Goal: Task Accomplishment & Management: Complete application form

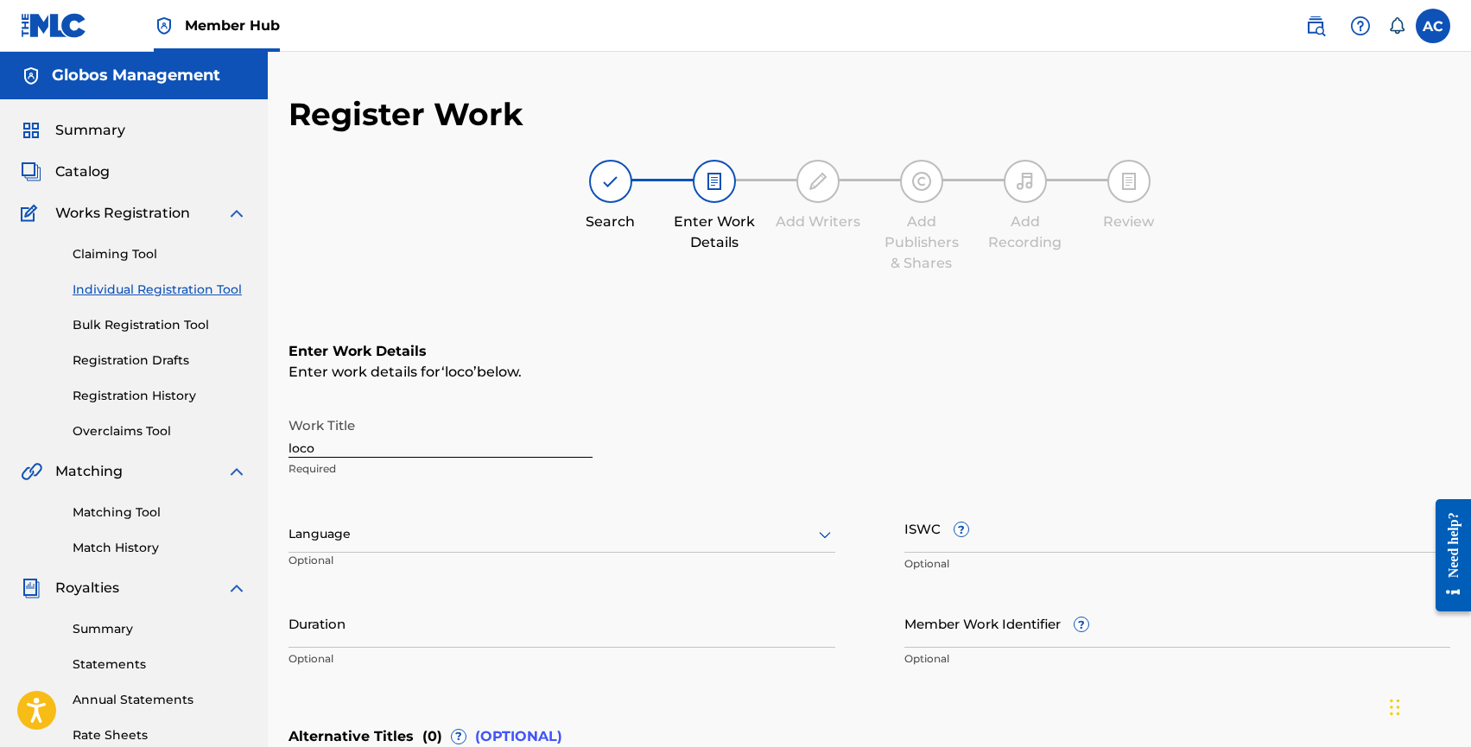
click at [293, 450] on input "loco" at bounding box center [441, 433] width 304 height 49
type input "Loco"
click at [369, 531] on div "Language" at bounding box center [562, 535] width 547 height 36
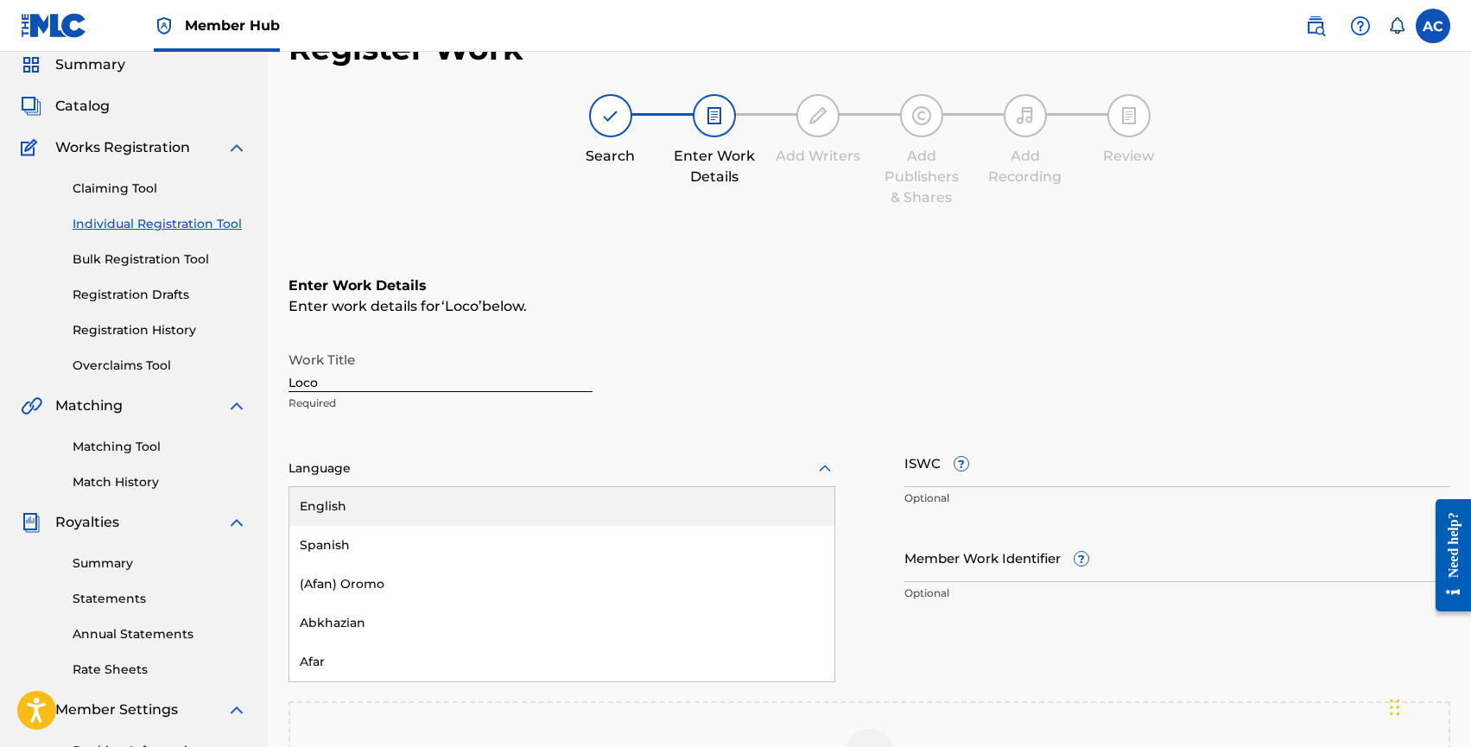
click at [350, 511] on div "English" at bounding box center [561, 506] width 545 height 39
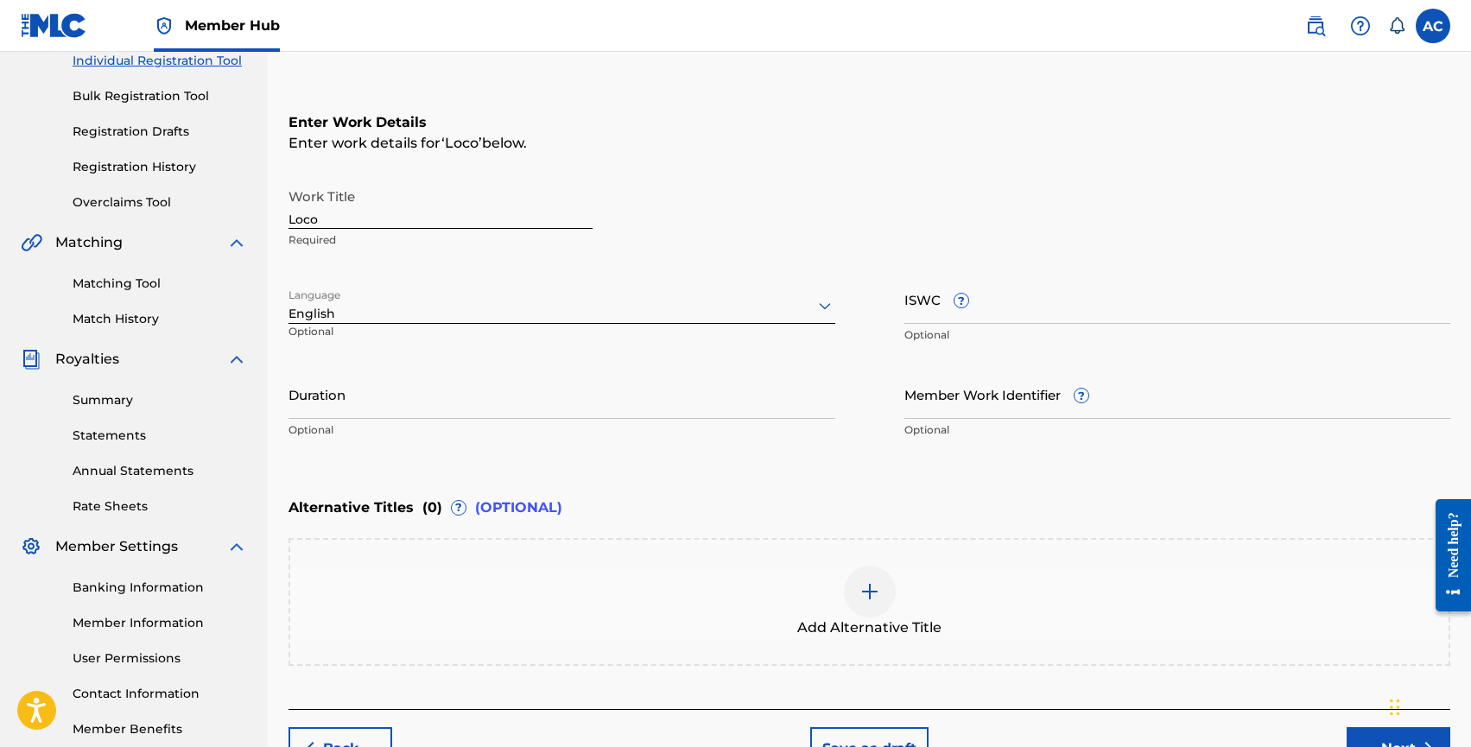
scroll to position [247, 0]
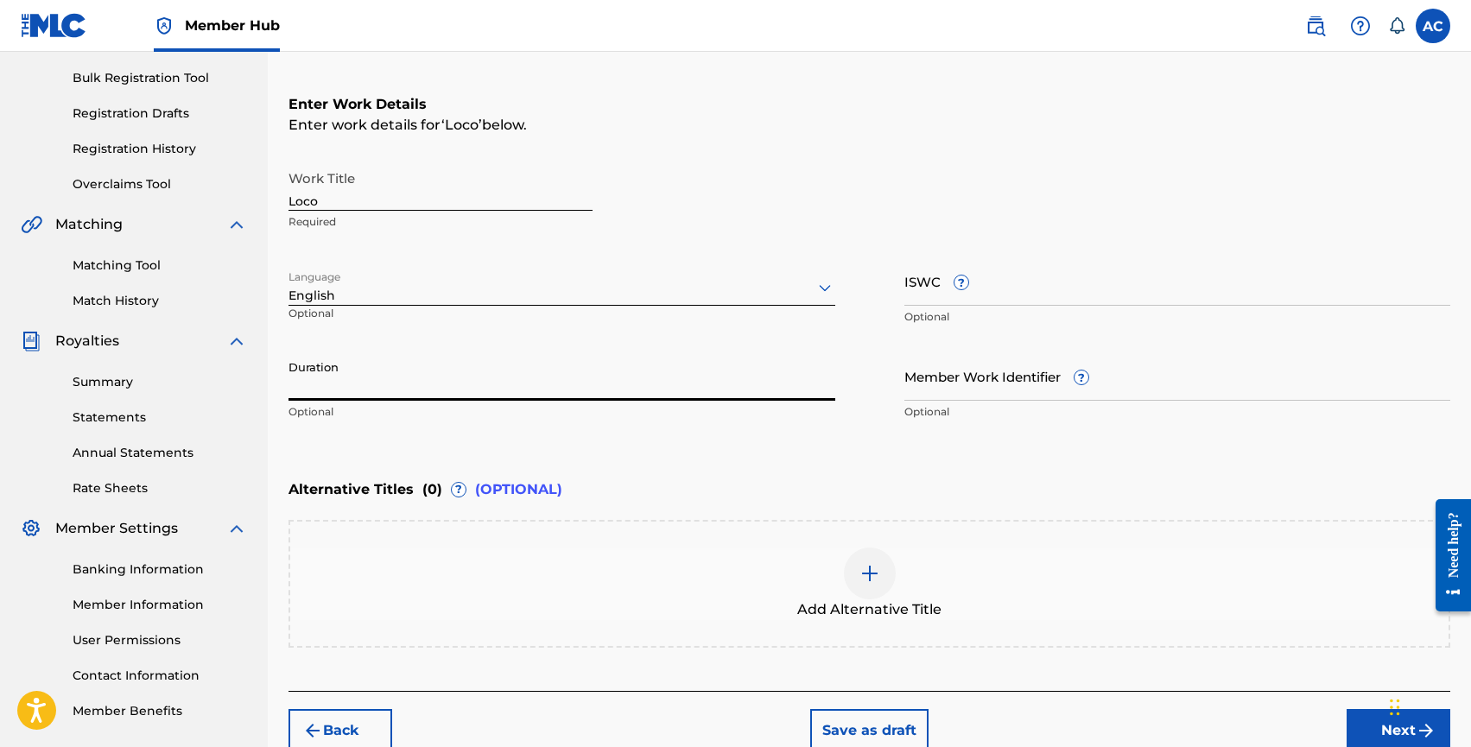
click at [339, 397] on input "Duration" at bounding box center [562, 376] width 547 height 49
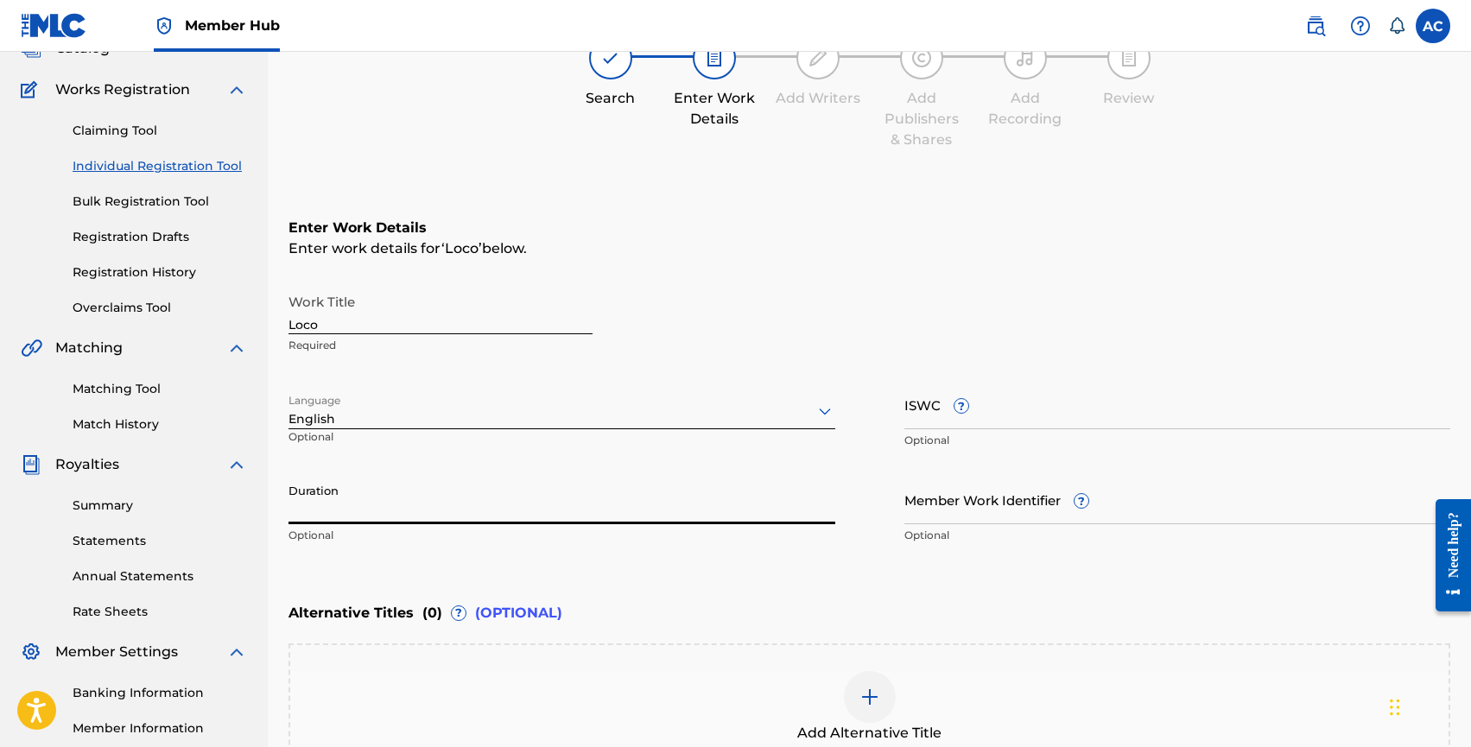
scroll to position [104, 0]
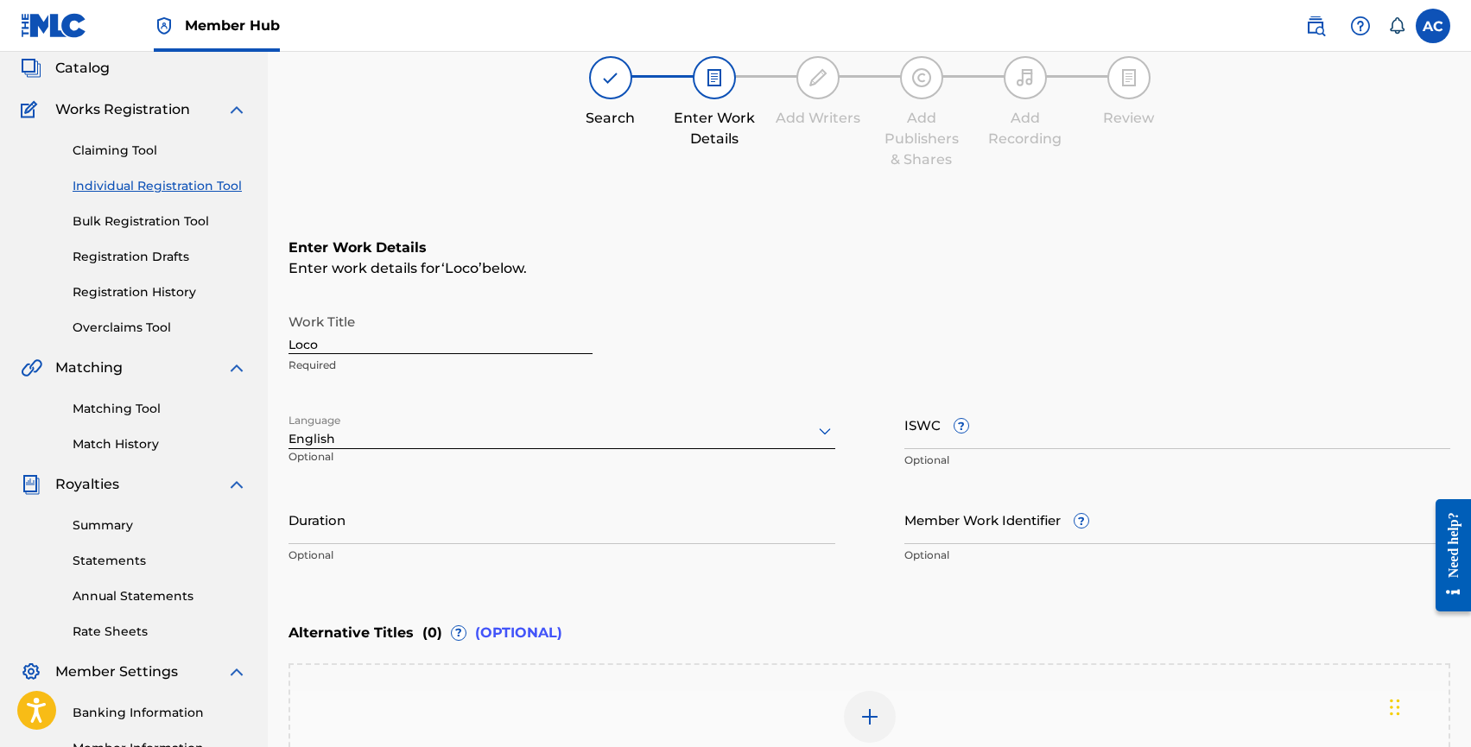
click at [113, 194] on link "Individual Registration Tool" at bounding box center [160, 186] width 175 height 18
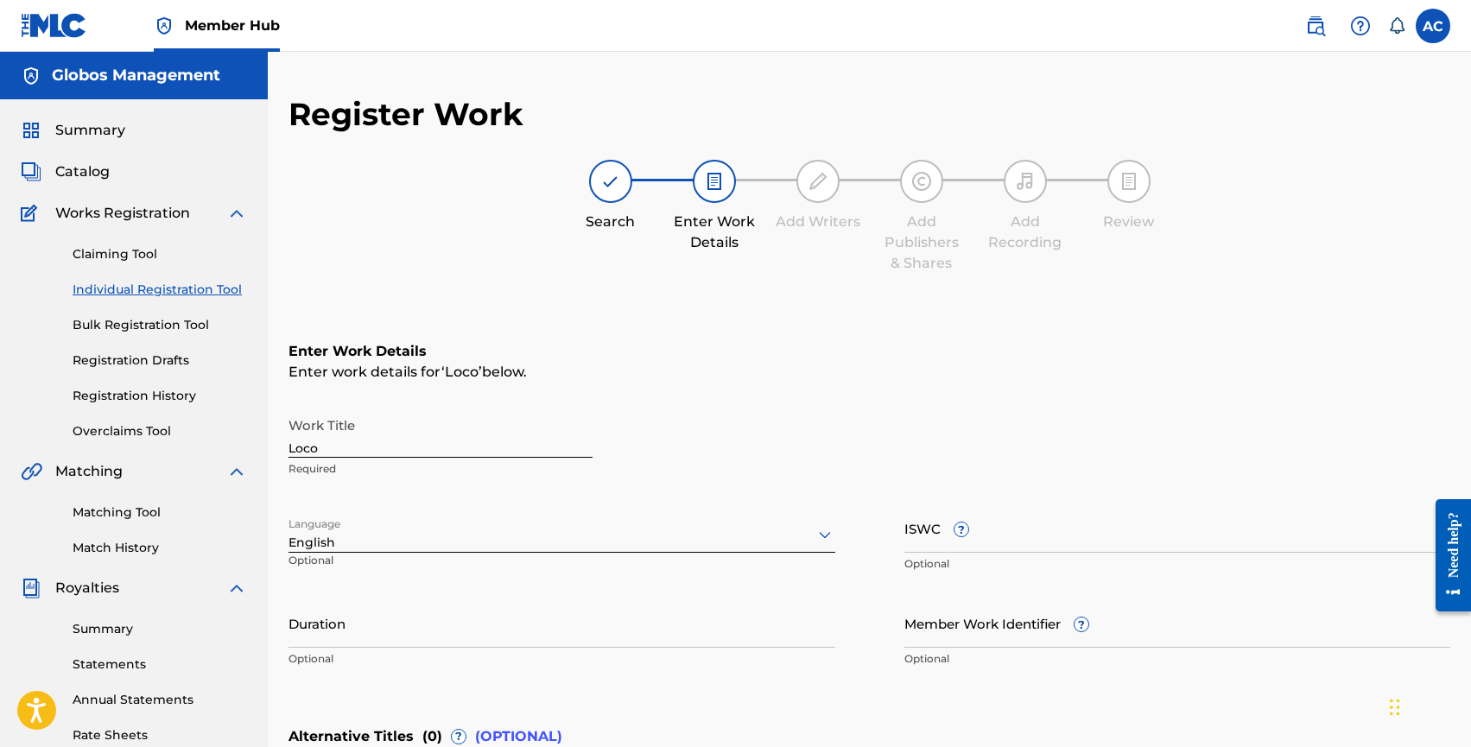
click at [115, 283] on link "Individual Registration Tool" at bounding box center [160, 290] width 175 height 18
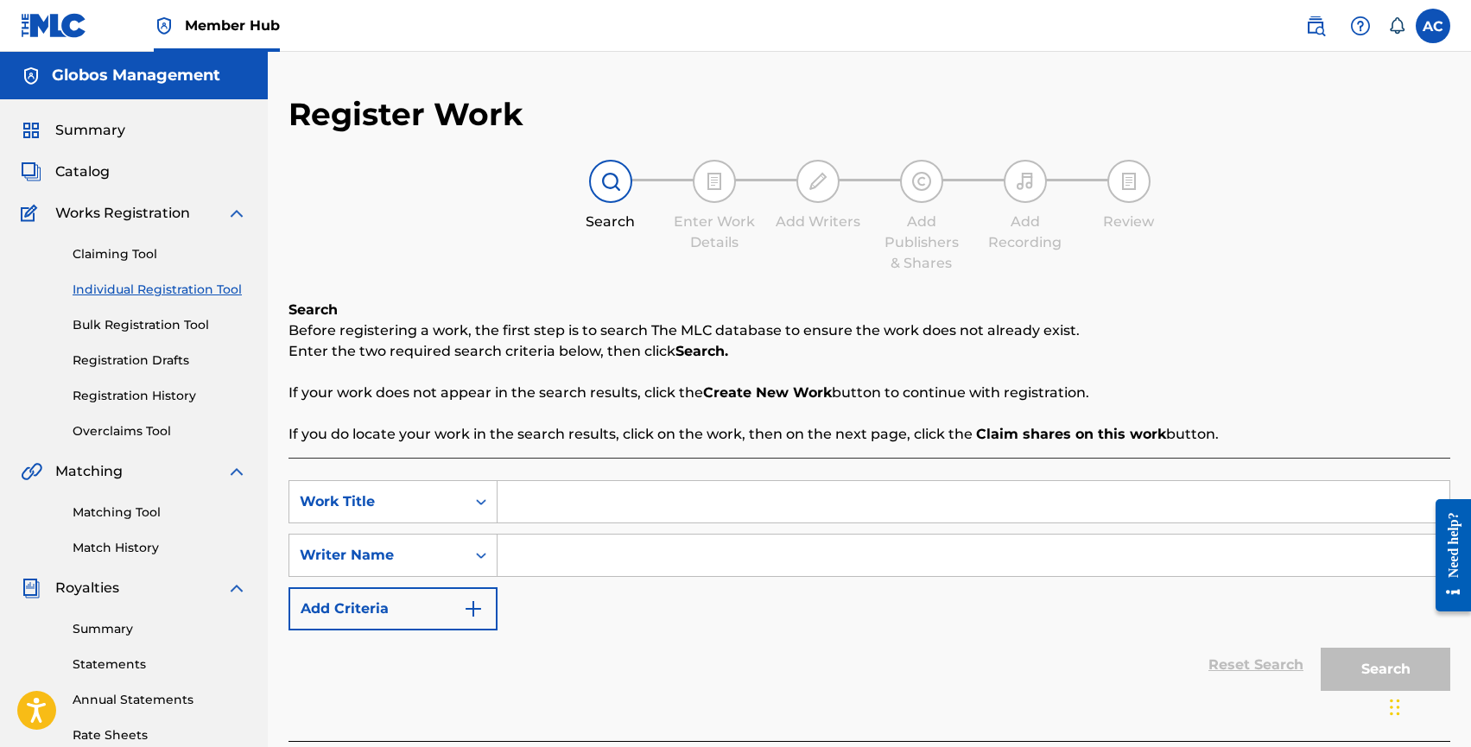
click at [579, 505] on input "Search Form" at bounding box center [974, 501] width 952 height 41
type input "Loco"
click at [586, 577] on div "SearchWithCriteria87f9d198-924d-4744-948e-b9b9ff4dba72 Work Title Loco loco Sea…" at bounding box center [870, 555] width 1162 height 150
click at [569, 547] on input "Search Form" at bounding box center [974, 555] width 952 height 41
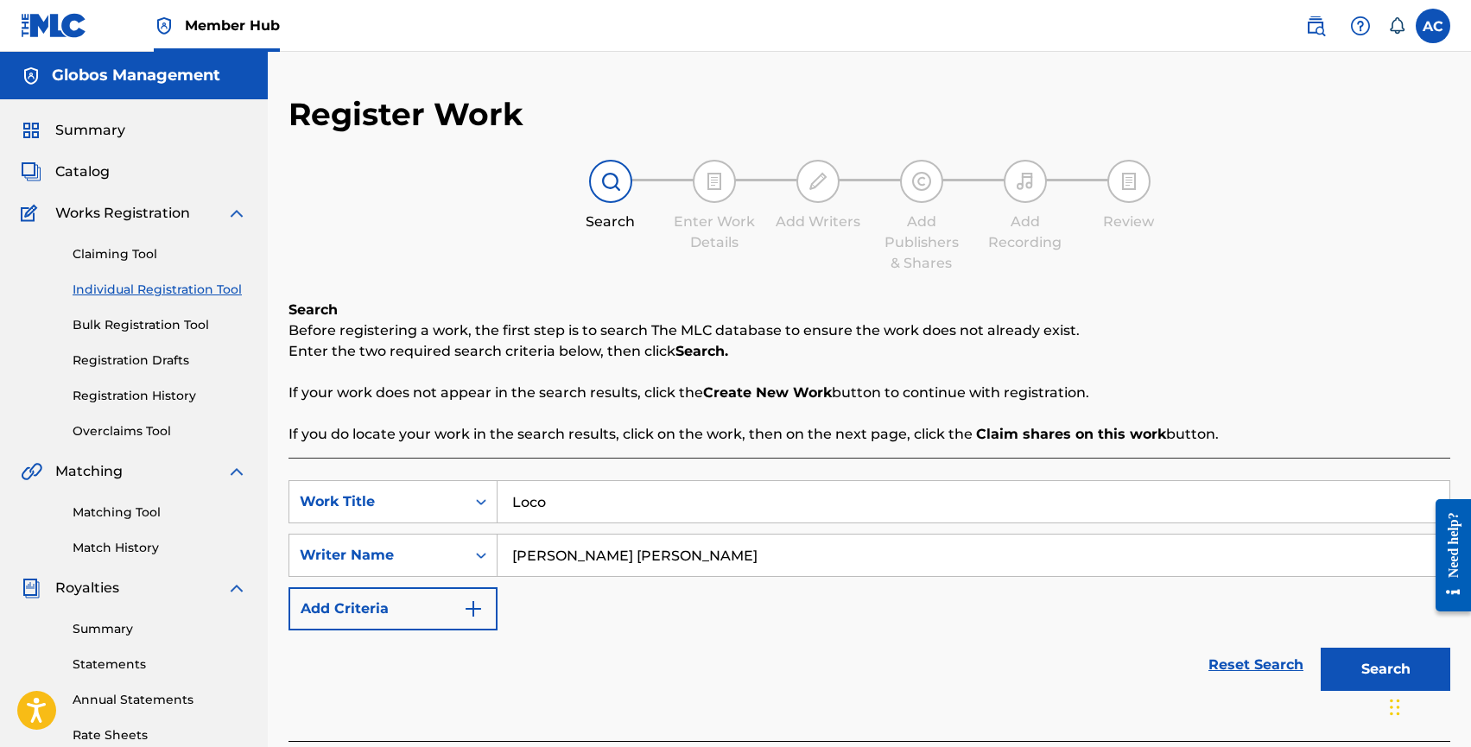
type input "[PERSON_NAME] [PERSON_NAME]"
click at [1321, 648] on button "Search" at bounding box center [1386, 669] width 130 height 43
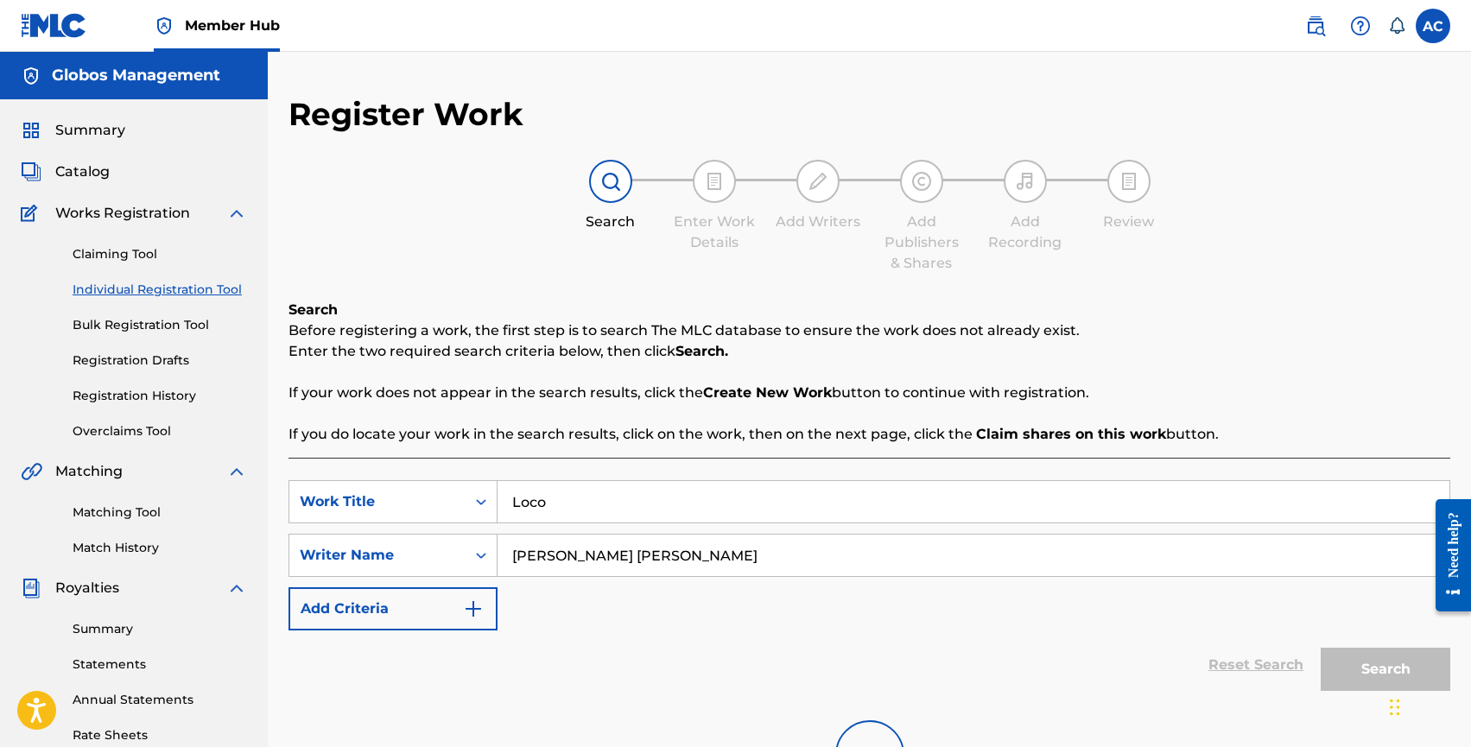
scroll to position [324, 0]
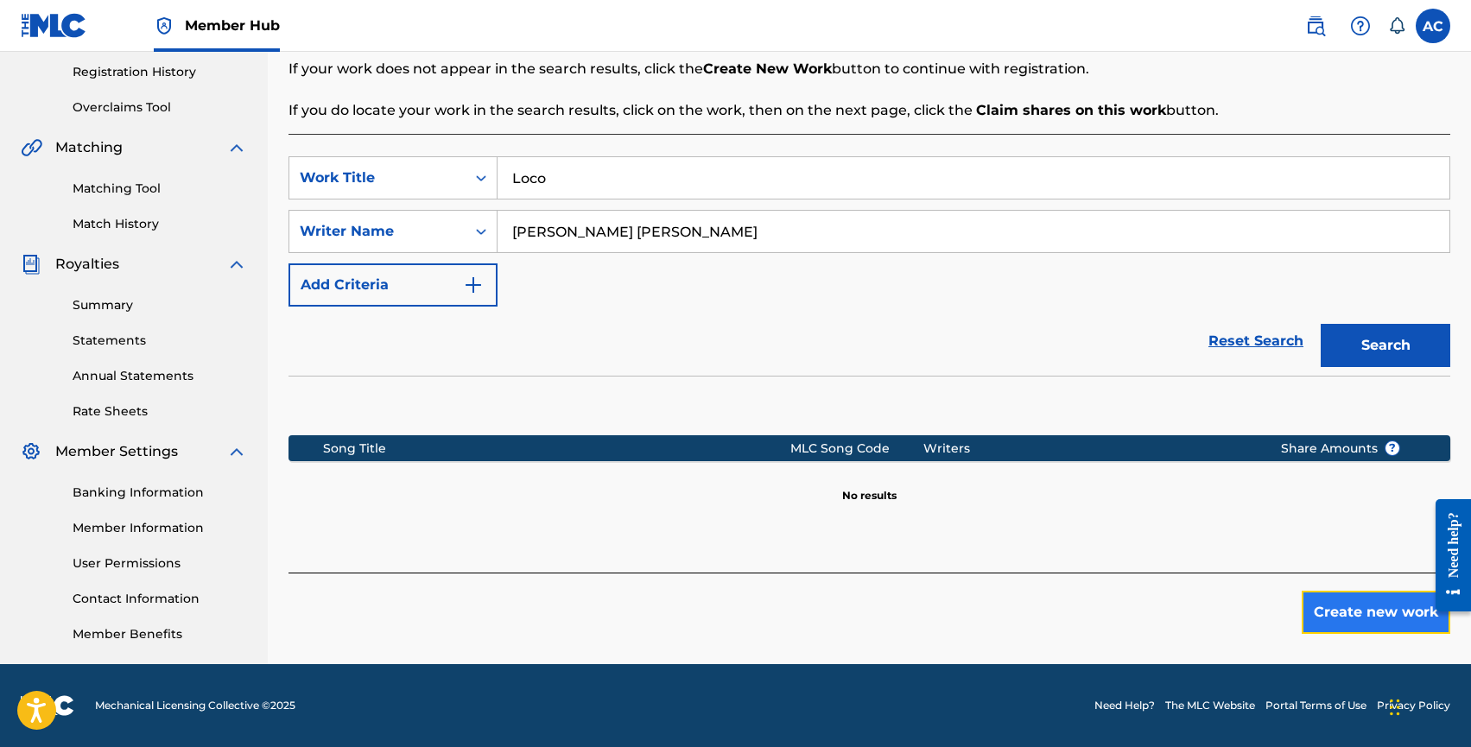
click at [1328, 609] on button "Create new work" at bounding box center [1376, 612] width 149 height 43
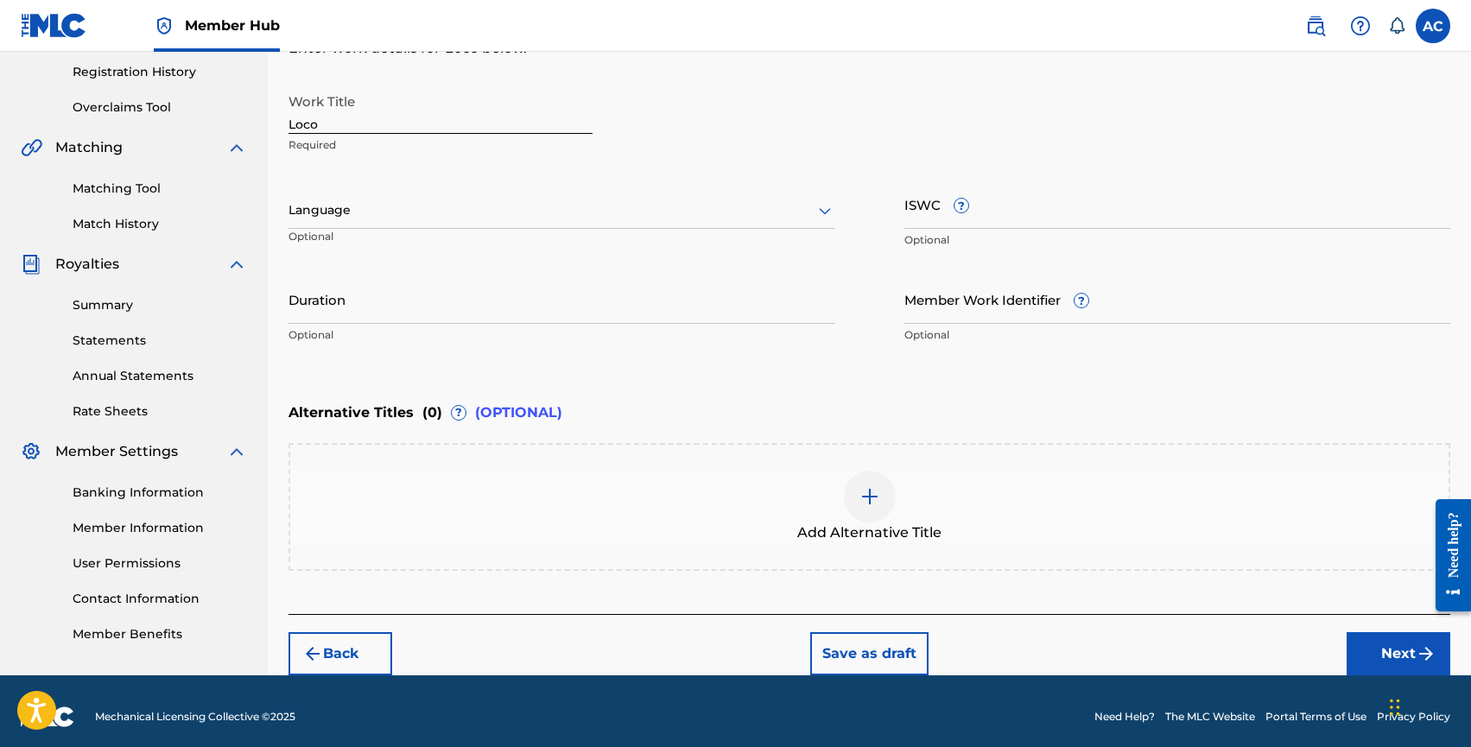
click at [333, 213] on div at bounding box center [562, 211] width 547 height 22
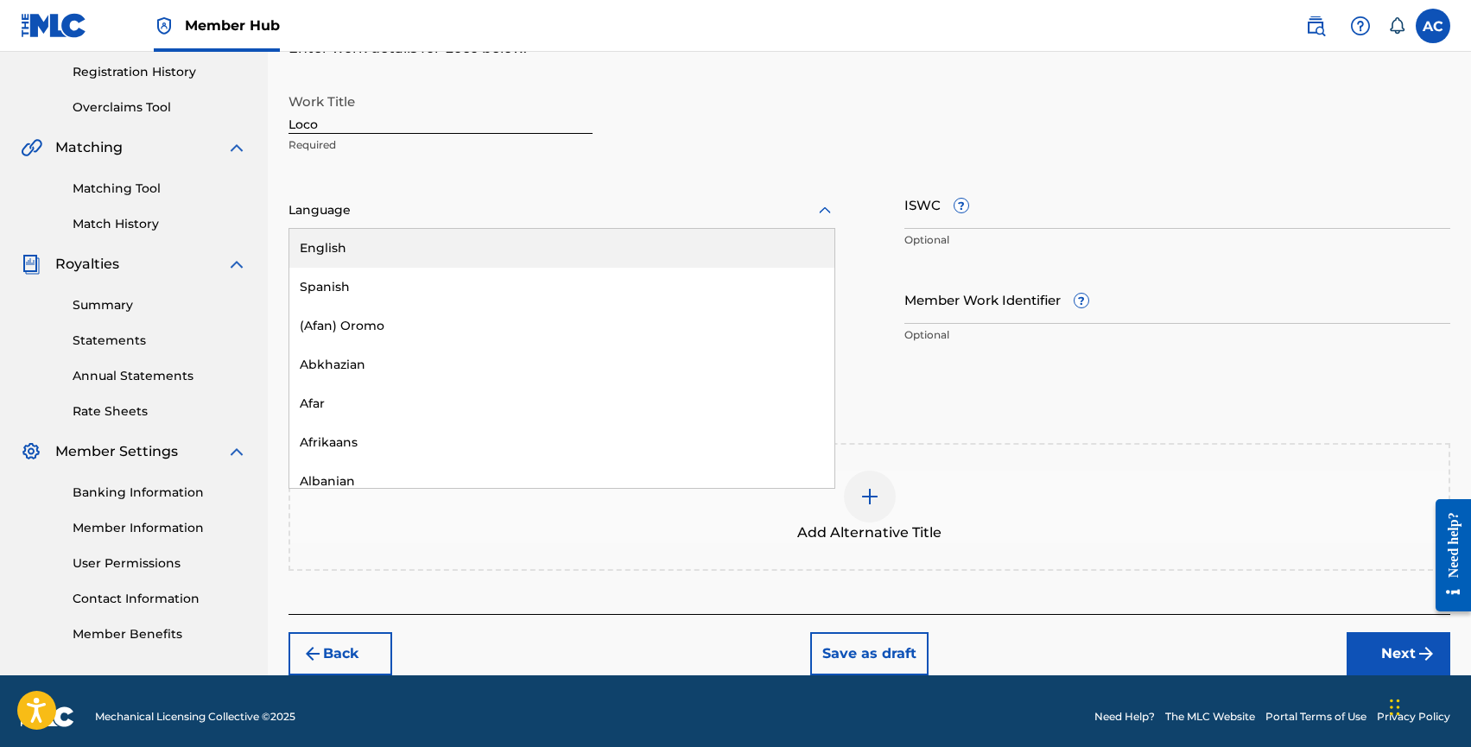
click at [355, 235] on div "English" at bounding box center [561, 248] width 545 height 39
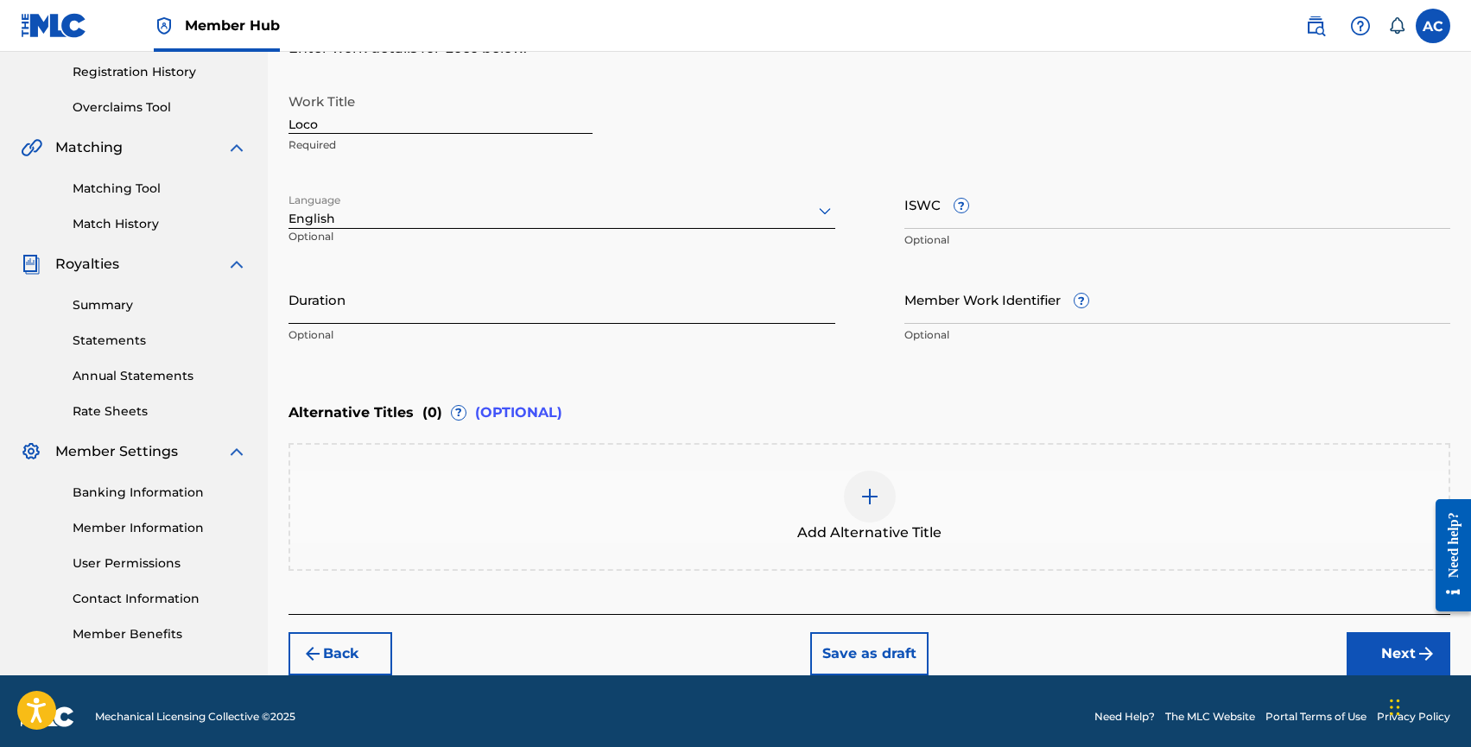
click at [426, 308] on input "Duration" at bounding box center [562, 299] width 547 height 49
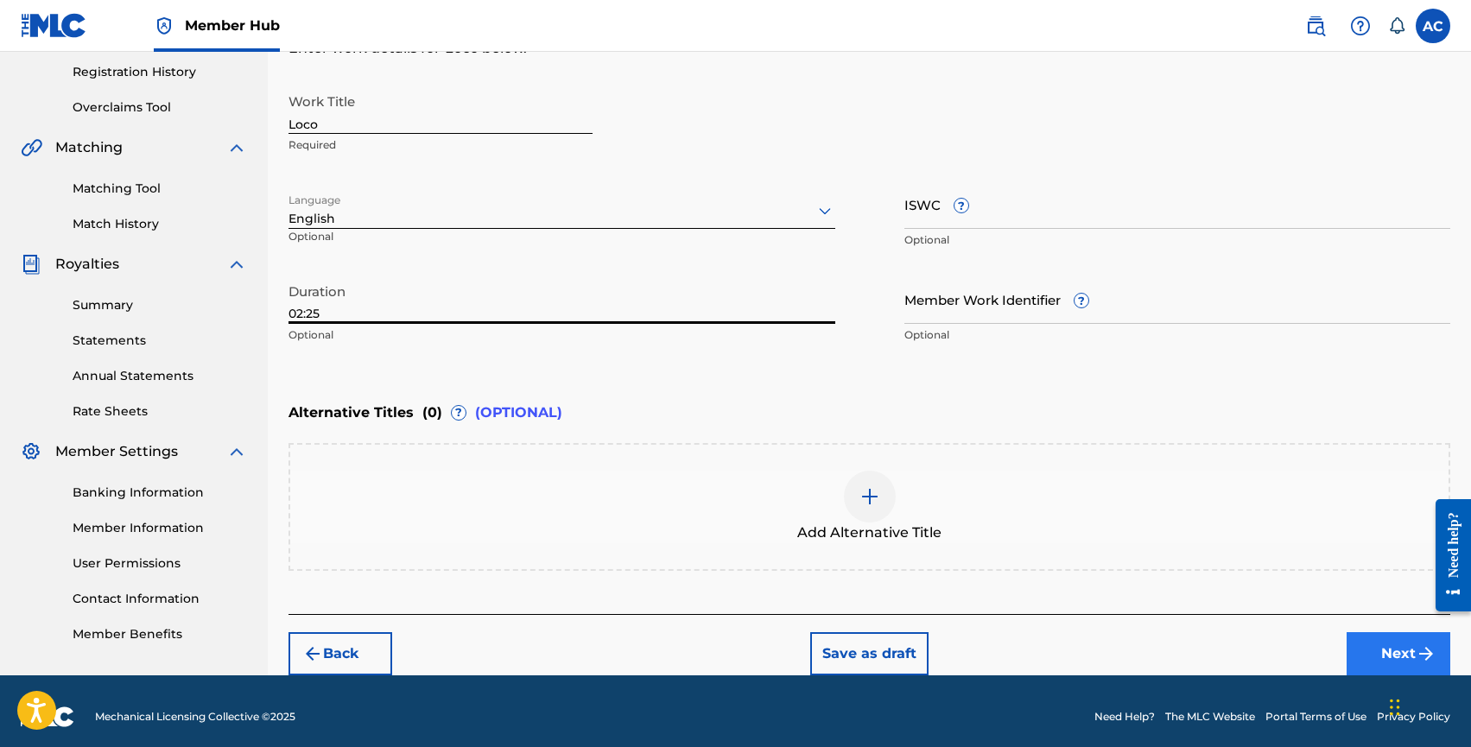
type input "02:25"
click at [1387, 651] on button "Next" at bounding box center [1399, 653] width 104 height 43
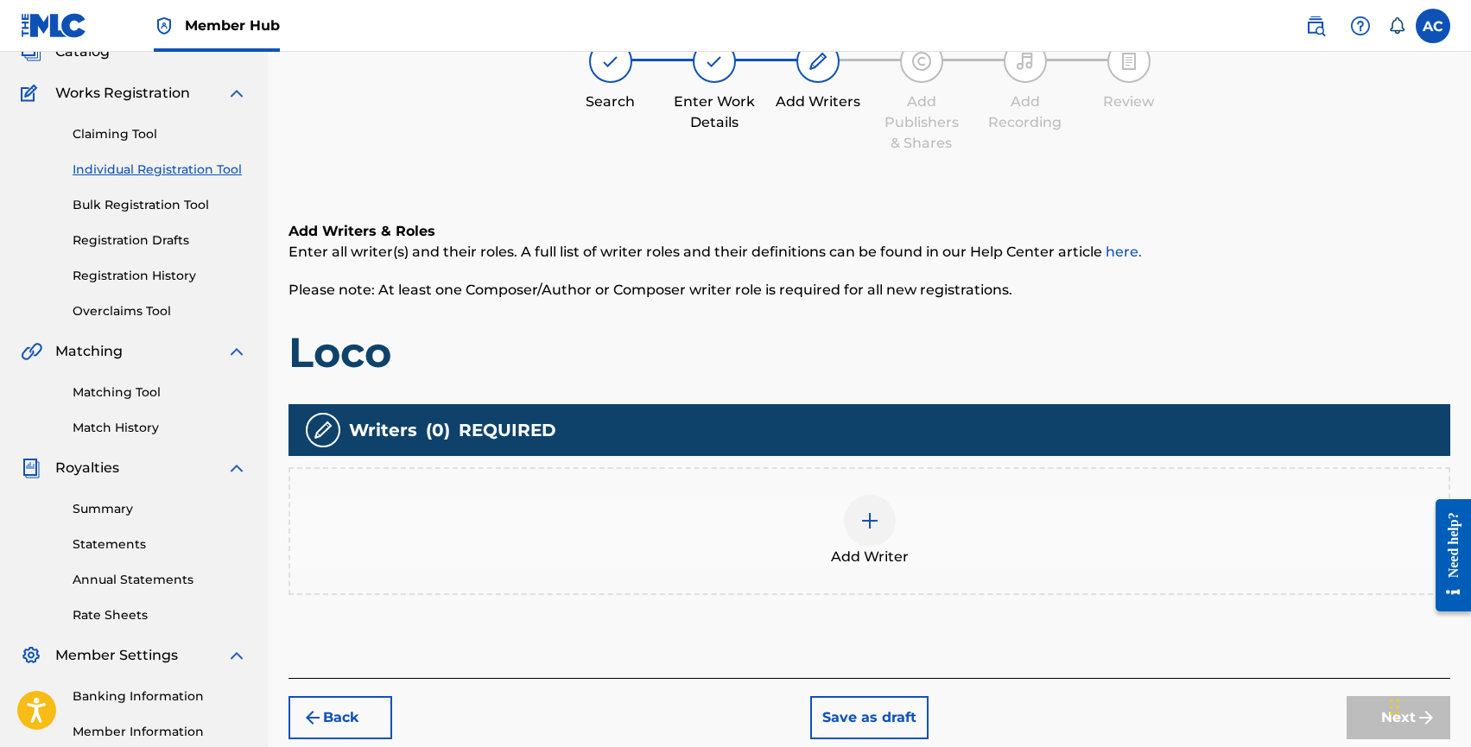
scroll to position [78, 0]
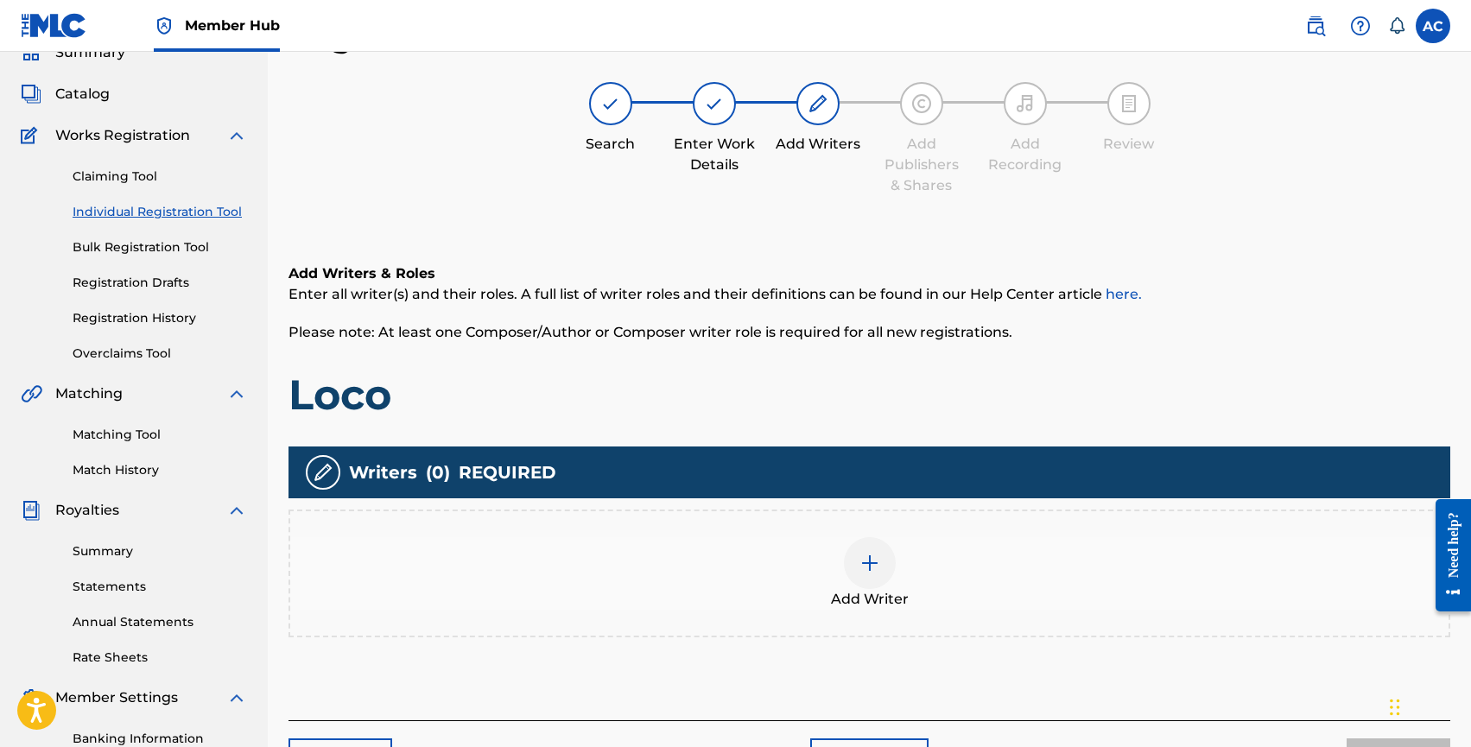
click at [892, 568] on div at bounding box center [870, 563] width 52 height 52
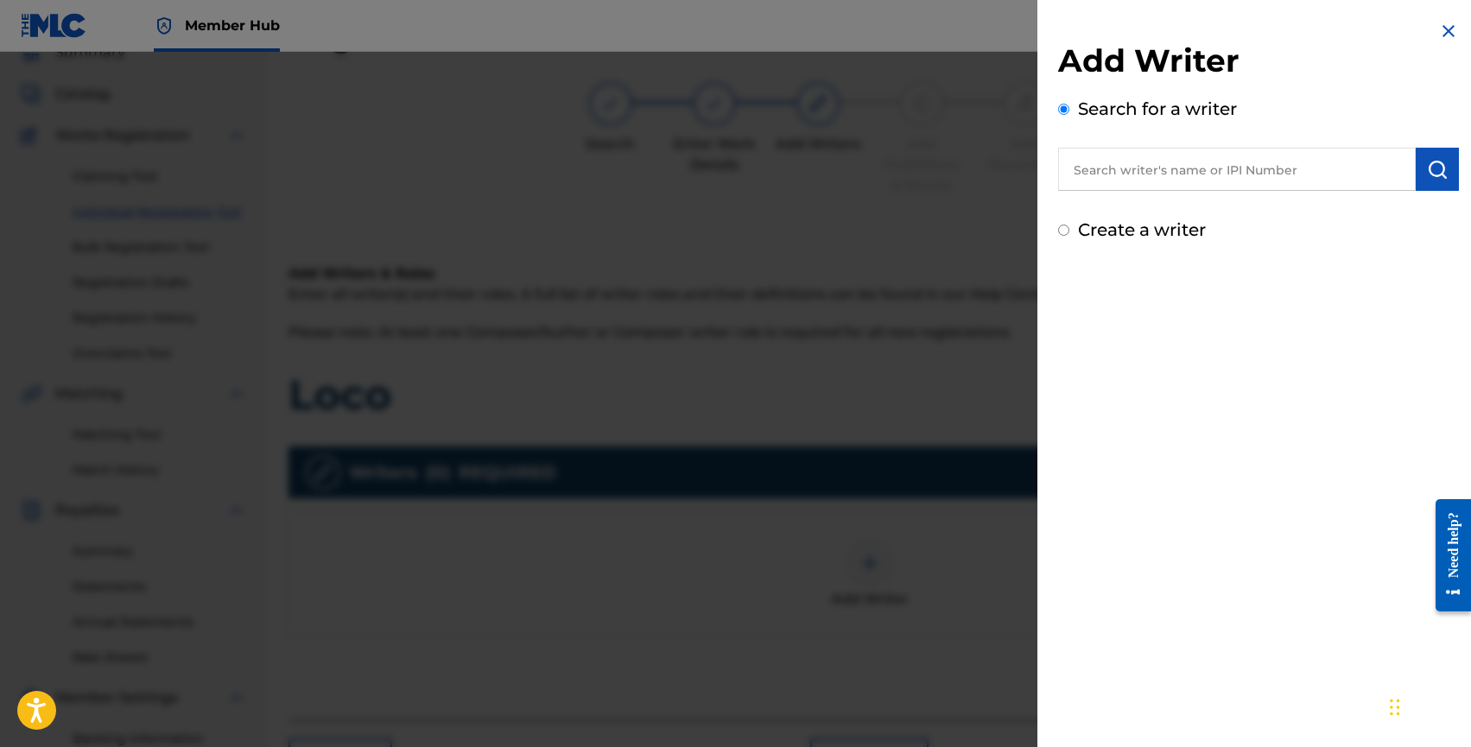
click at [1108, 170] on input "text" at bounding box center [1237, 169] width 358 height 43
paste input "[PERSON_NAME]"
type input "[PERSON_NAME]"
click at [1434, 172] on img "submit" at bounding box center [1437, 169] width 21 height 21
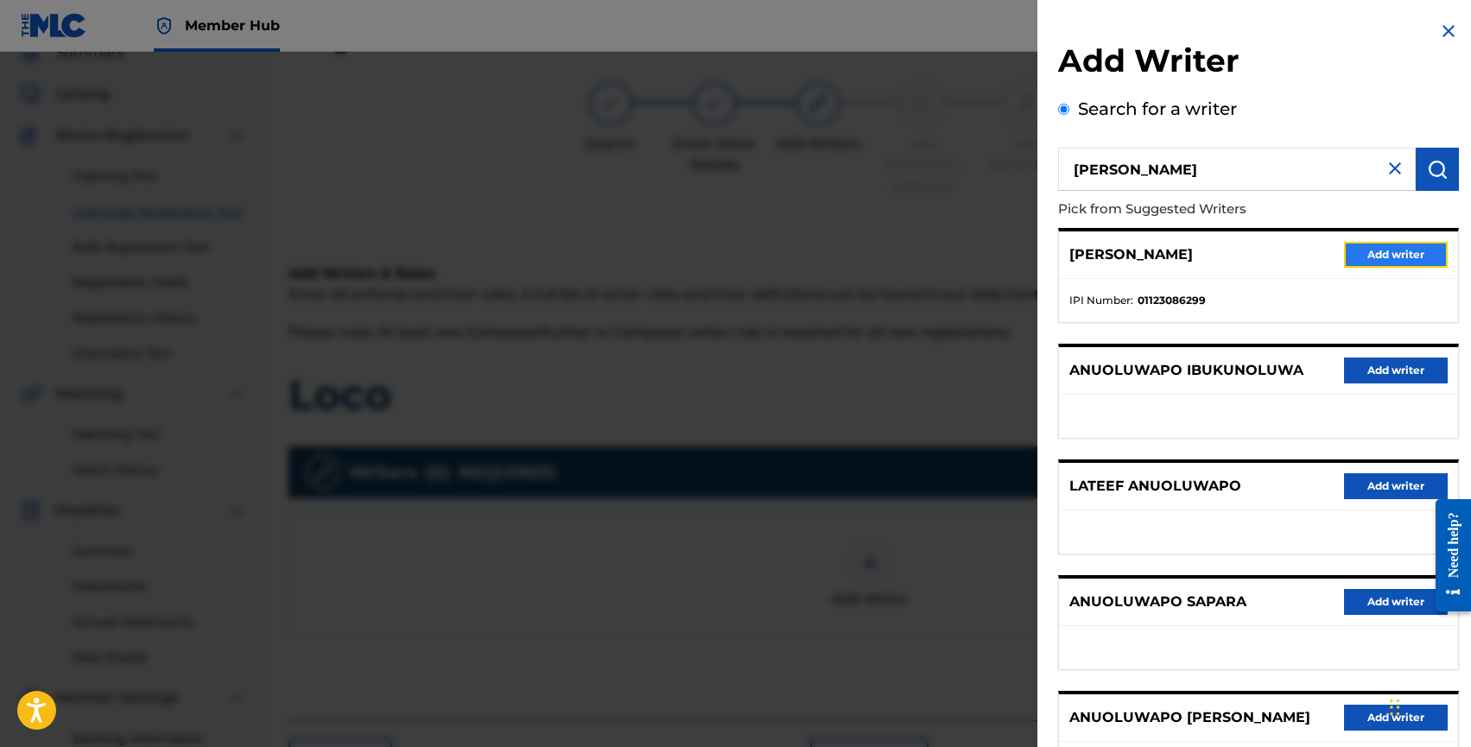
click at [1406, 257] on button "Add writer" at bounding box center [1396, 255] width 104 height 26
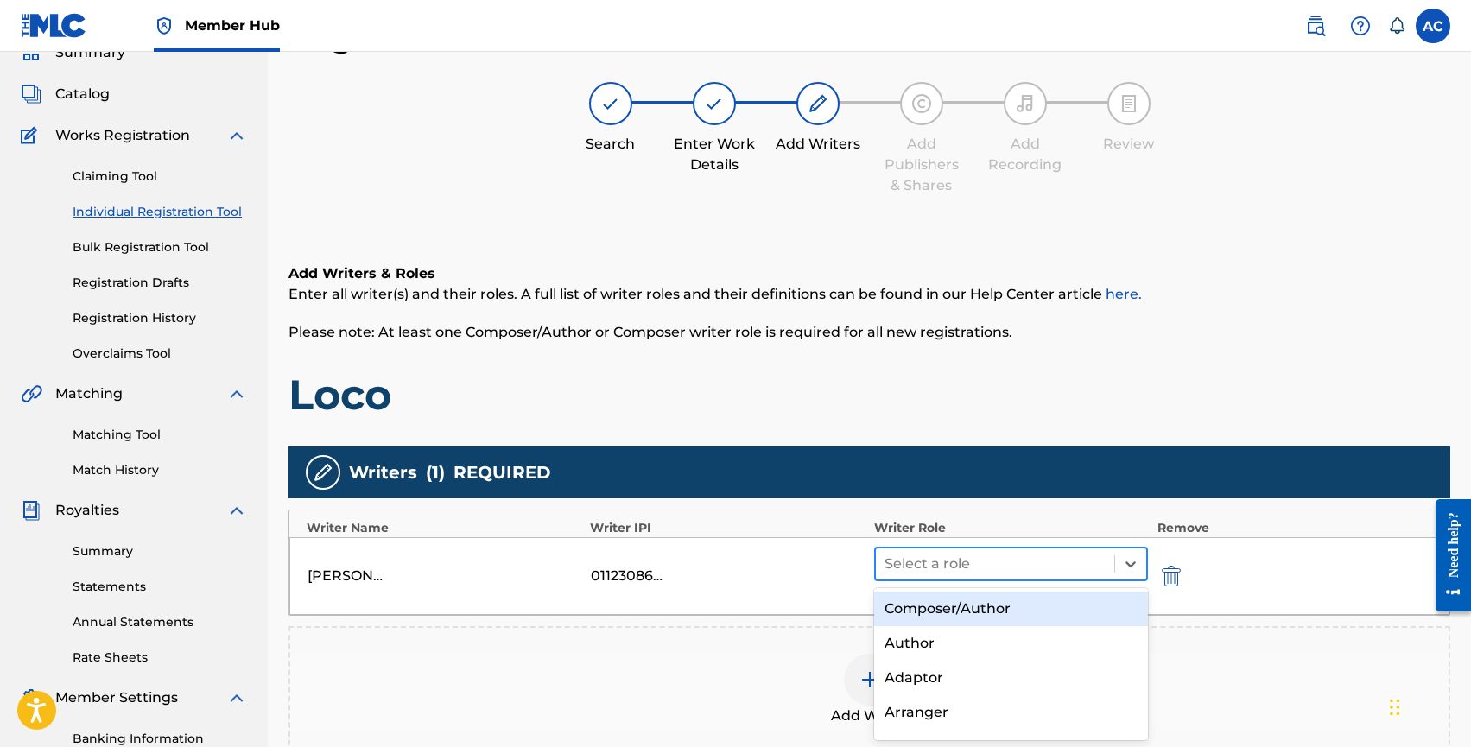
click at [920, 560] on div at bounding box center [996, 564] width 222 height 24
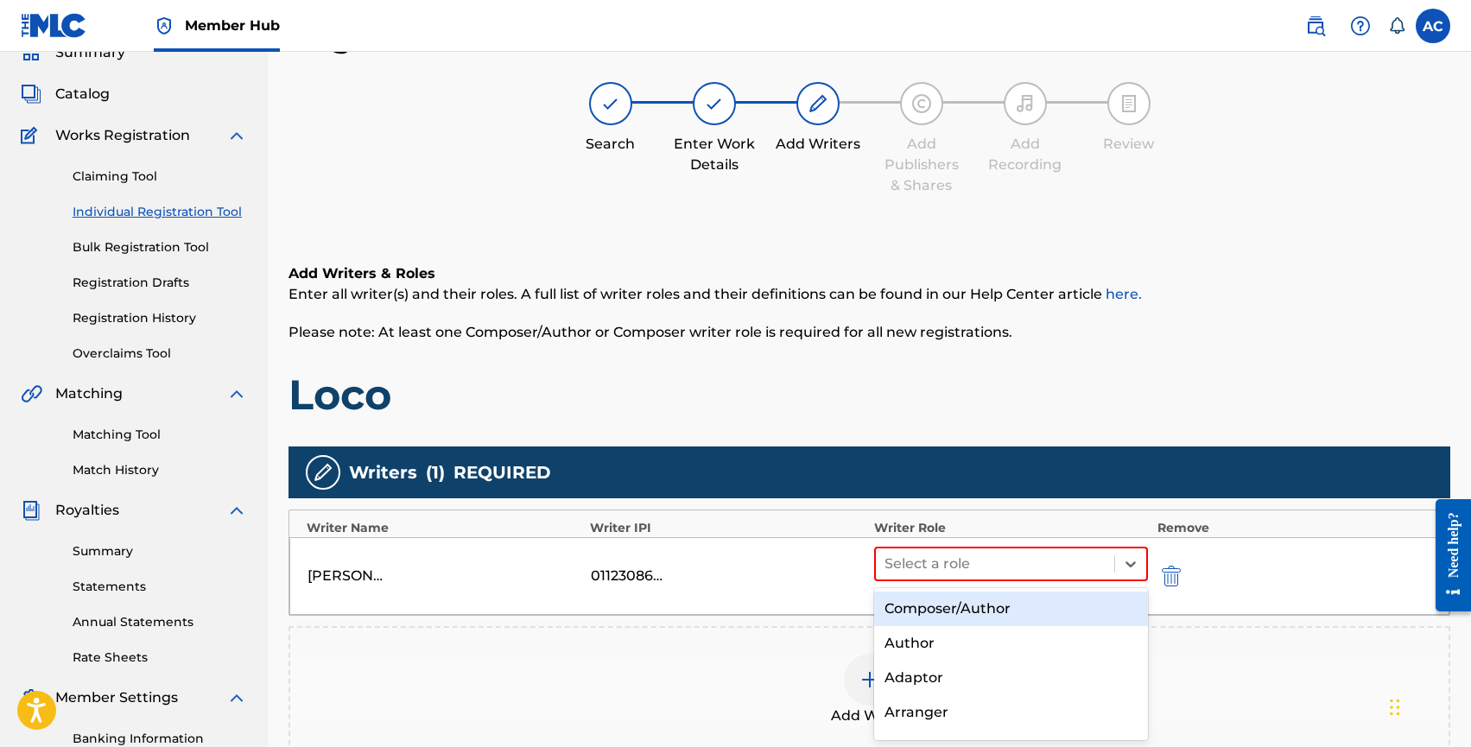
click at [921, 607] on div "Composer/Author" at bounding box center [1011, 609] width 275 height 35
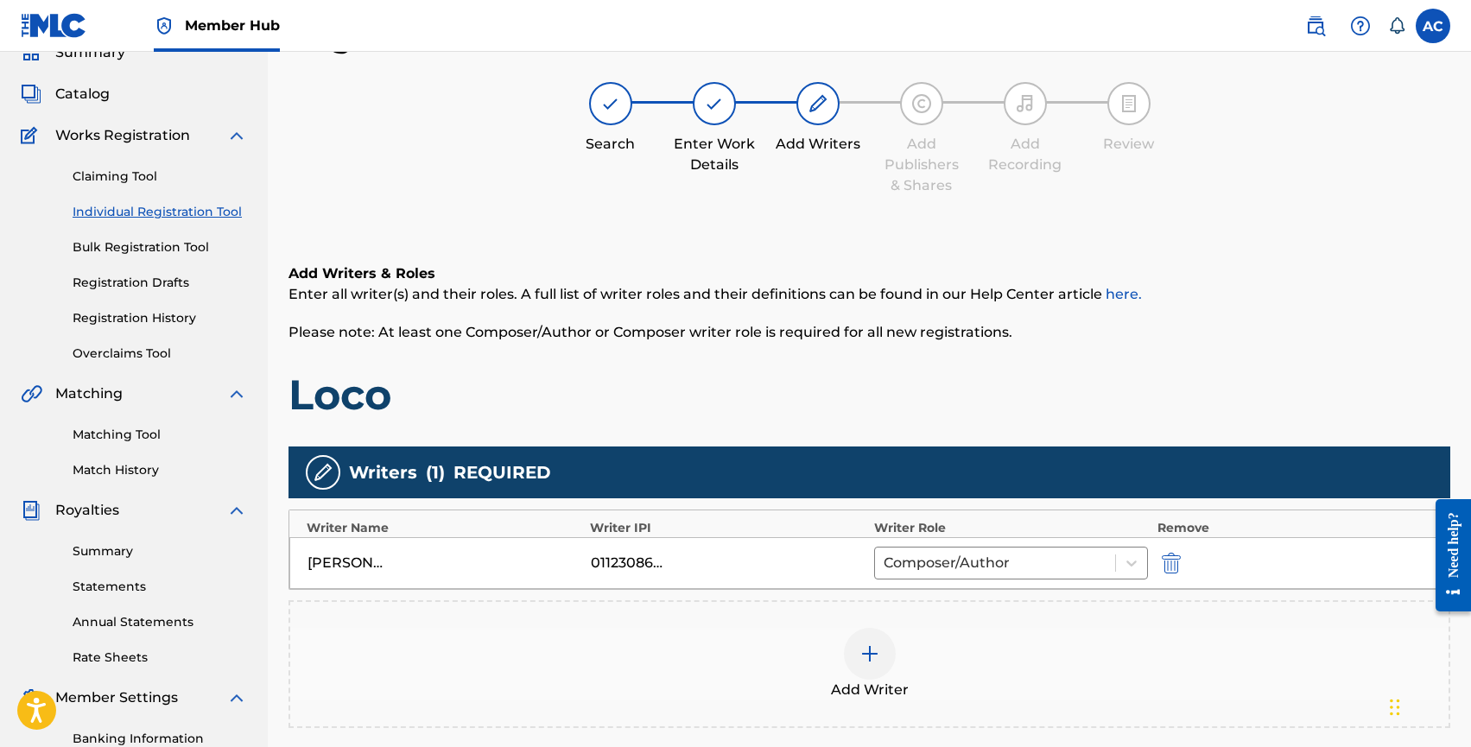
click at [883, 652] on div at bounding box center [870, 654] width 52 height 52
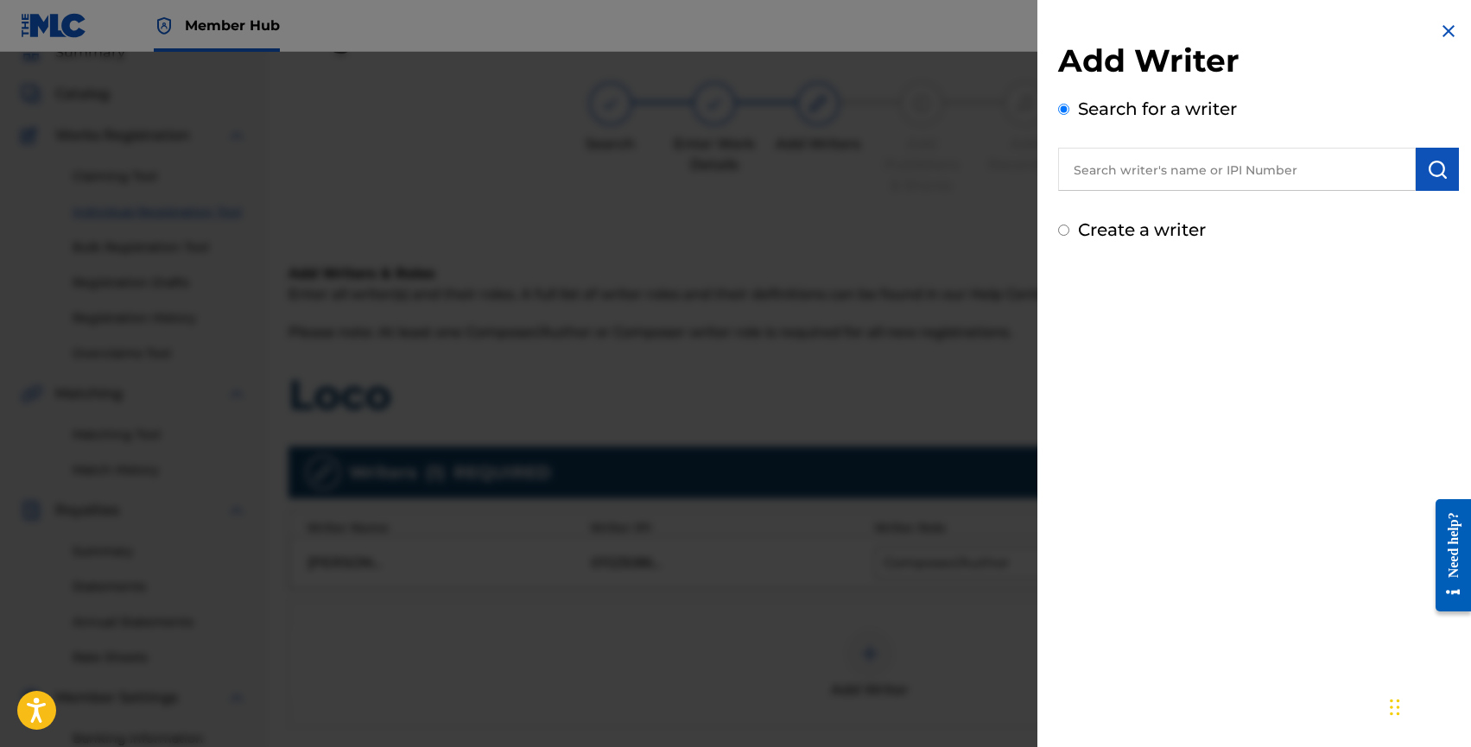
click at [1147, 177] on input "text" at bounding box center [1237, 169] width 358 height 43
type input "l"
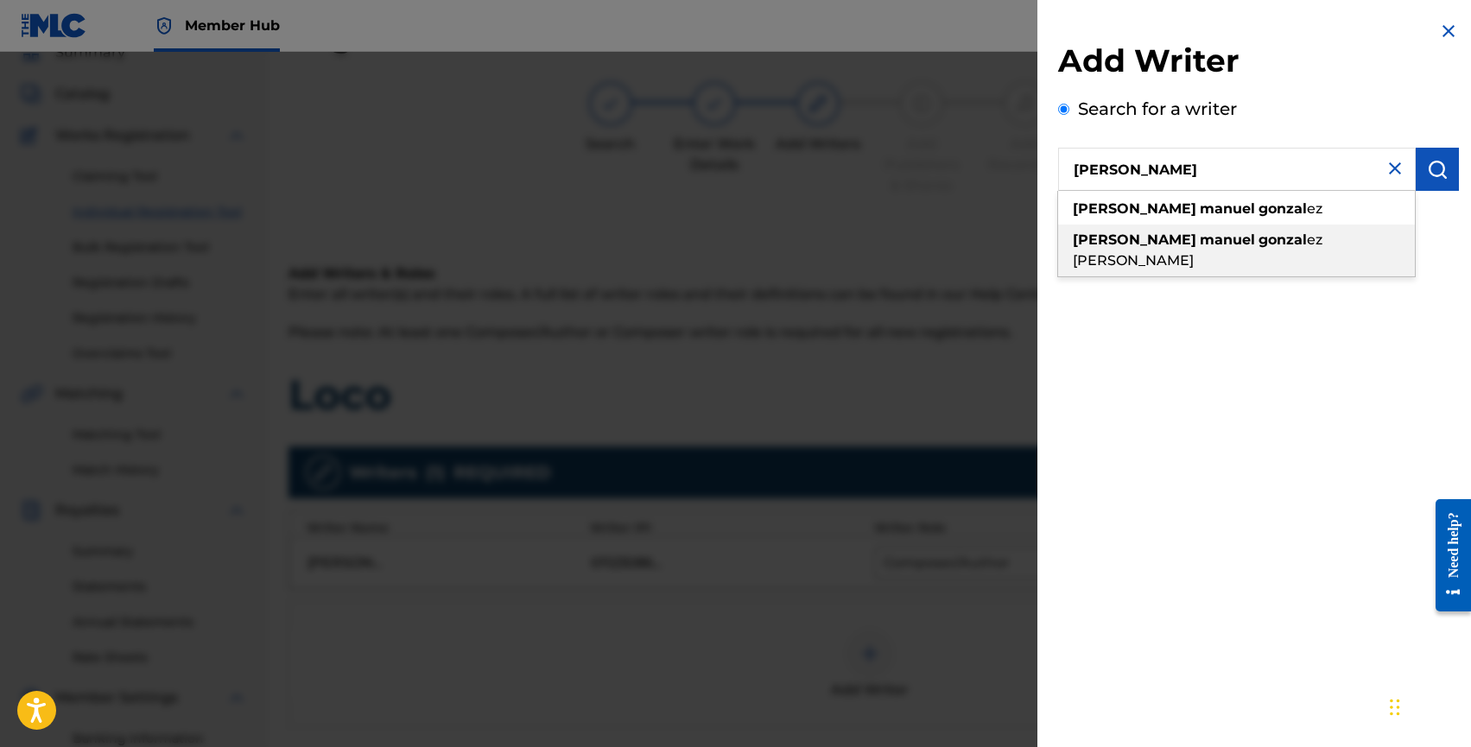
click at [1179, 228] on div "alvaro manuel gonzal ez sanchez" at bounding box center [1236, 251] width 357 height 52
type input "alvaro manuel gonzalez sanchez"
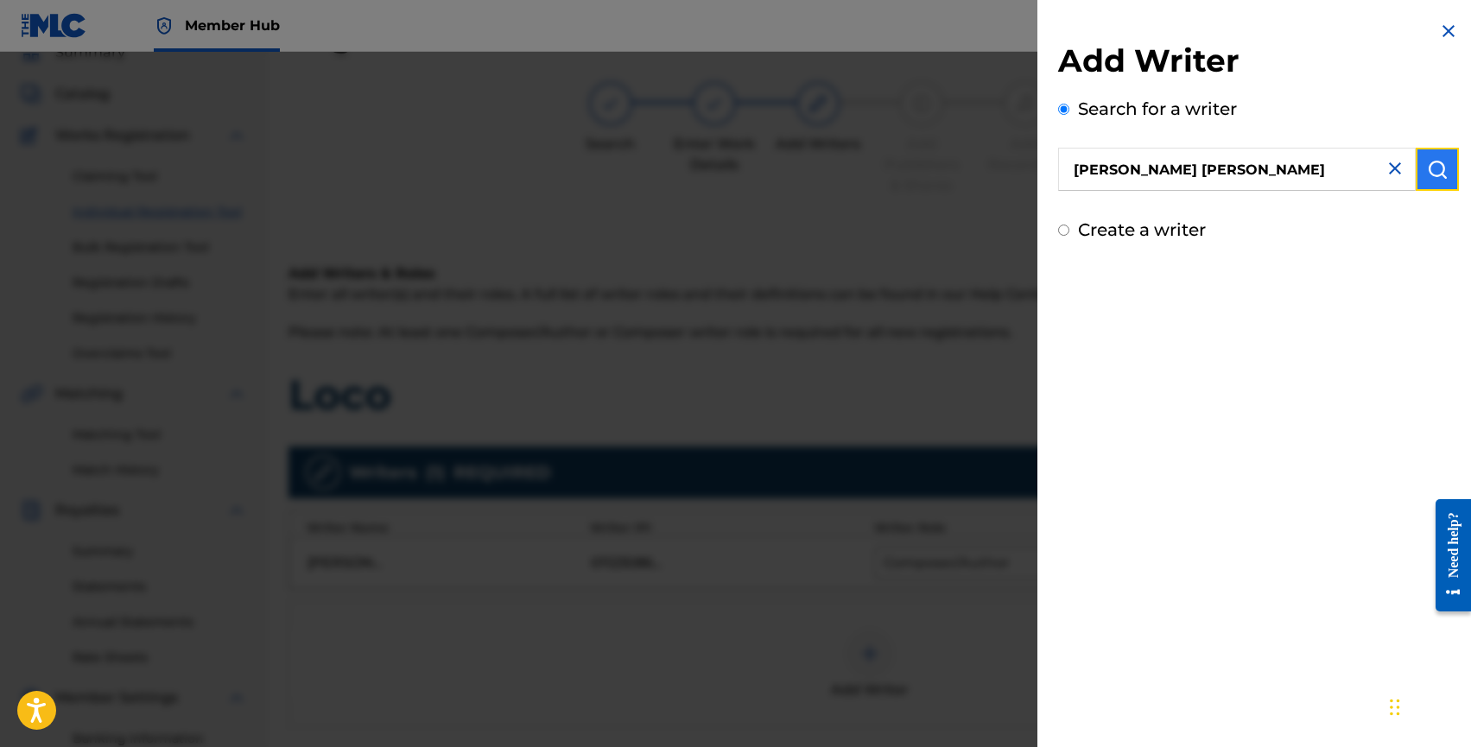
click at [1449, 185] on button "submit" at bounding box center [1437, 169] width 43 height 43
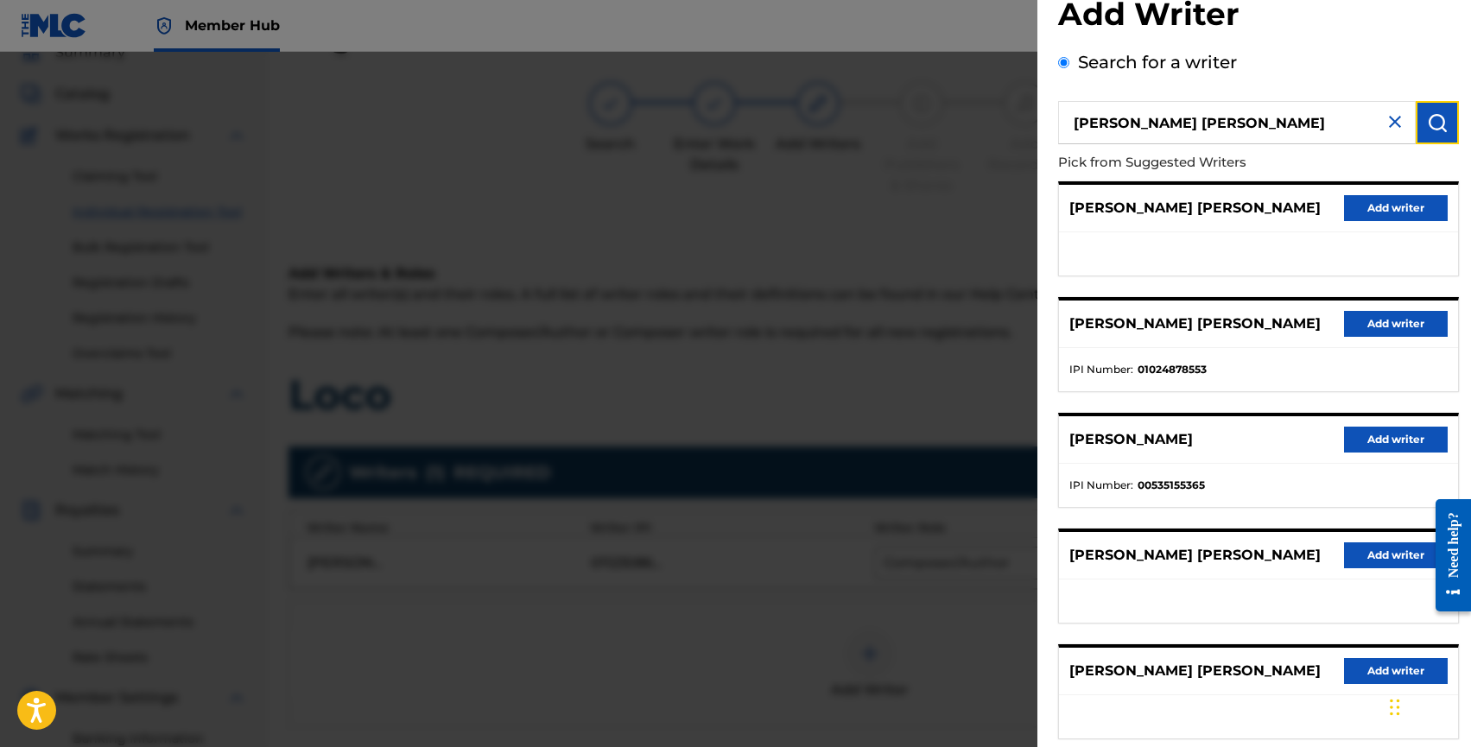
scroll to position [48, 0]
click at [1356, 333] on button "Add writer" at bounding box center [1396, 323] width 104 height 26
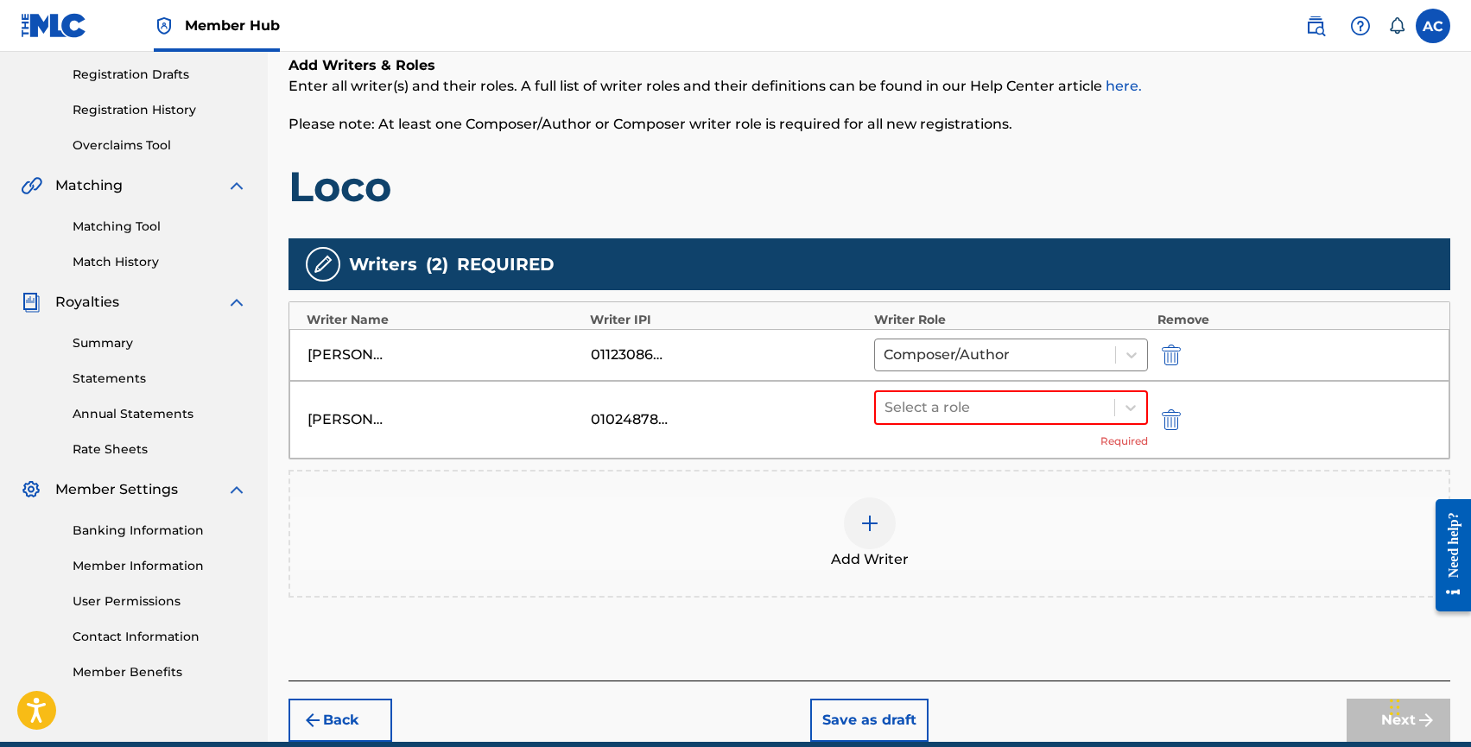
scroll to position [289, 0]
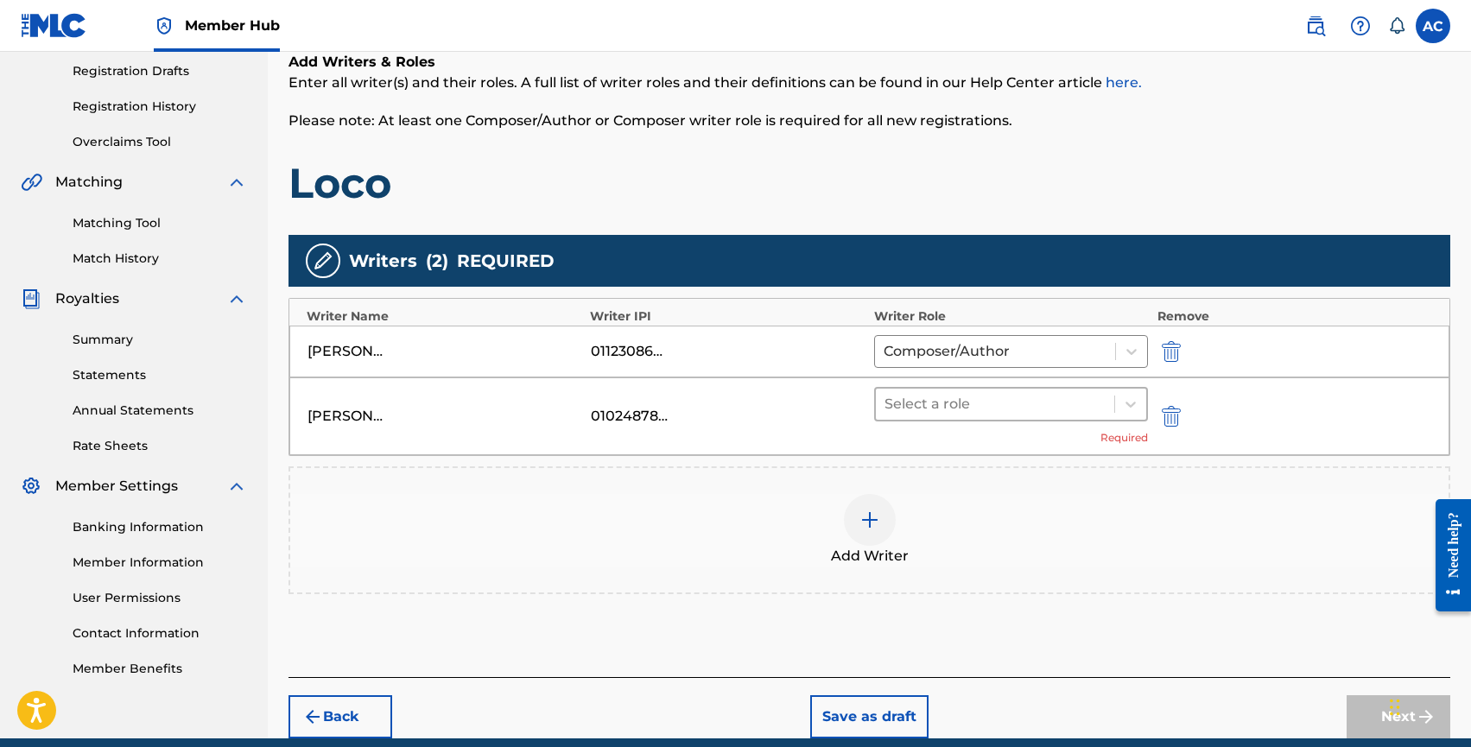
click at [968, 417] on div "Select a role" at bounding box center [995, 404] width 239 height 31
click at [1038, 390] on div "Select a role" at bounding box center [995, 404] width 239 height 31
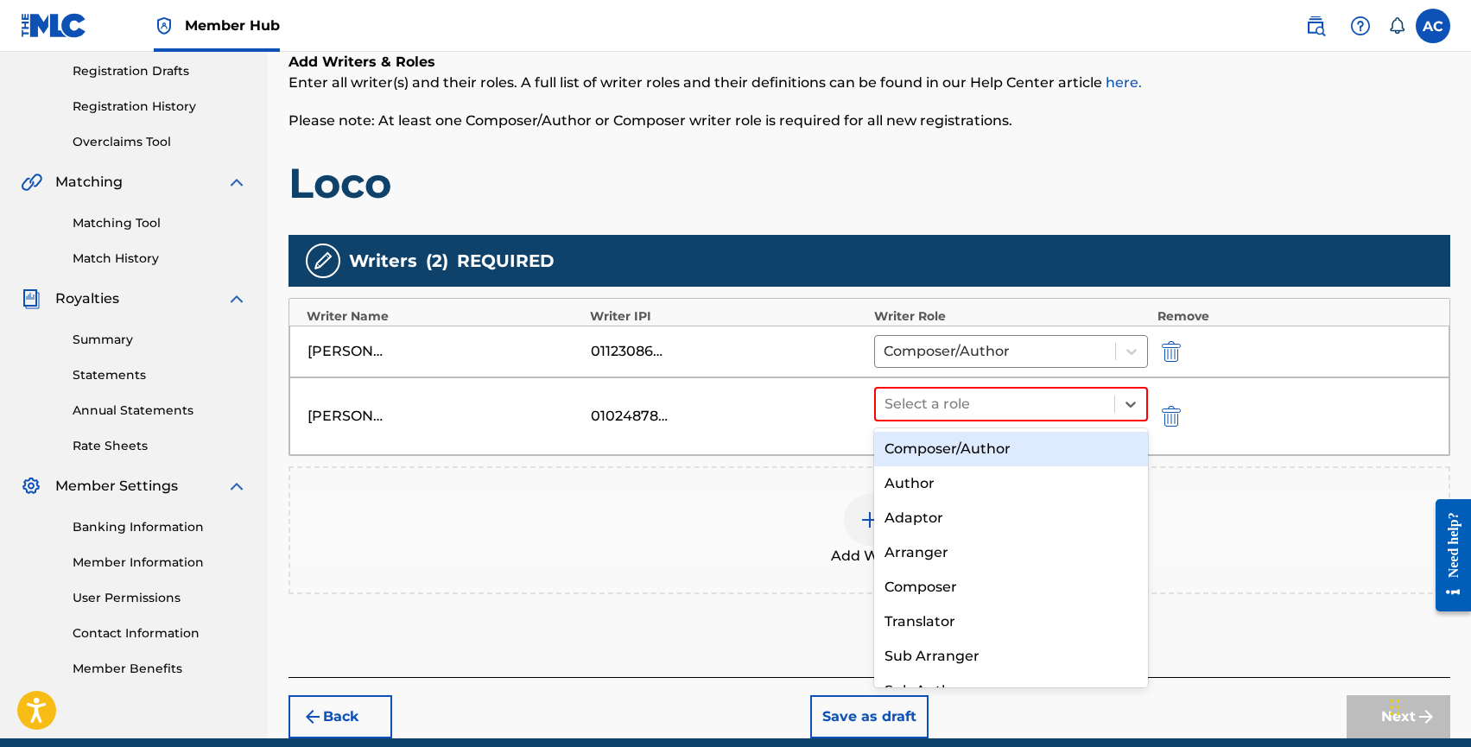
click at [989, 443] on div "Composer/Author" at bounding box center [1011, 449] width 275 height 35
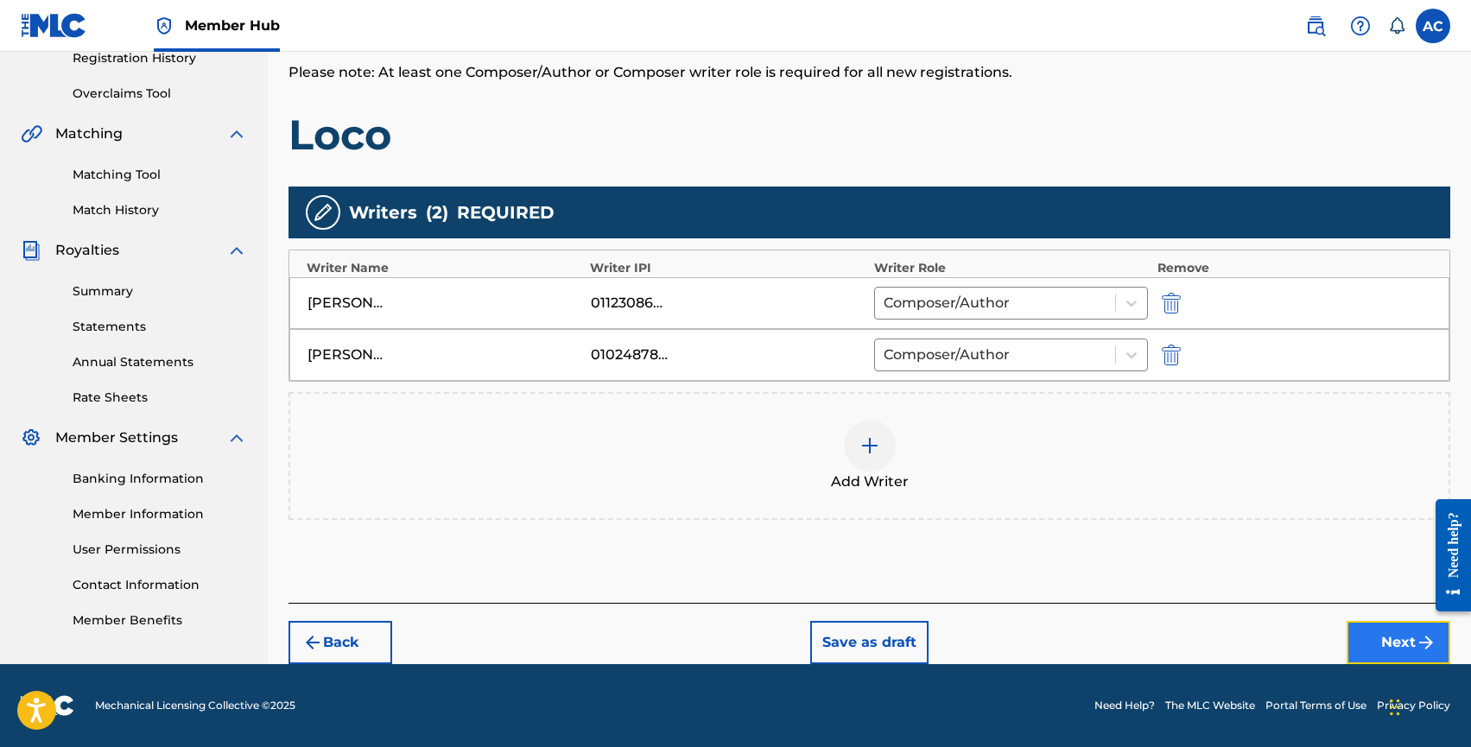
click at [1350, 635] on button "Next" at bounding box center [1399, 642] width 104 height 43
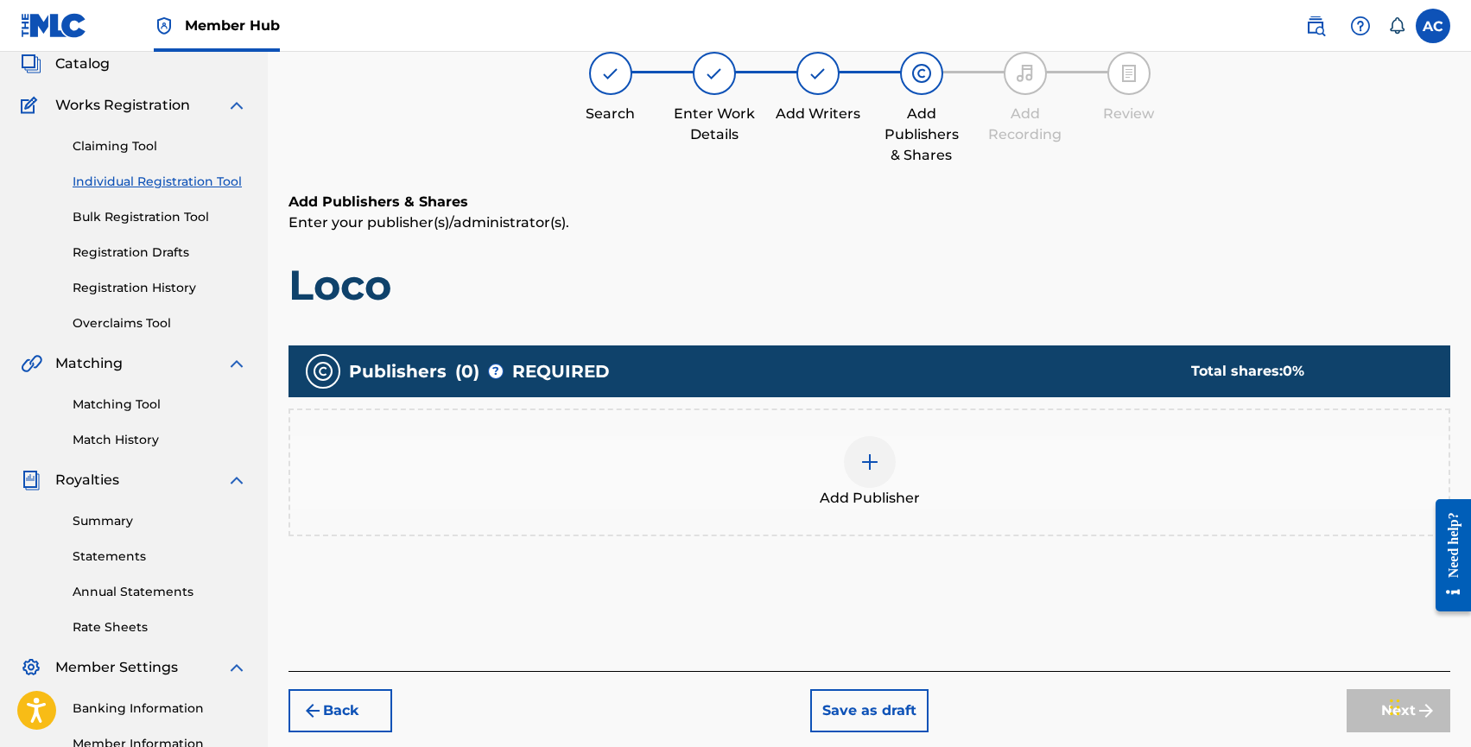
scroll to position [78, 0]
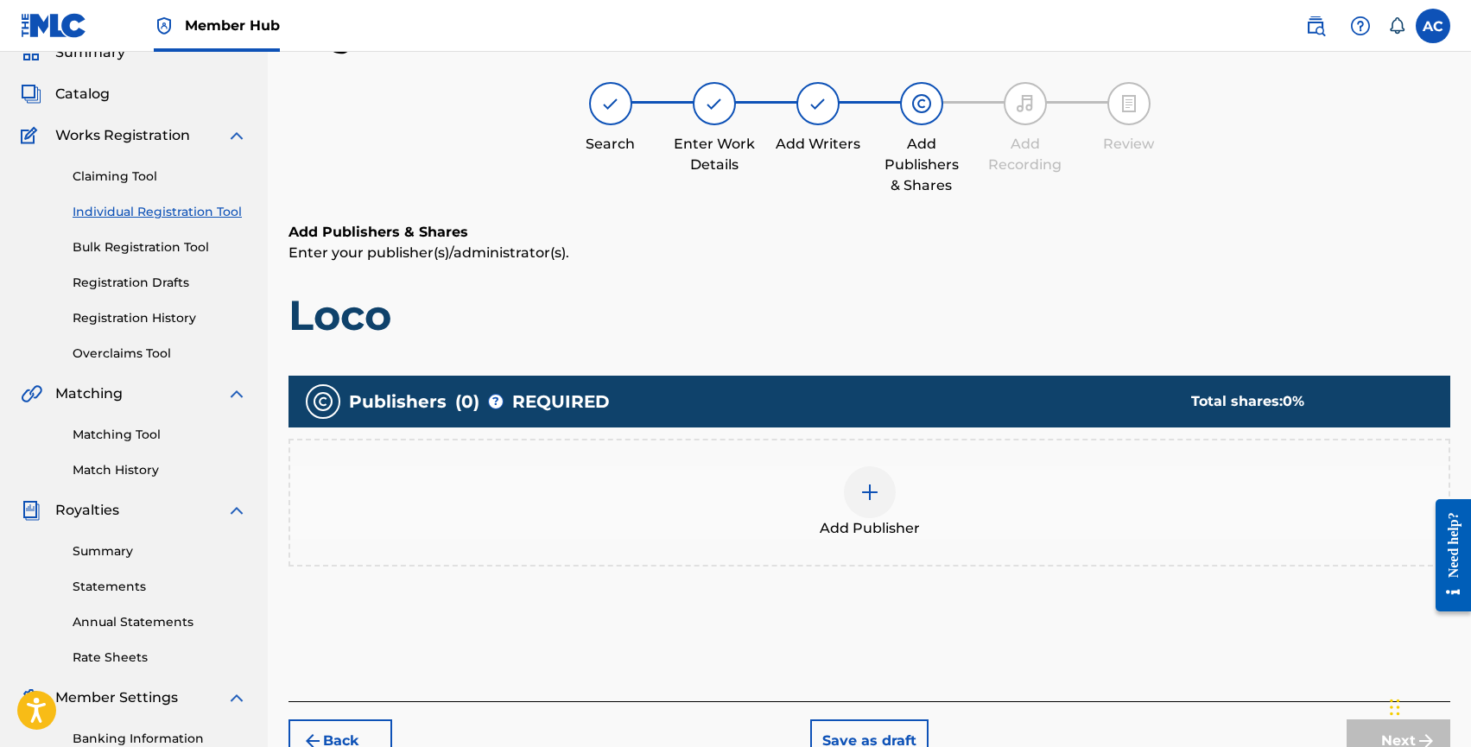
click at [896, 520] on span "Add Publisher" at bounding box center [870, 528] width 100 height 21
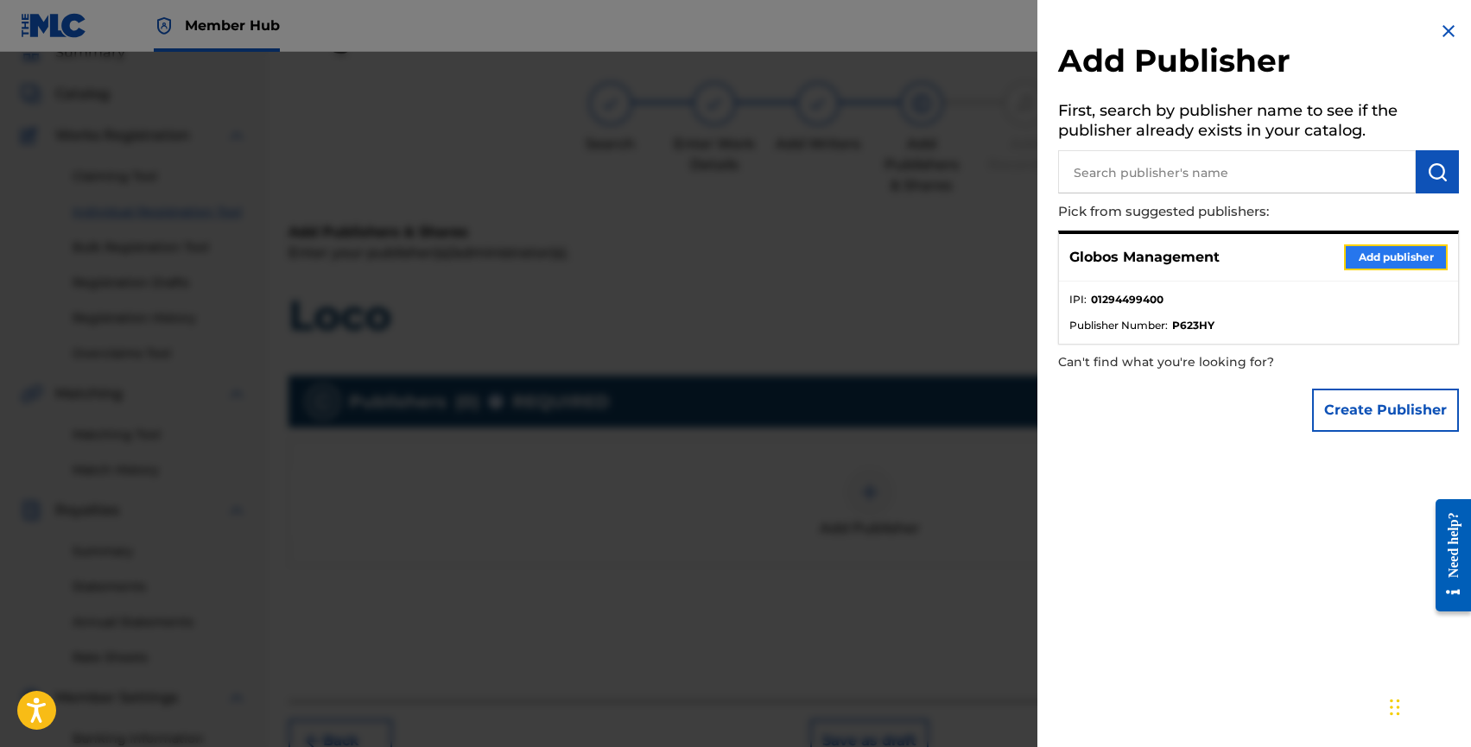
click at [1368, 262] on button "Add publisher" at bounding box center [1396, 257] width 104 height 26
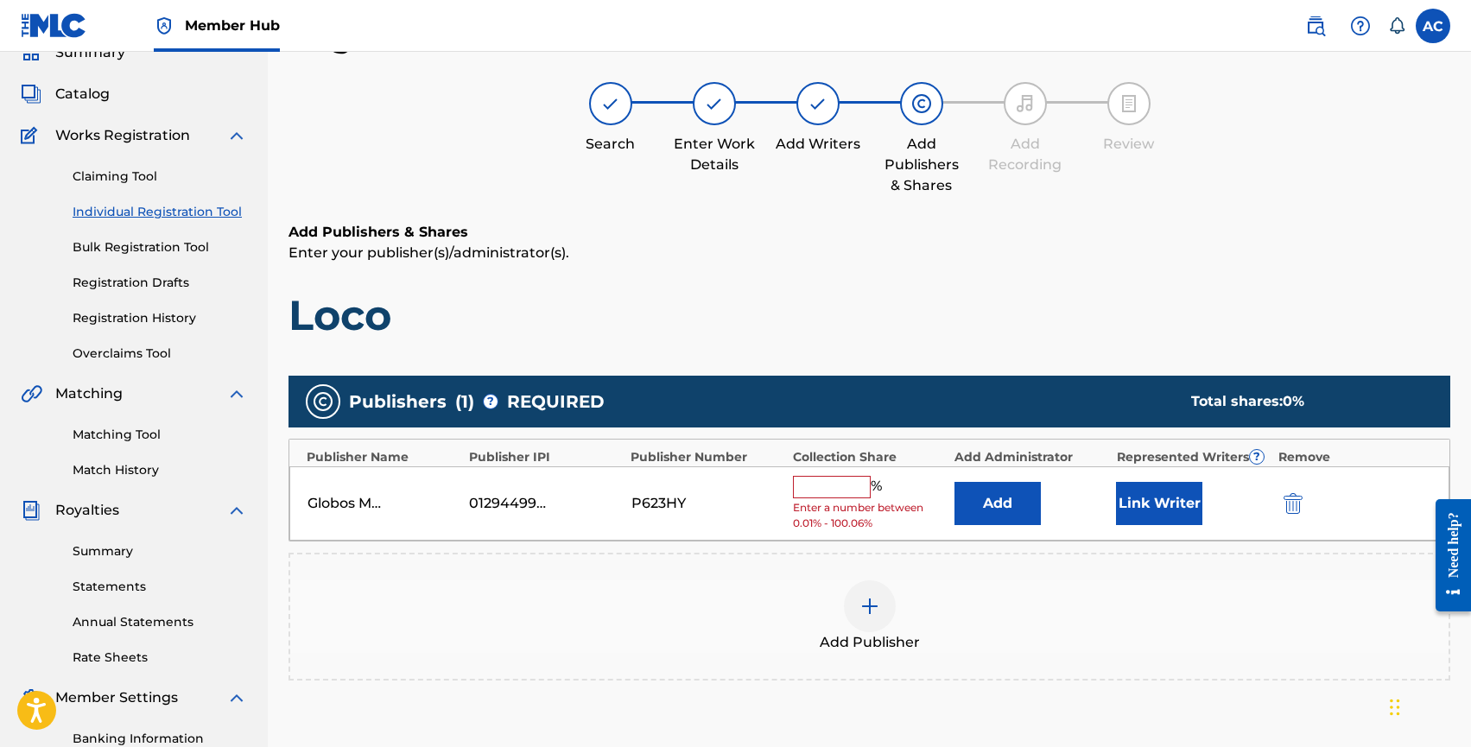
click at [840, 482] on input "text" at bounding box center [832, 487] width 78 height 22
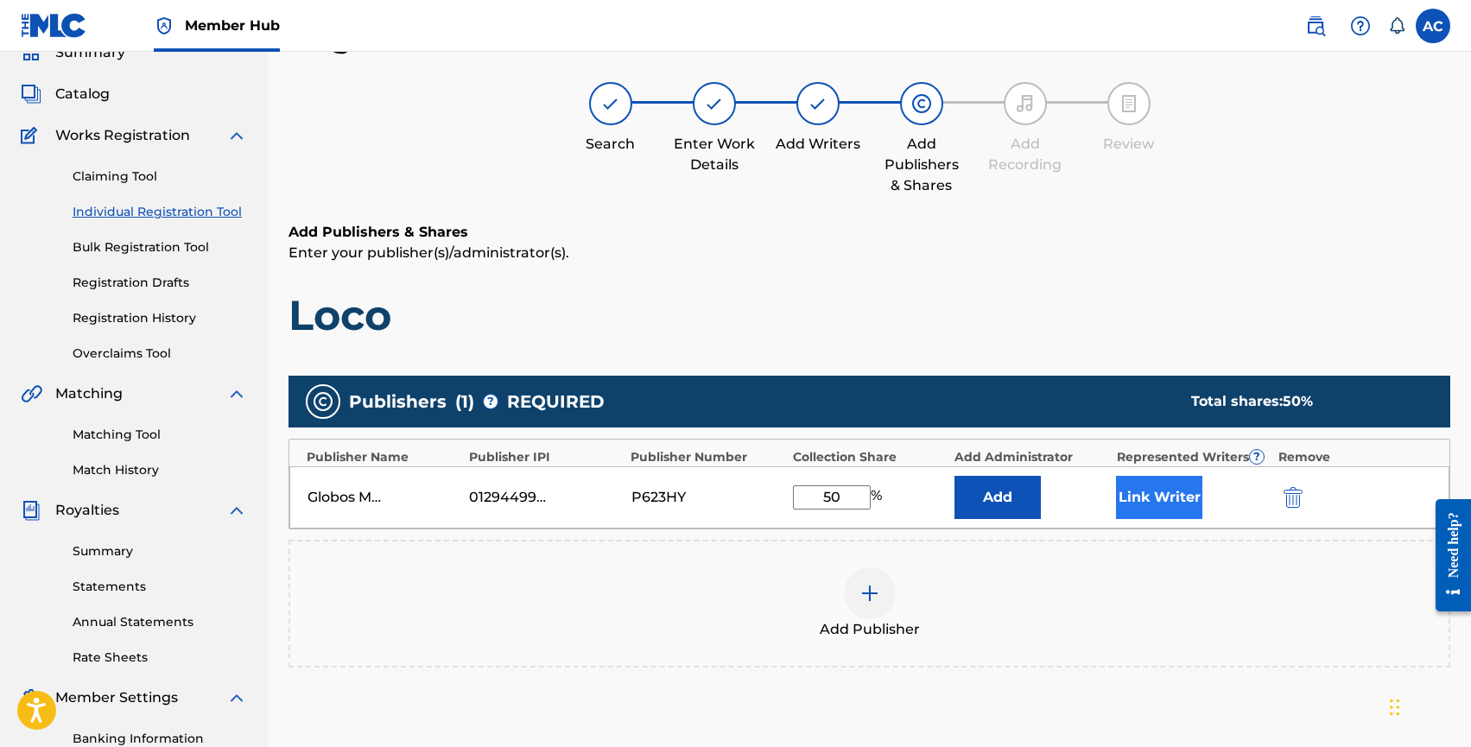
type input "50"
click at [1130, 486] on button "Link Writer" at bounding box center [1159, 497] width 86 height 43
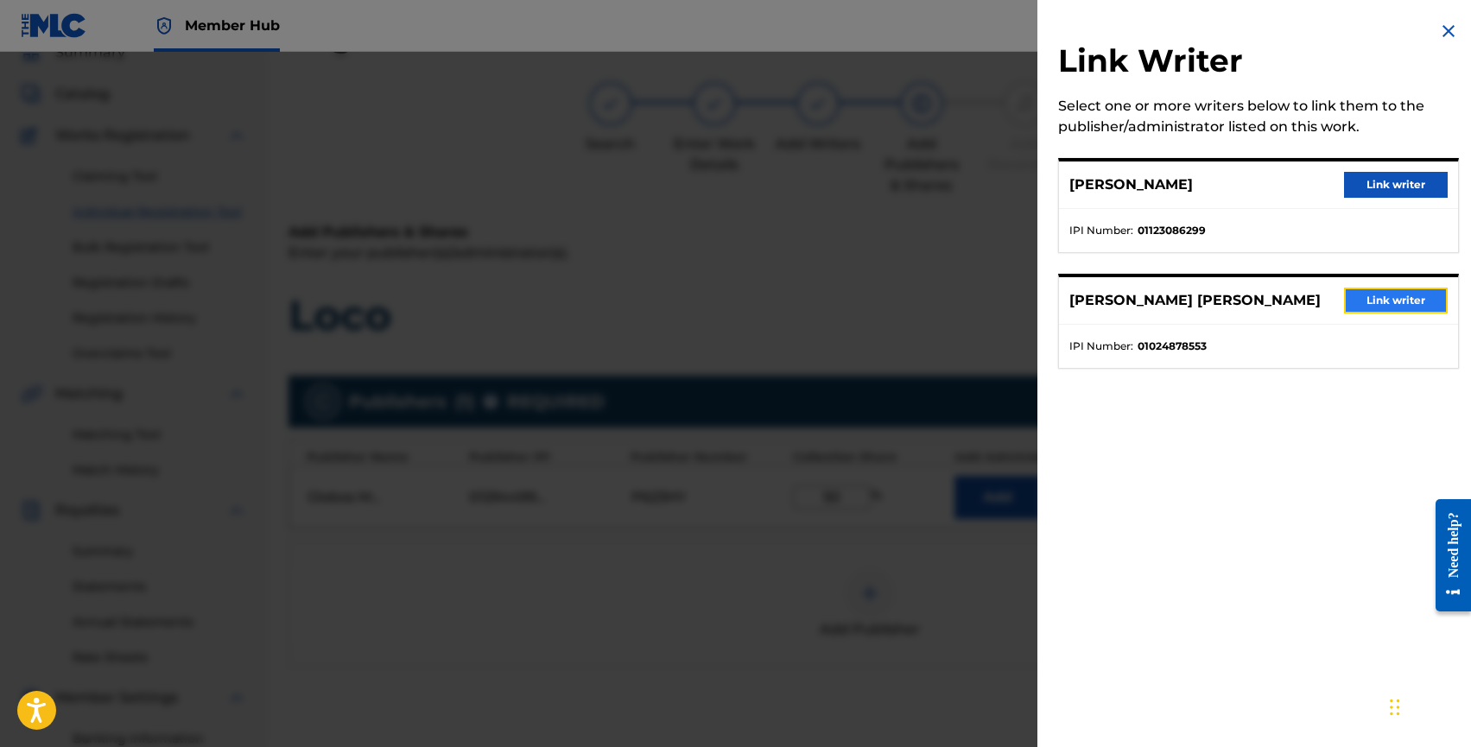
click at [1372, 314] on button "Link writer" at bounding box center [1396, 301] width 104 height 26
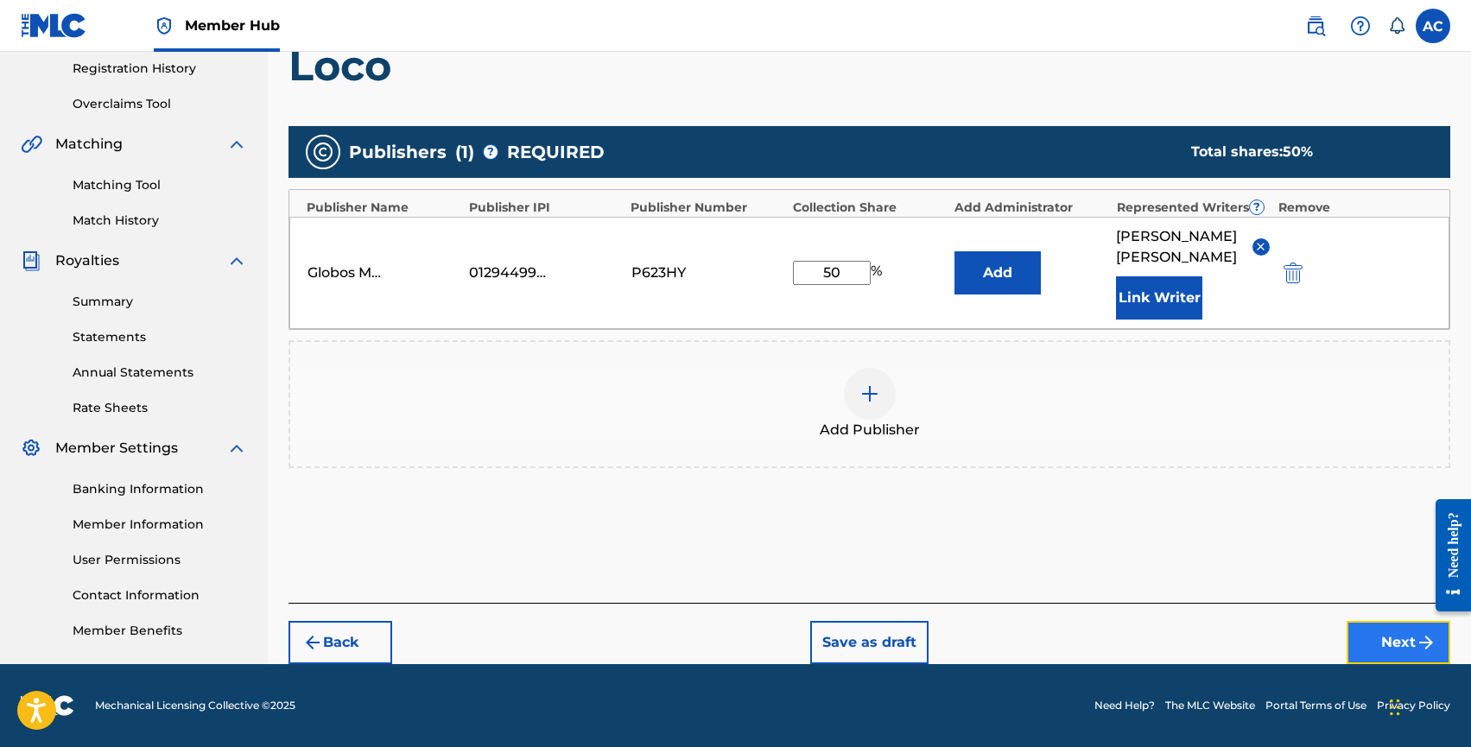
click at [1359, 633] on button "Next" at bounding box center [1399, 642] width 104 height 43
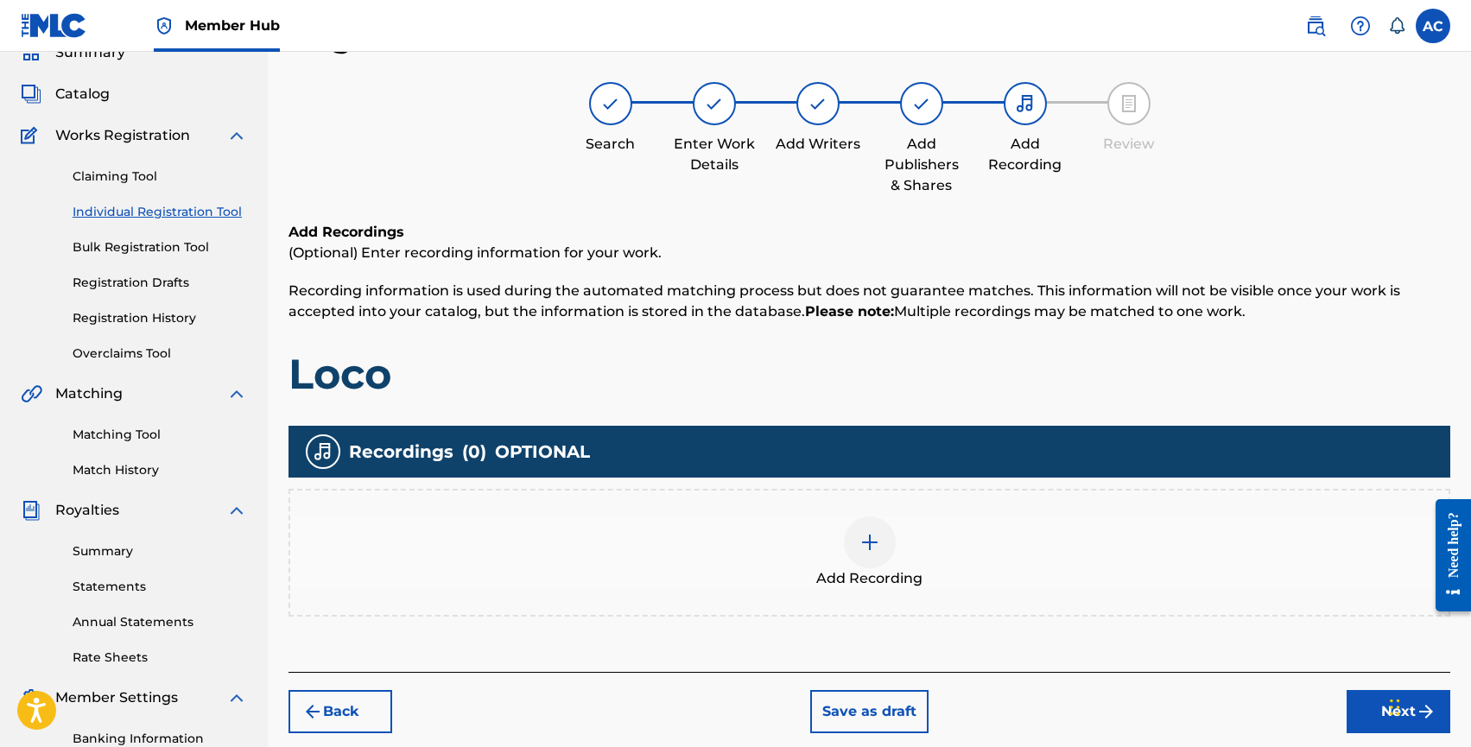
click at [854, 539] on div at bounding box center [870, 543] width 52 height 52
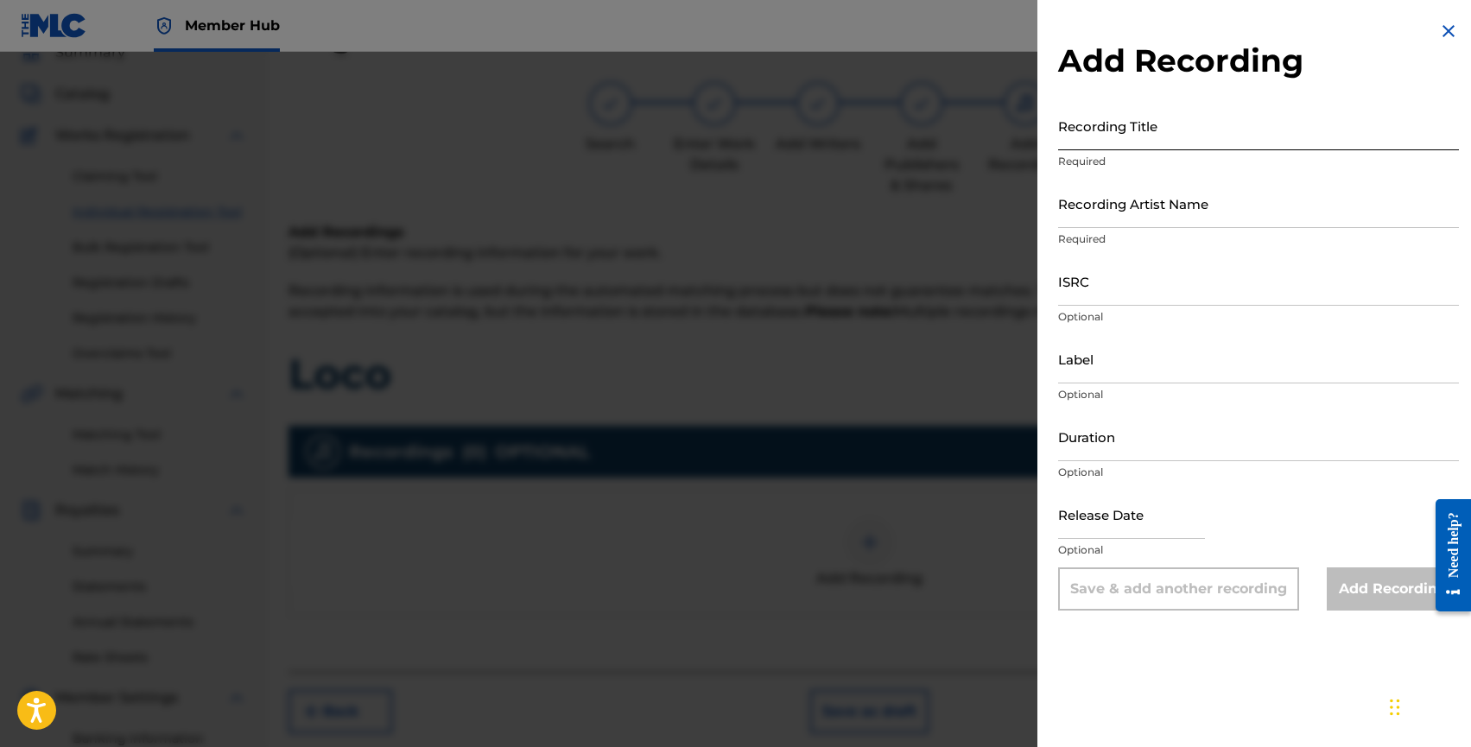
click at [1102, 132] on input "Recording Title" at bounding box center [1258, 125] width 401 height 49
type input "L"
type input "Loco"
click at [1088, 217] on input "Recording Artist Name" at bounding box center [1258, 203] width 401 height 49
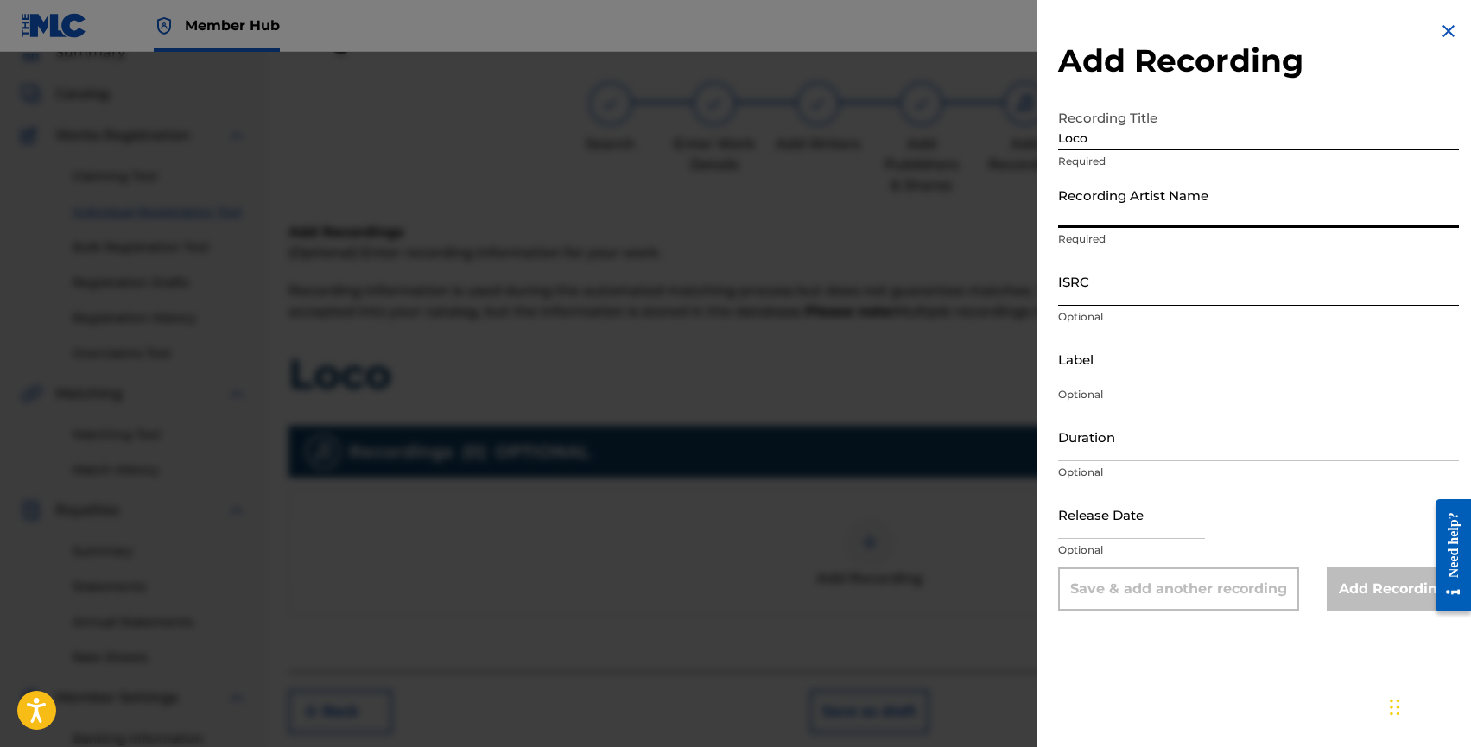
click at [1076, 289] on input "ISRC" at bounding box center [1258, 281] width 401 height 49
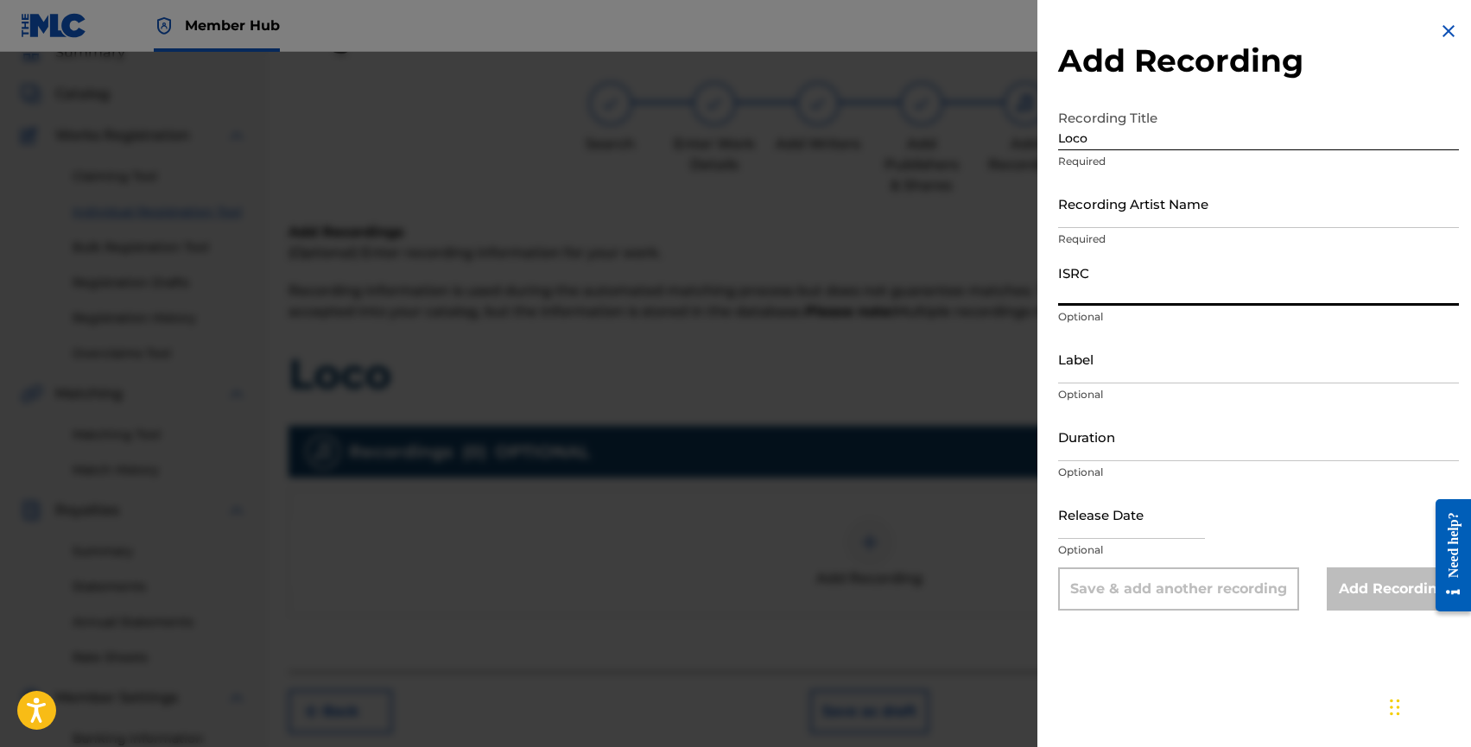
paste input "DE1QW2501120"
type input "DE1QW2501120"
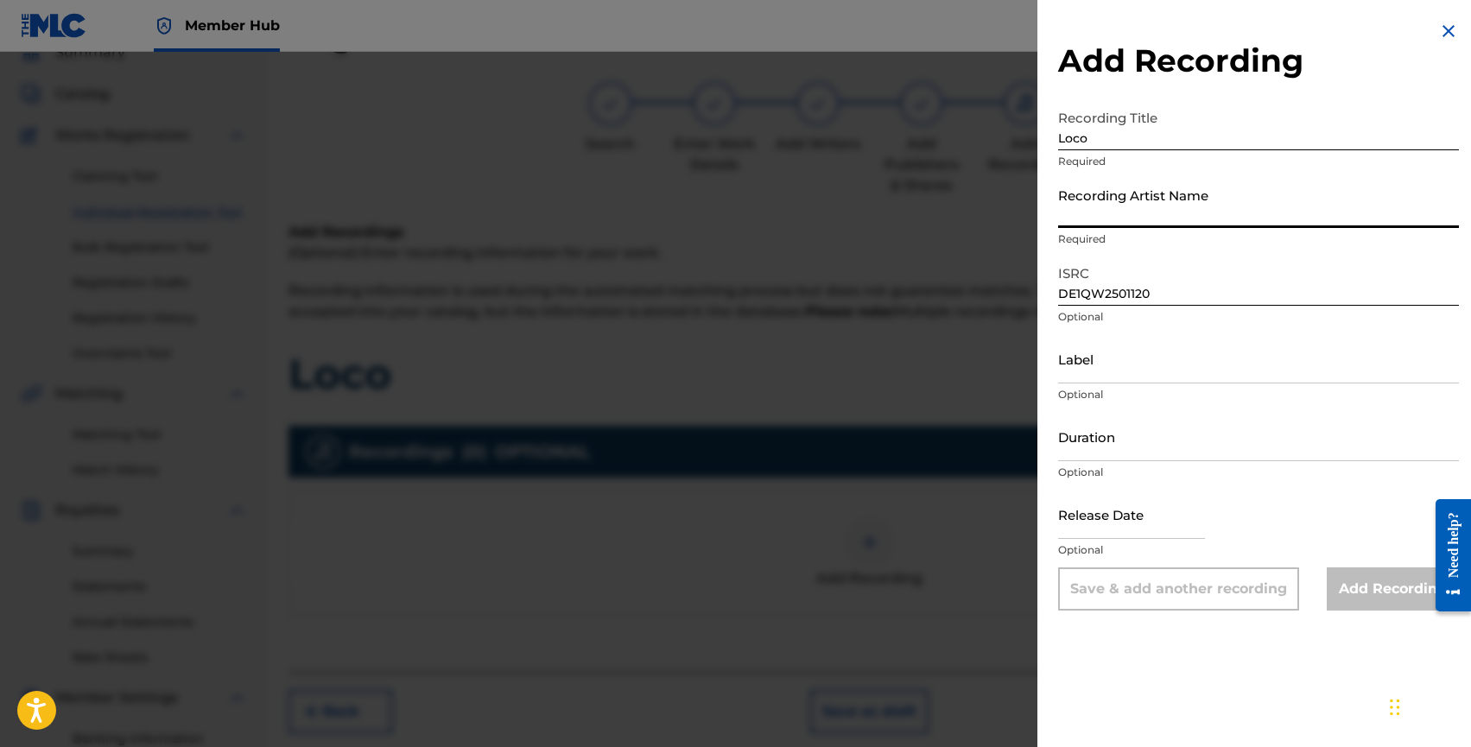
click at [1073, 223] on input "Recording Artist Name" at bounding box center [1258, 203] width 401 height 49
paste input "Garnic, Wildness Rose, Anuolu"
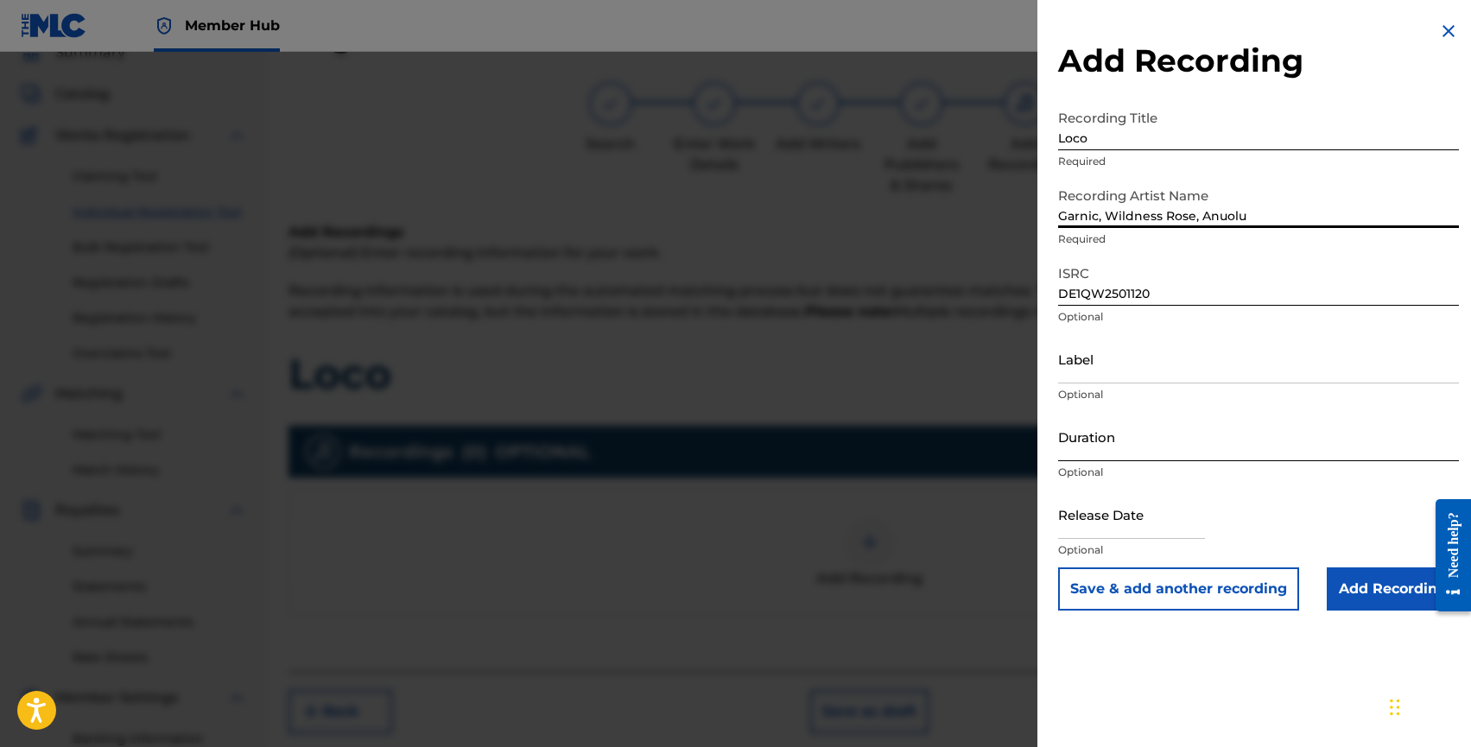
type input "Garnic, Wildness Rose, Anuolu"
click at [1089, 447] on input "Duration" at bounding box center [1258, 436] width 401 height 49
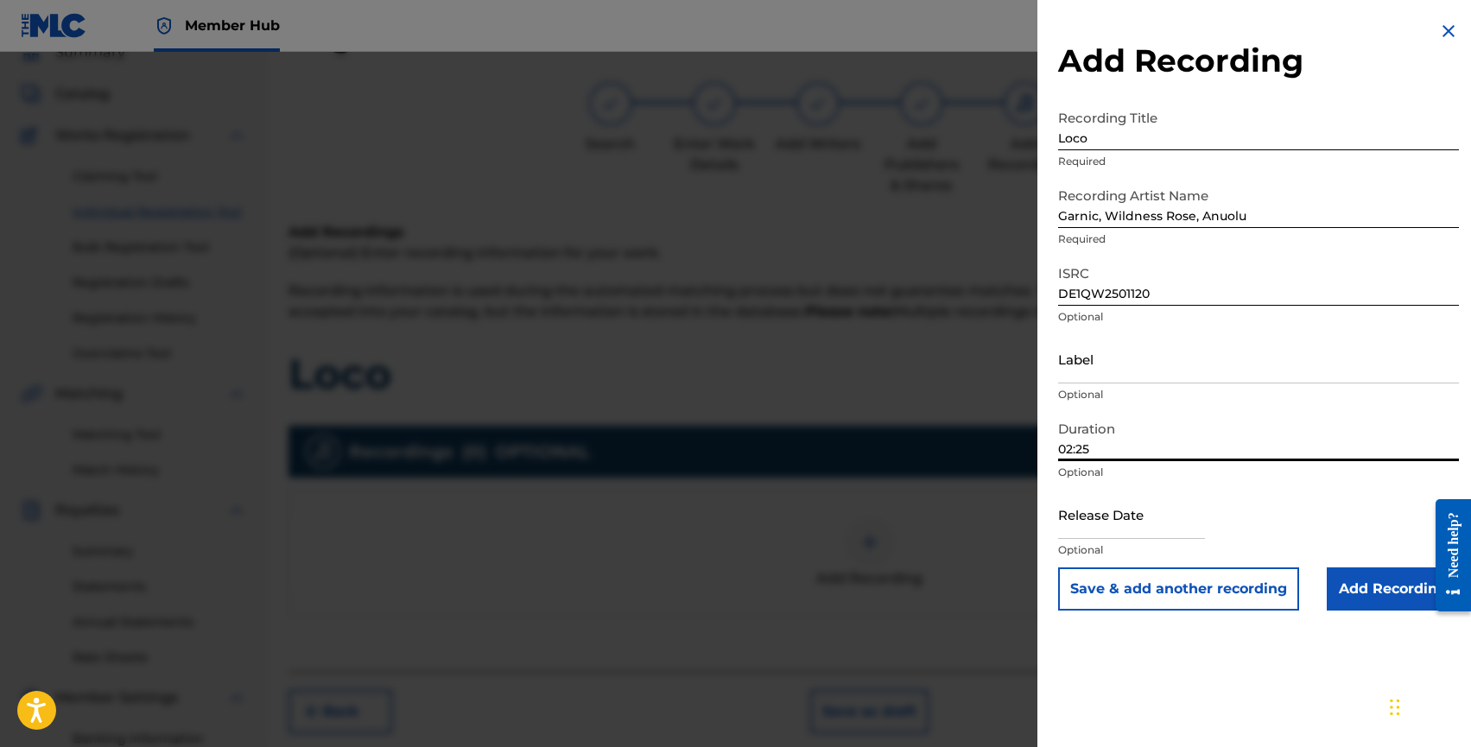
type input "02:25"
click at [1109, 534] on input "text" at bounding box center [1131, 514] width 147 height 49
select select "8"
select select "2025"
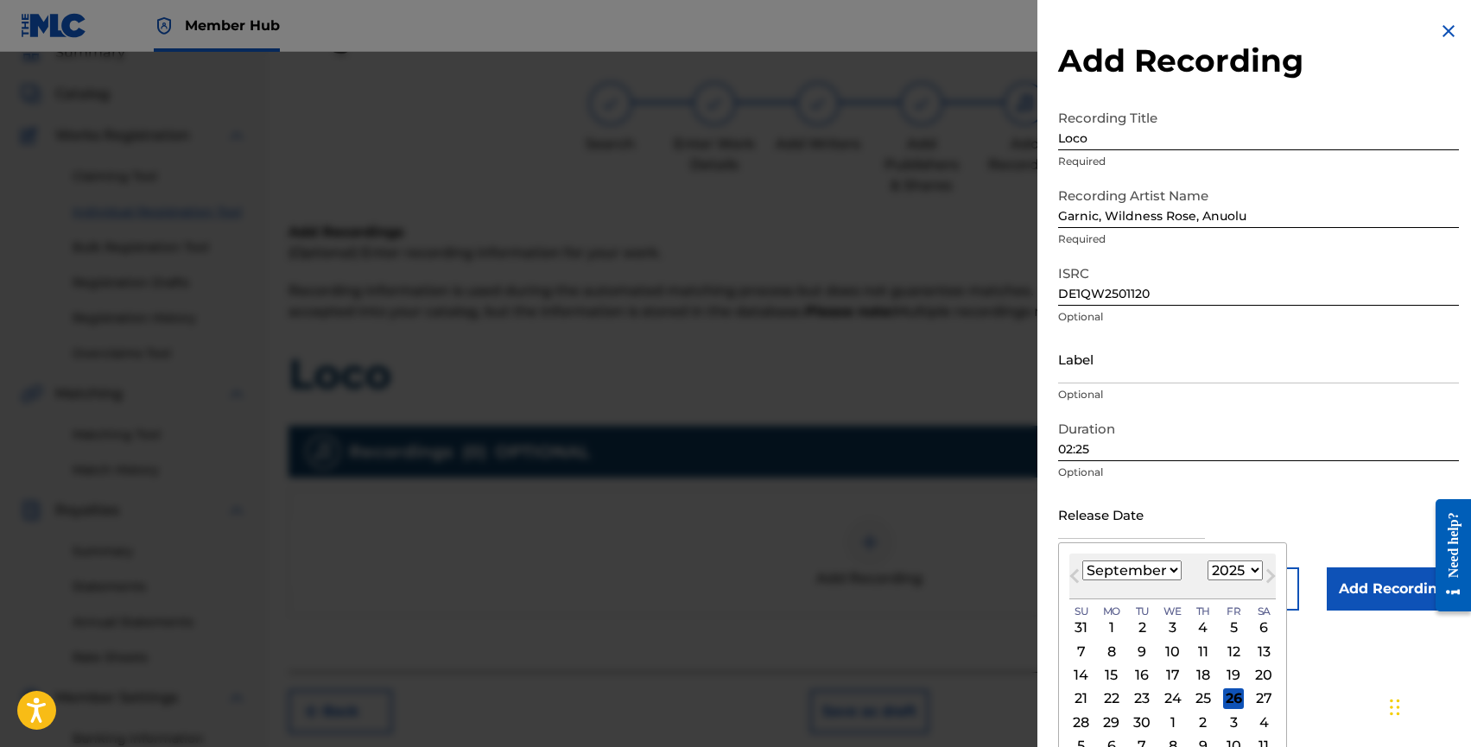
click at [1225, 502] on div "Release Date Previous Month Next Month September 2025 January February March Ap…" at bounding box center [1258, 529] width 401 height 78
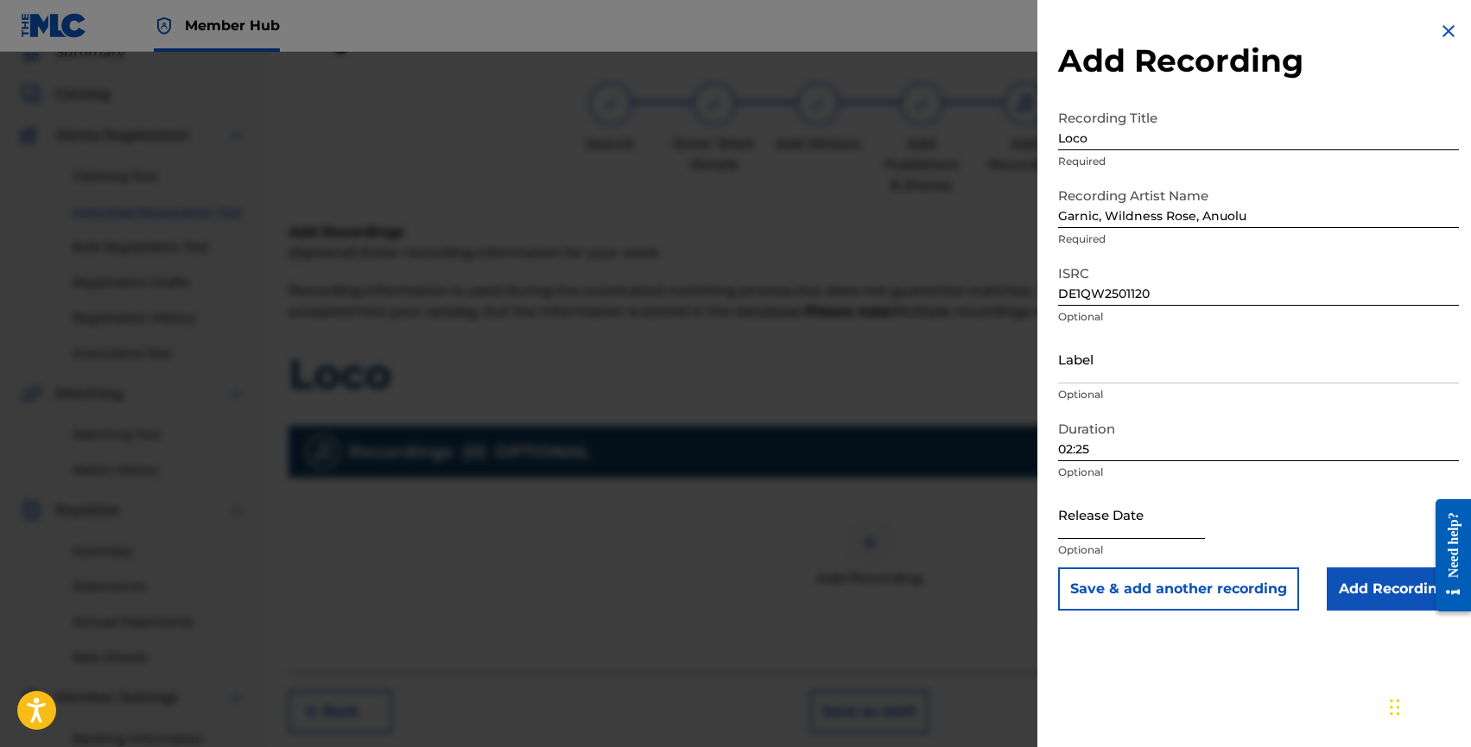
select select "8"
select select "2025"
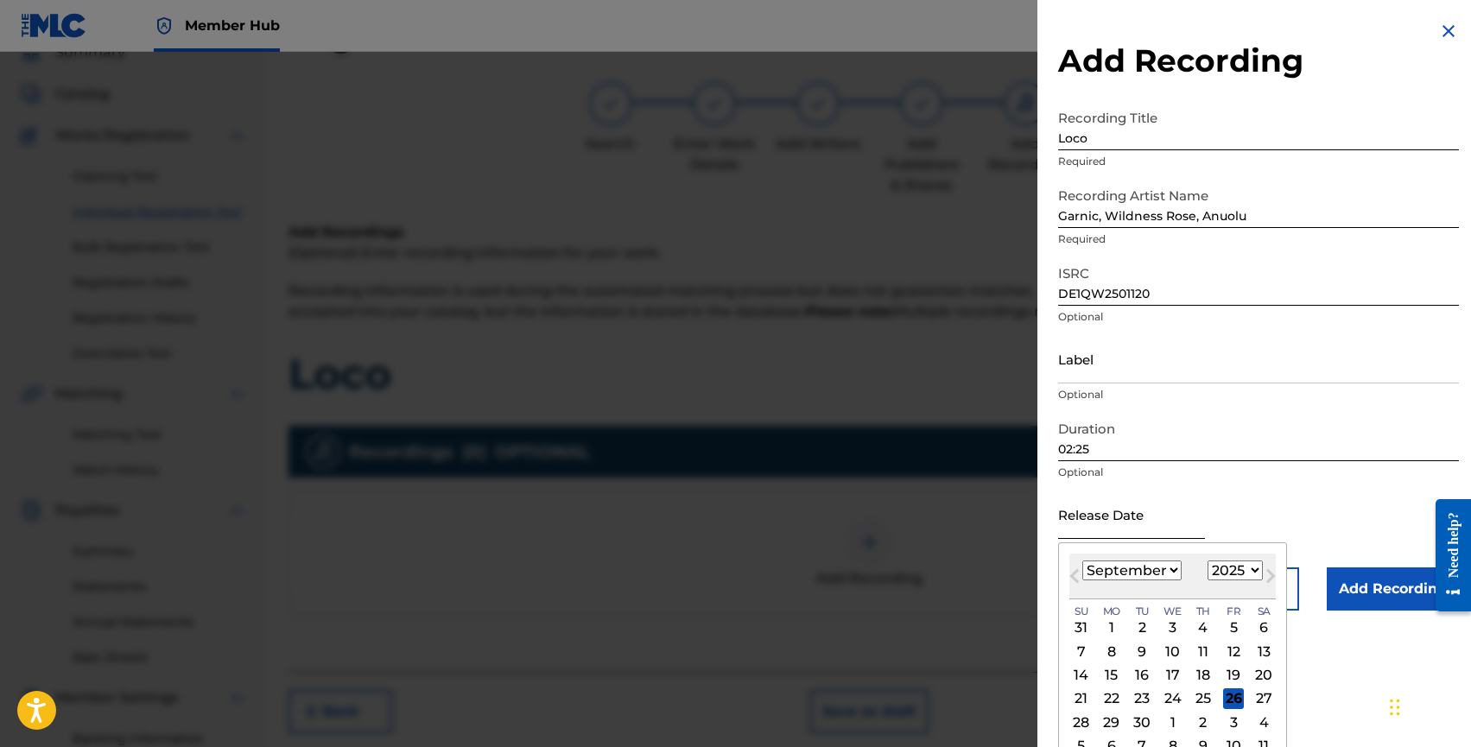
click at [1164, 530] on input "text" at bounding box center [1131, 514] width 147 height 49
click at [1274, 562] on div "Previous Month Next Month September 2025 January February March April May June …" at bounding box center [1172, 656] width 229 height 226
click at [1228, 699] on div "26" at bounding box center [1233, 699] width 21 height 21
type input "September 26 2025"
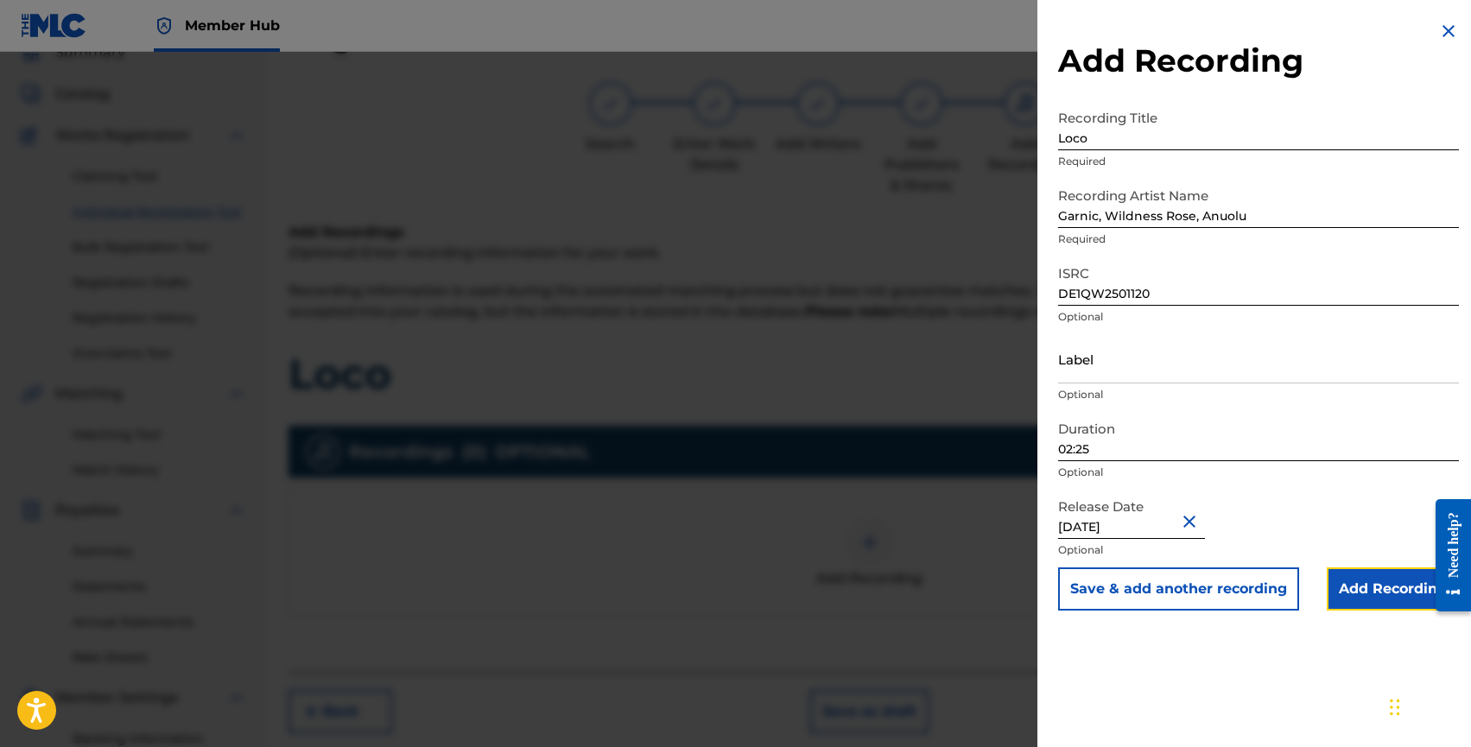
drag, startPoint x: 1343, startPoint y: 581, endPoint x: 1176, endPoint y: 234, distance: 385.6
click at [1176, 233] on form "Recording Title Loco Required Recording Artist Name Garnic, Wildness Rose, Anuo…" at bounding box center [1258, 356] width 401 height 510
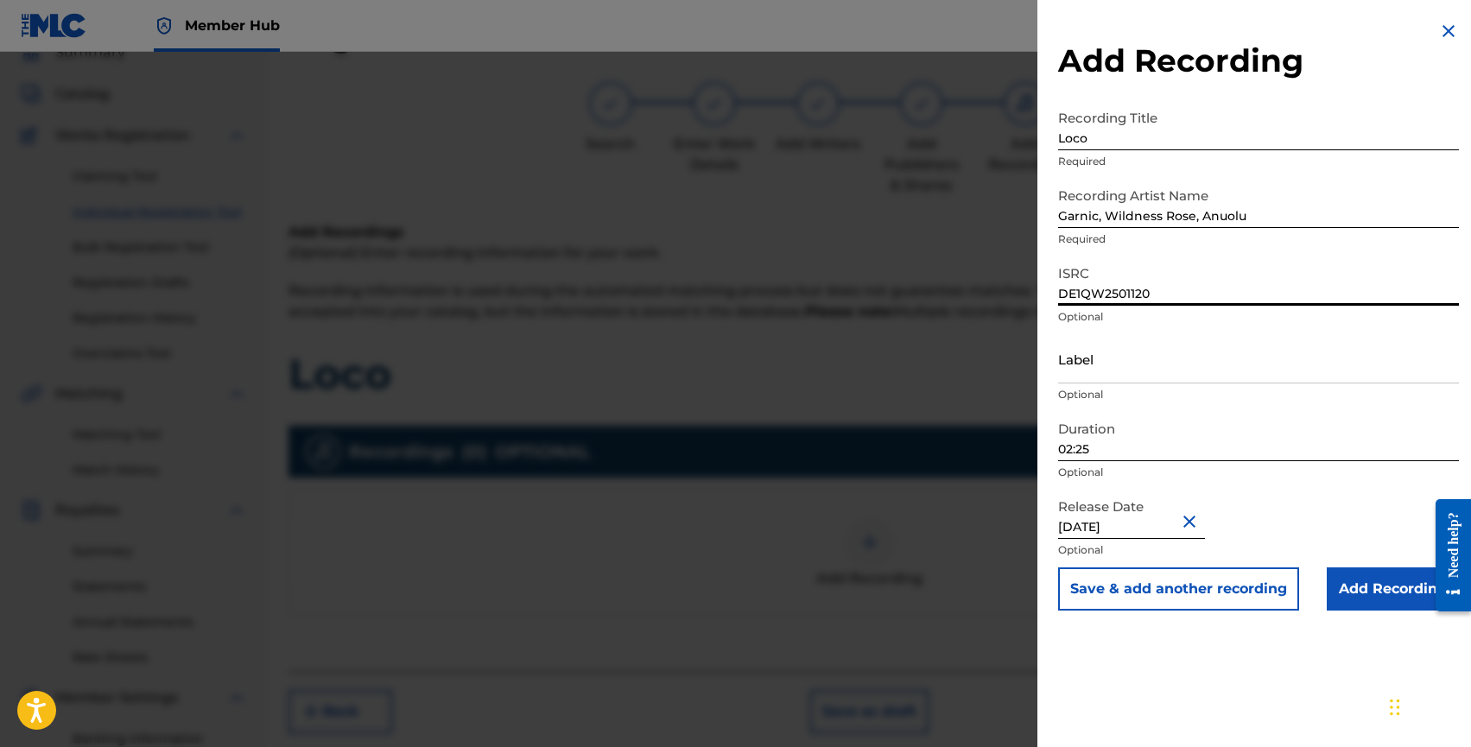
click at [1108, 285] on input "DE1QW2501120" at bounding box center [1258, 281] width 401 height 49
click at [1362, 586] on input "Add Recording" at bounding box center [1393, 589] width 132 height 43
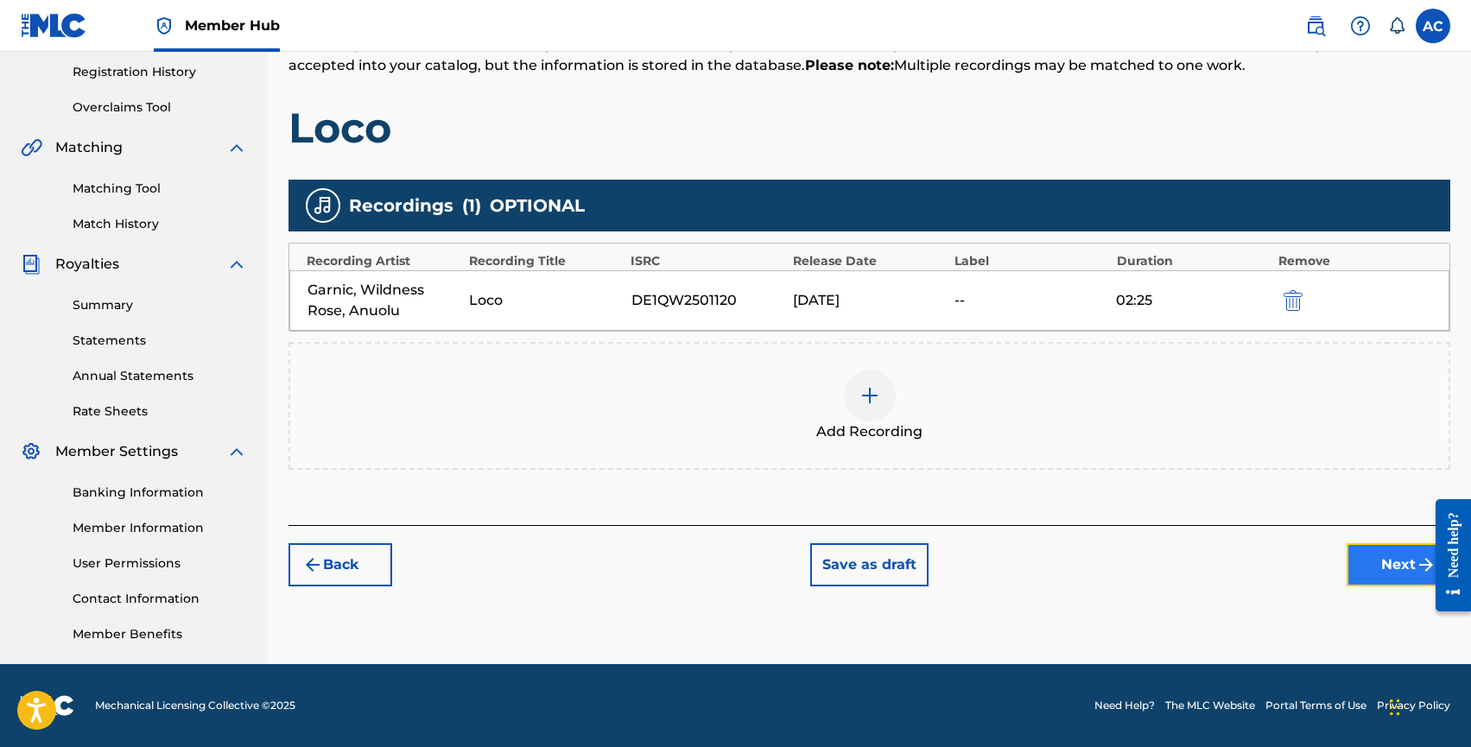
click at [1358, 563] on button "Next" at bounding box center [1399, 564] width 104 height 43
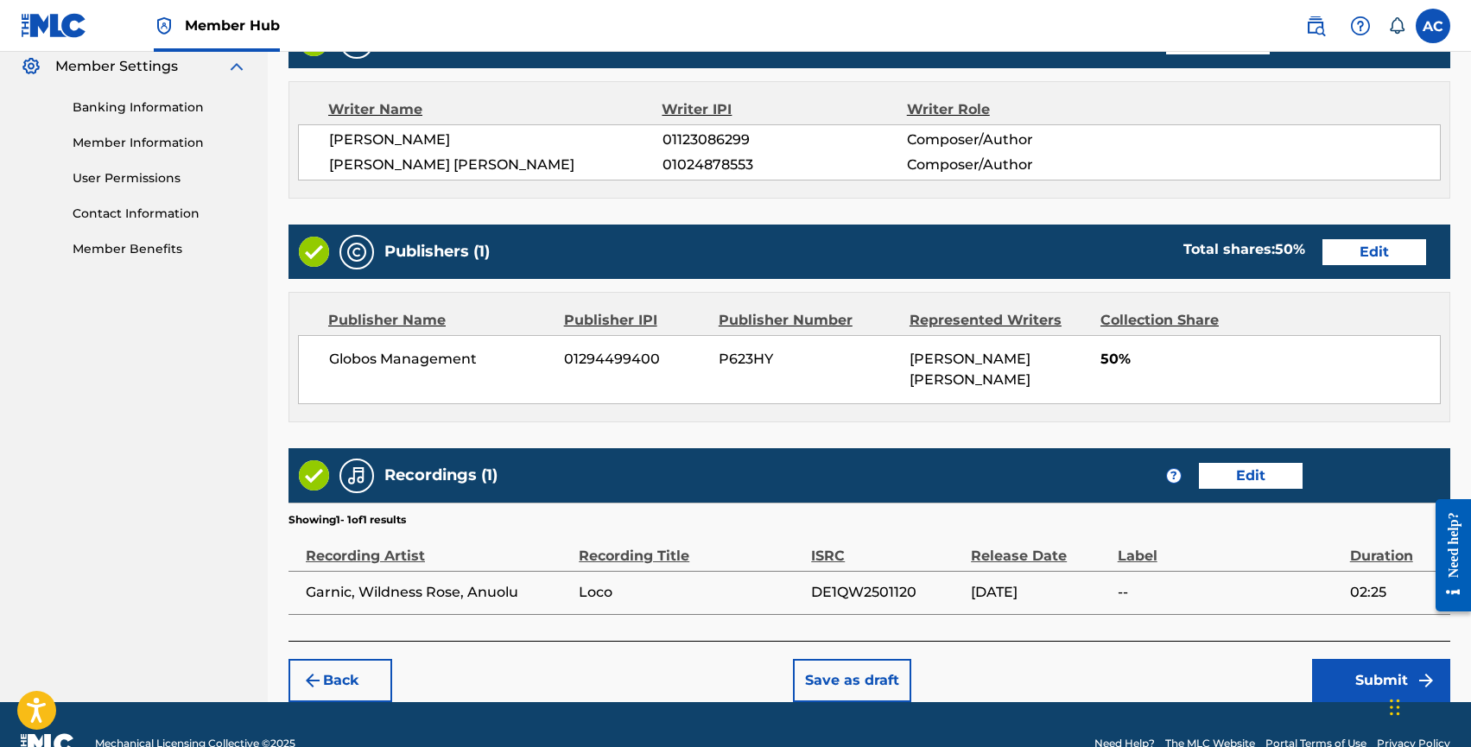
scroll to position [745, 0]
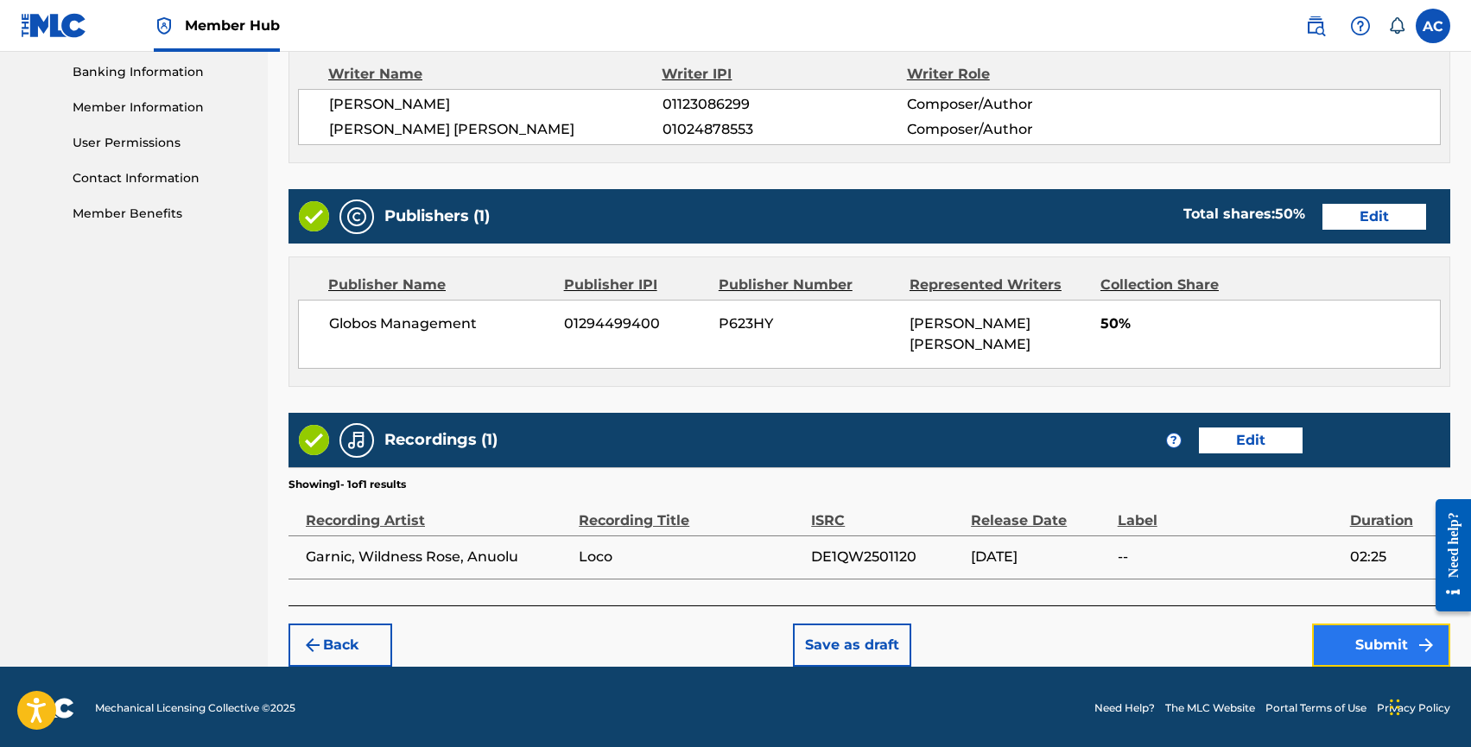
click at [1337, 629] on button "Submit" at bounding box center [1381, 645] width 138 height 43
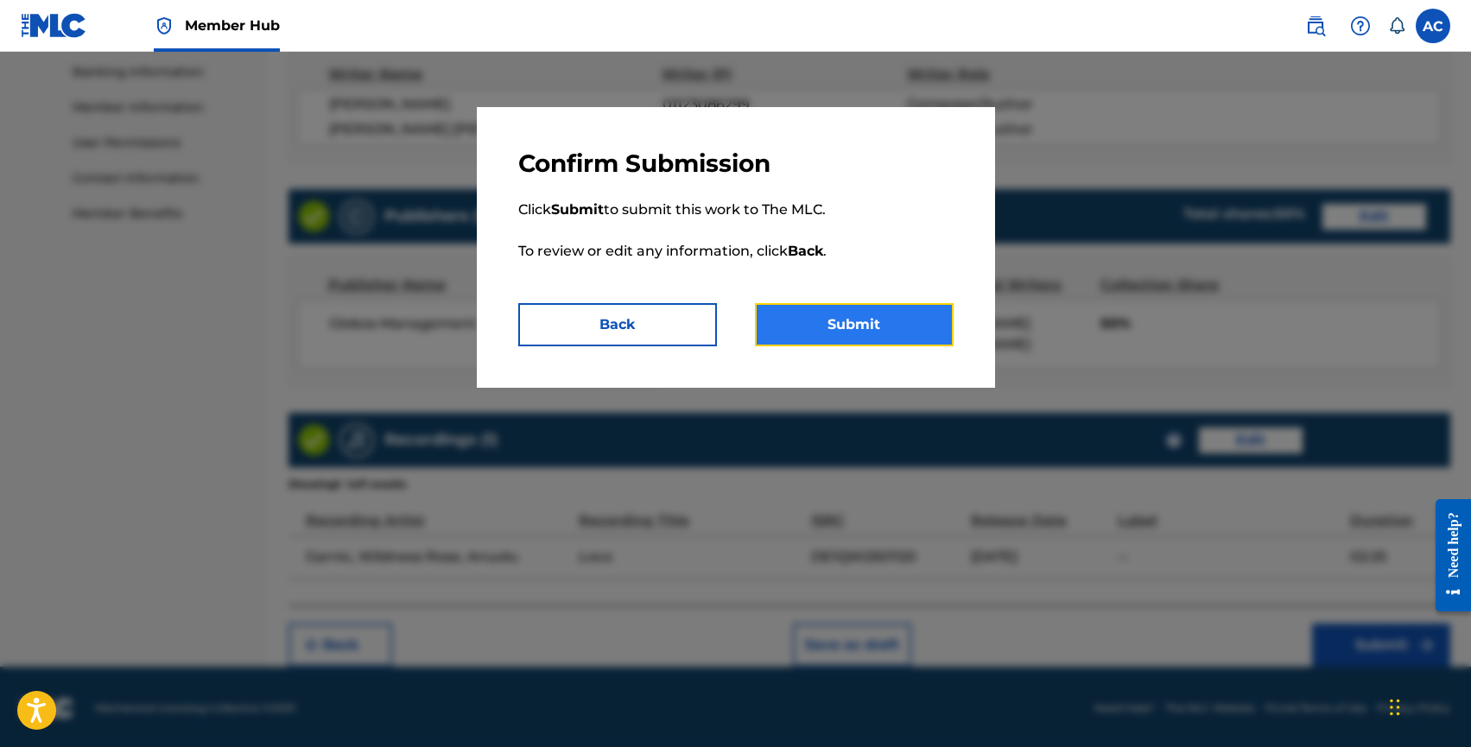
click at [834, 332] on button "Submit" at bounding box center [854, 324] width 199 height 43
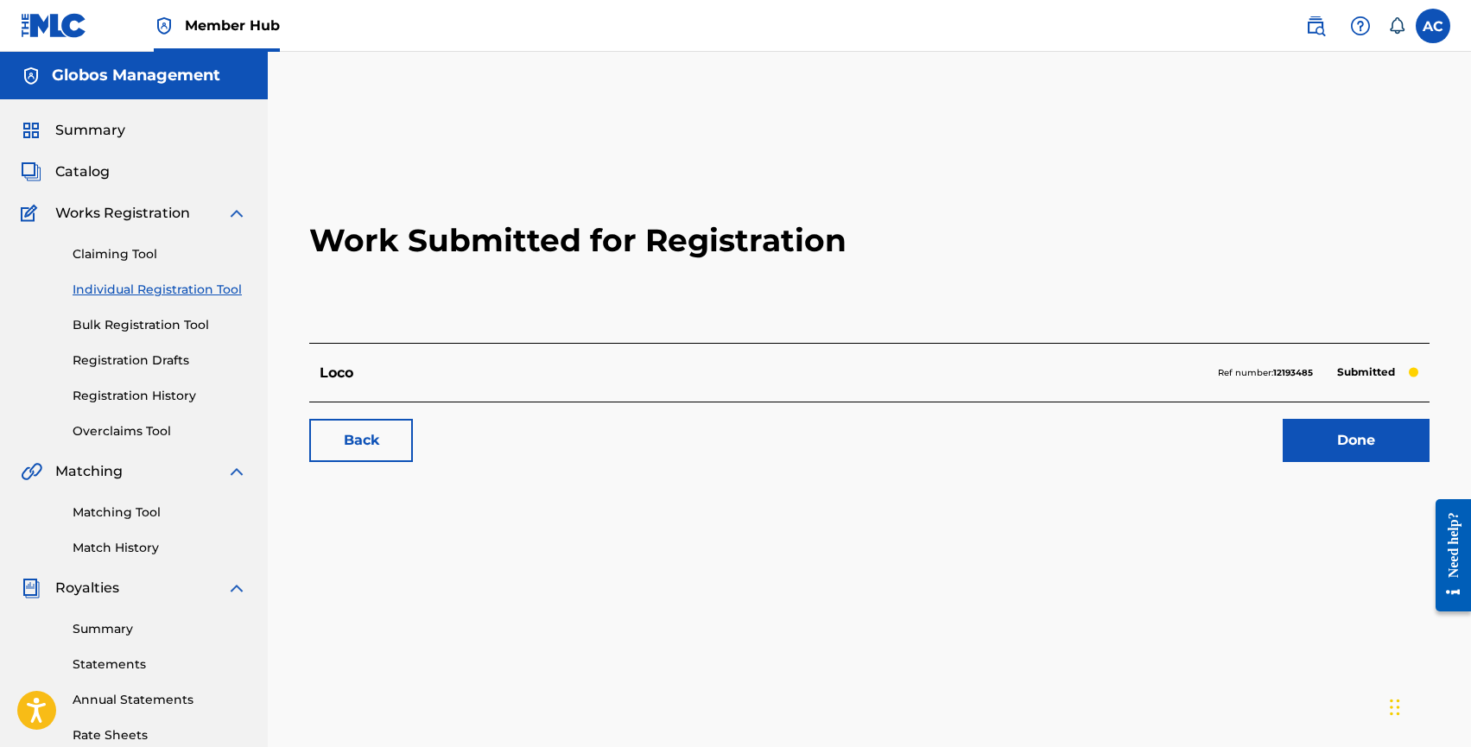
click at [123, 285] on link "Individual Registration Tool" at bounding box center [160, 290] width 175 height 18
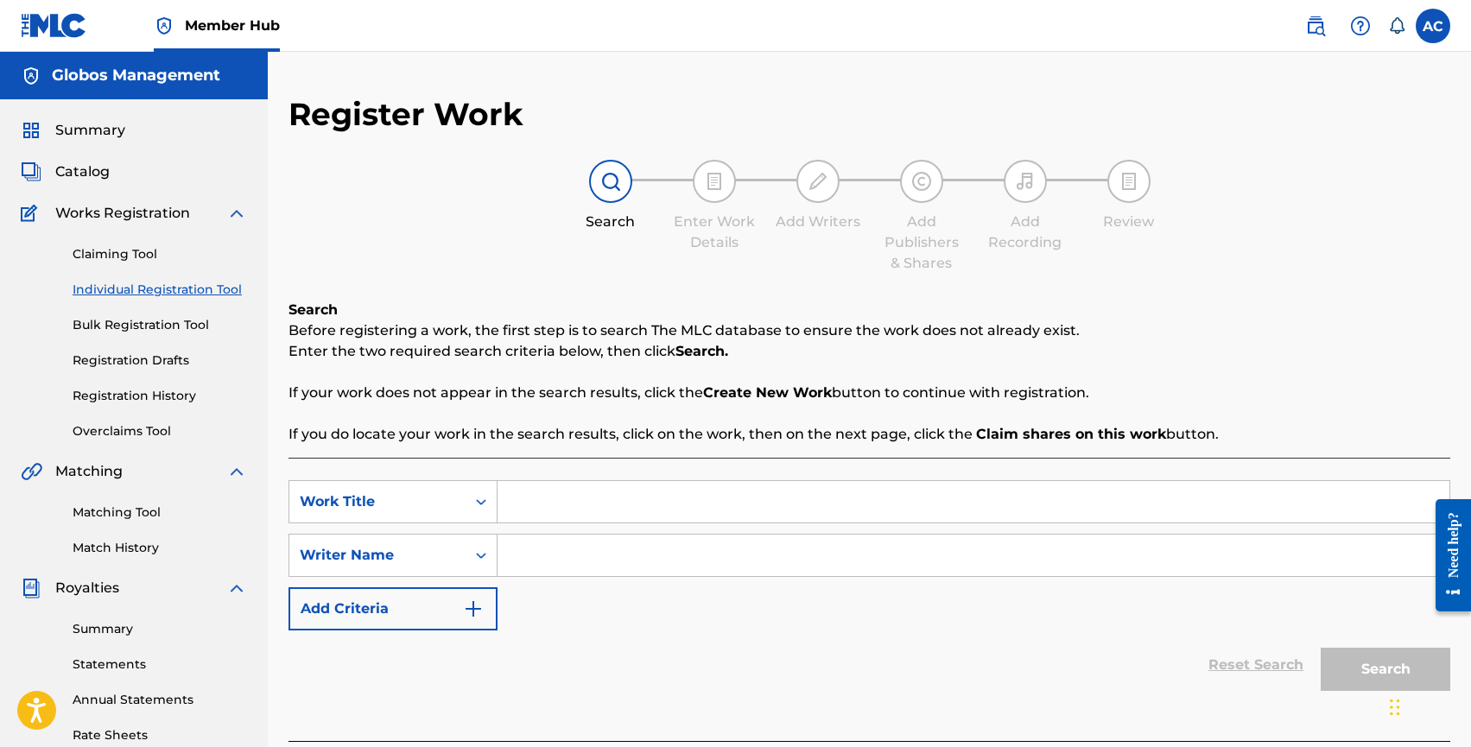
click at [588, 508] on input "Search Form" at bounding box center [974, 501] width 952 height 41
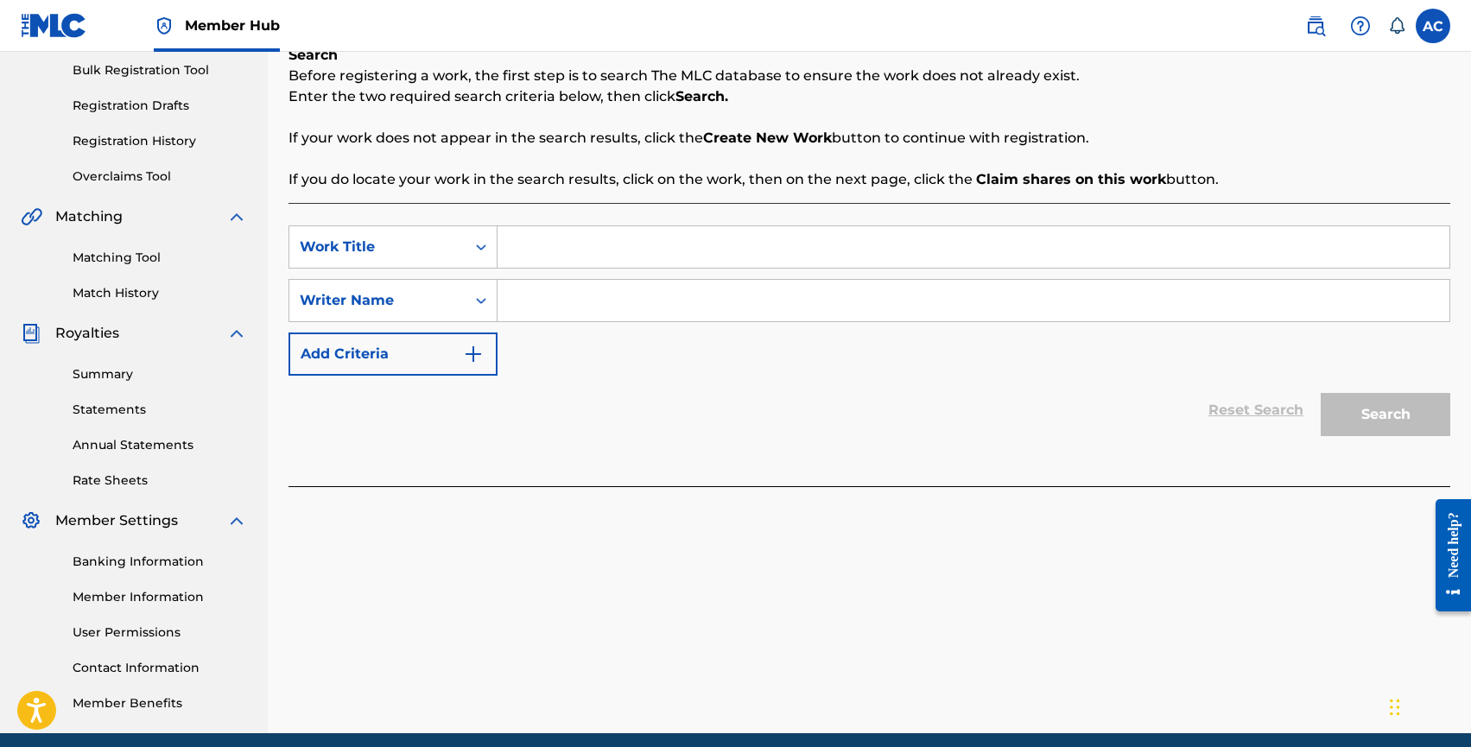
scroll to position [257, 0]
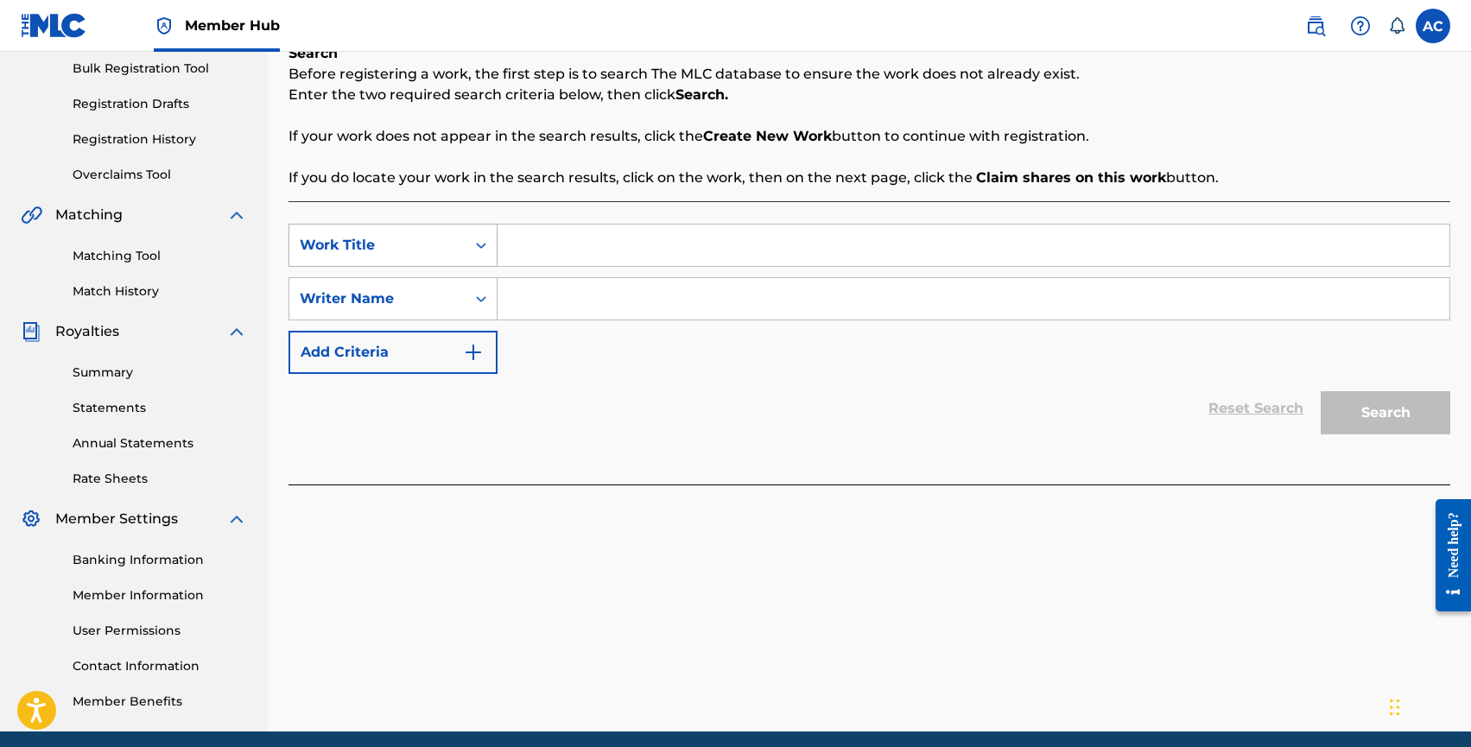
click at [496, 243] on div "Work Title" at bounding box center [393, 245] width 209 height 43
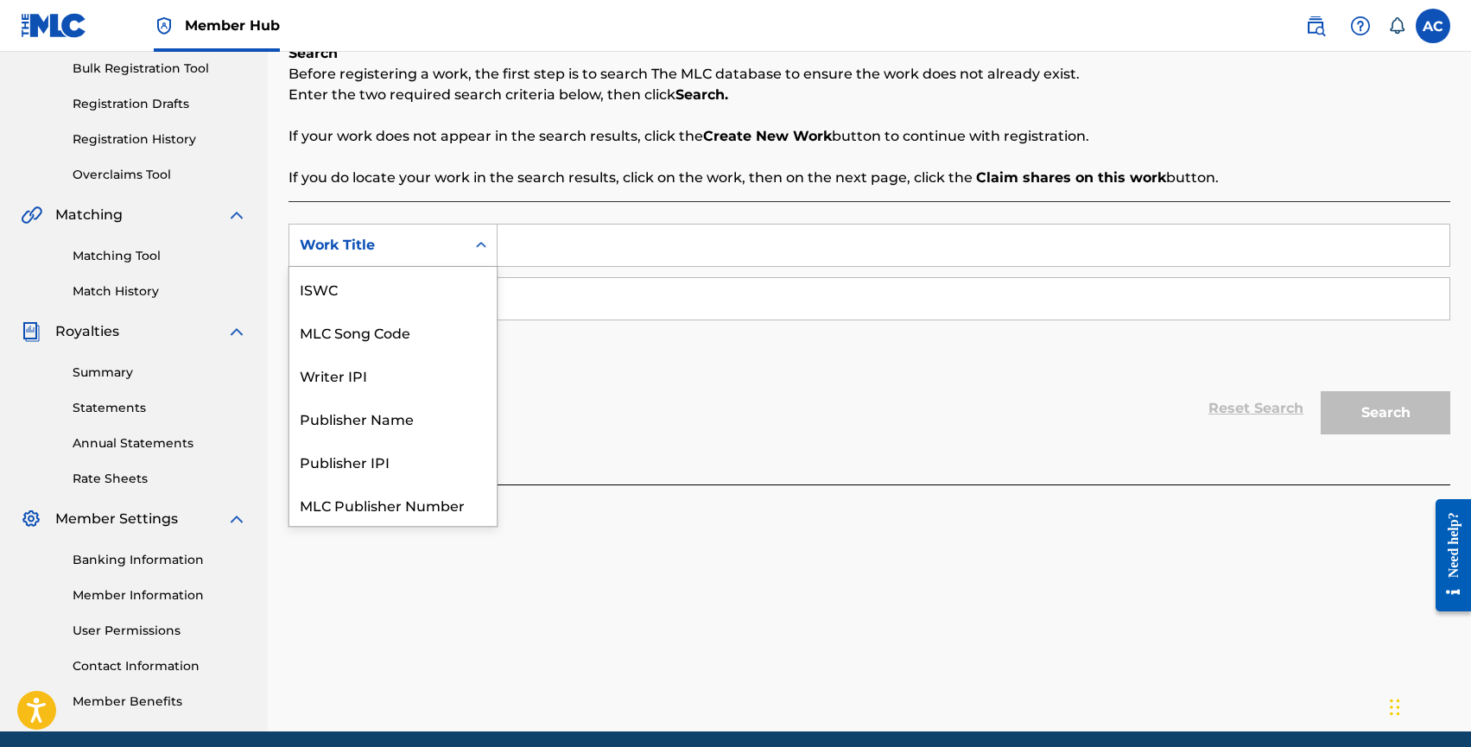
scroll to position [43, 0]
click at [533, 244] on input "Search Form" at bounding box center [974, 245] width 952 height 41
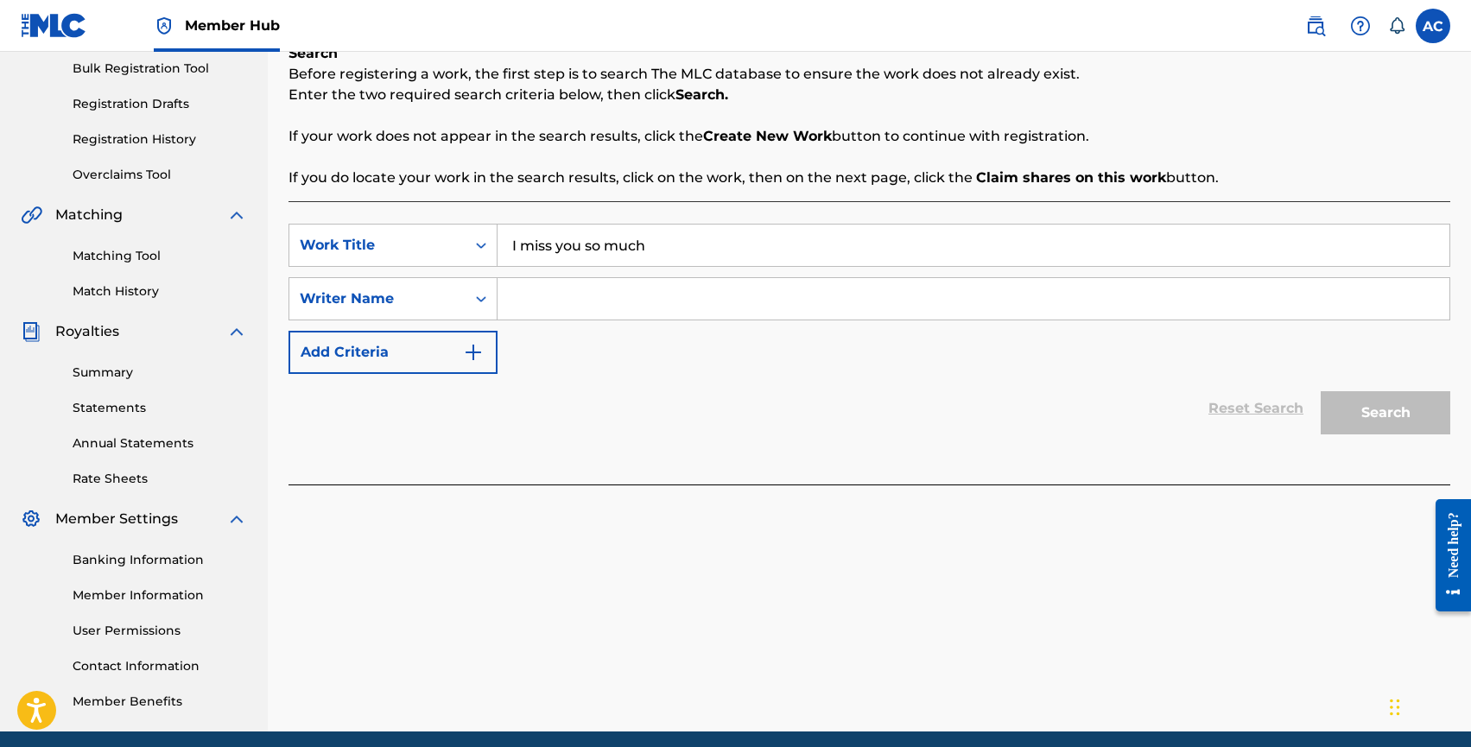
type input "I miss you so much"
click at [524, 285] on input "Search Form" at bounding box center [974, 298] width 952 height 41
type input "Kento sasaki"
click at [1321, 391] on button "Search" at bounding box center [1386, 412] width 130 height 43
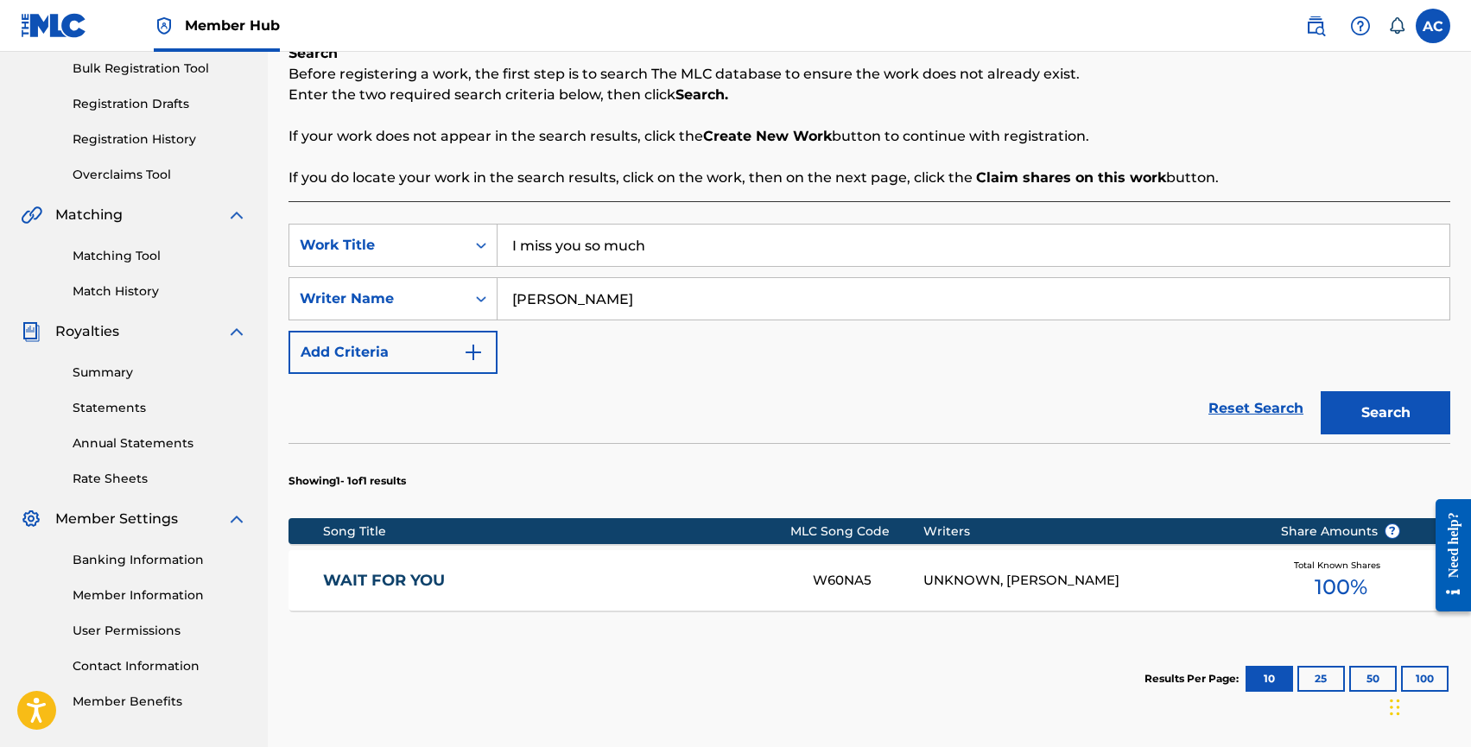
click at [431, 580] on link "WAIT FOR YOU" at bounding box center [556, 581] width 467 height 20
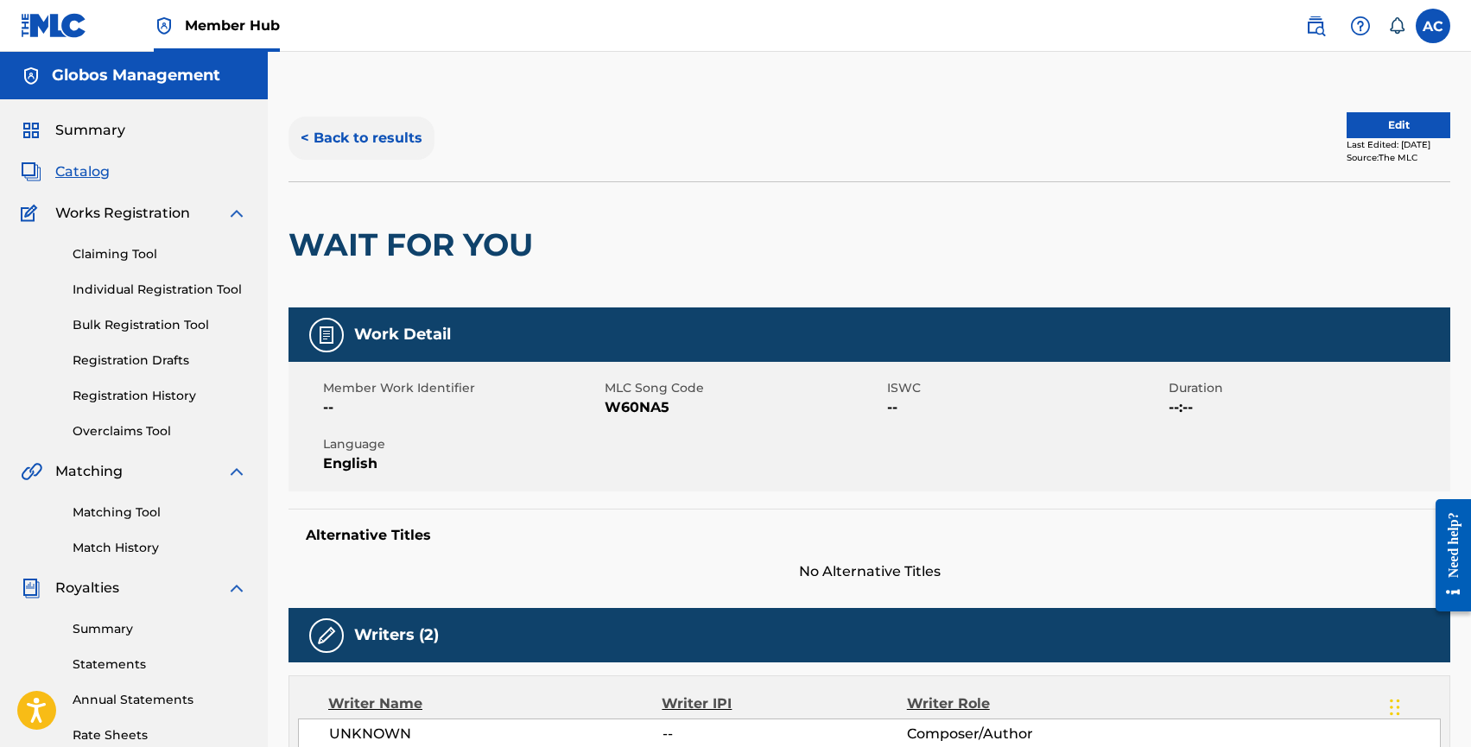
click at [352, 128] on button "< Back to results" at bounding box center [362, 138] width 146 height 43
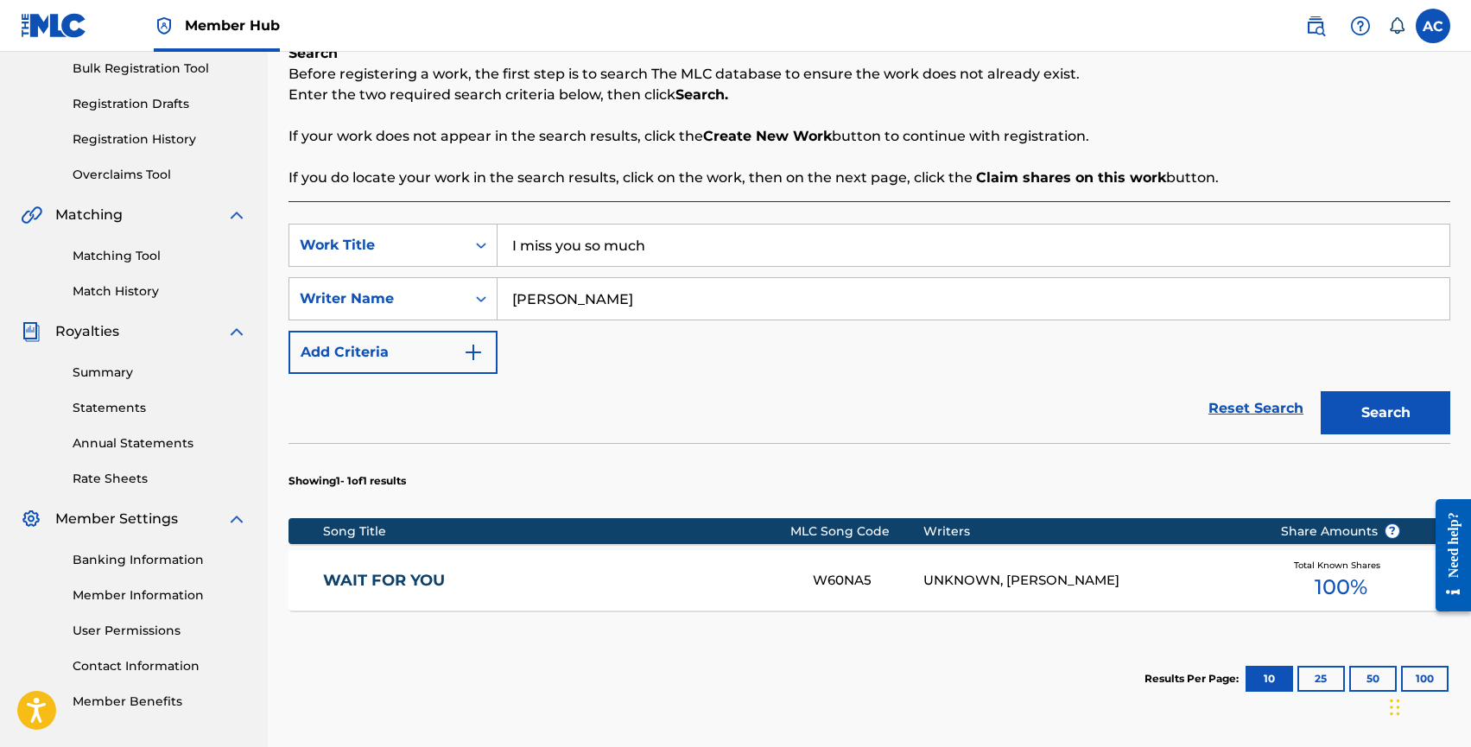
scroll to position [415, 0]
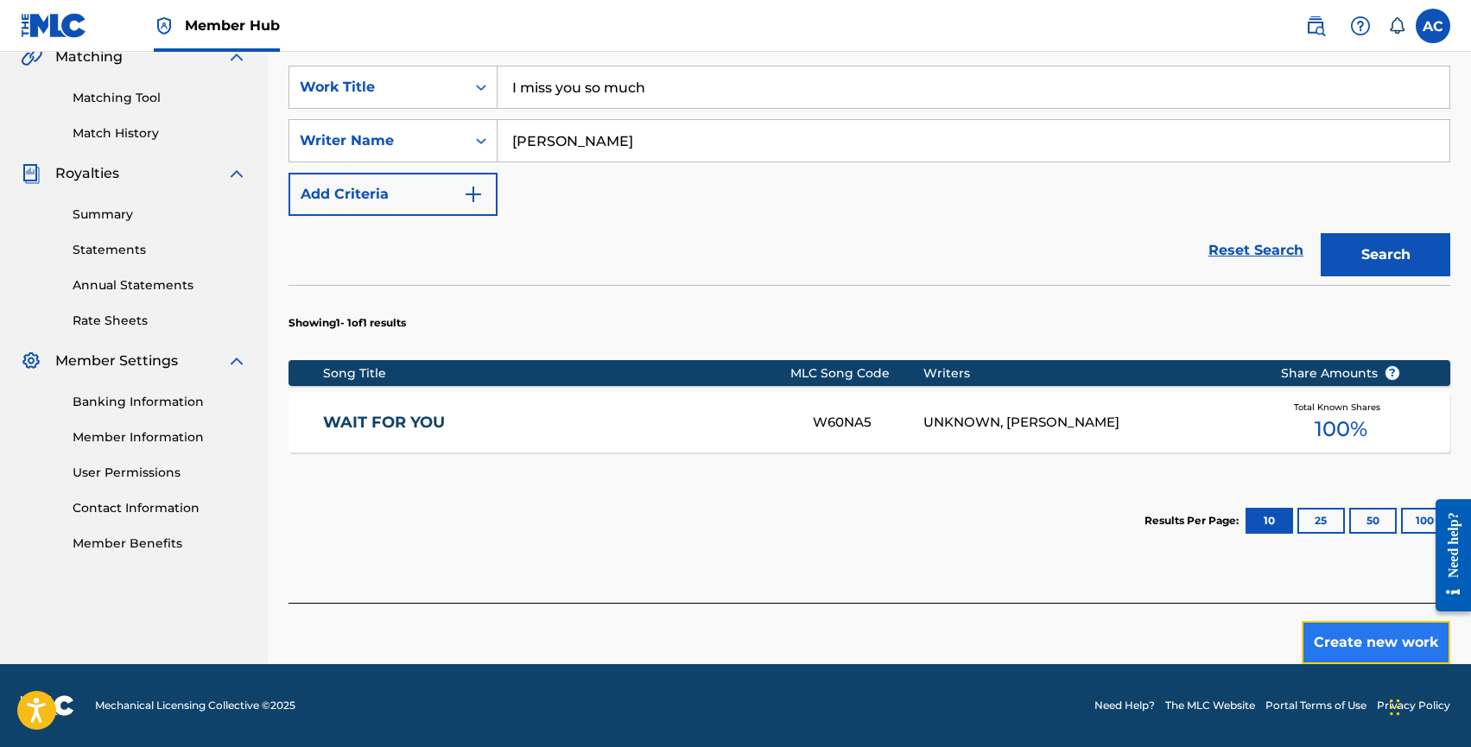
click at [1335, 638] on button "Create new work" at bounding box center [1376, 642] width 149 height 43
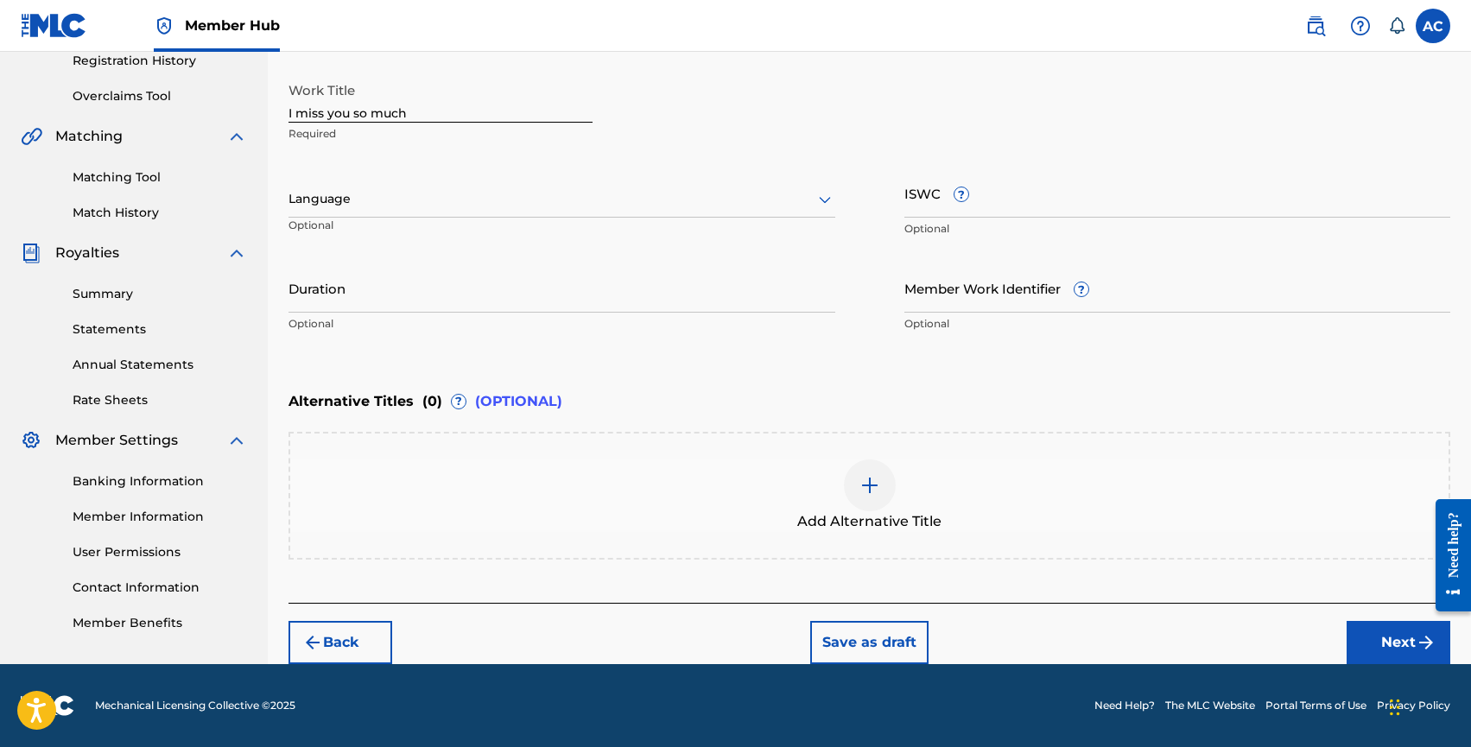
scroll to position [334, 0]
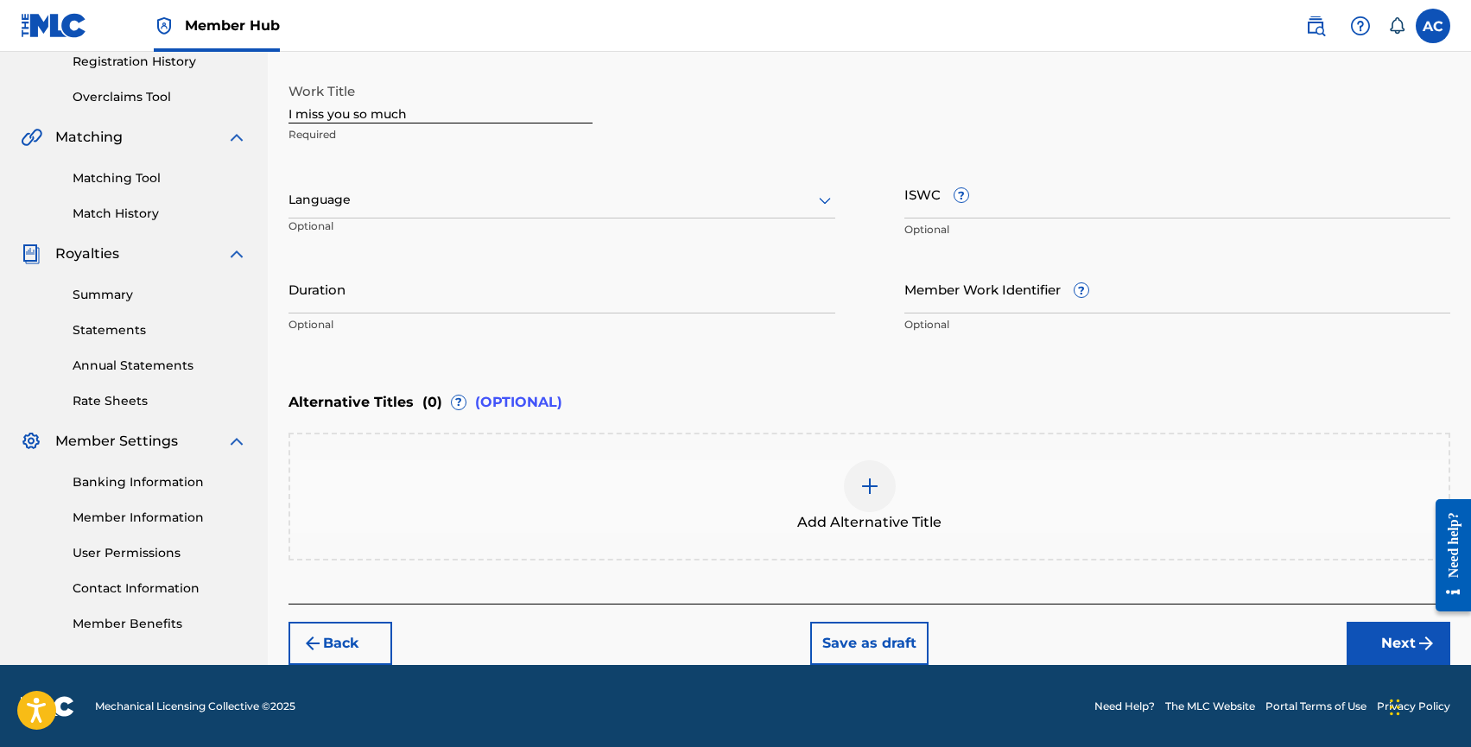
click at [334, 196] on div at bounding box center [562, 200] width 547 height 22
click at [301, 200] on input "02:17" at bounding box center [305, 200] width 32 height 18
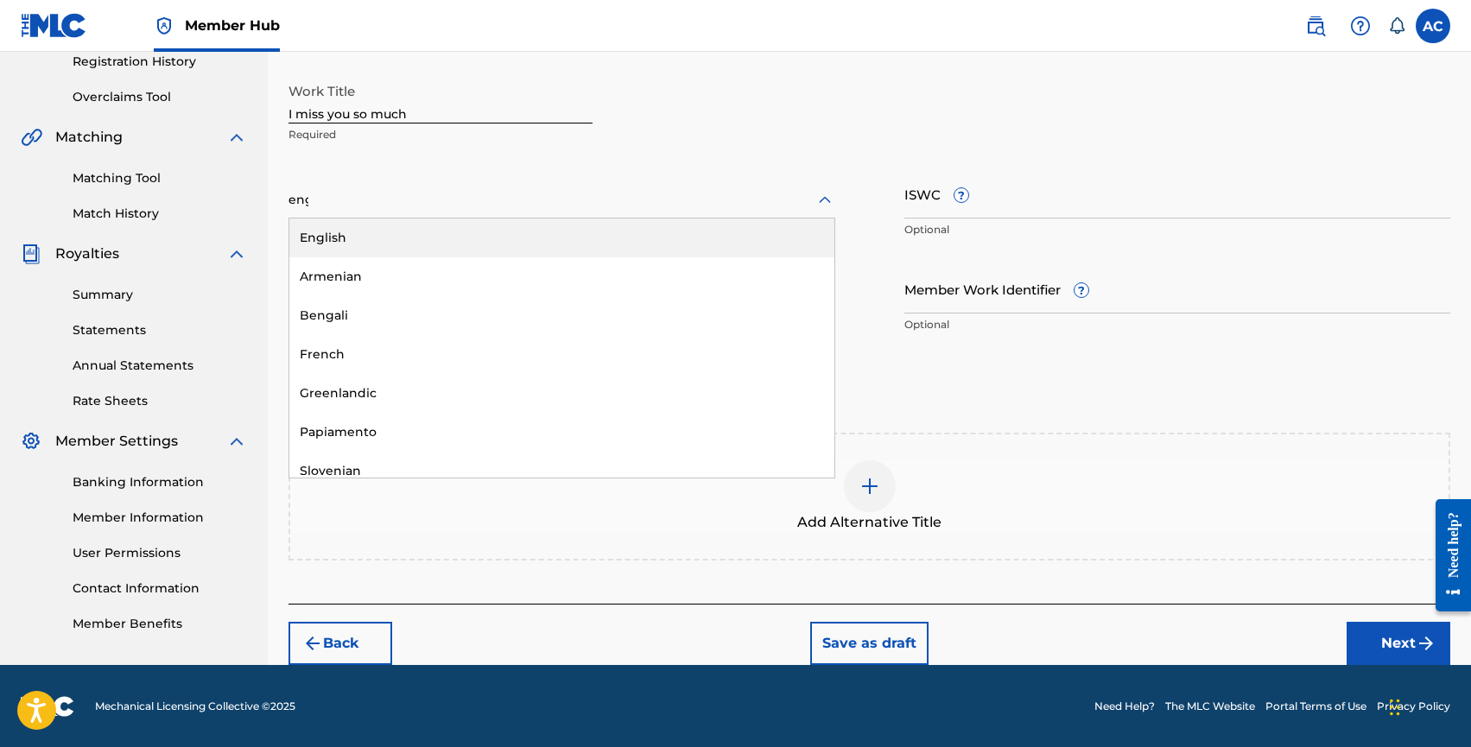
type input "engl"
click at [347, 242] on div "English" at bounding box center [561, 238] width 545 height 39
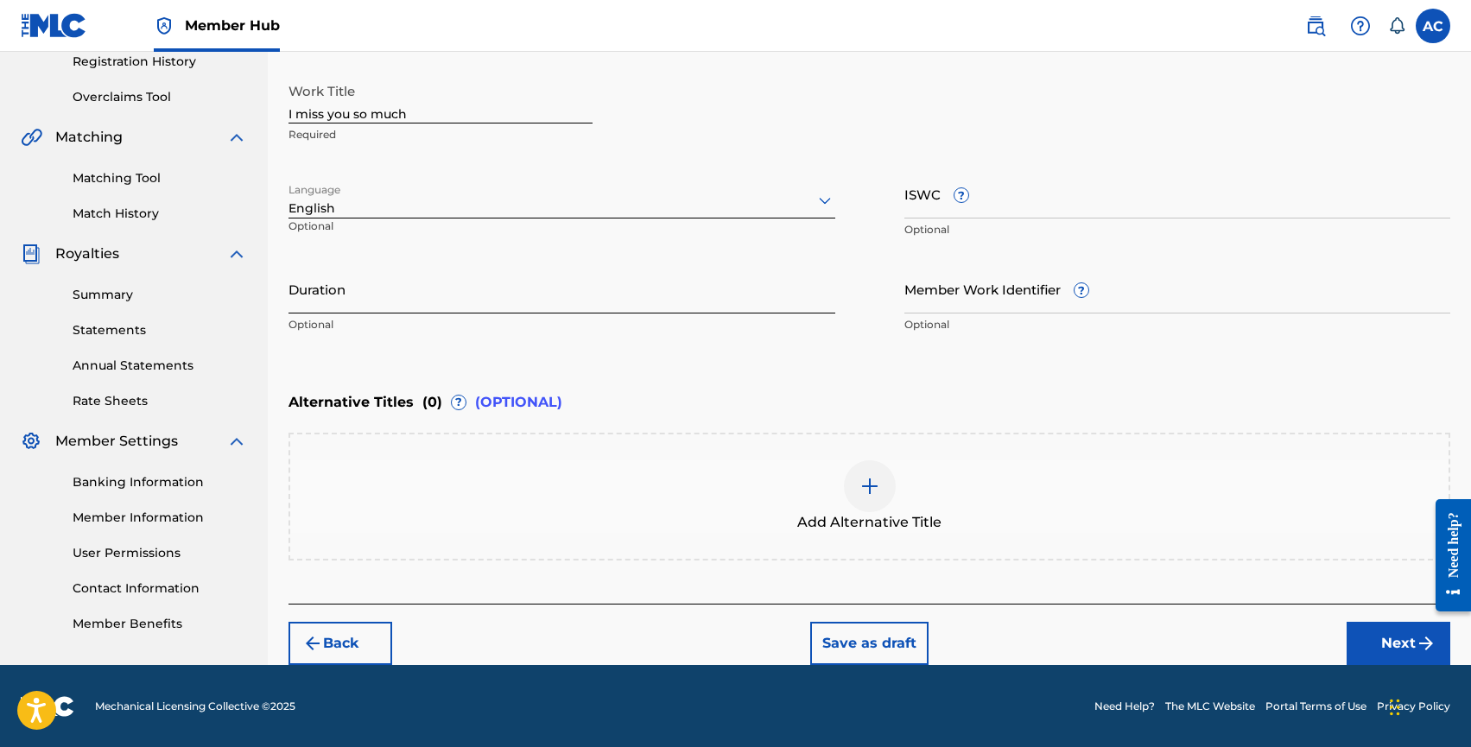
click at [348, 304] on input "Duration" at bounding box center [562, 288] width 547 height 49
type input "02:17"
click at [872, 493] on img at bounding box center [870, 486] width 21 height 21
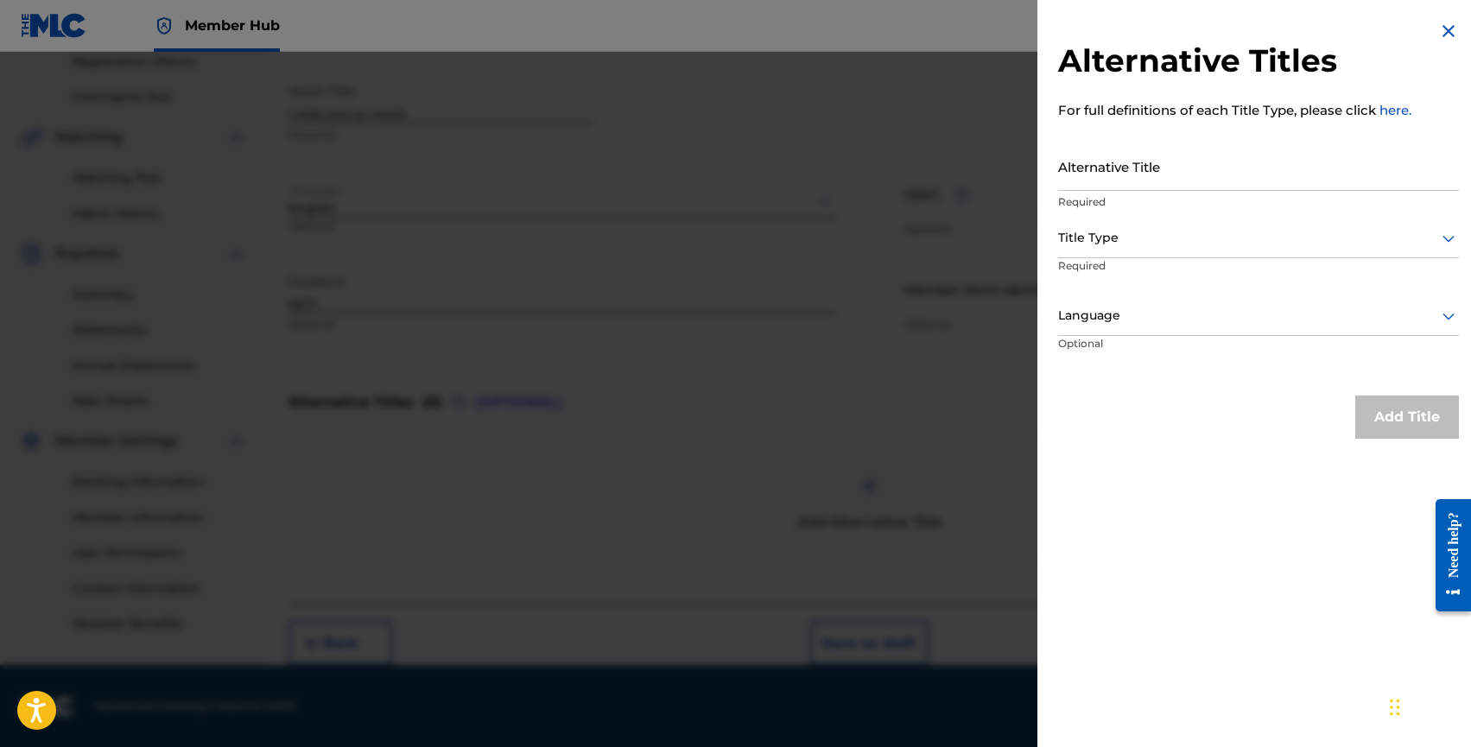
click at [867, 403] on div at bounding box center [735, 425] width 1471 height 747
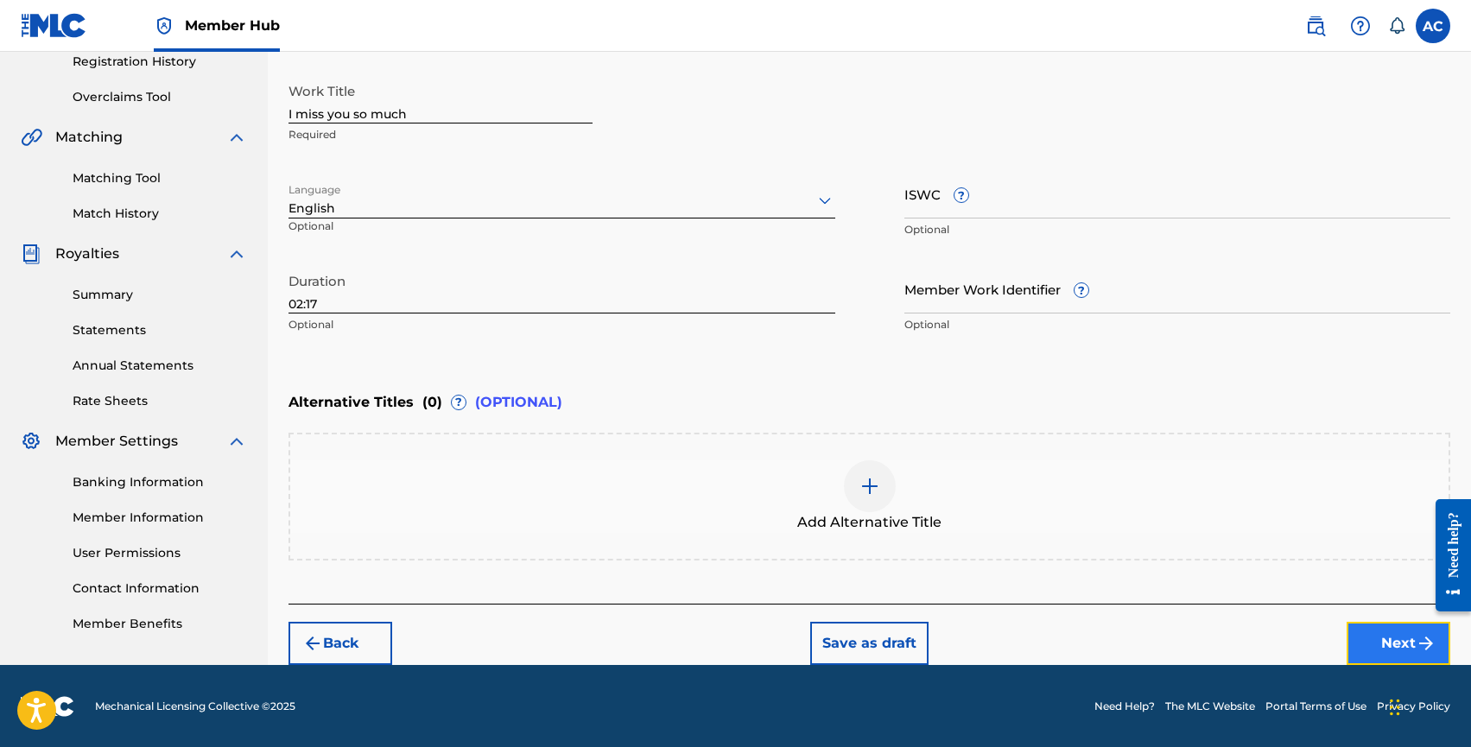
click at [1358, 637] on button "Next" at bounding box center [1399, 643] width 104 height 43
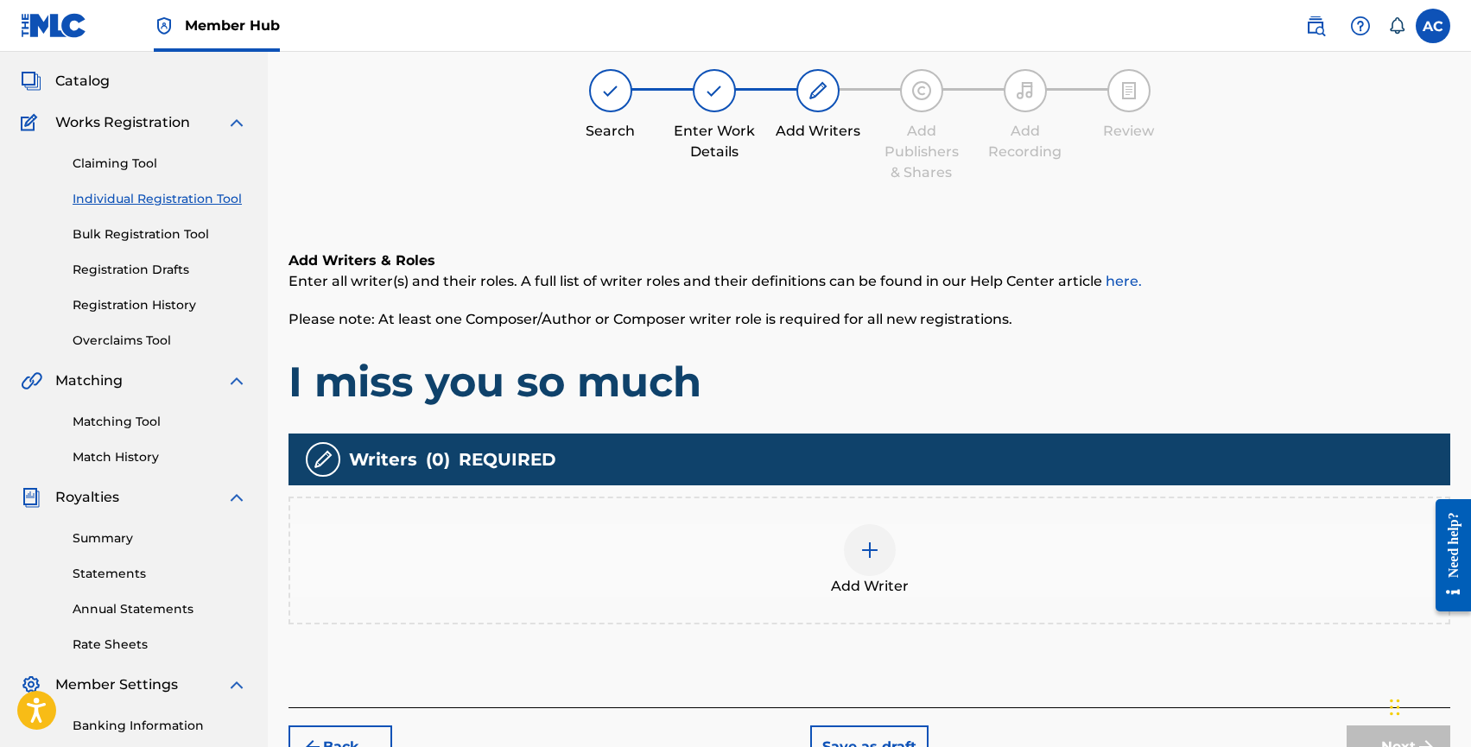
scroll to position [78, 0]
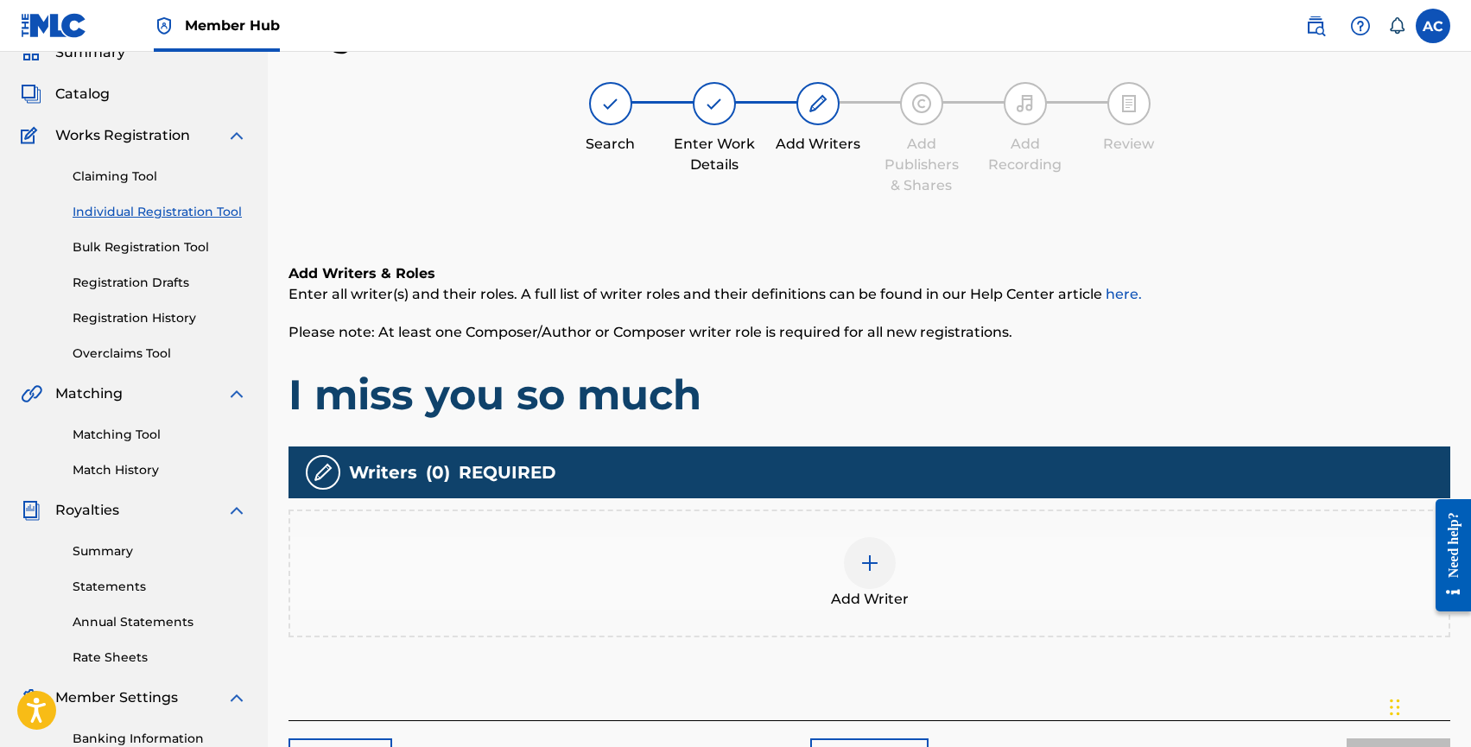
click at [892, 591] on span "Add Writer" at bounding box center [870, 599] width 78 height 21
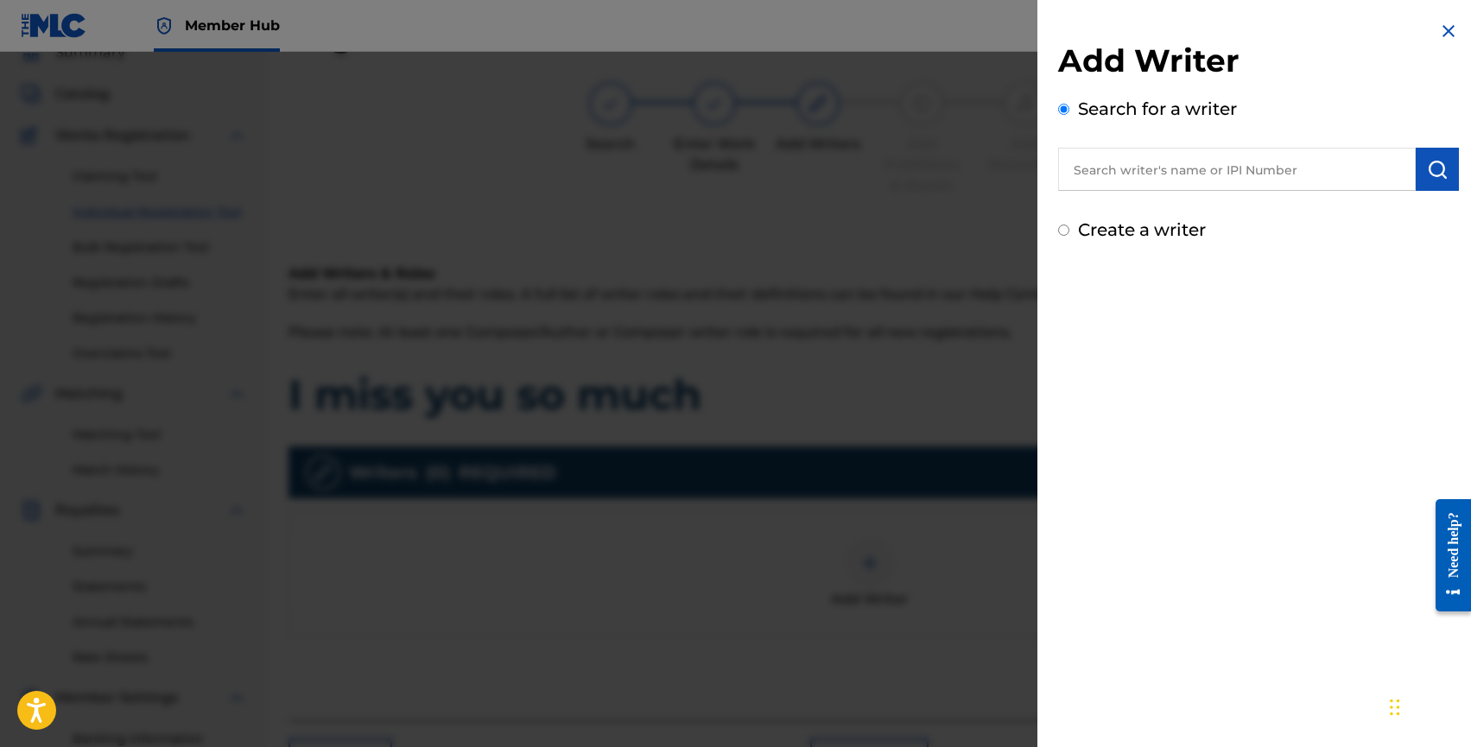
click at [1174, 172] on input "text" at bounding box center [1237, 169] width 358 height 43
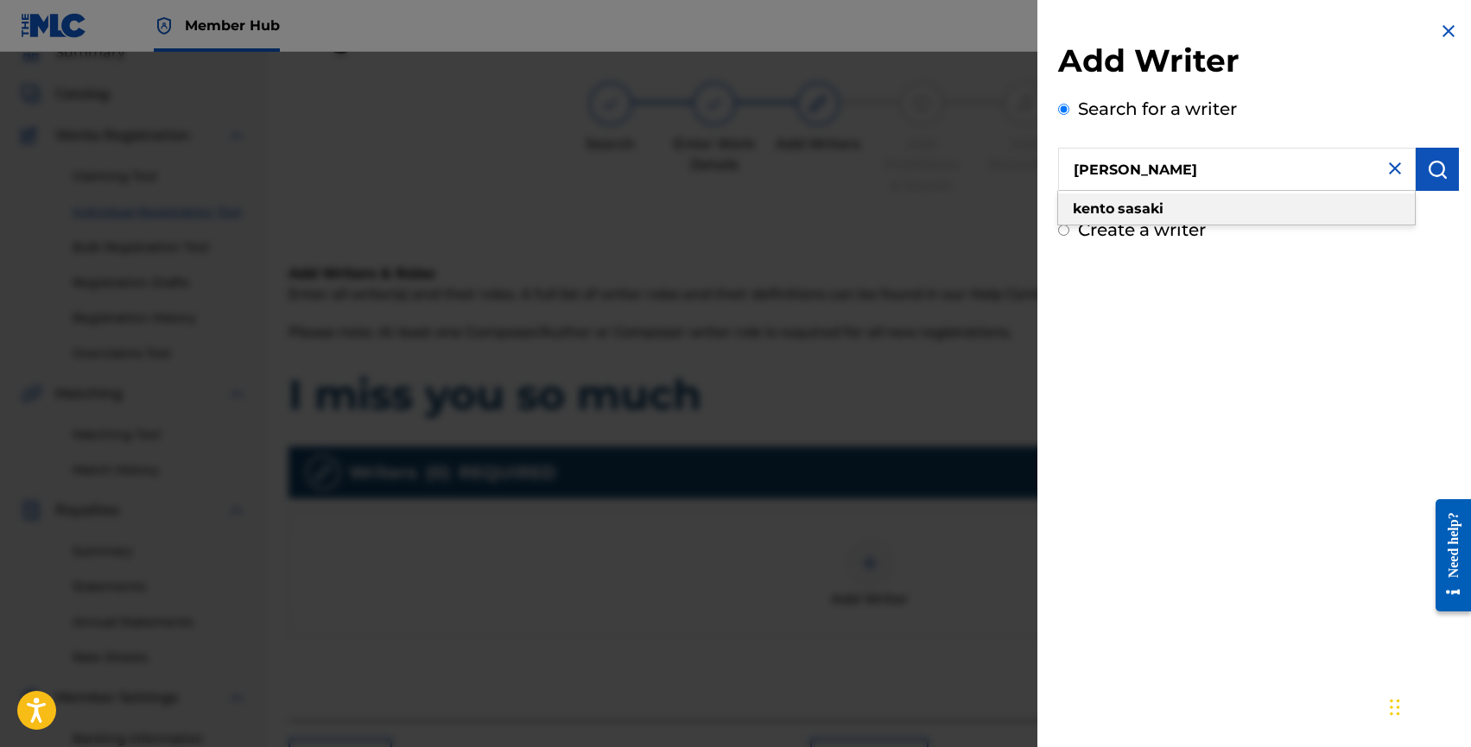
click at [1226, 206] on div "kento sasaki" at bounding box center [1236, 209] width 357 height 31
type input "kento sasaki"
click at [1417, 165] on button "submit" at bounding box center [1437, 169] width 43 height 43
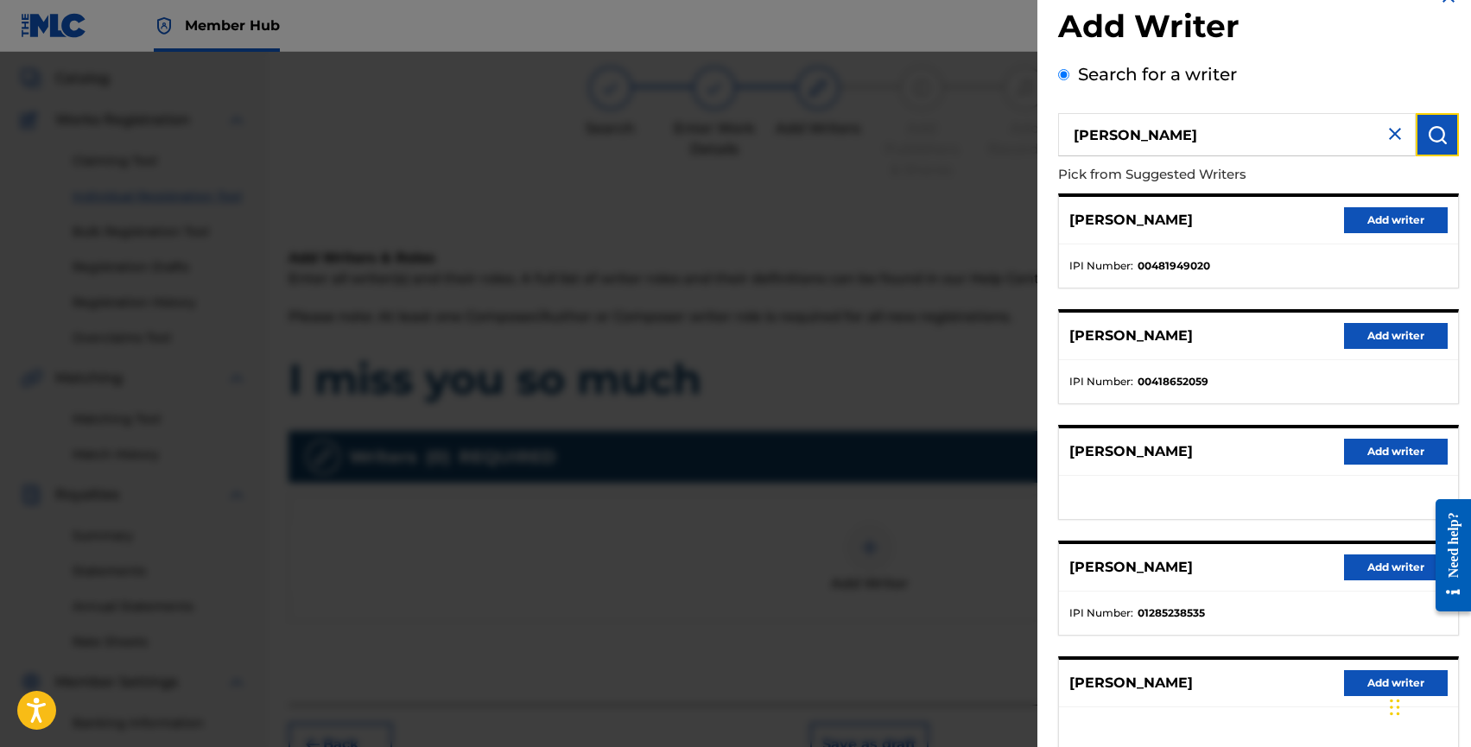
scroll to position [41, 0]
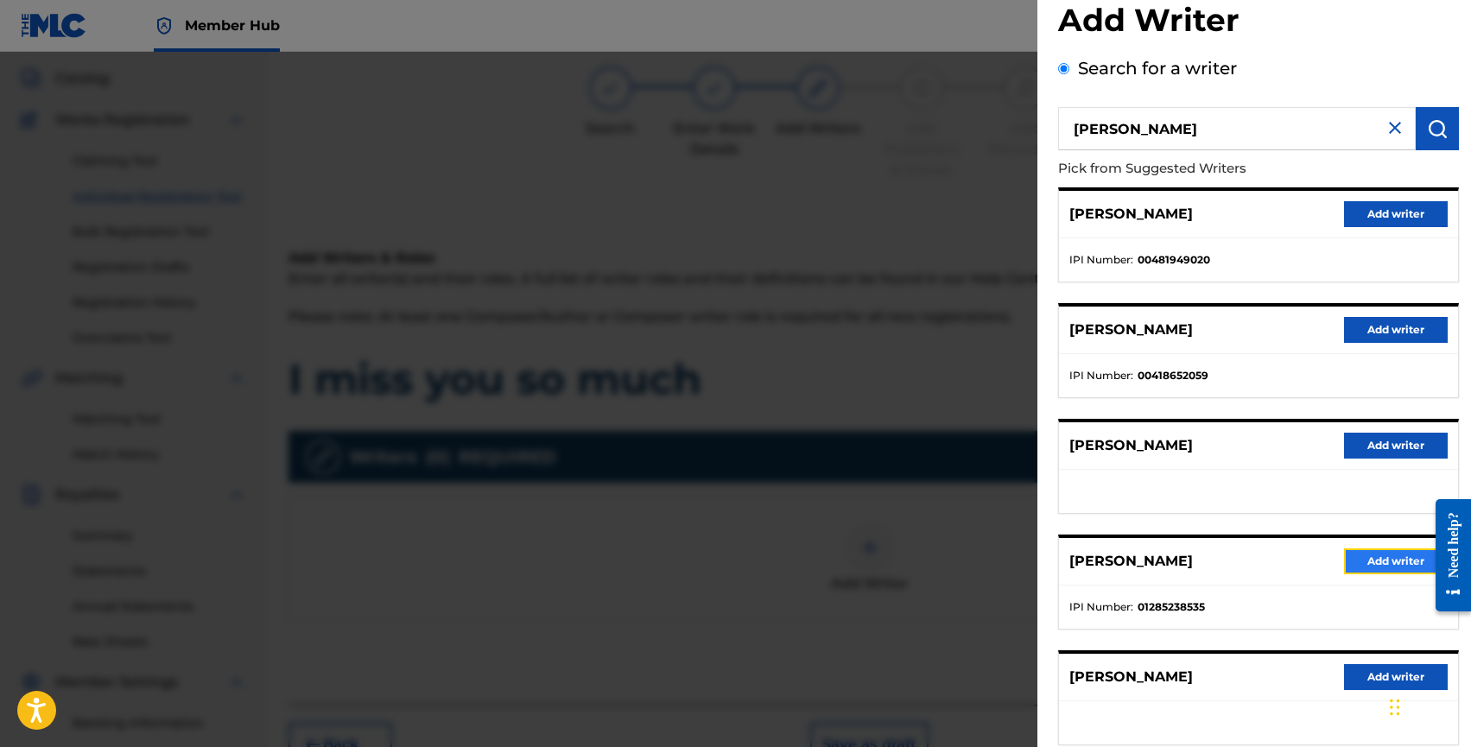
click at [1358, 563] on button "Add writer" at bounding box center [1396, 562] width 104 height 26
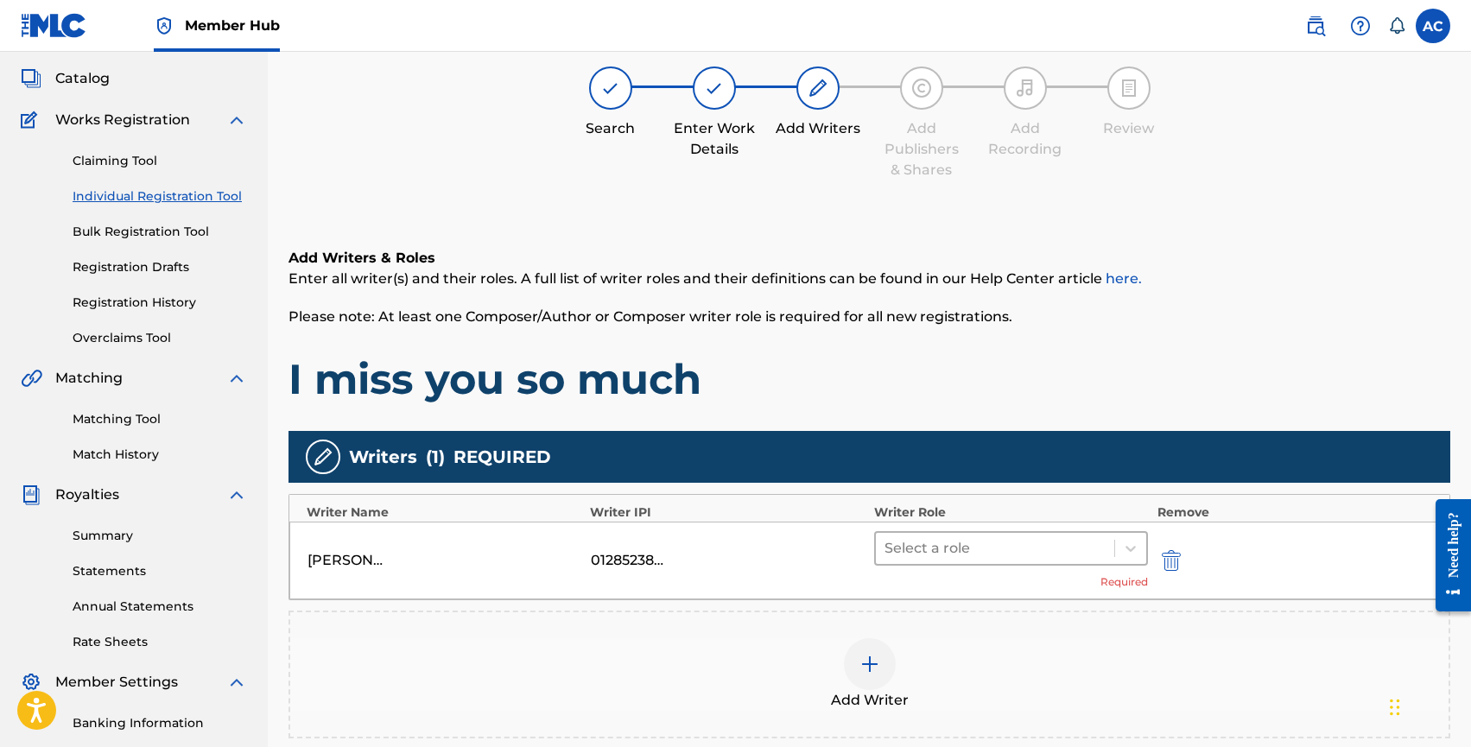
click at [917, 544] on div at bounding box center [996, 548] width 222 height 24
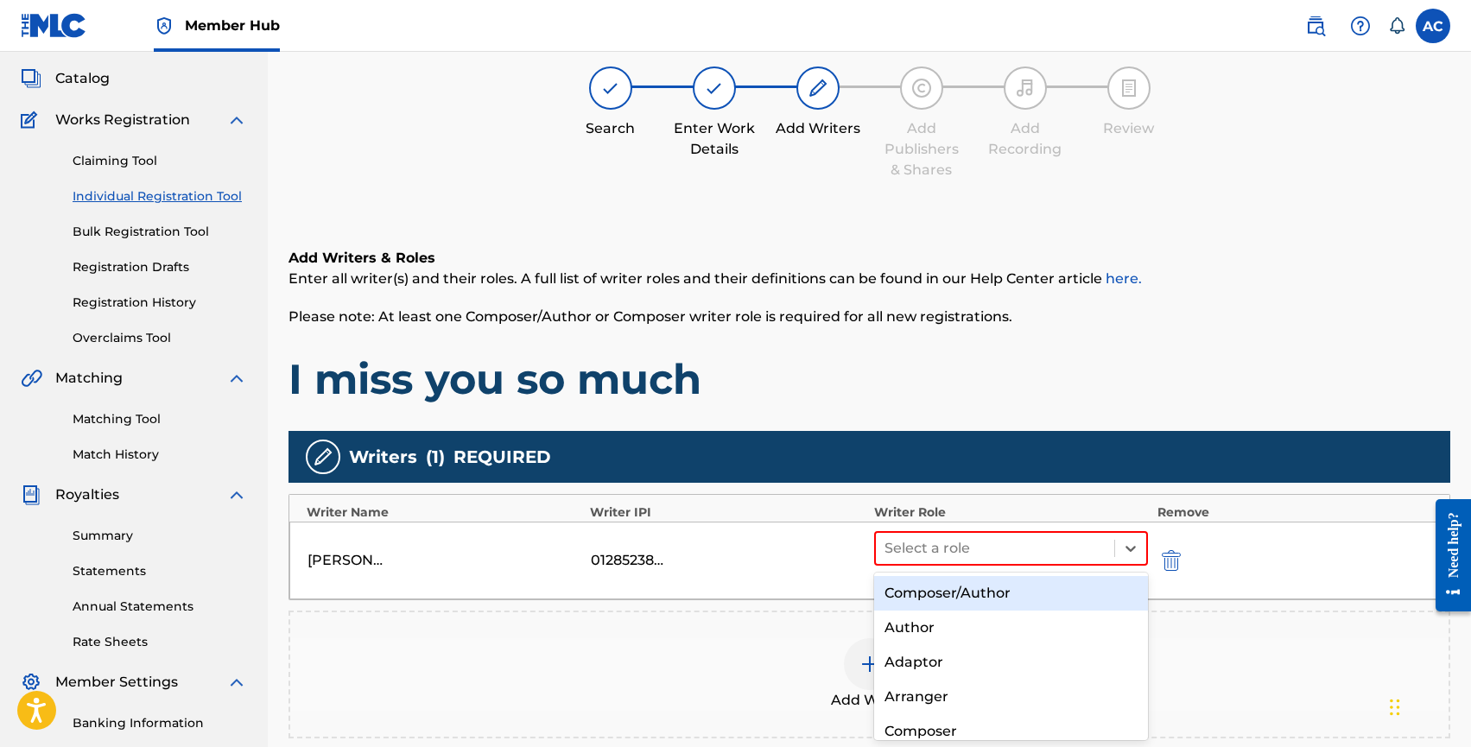
click at [926, 581] on div "Composer/Author" at bounding box center [1011, 593] width 275 height 35
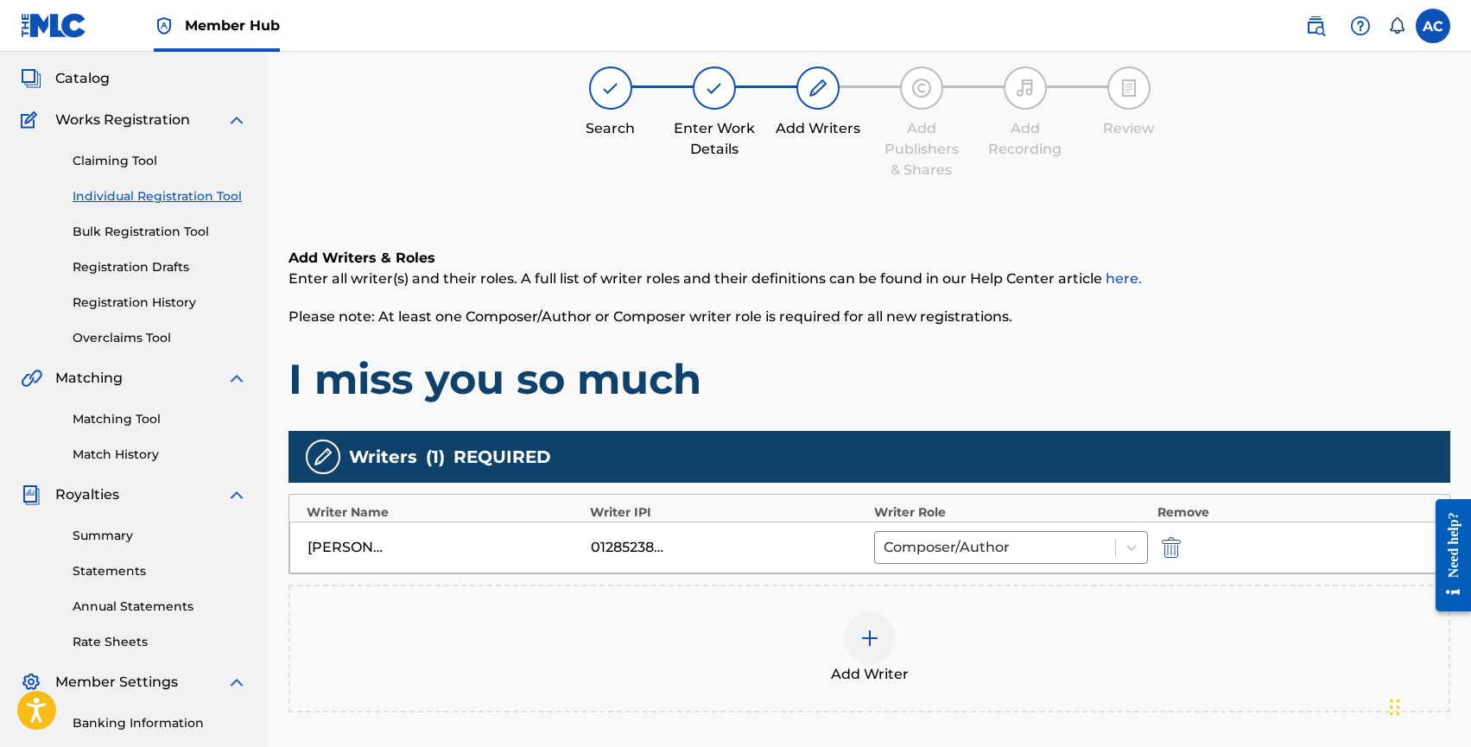
click at [871, 656] on div at bounding box center [870, 639] width 52 height 52
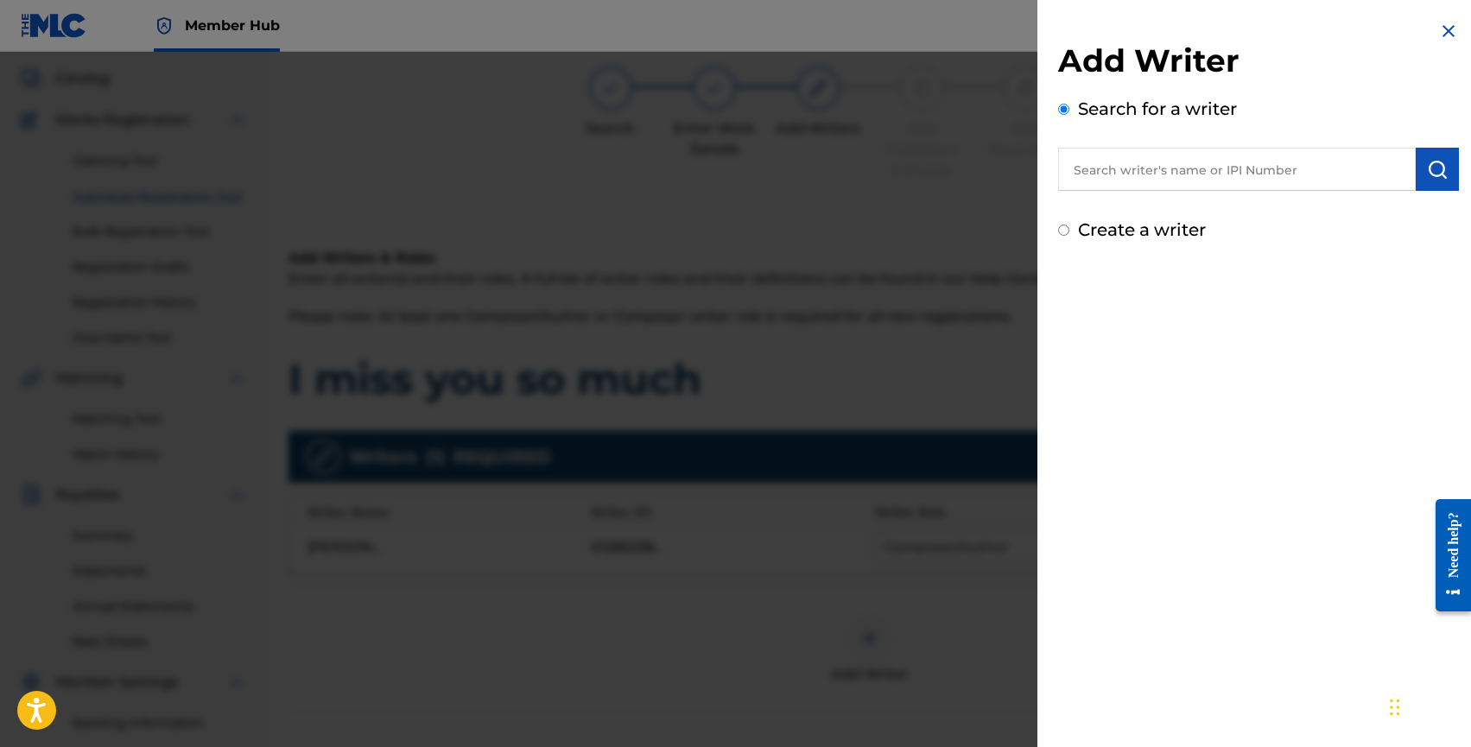
click at [1145, 184] on input "text" at bounding box center [1237, 169] width 358 height 43
paste input "BARRIOS GARCIA, EDUARDO JOSE"
type input "BARRIOS GARCIA, EDUARDO JOSE"
click at [1432, 177] on img "submit" at bounding box center [1437, 169] width 21 height 21
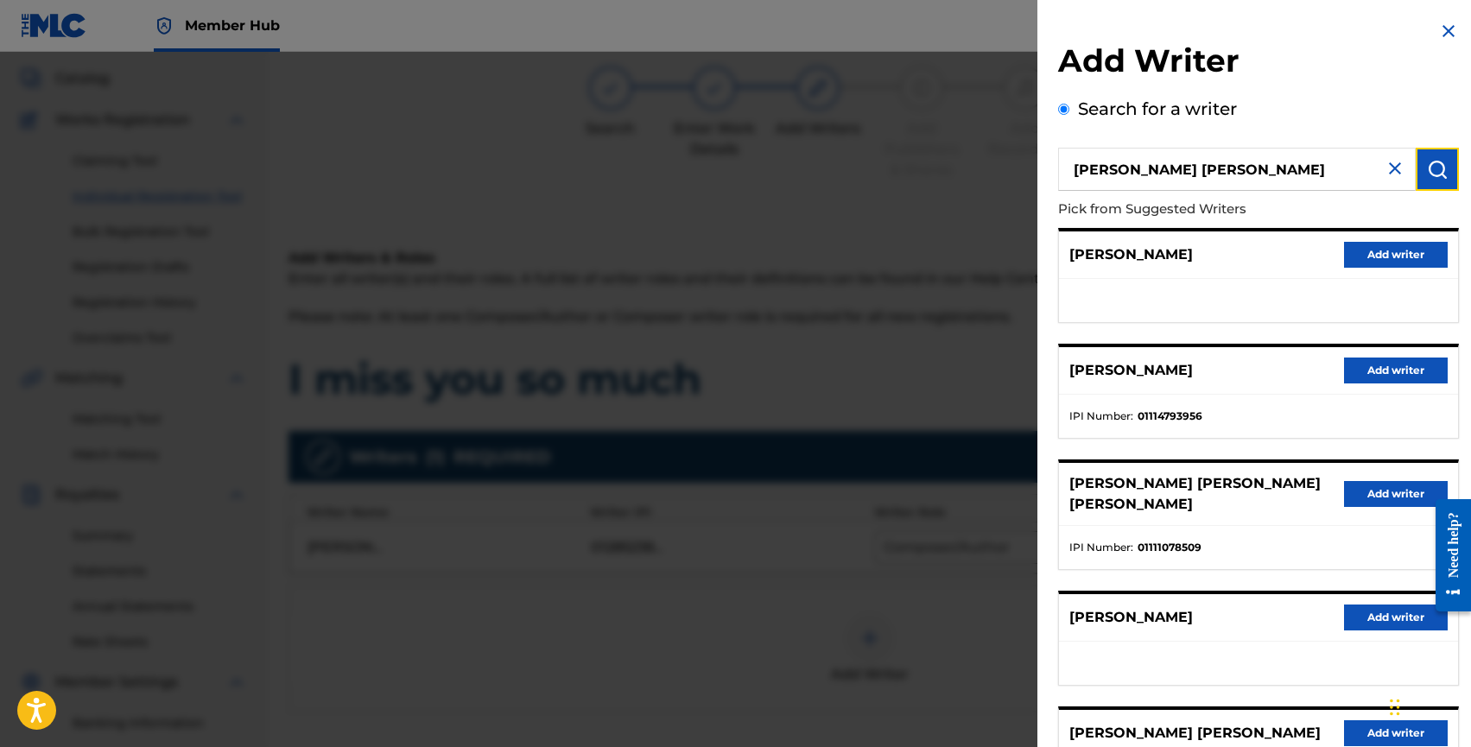
scroll to position [36, 0]
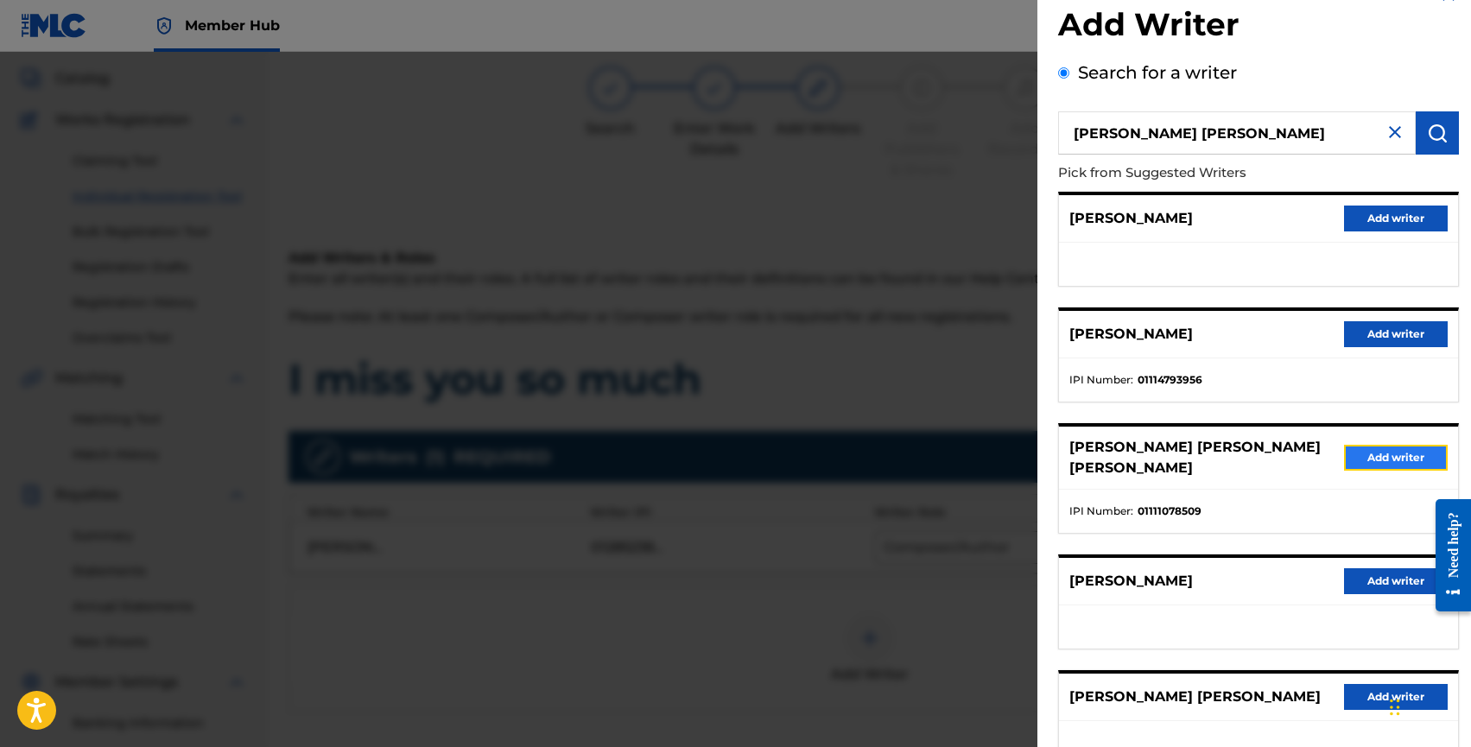
click at [1368, 452] on button "Add writer" at bounding box center [1396, 458] width 104 height 26
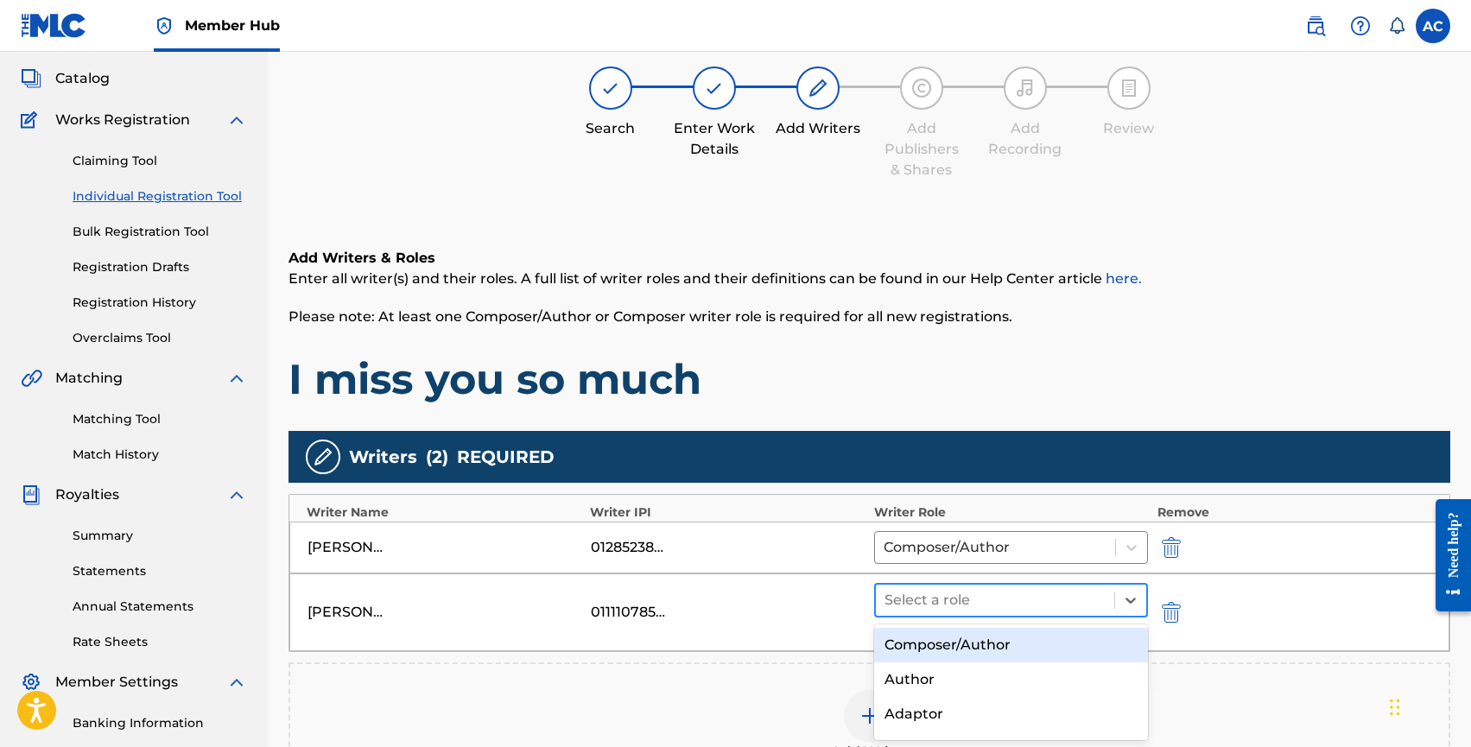
click at [925, 600] on div at bounding box center [996, 600] width 222 height 24
click at [926, 643] on div "Composer/Author" at bounding box center [1011, 645] width 275 height 35
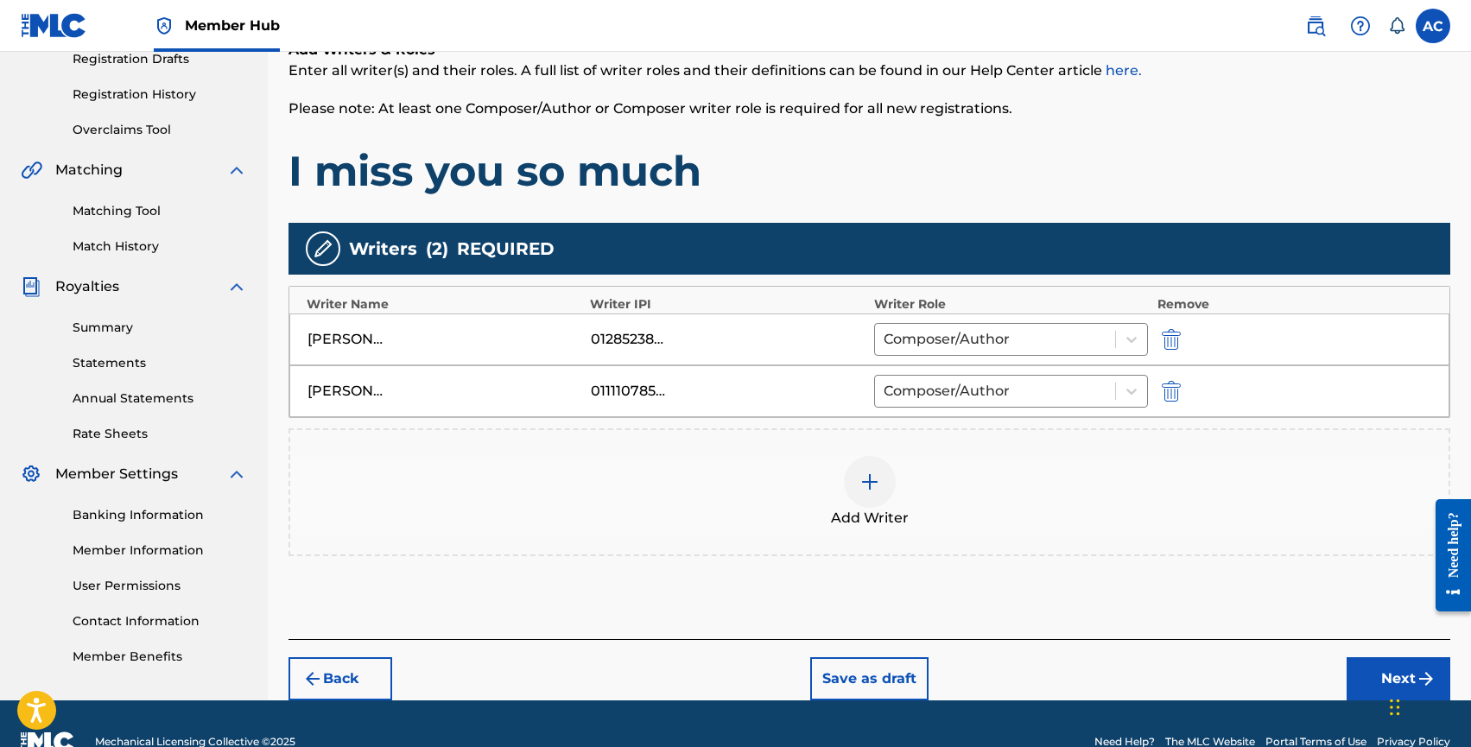
scroll to position [302, 0]
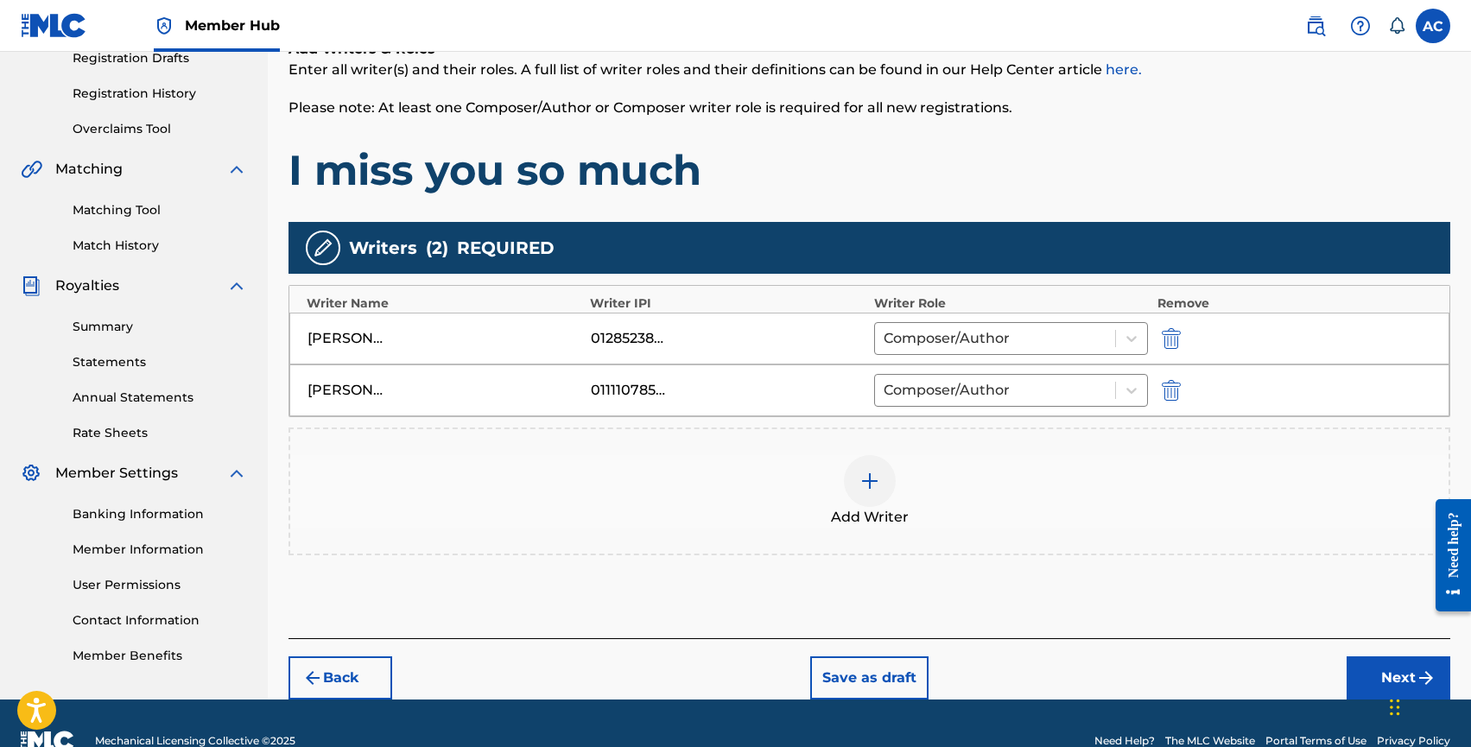
click at [869, 487] on img at bounding box center [870, 481] width 21 height 21
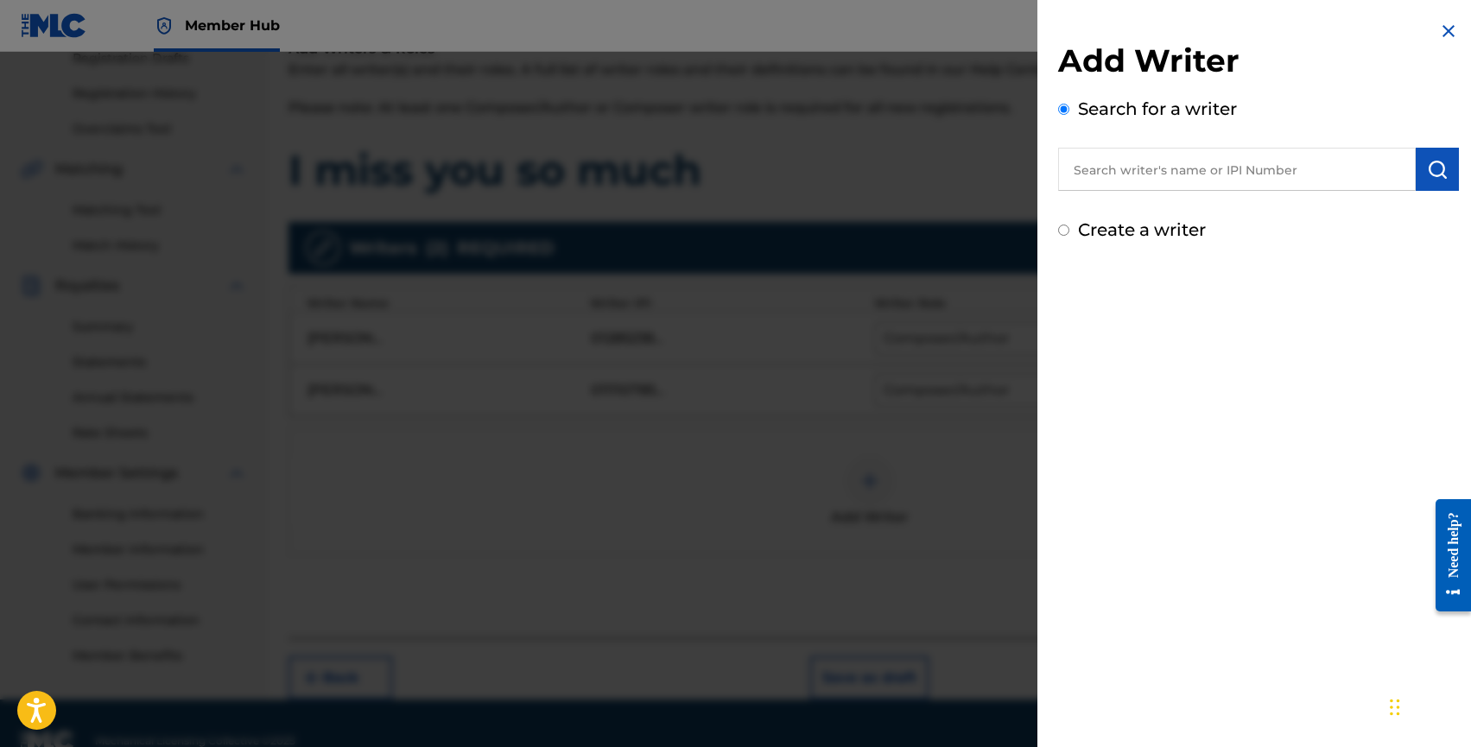
click at [1160, 175] on input "text" at bounding box center [1237, 169] width 358 height 43
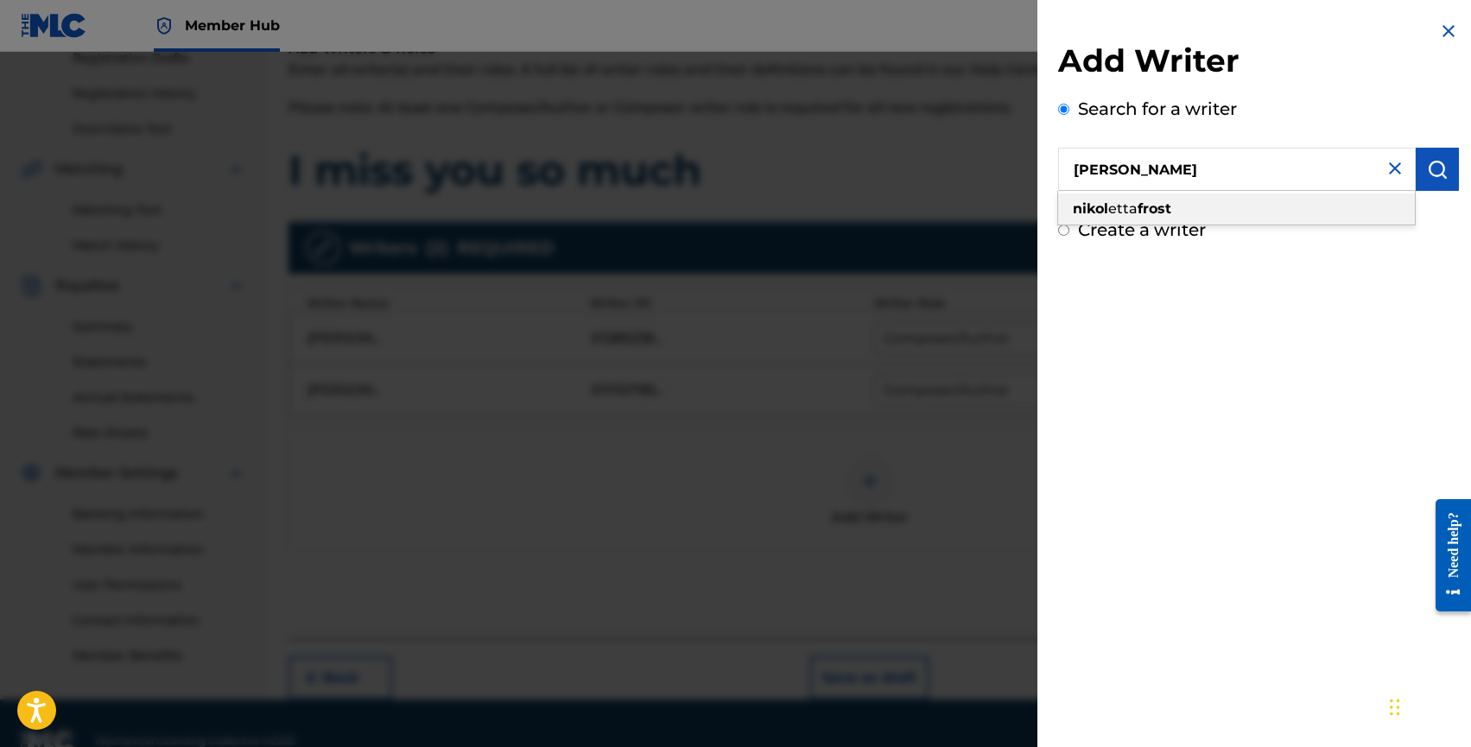
click at [1160, 213] on strong "frost" at bounding box center [1155, 208] width 34 height 16
type input "nikoletta frost"
click at [1427, 172] on img "submit" at bounding box center [1437, 169] width 21 height 21
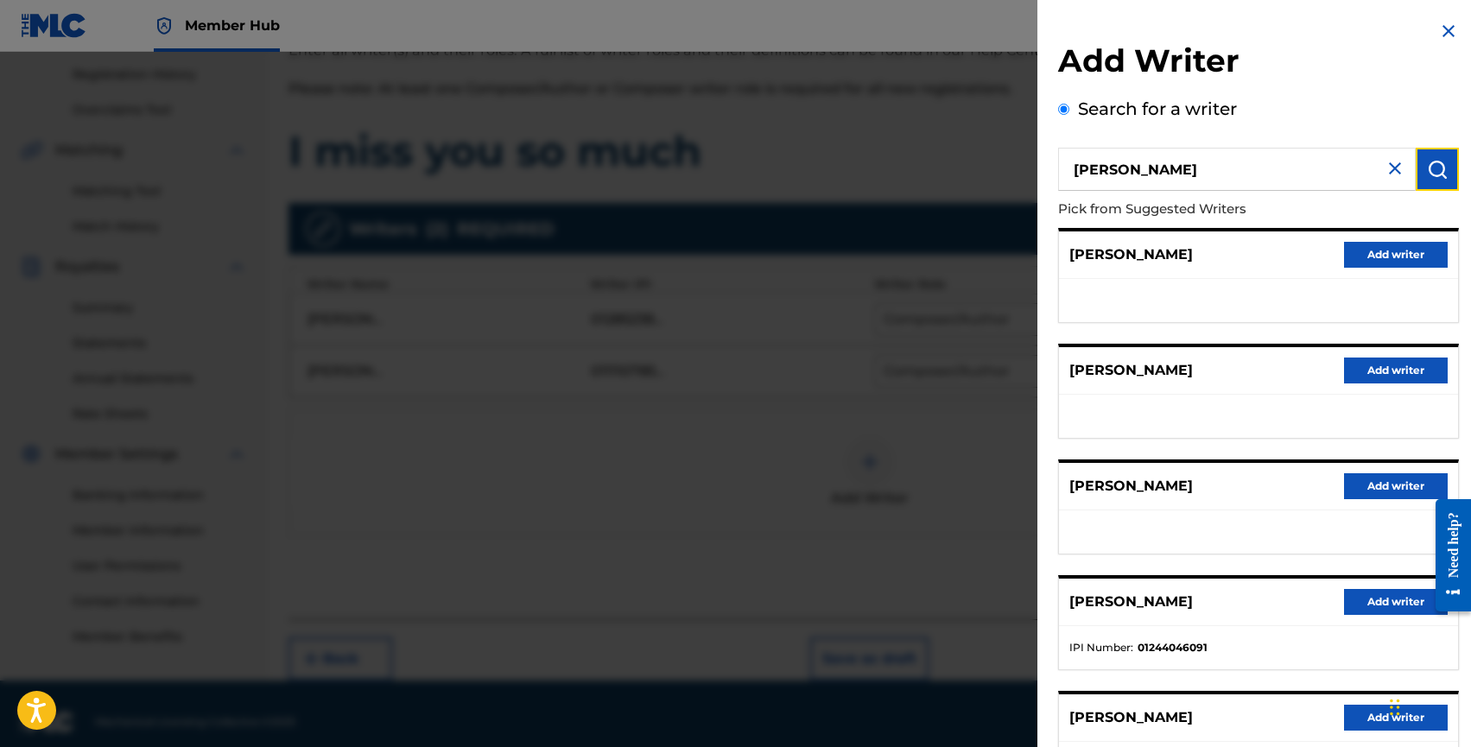
scroll to position [116, 0]
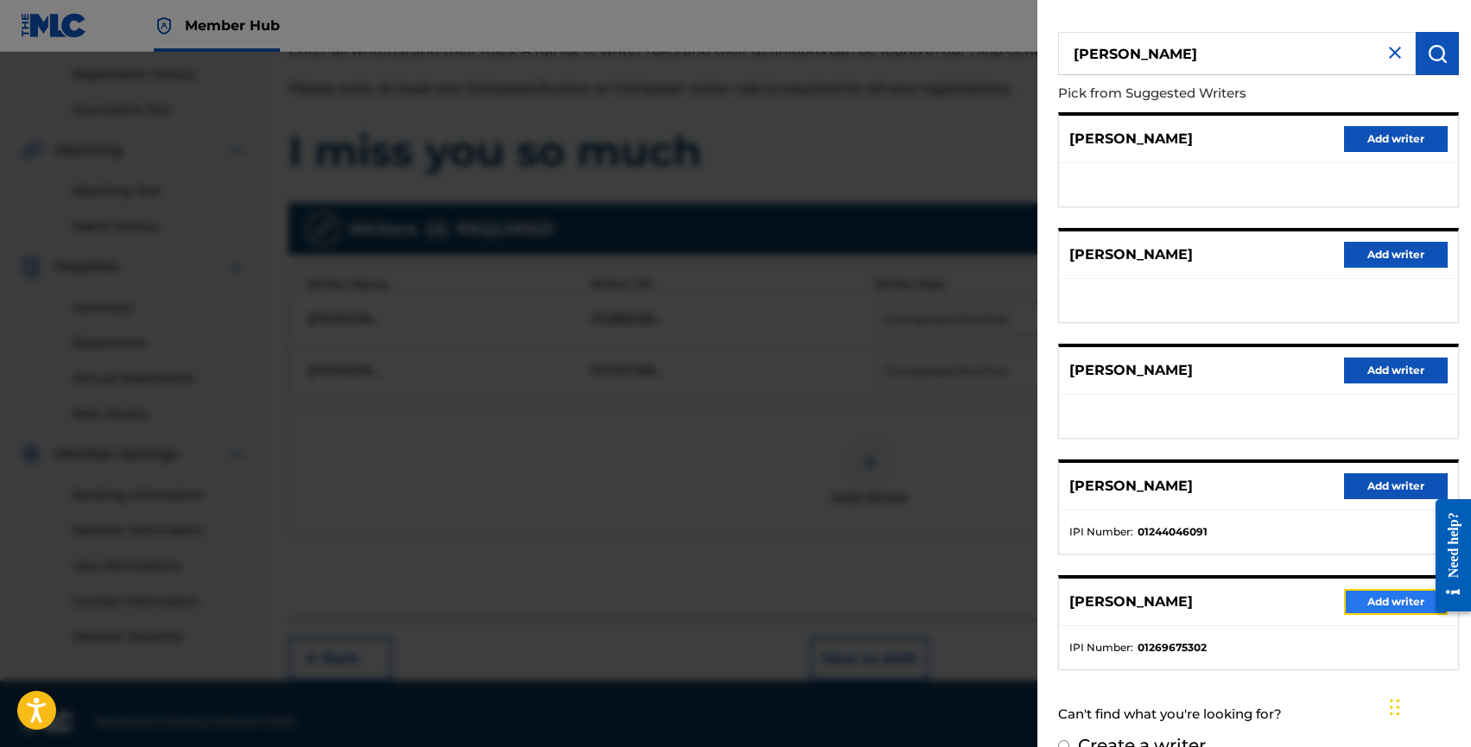
click at [1368, 597] on button "Add writer" at bounding box center [1396, 602] width 104 height 26
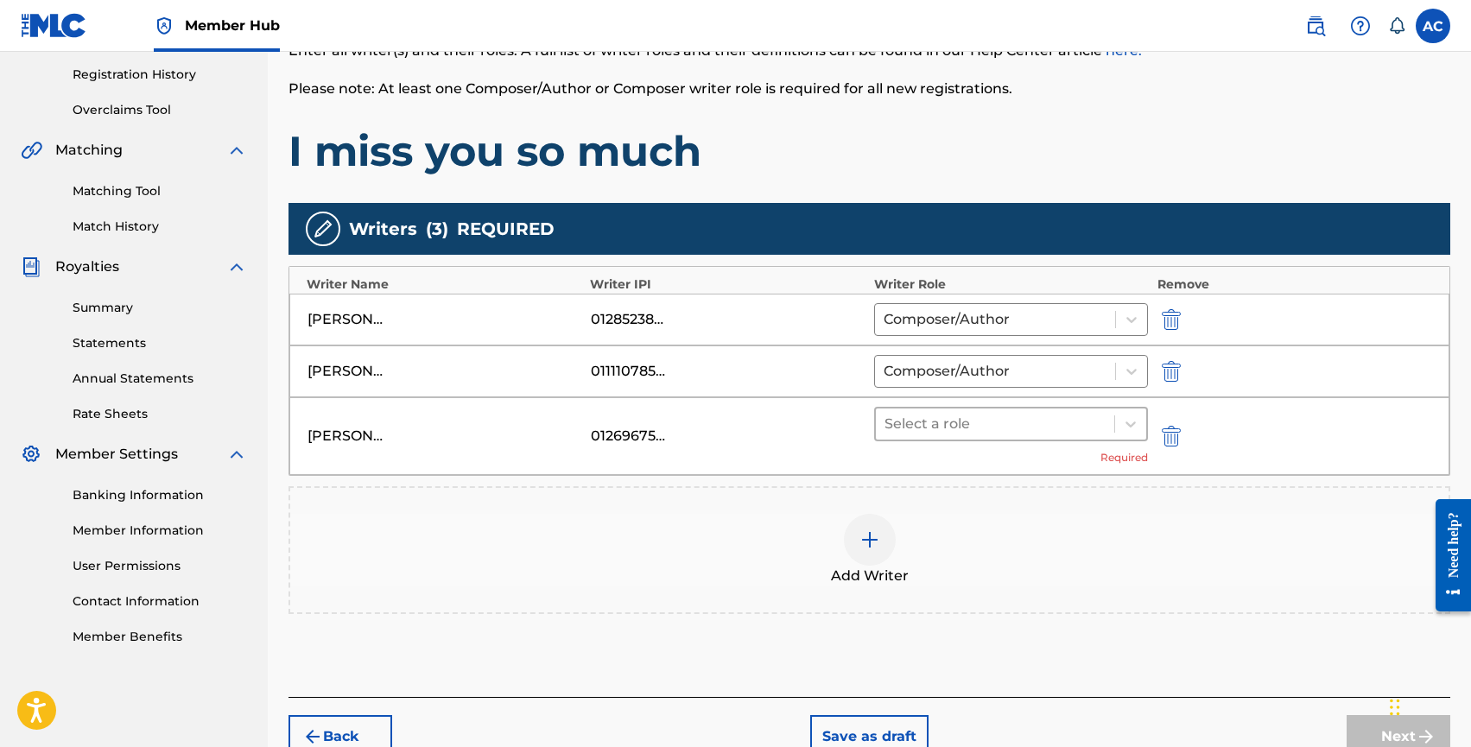
click at [925, 429] on div at bounding box center [996, 424] width 222 height 24
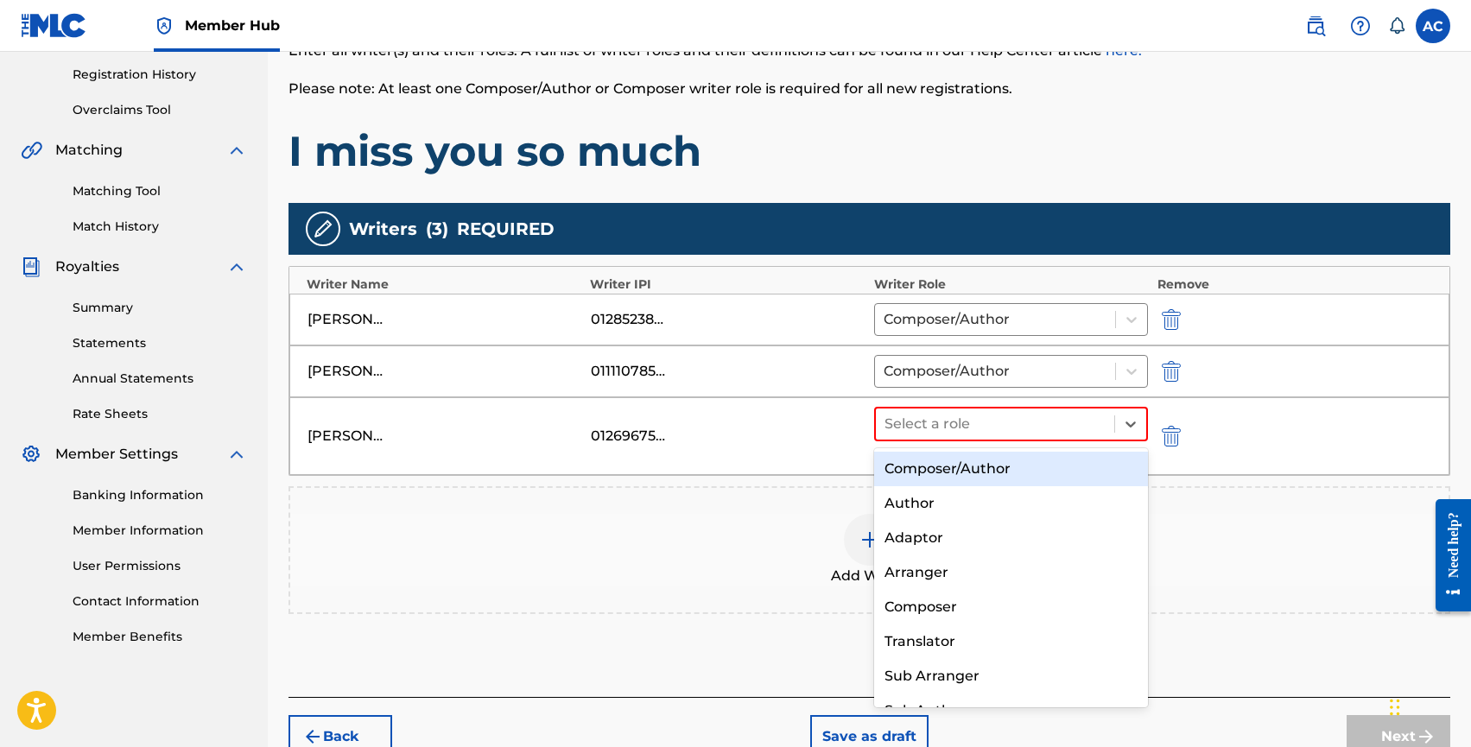
click at [925, 458] on div "Composer/Author" at bounding box center [1011, 469] width 275 height 35
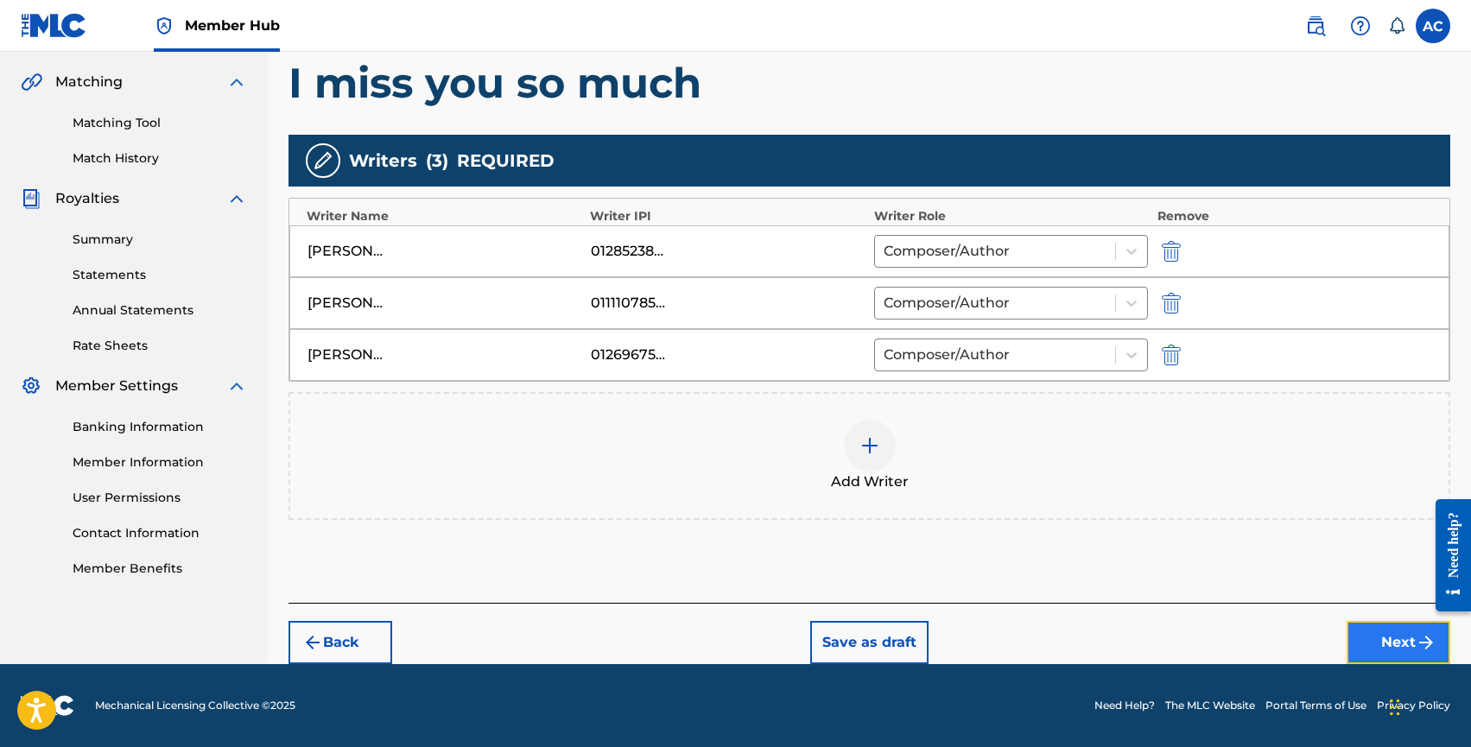
click at [1364, 643] on button "Next" at bounding box center [1399, 642] width 104 height 43
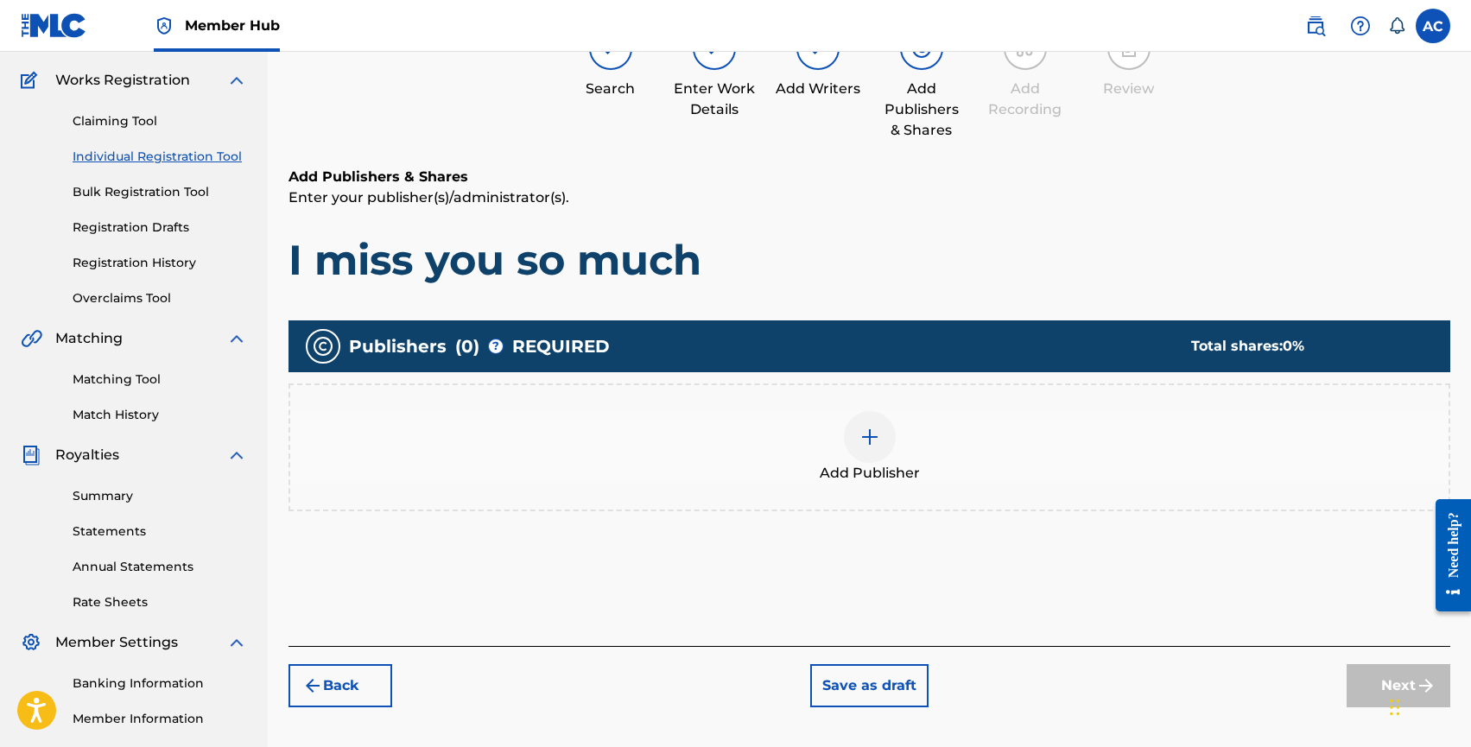
scroll to position [78, 0]
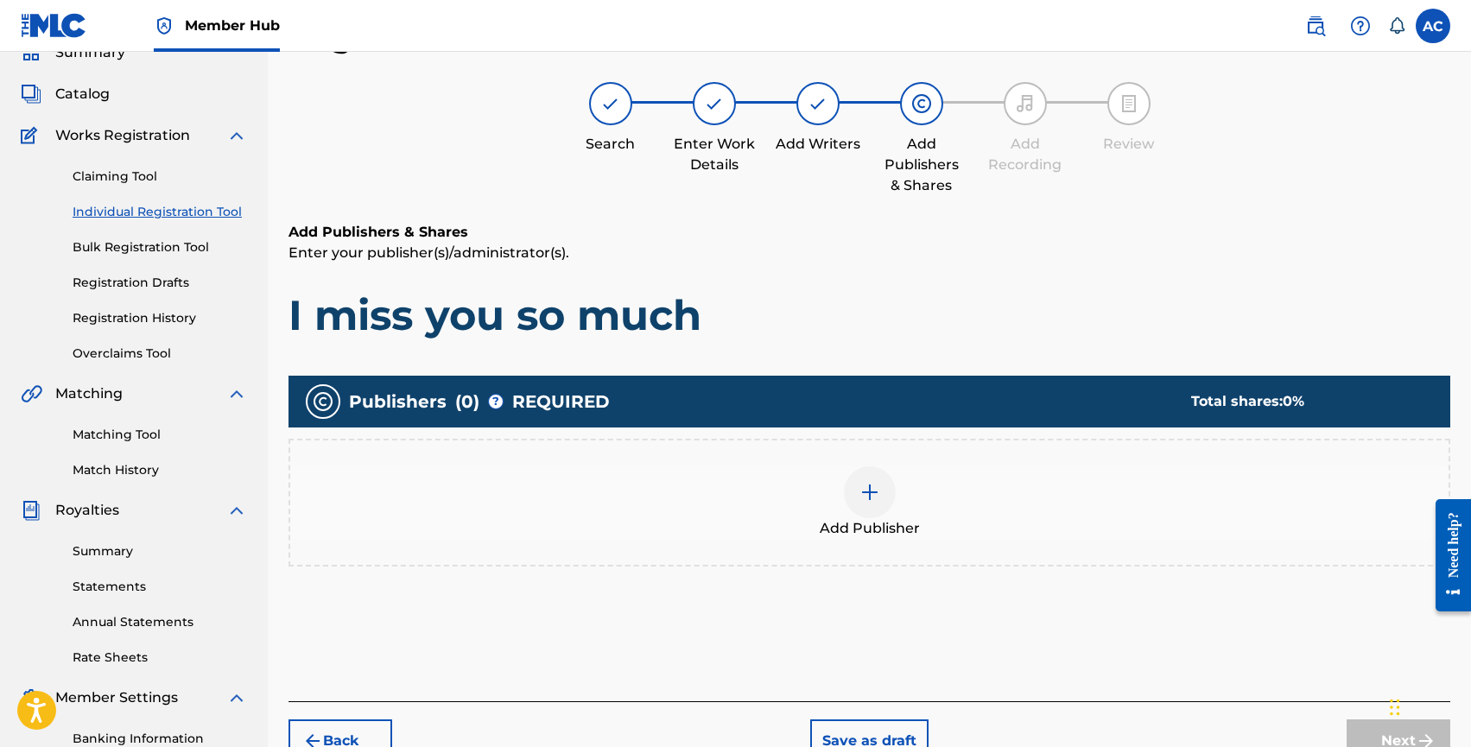
click at [851, 495] on div at bounding box center [870, 493] width 52 height 52
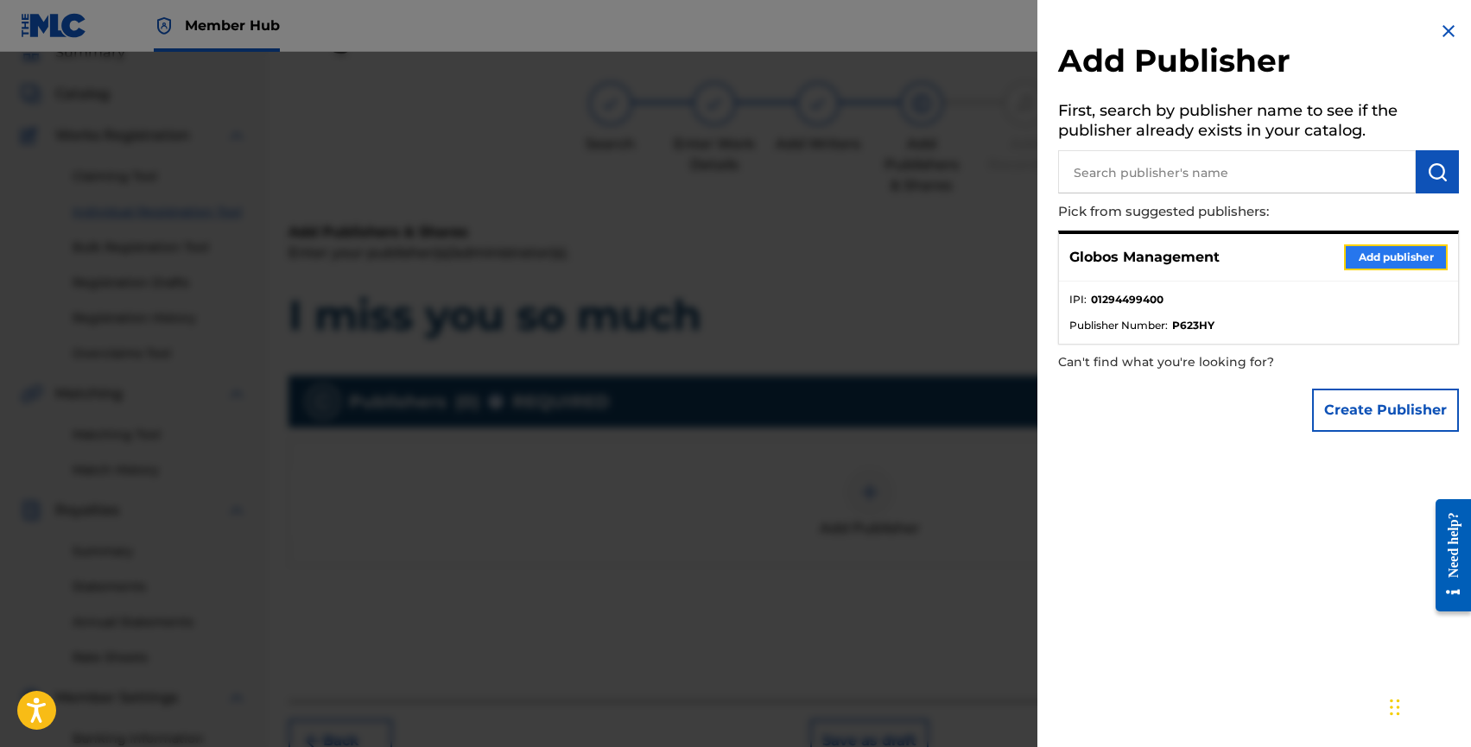
click at [1354, 256] on button "Add publisher" at bounding box center [1396, 257] width 104 height 26
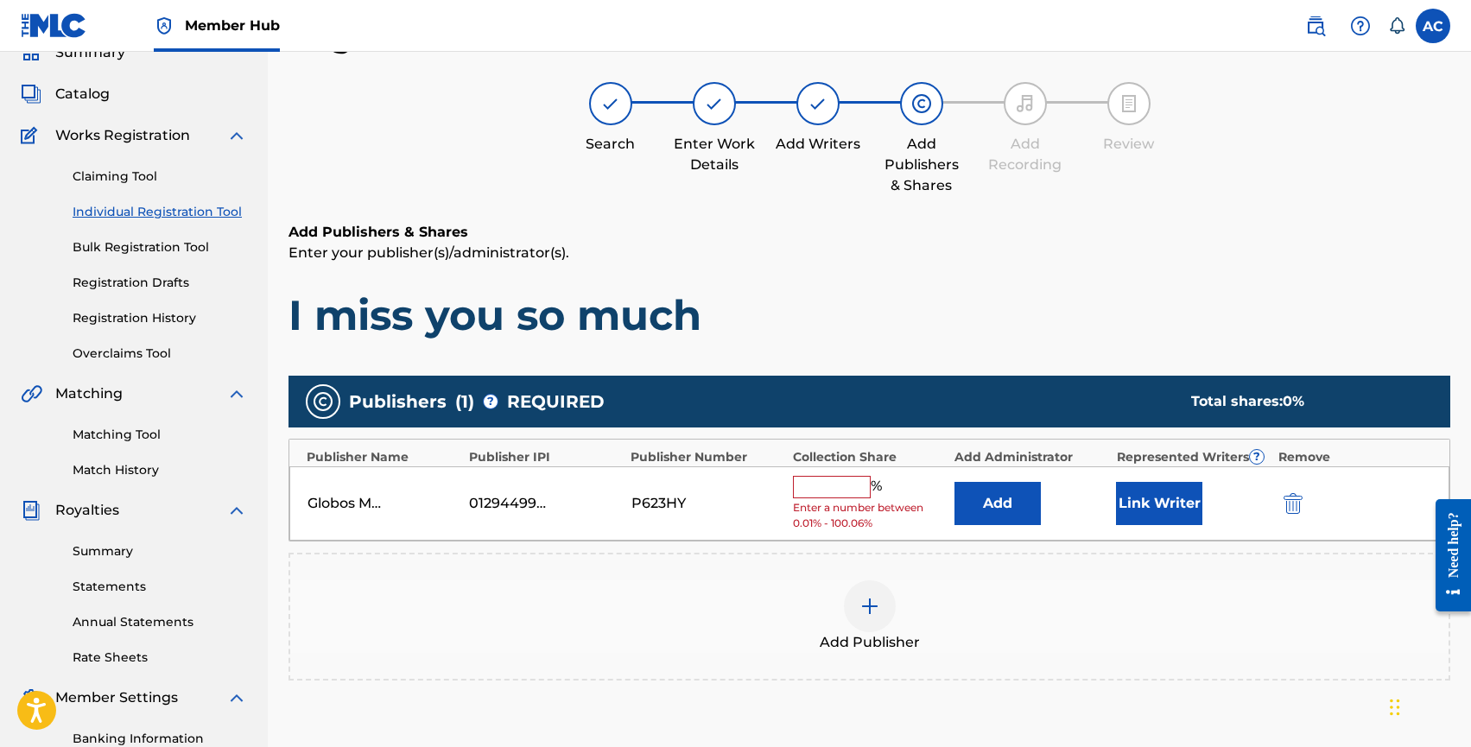
click at [797, 479] on input "text" at bounding box center [832, 487] width 78 height 22
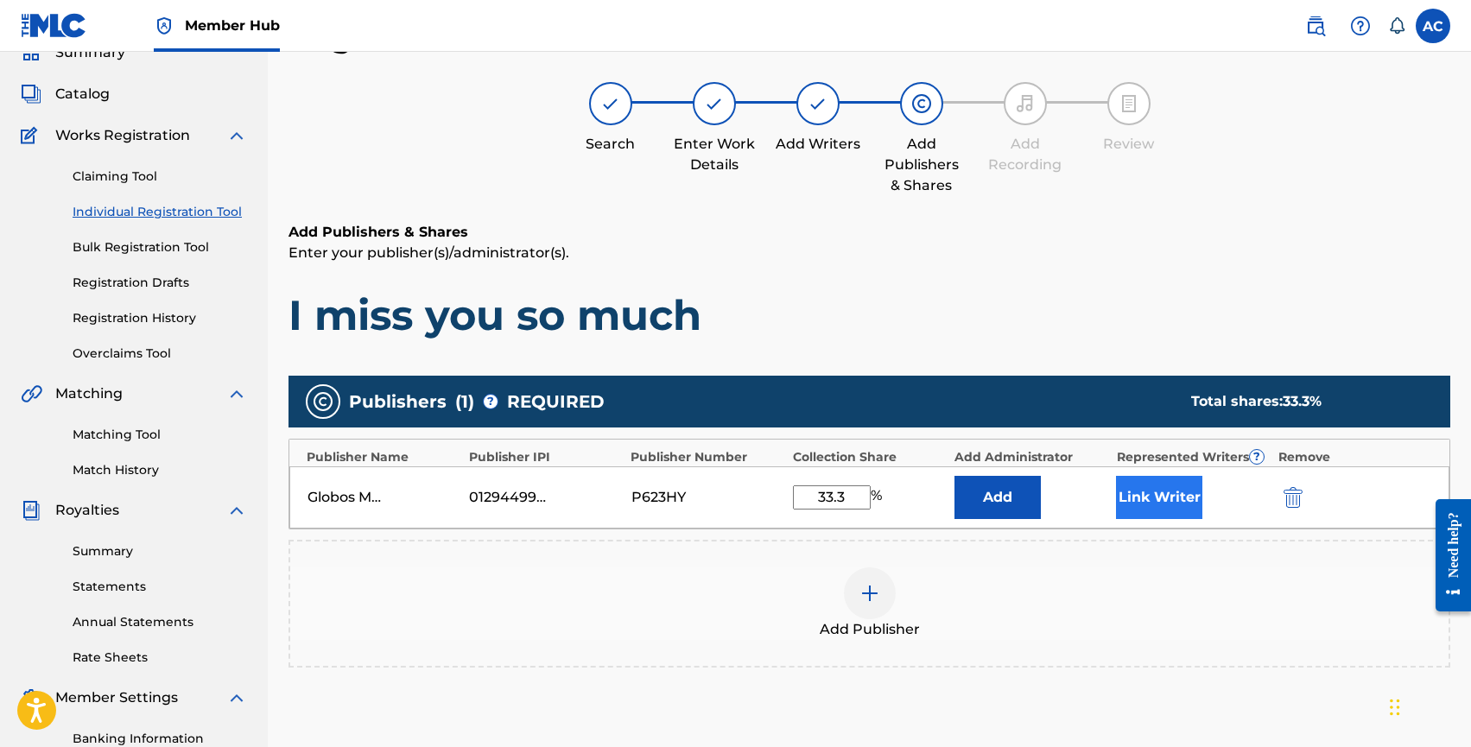
type input "33.3"
click at [1168, 493] on button "Link Writer" at bounding box center [1159, 497] width 86 height 43
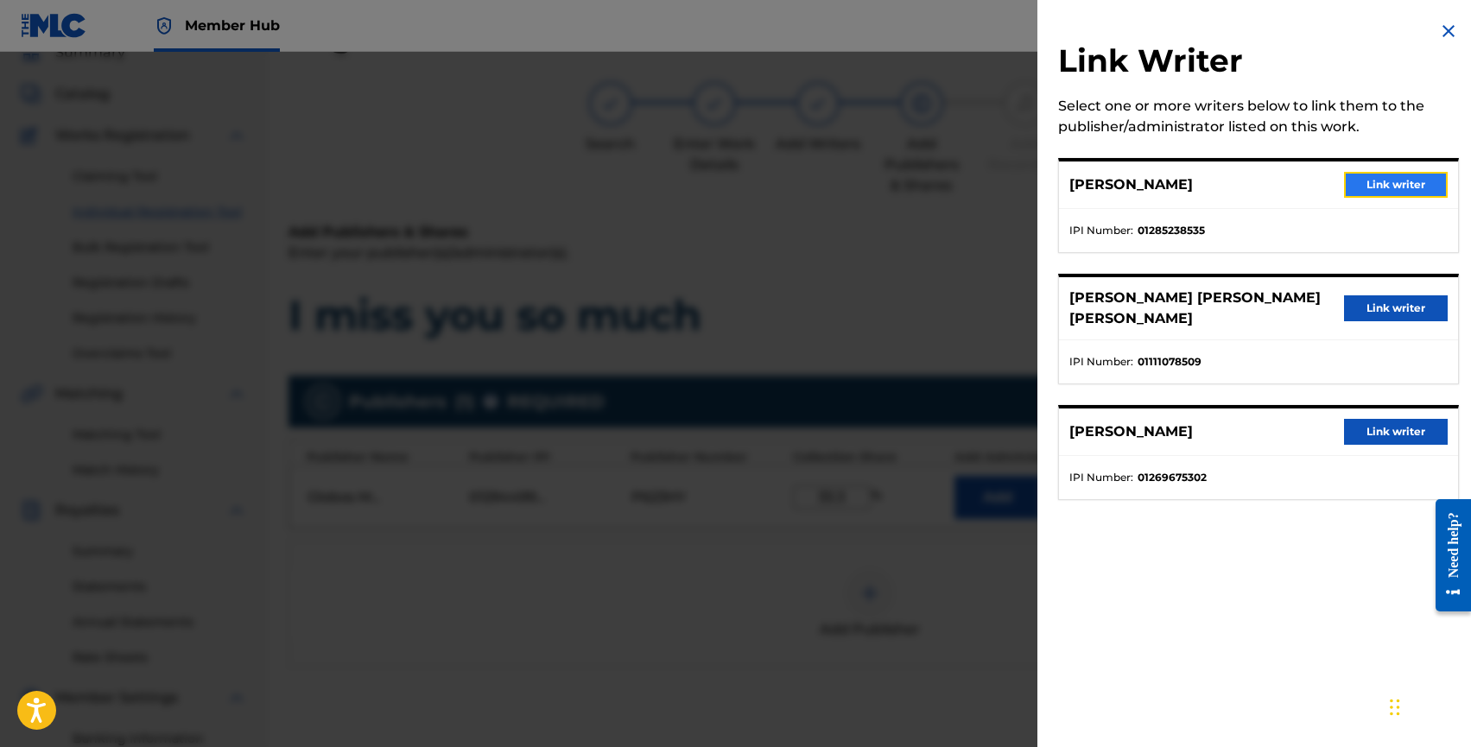
click at [1360, 190] on button "Link writer" at bounding box center [1396, 185] width 104 height 26
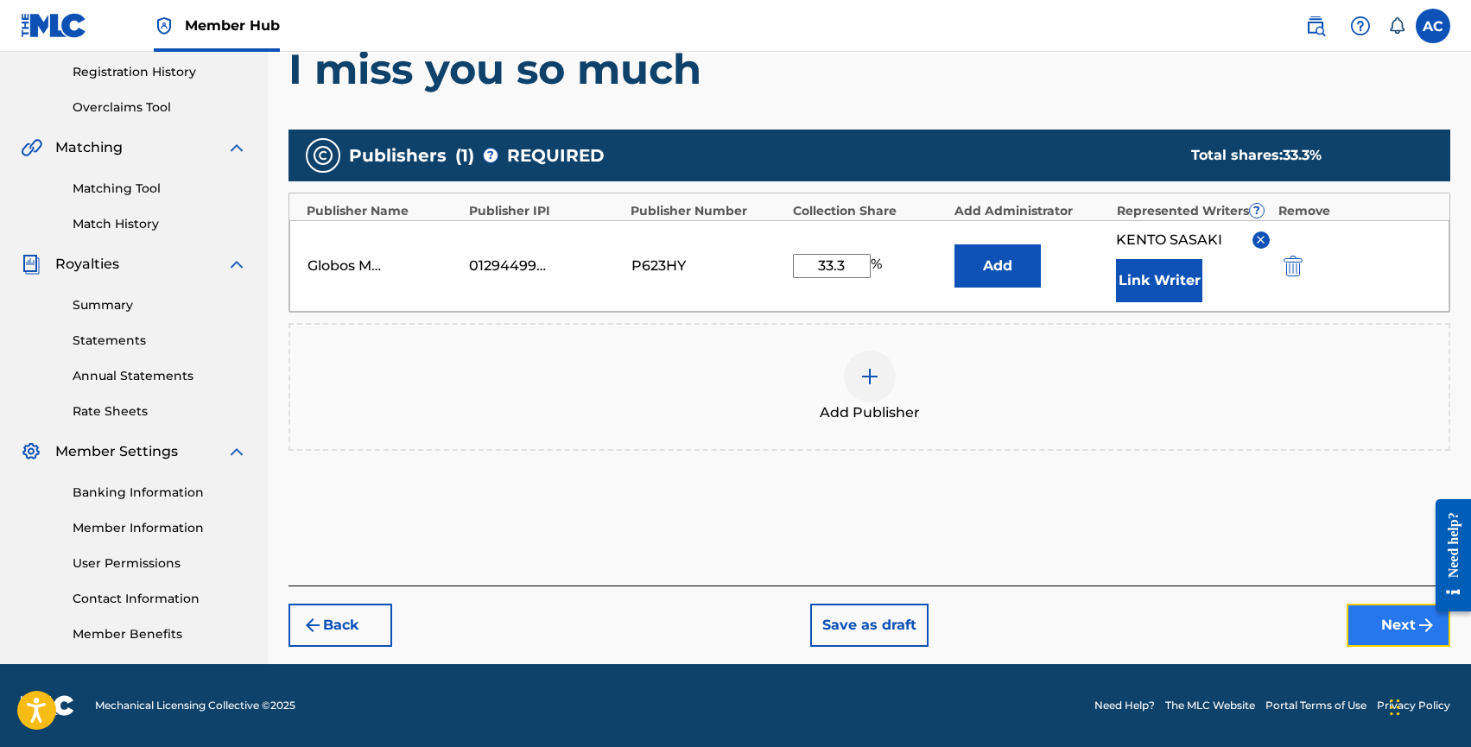
click at [1351, 619] on button "Next" at bounding box center [1399, 625] width 104 height 43
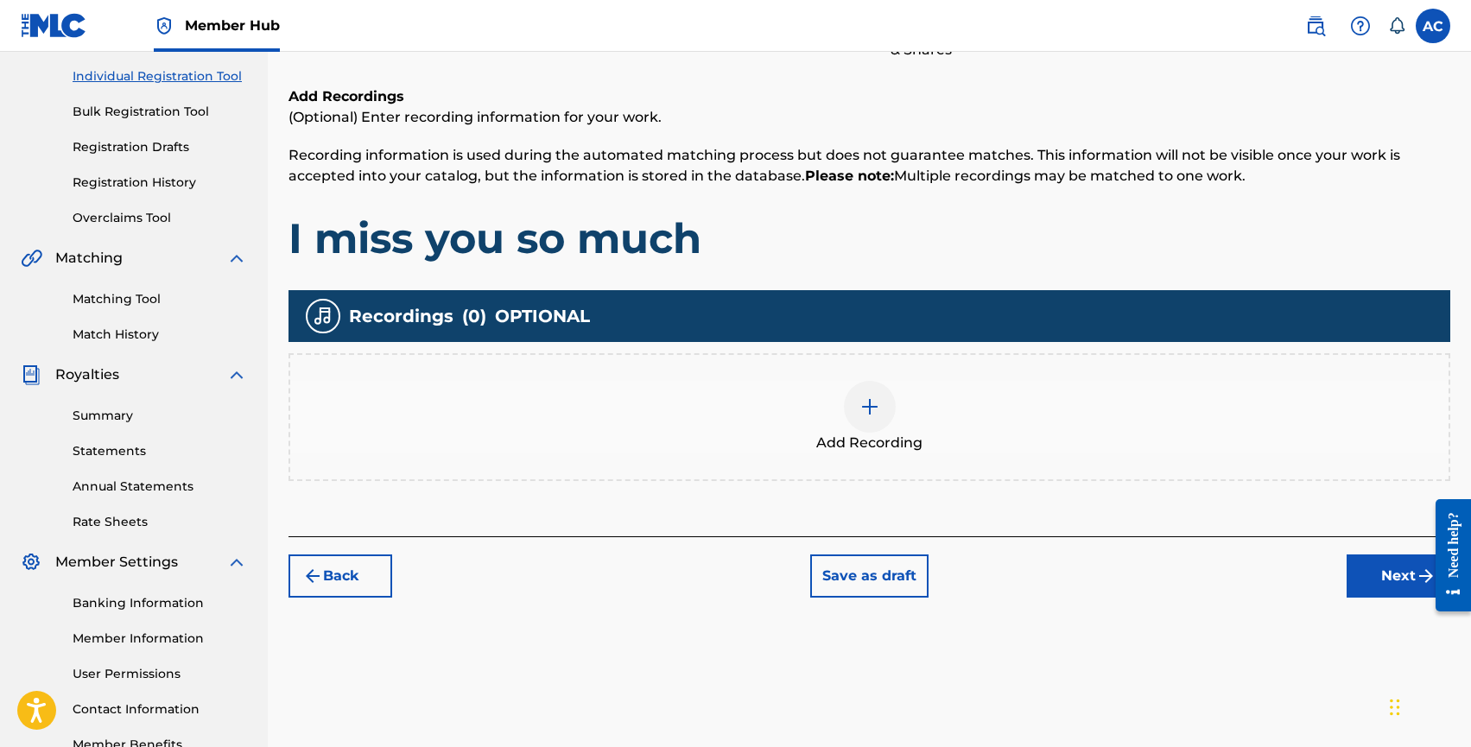
scroll to position [236, 0]
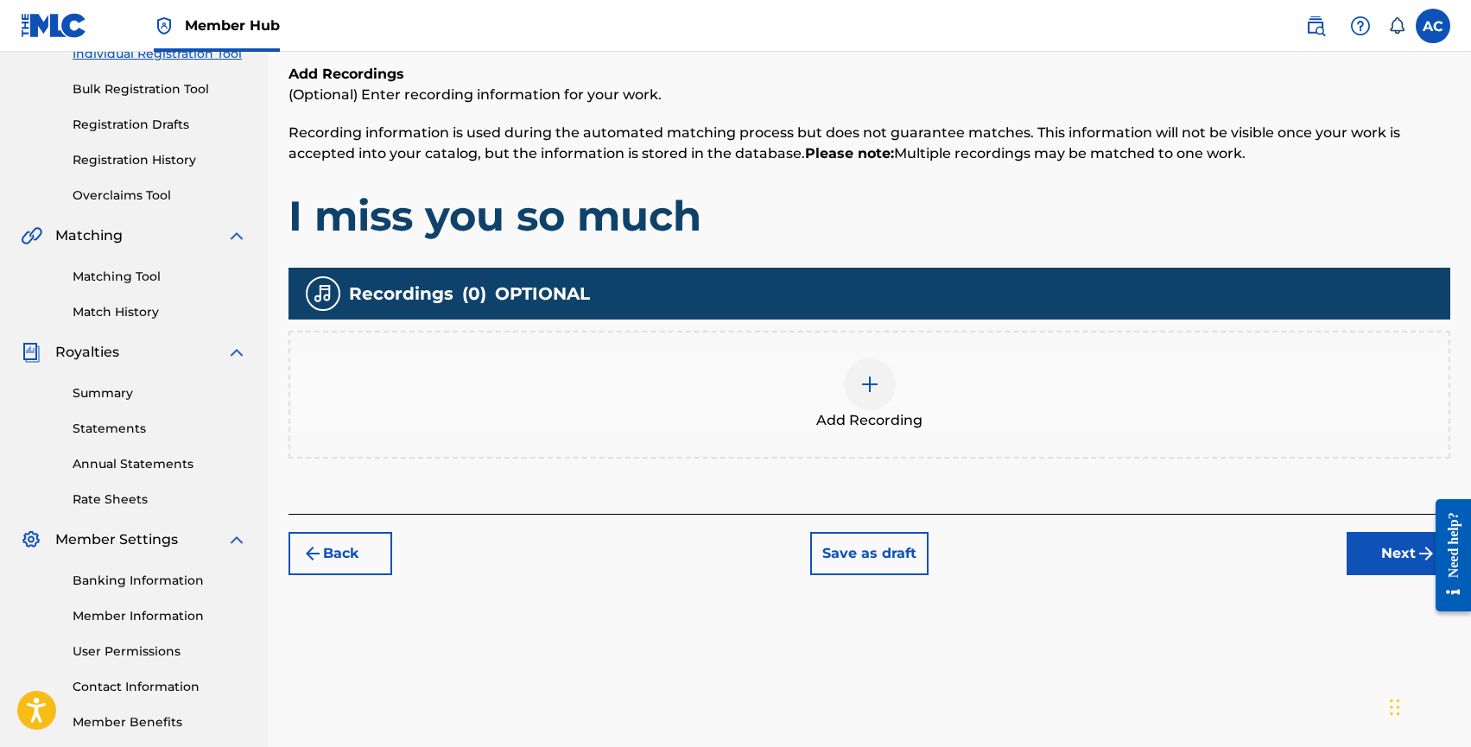
click at [873, 382] on img at bounding box center [870, 384] width 21 height 21
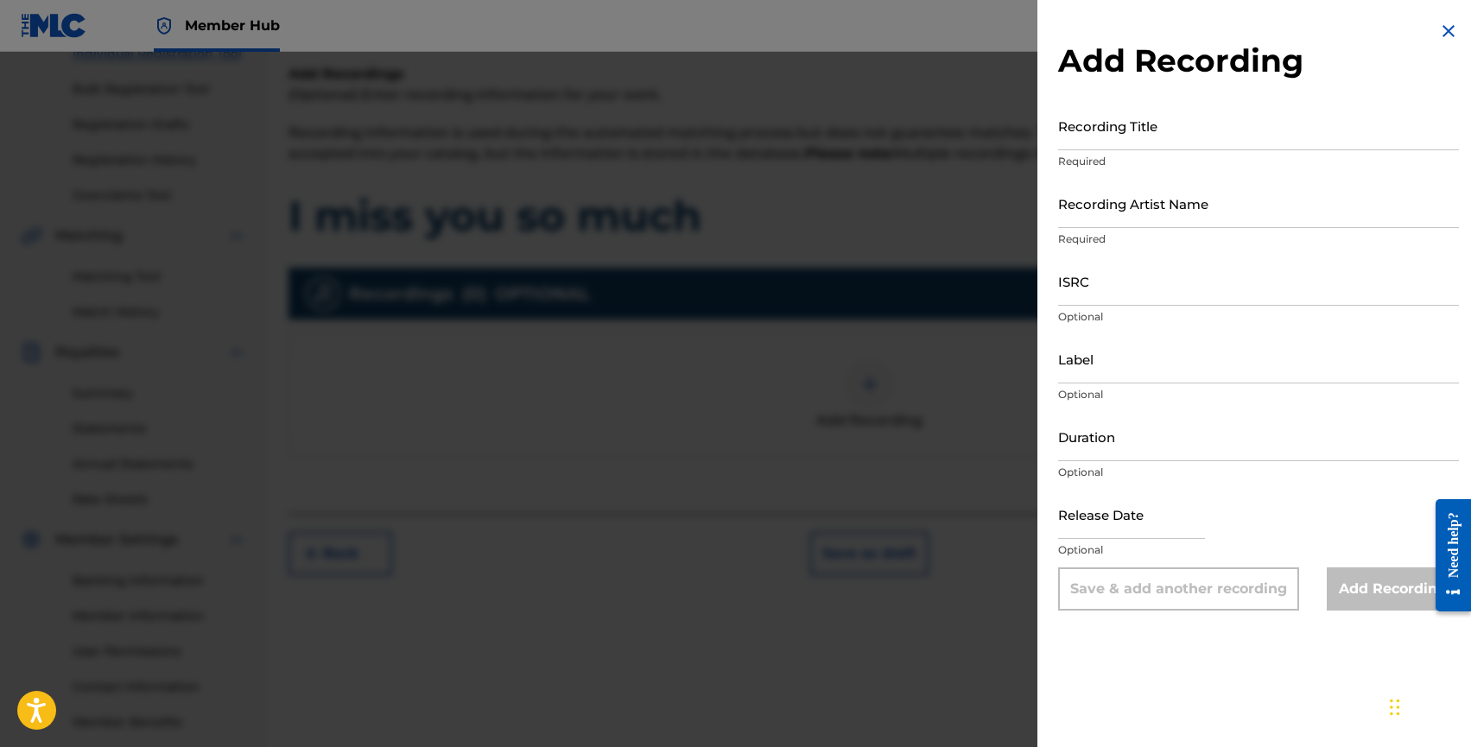
click at [1062, 310] on p "Optional" at bounding box center [1258, 317] width 401 height 16
click at [1070, 303] on input "ISRC" at bounding box center [1258, 281] width 401 height 49
paste input "BARRIOS GARCIA, EDUARDO JOSE"
type input "BARRIOS GARCIA, EDUARDO JOSE"
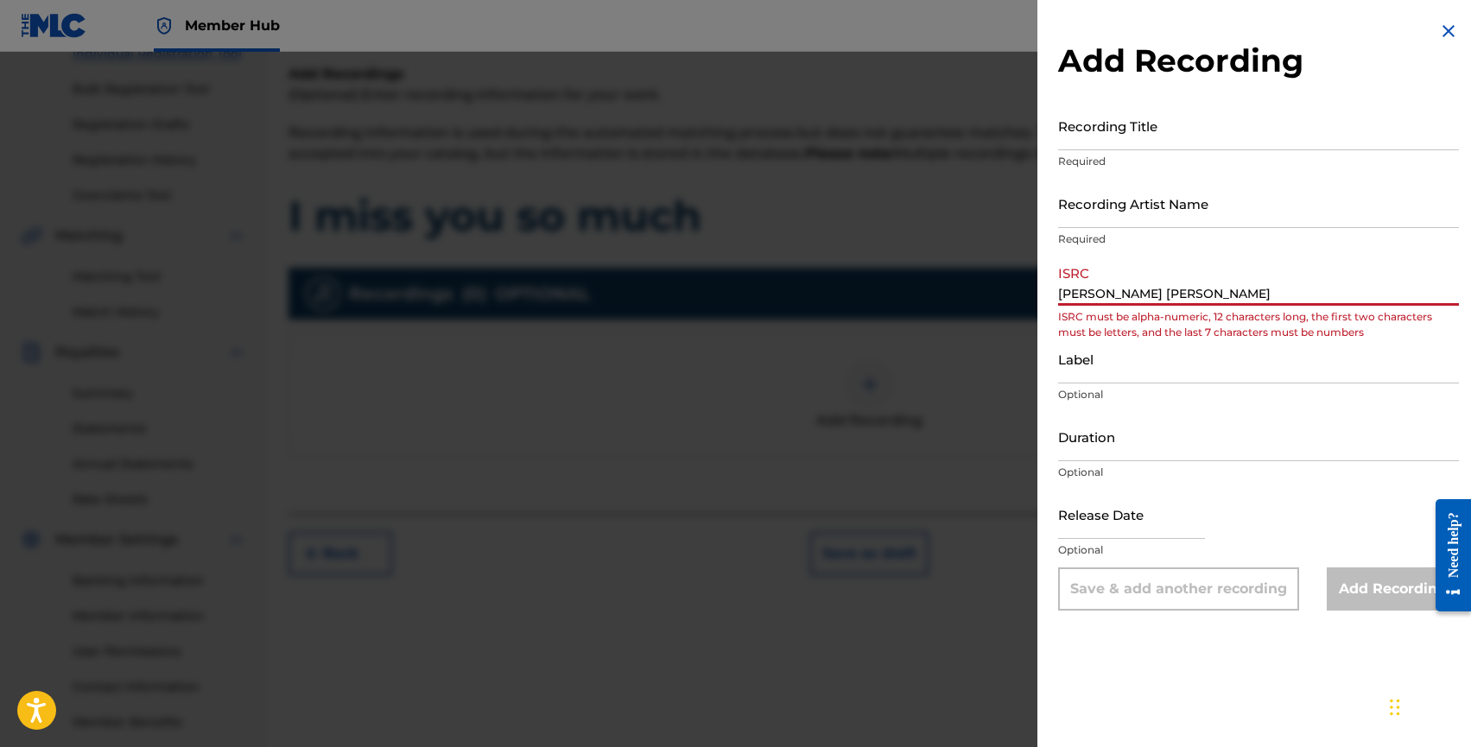
click at [1070, 303] on input "BARRIOS GARCIA, EDUARDO JOSE" at bounding box center [1258, 281] width 401 height 49
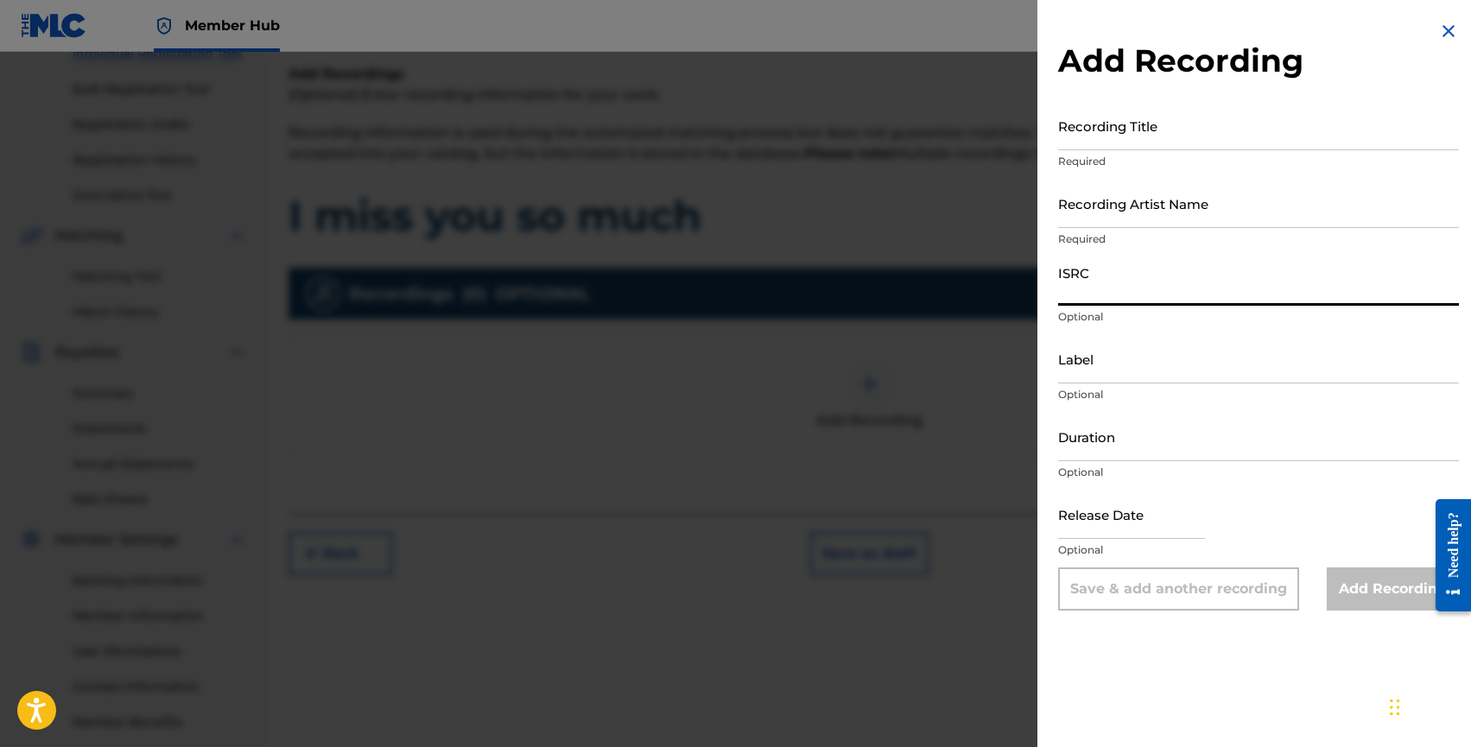
paste input "Keen Champ, EyeMad, Niko Frost"
type input "Keen Champ, EyeMad, Niko Frost"
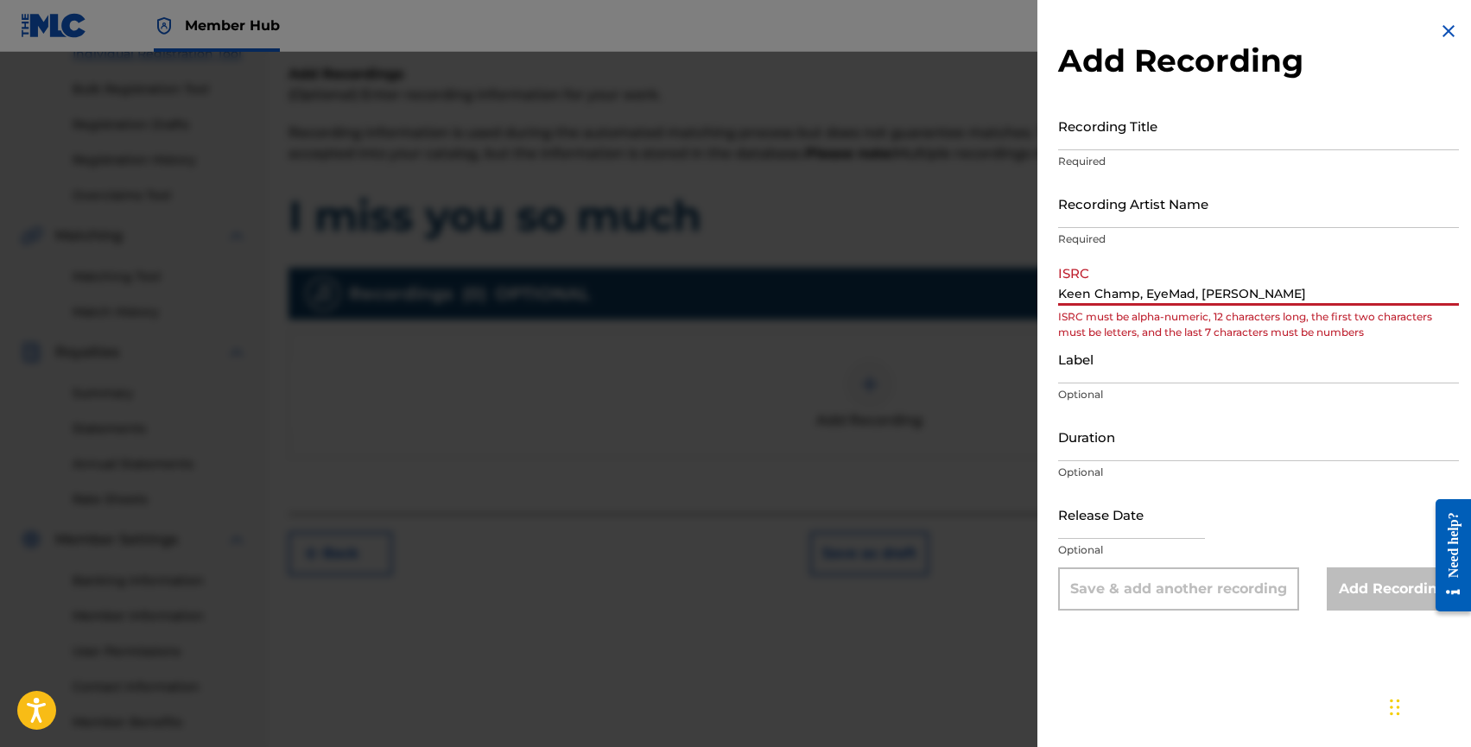
click at [1098, 289] on input "Keen Champ, EyeMad, Niko Frost" at bounding box center [1258, 281] width 401 height 49
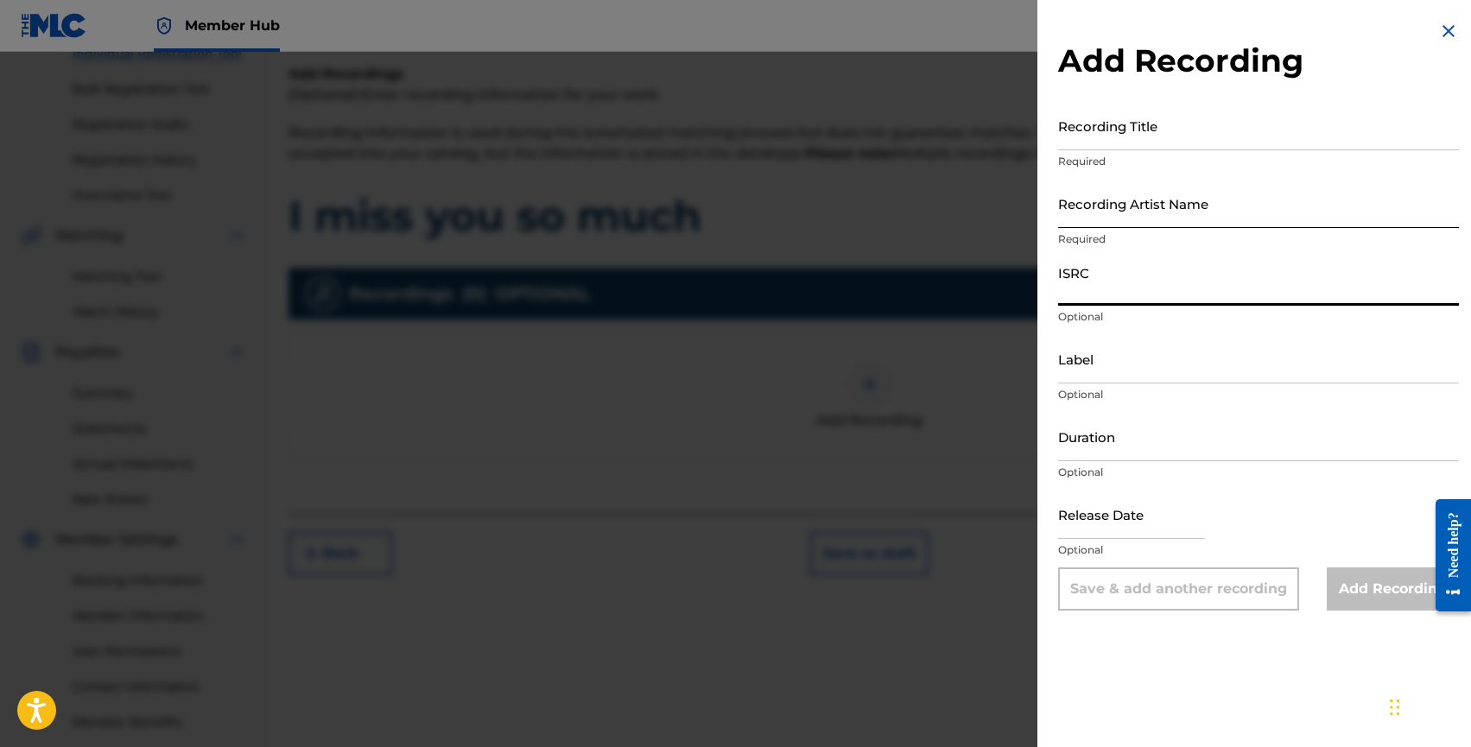
click at [1100, 215] on input "Recording Artist Name" at bounding box center [1258, 203] width 401 height 49
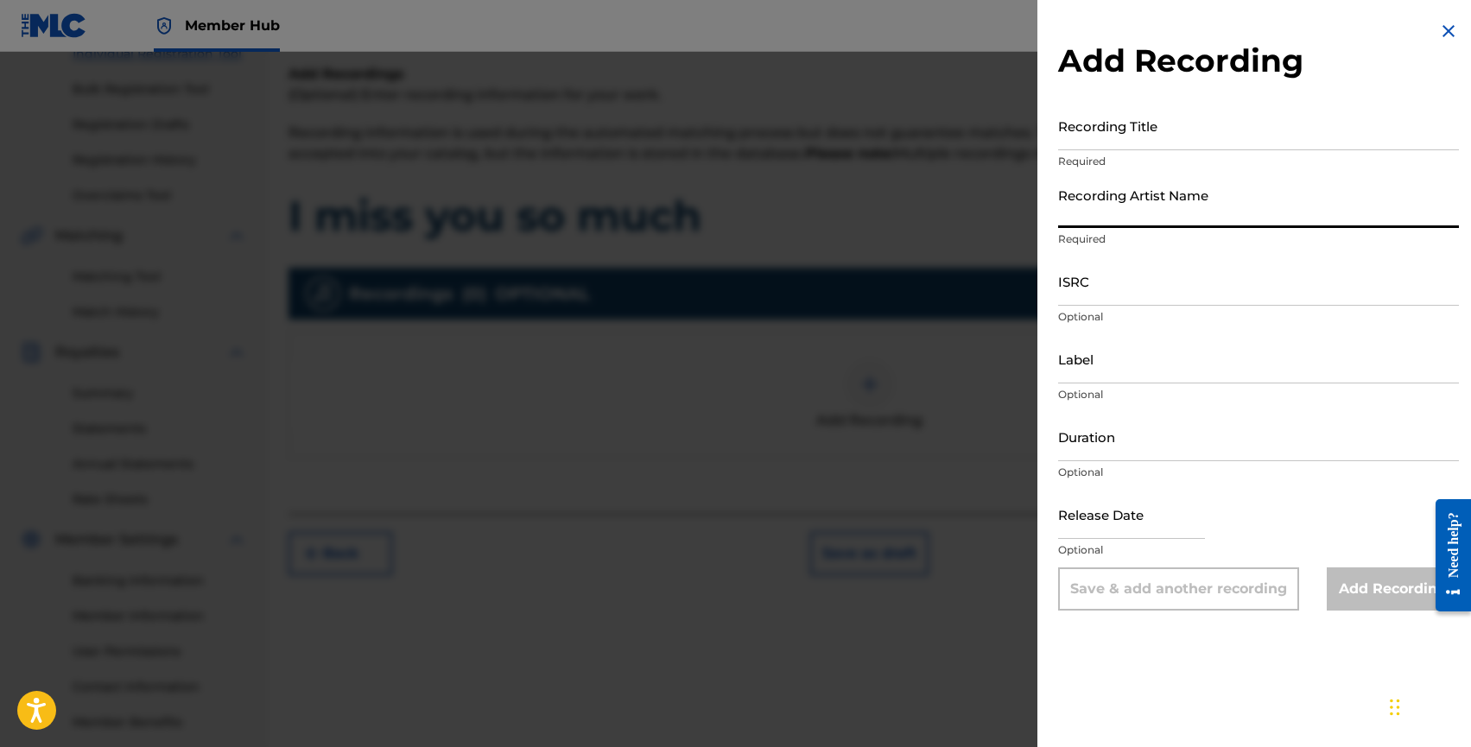
paste input "Keen Champ, EyeMad, Niko Frost"
type input "Keen Champ, EyeMad, Niko Frost"
click at [1088, 151] on div "Recording Title Required" at bounding box center [1258, 140] width 401 height 78
click at [1086, 143] on input "Recording Title" at bounding box center [1258, 125] width 401 height 49
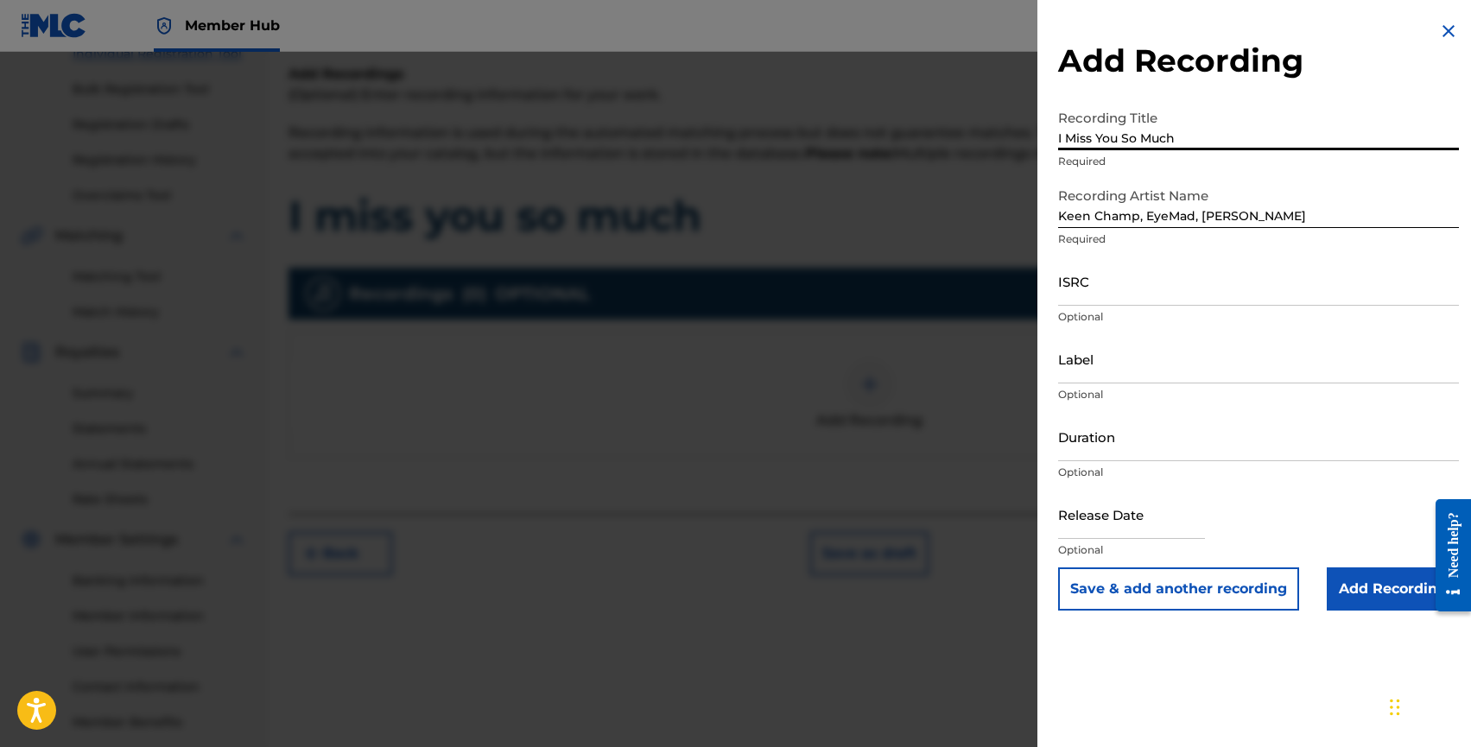
type input "I Miss You So Much"
click at [1104, 293] on input "ISRC" at bounding box center [1258, 281] width 401 height 49
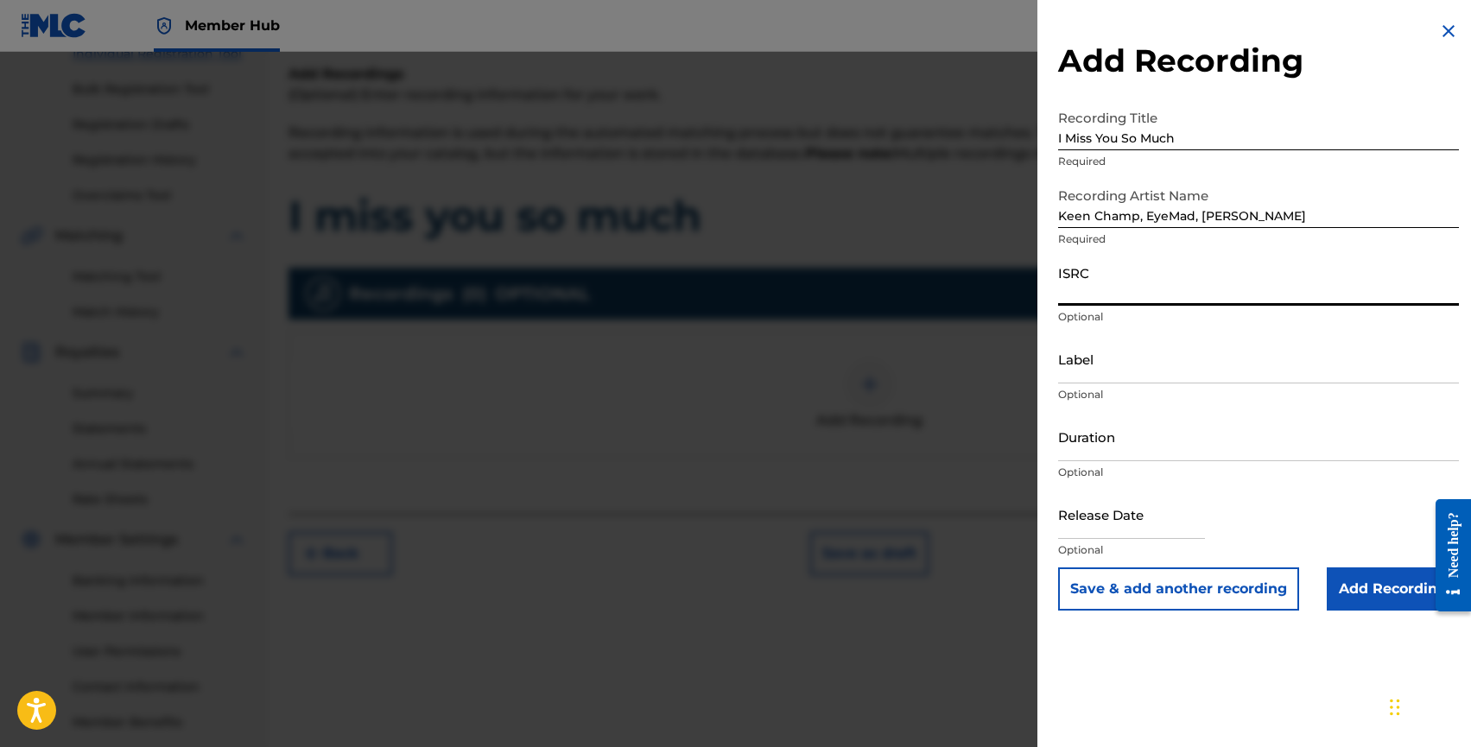
paste input "NLRD52501729"
type input "NLRD52501729"
click at [1095, 519] on input "text" at bounding box center [1131, 514] width 147 height 49
select select "8"
select select "2025"
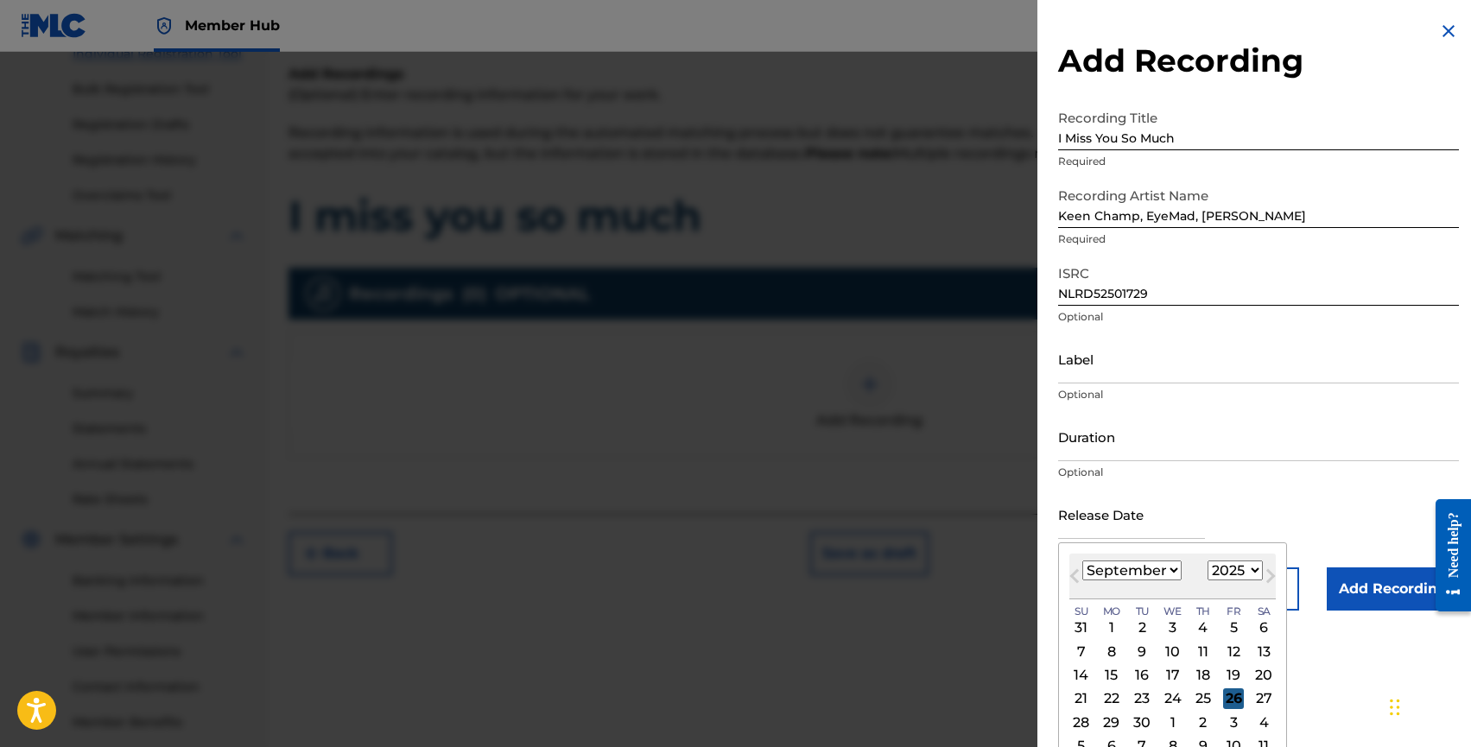
click at [1230, 696] on div "26" at bounding box center [1233, 699] width 21 height 21
type input "September 26 2025"
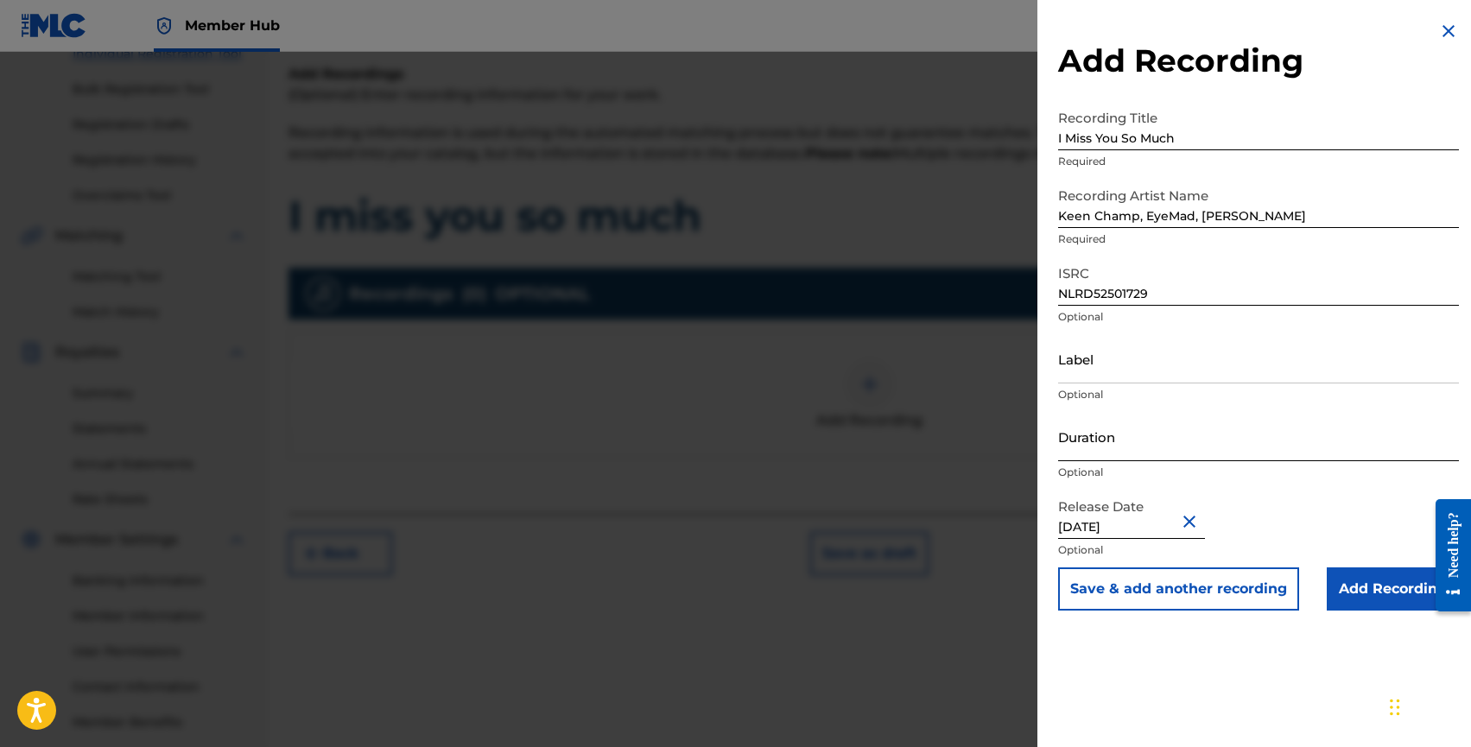
click at [1102, 455] on input "Duration" at bounding box center [1258, 436] width 401 height 49
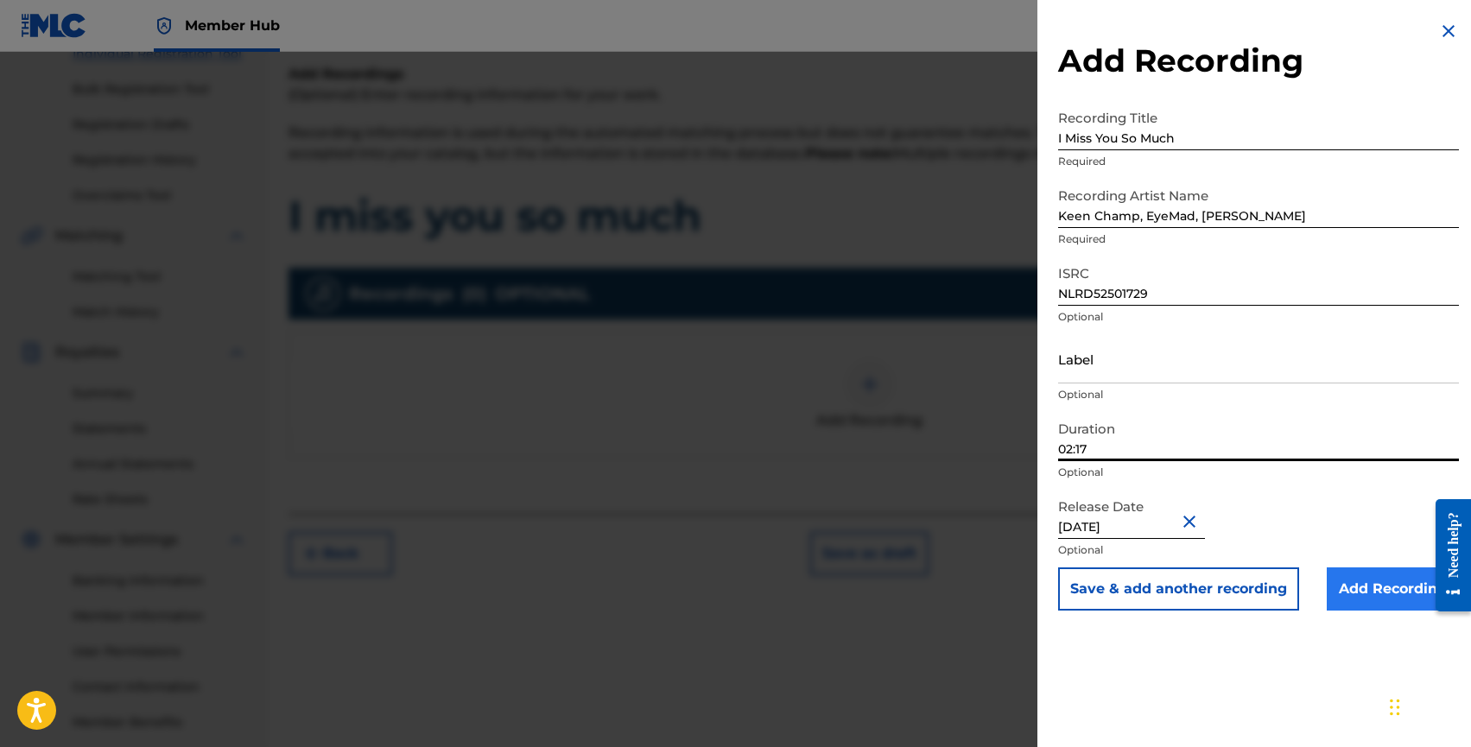
type input "02:17"
click at [1350, 582] on input "Add Recording" at bounding box center [1393, 589] width 132 height 43
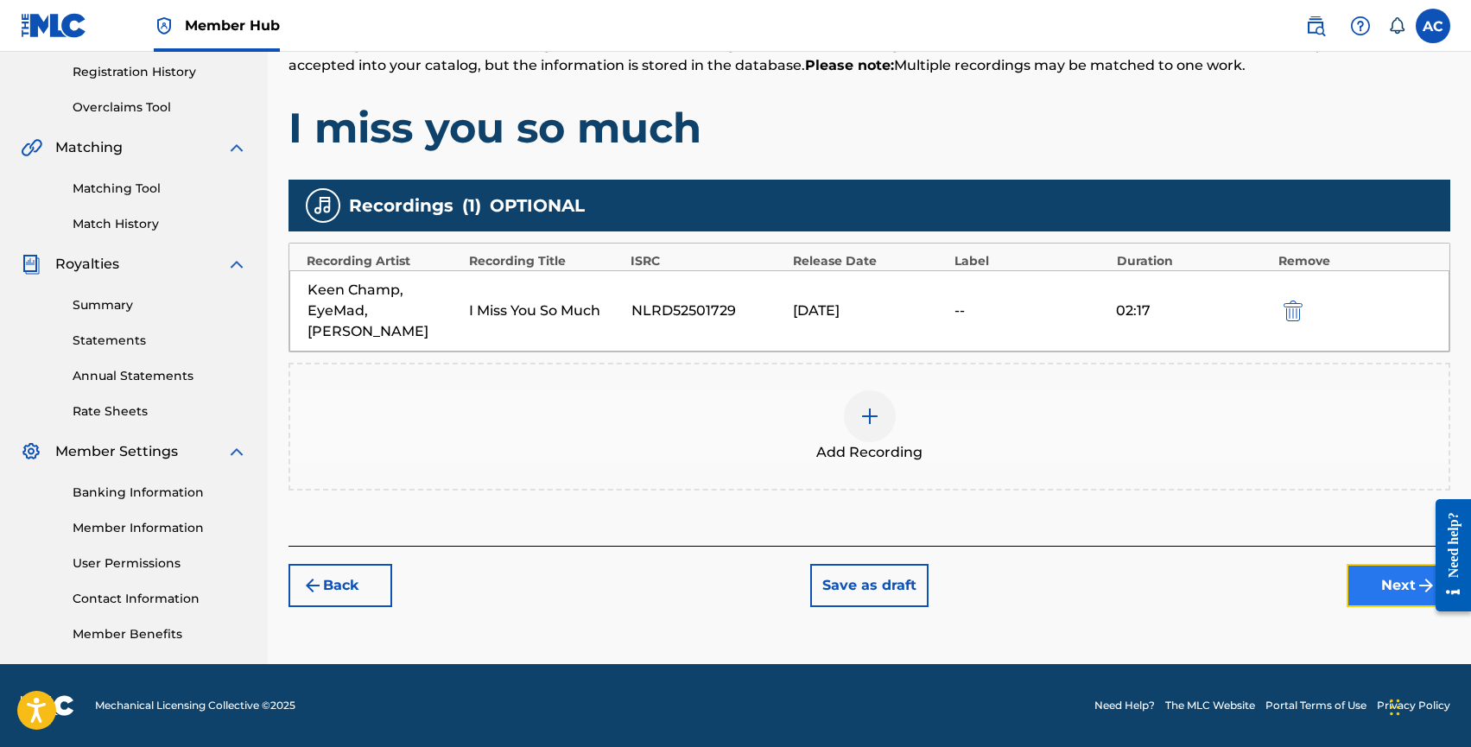
click at [1375, 564] on button "Next" at bounding box center [1399, 585] width 104 height 43
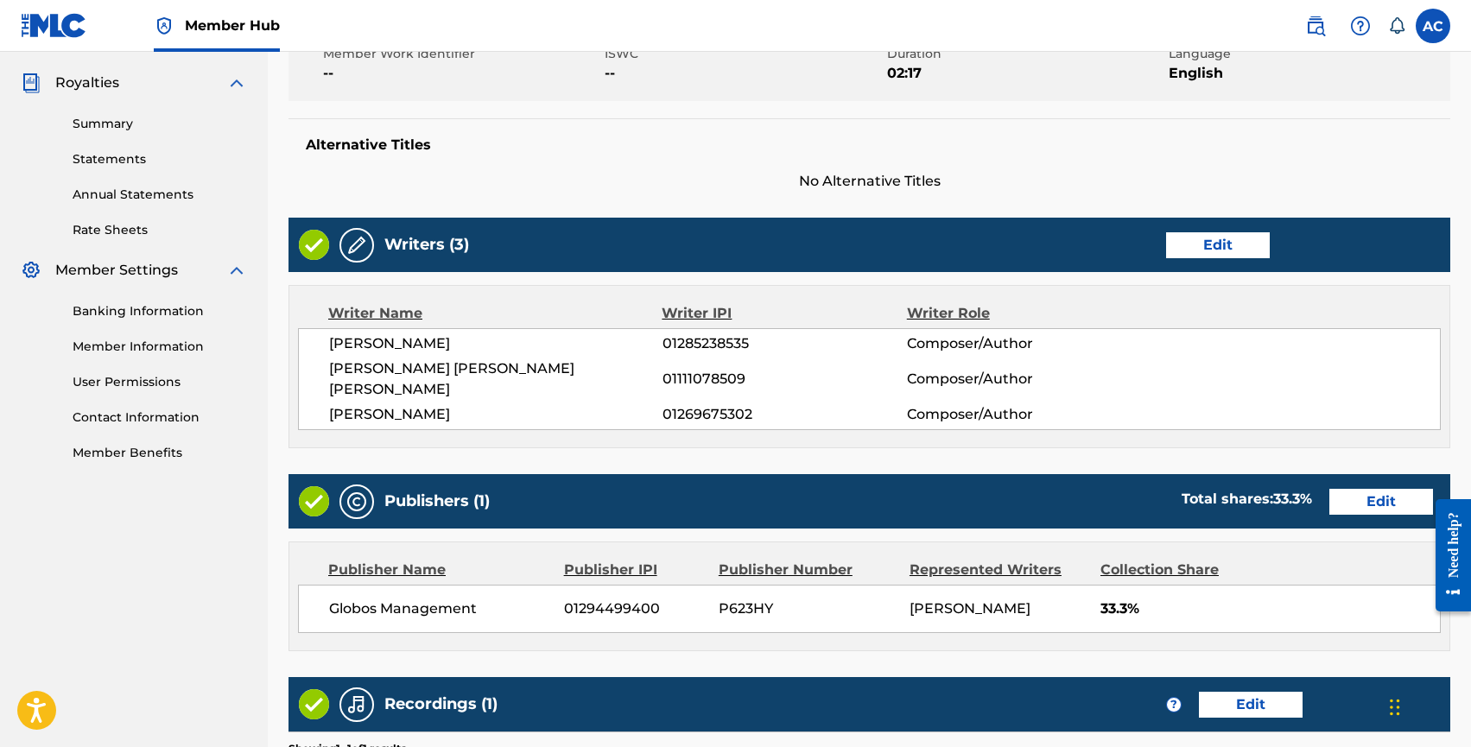
scroll to position [749, 0]
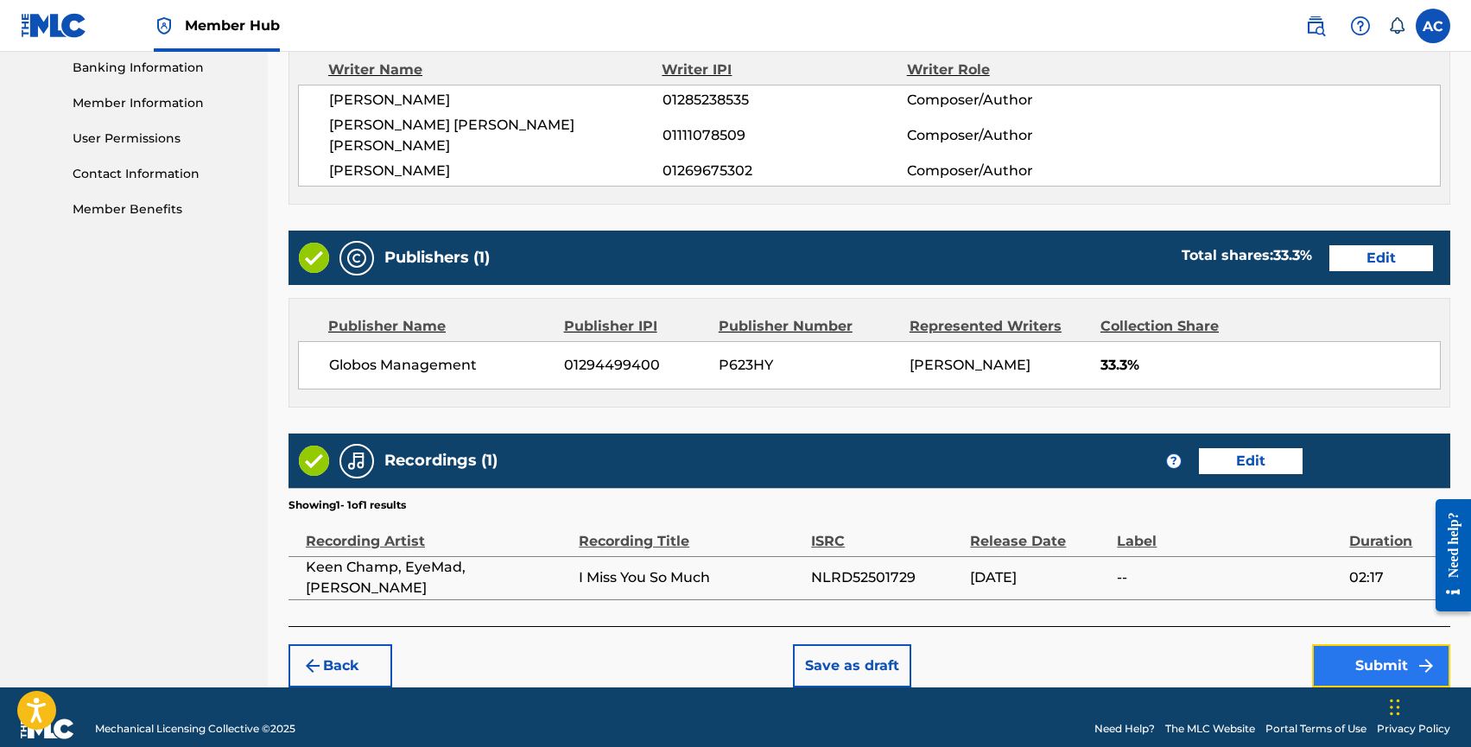
click at [1338, 644] on button "Submit" at bounding box center [1381, 665] width 138 height 43
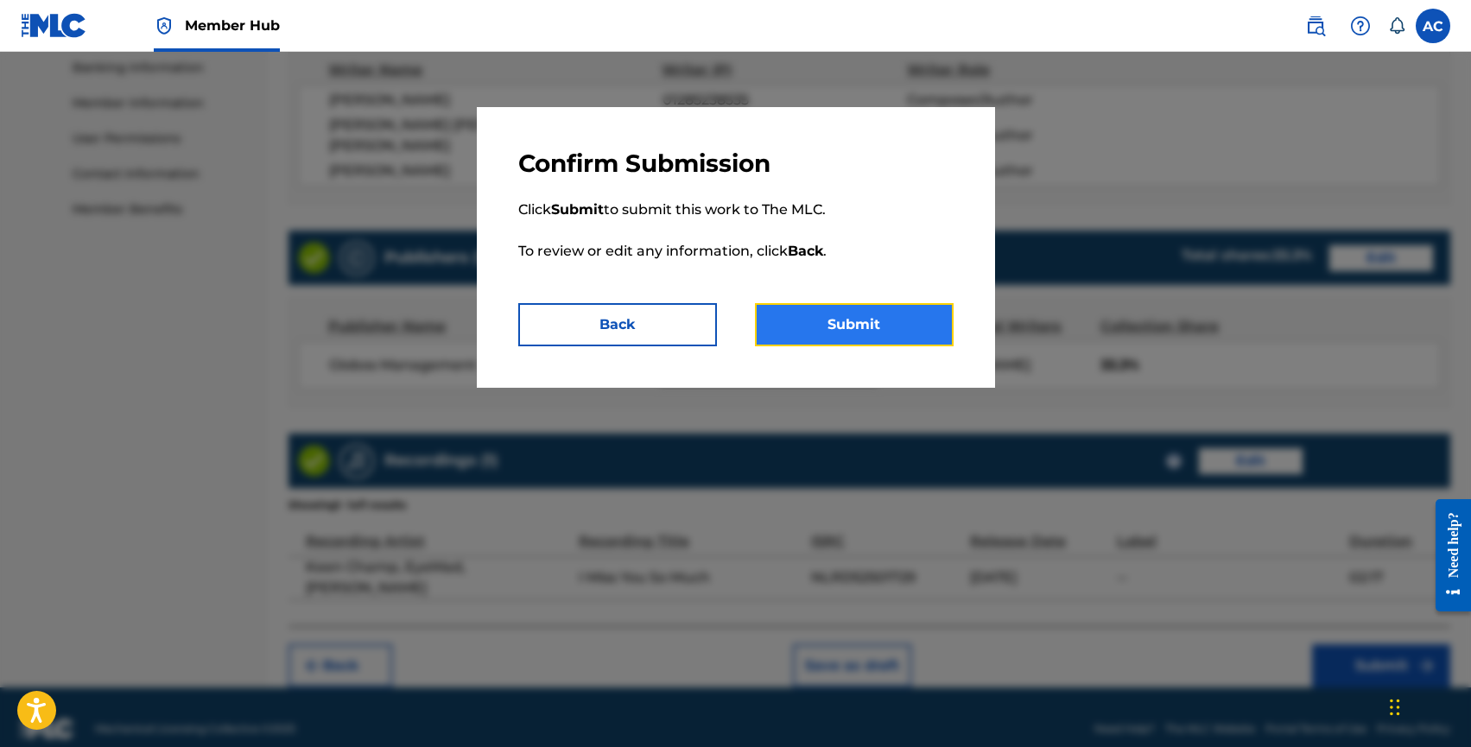
click at [864, 321] on button "Submit" at bounding box center [854, 324] width 199 height 43
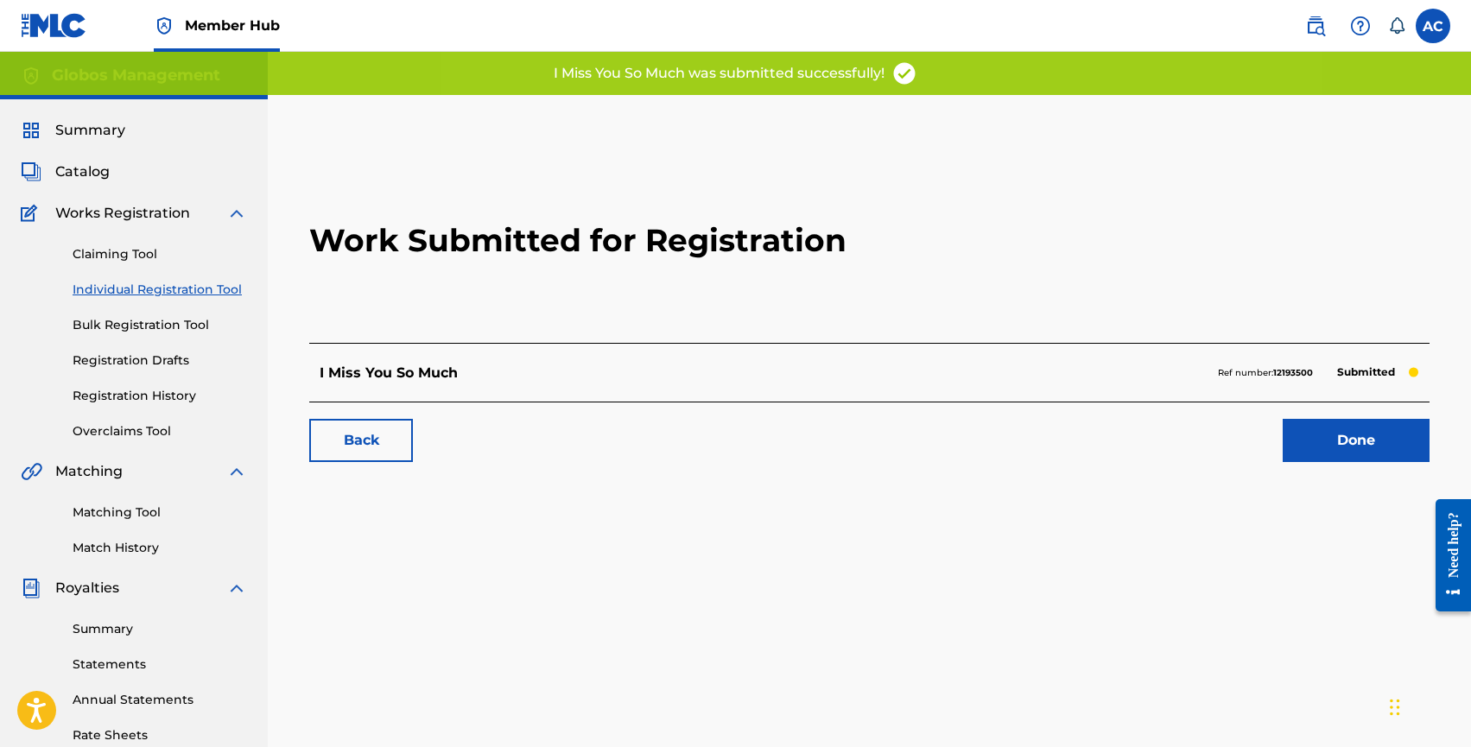
click at [142, 283] on link "Individual Registration Tool" at bounding box center [160, 290] width 175 height 18
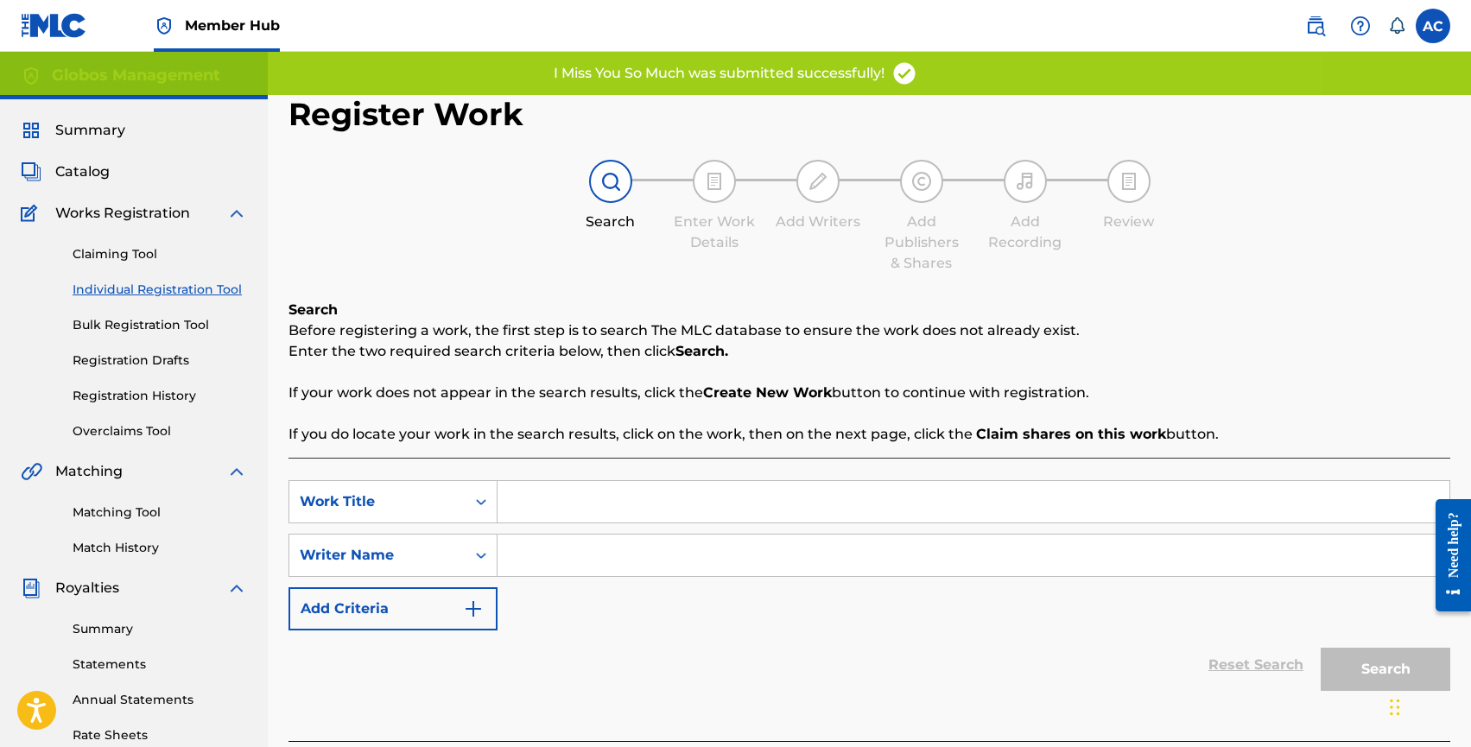
click at [587, 495] on input "Search Form" at bounding box center [974, 501] width 952 height 41
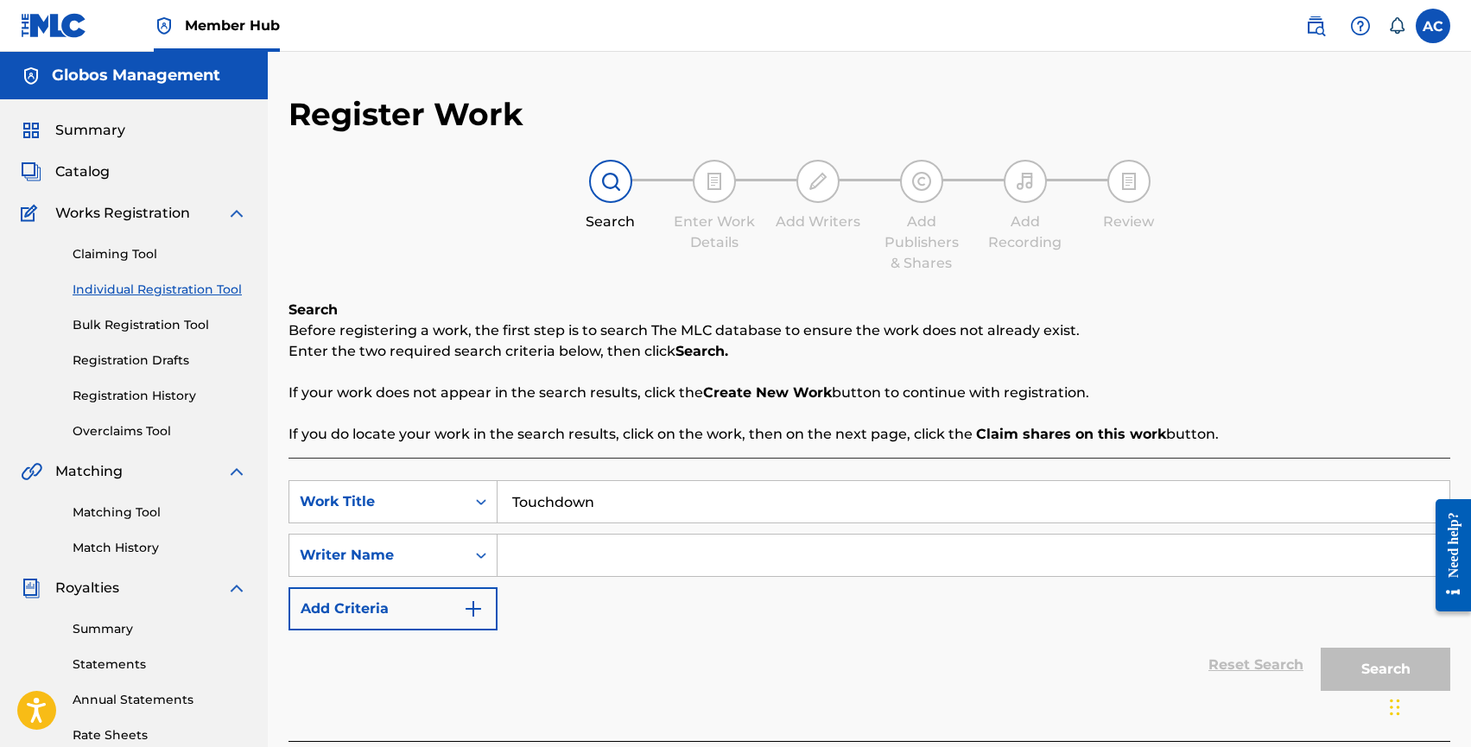
type input "Touchdown"
click at [623, 551] on input "Search Form" at bounding box center [974, 555] width 952 height 41
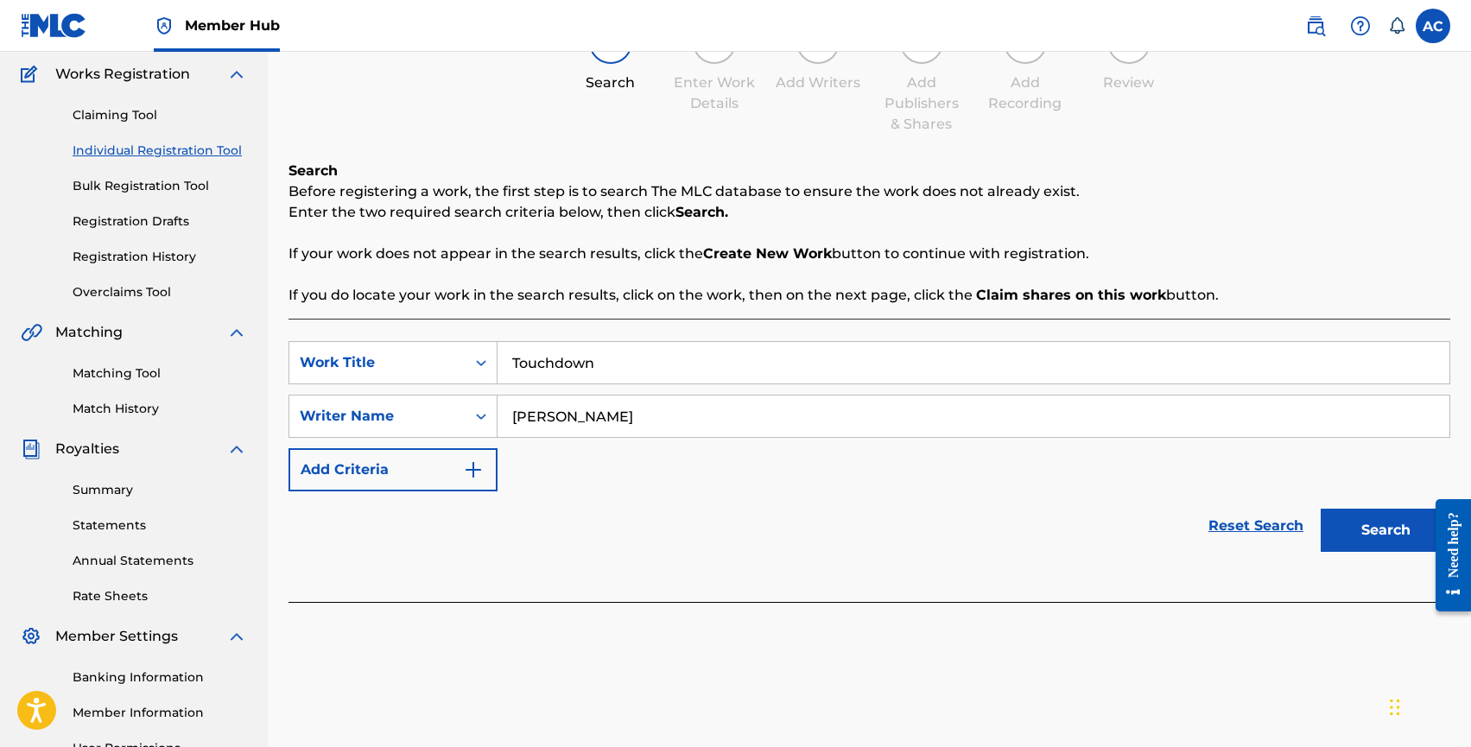
type input "Alex Xicota Alba"
click at [1321, 509] on button "Search" at bounding box center [1386, 530] width 130 height 43
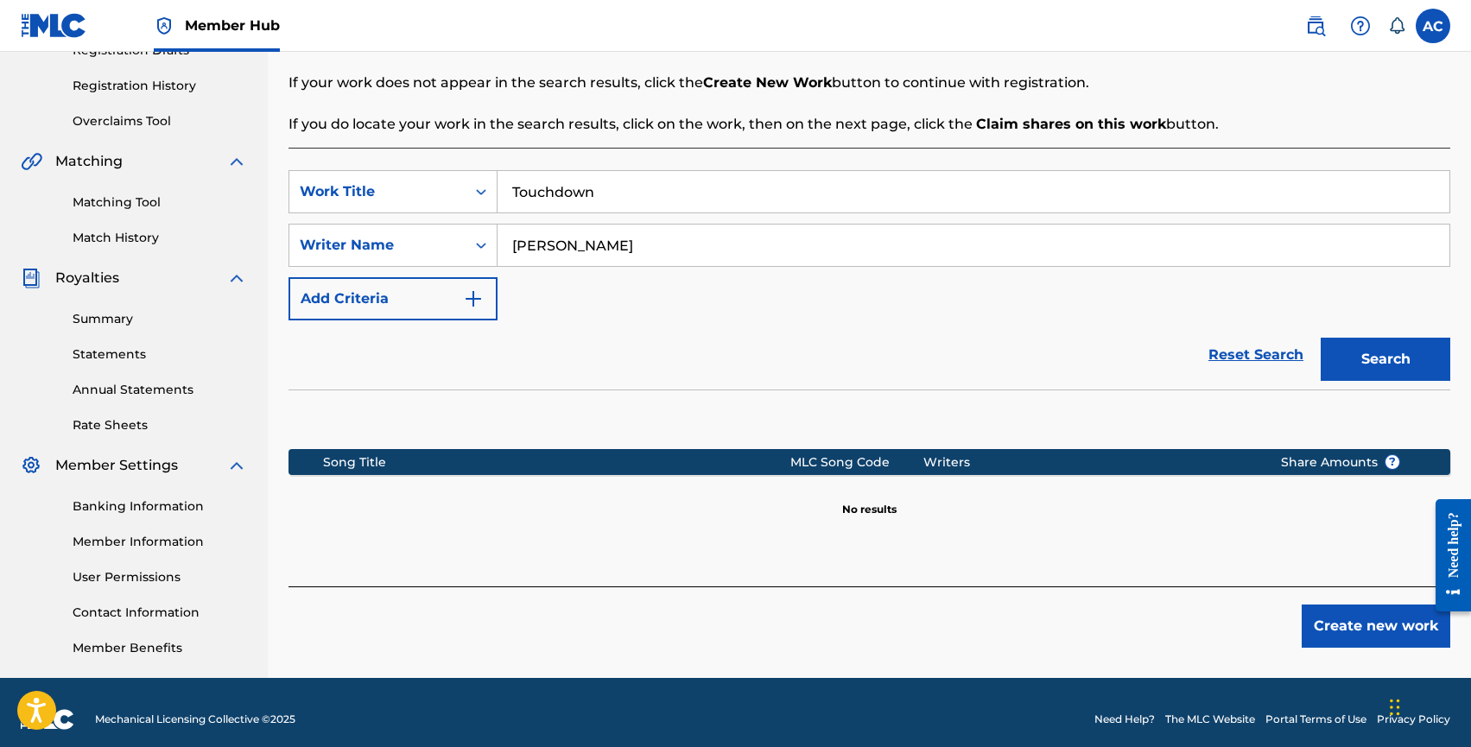
scroll to position [324, 0]
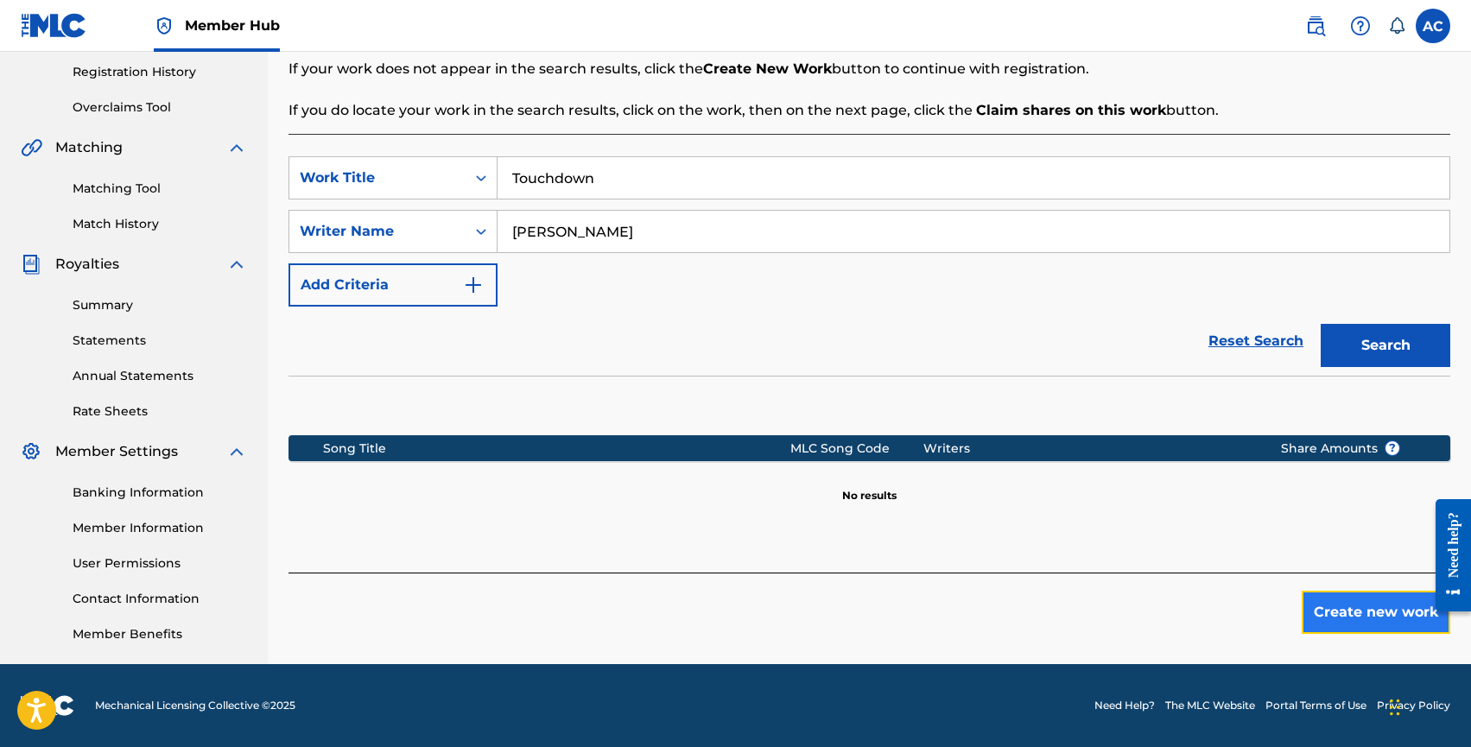
click at [1347, 625] on button "Create new work" at bounding box center [1376, 612] width 149 height 43
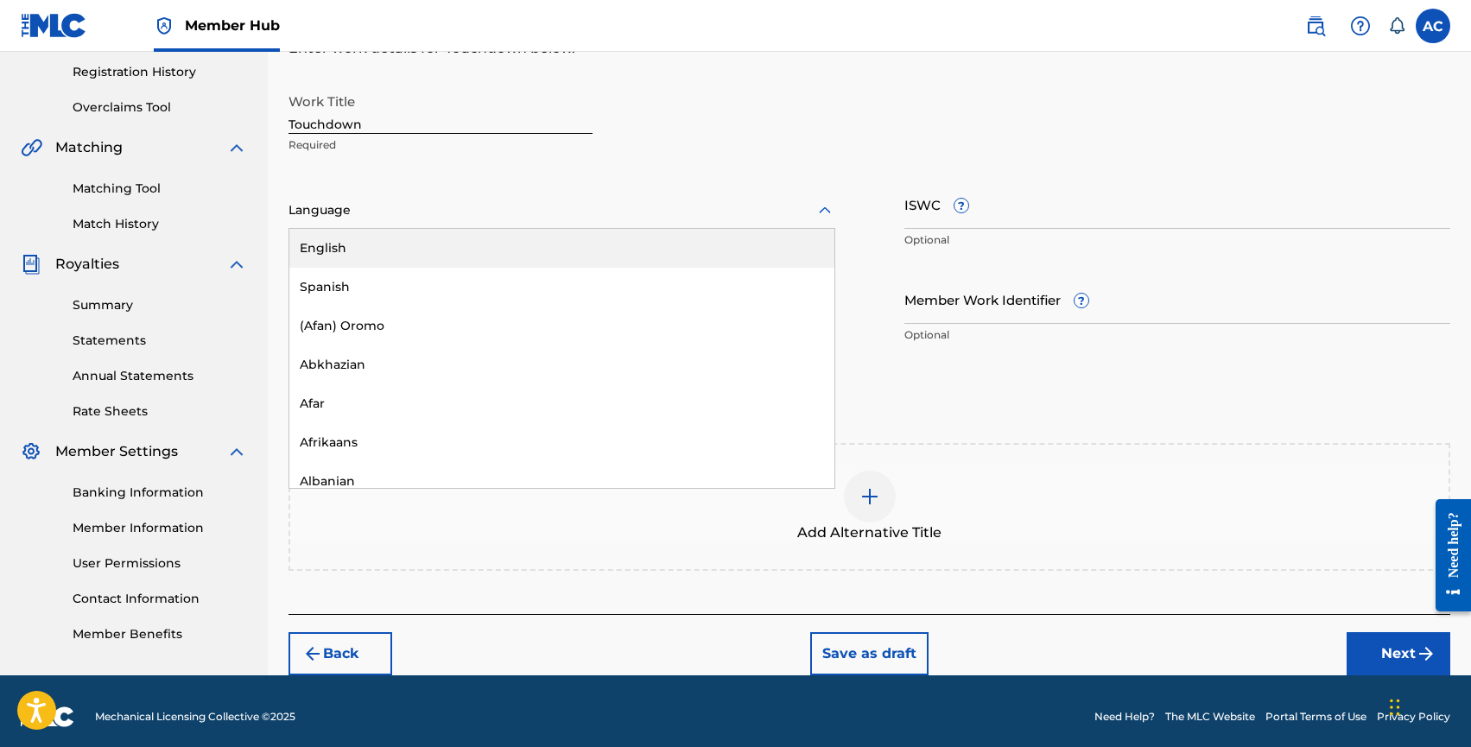
click at [430, 220] on div "Language" at bounding box center [562, 211] width 547 height 36
click at [428, 252] on div "English" at bounding box center [561, 248] width 545 height 39
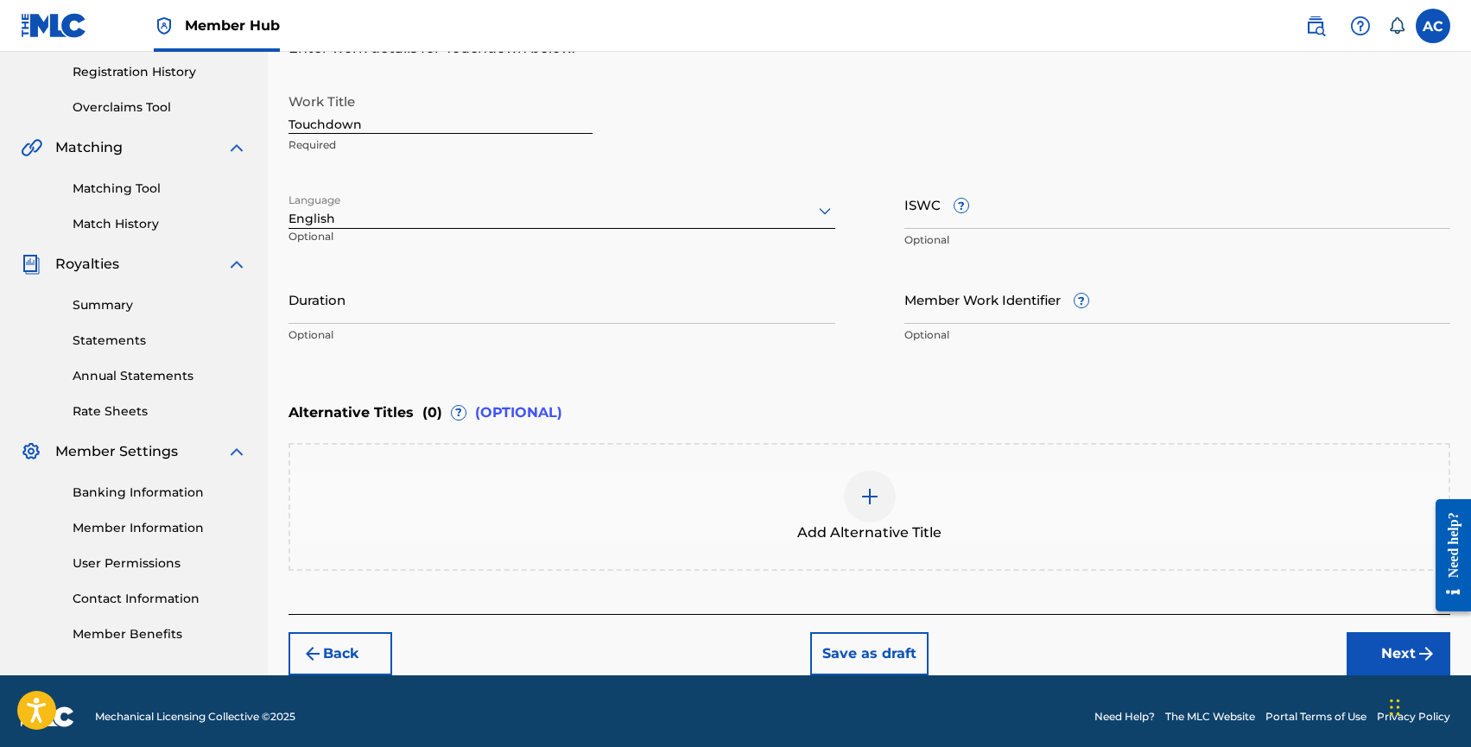
scroll to position [334, 0]
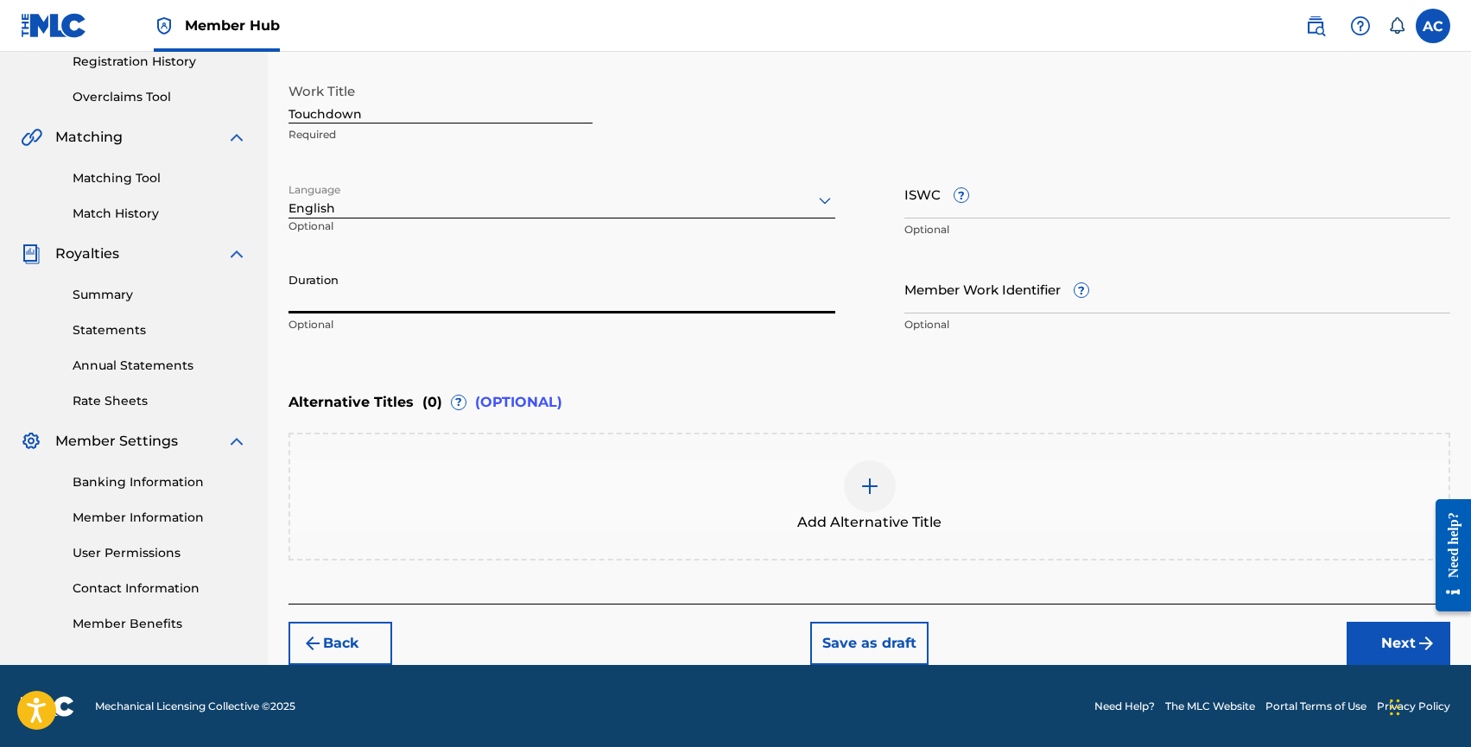
click at [436, 298] on input "Duration" at bounding box center [562, 288] width 547 height 49
type input "02:33"
click at [1368, 635] on button "Next" at bounding box center [1399, 643] width 104 height 43
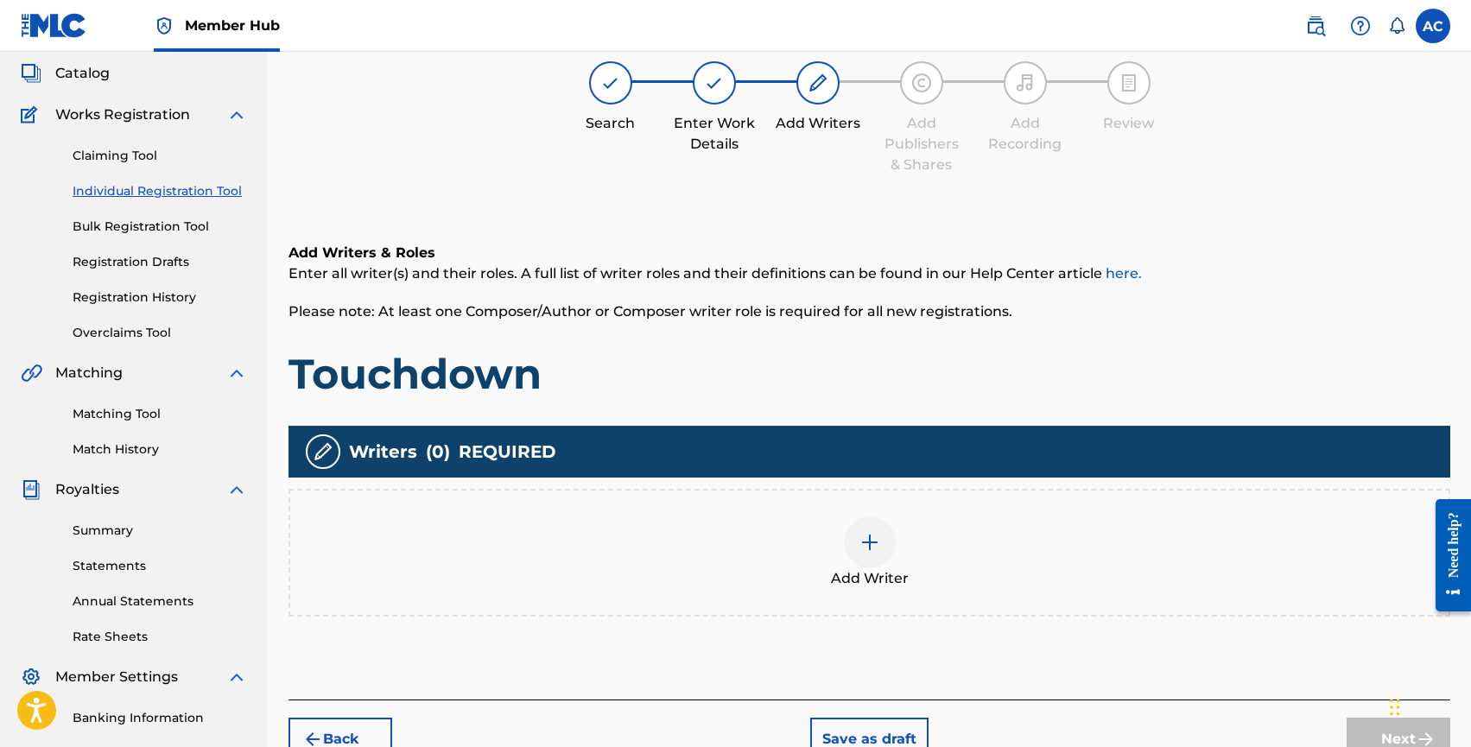
scroll to position [78, 0]
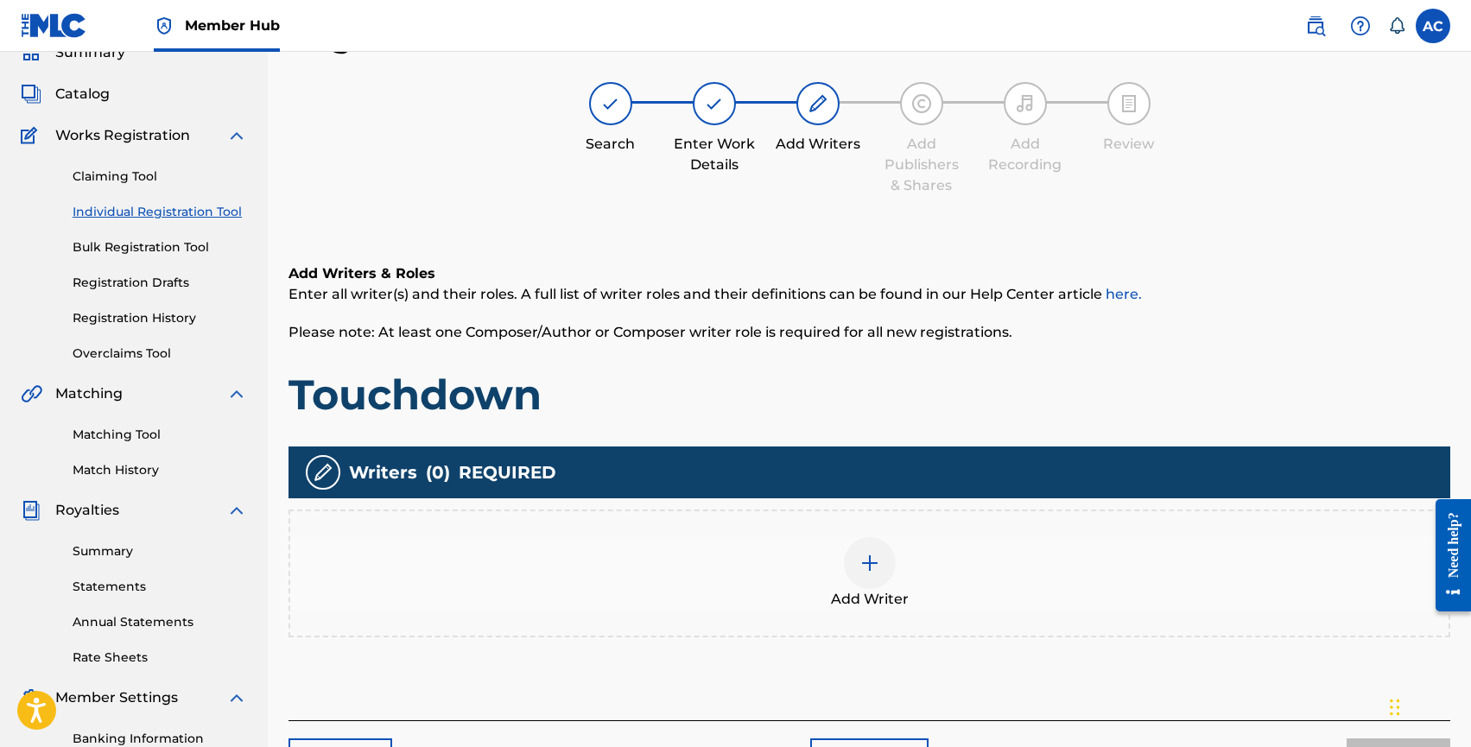
click at [850, 568] on div at bounding box center [870, 563] width 52 height 52
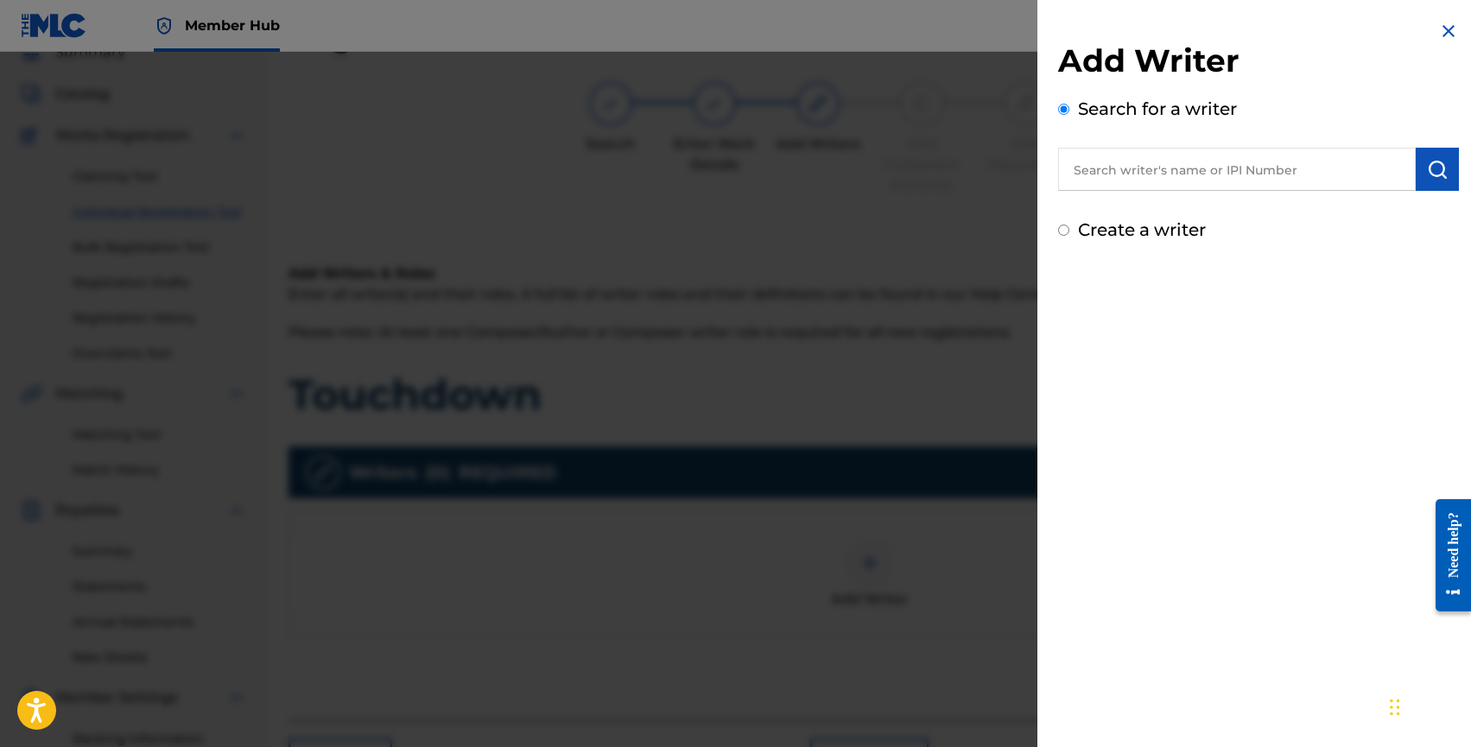
click at [1120, 177] on input "text" at bounding box center [1237, 169] width 358 height 43
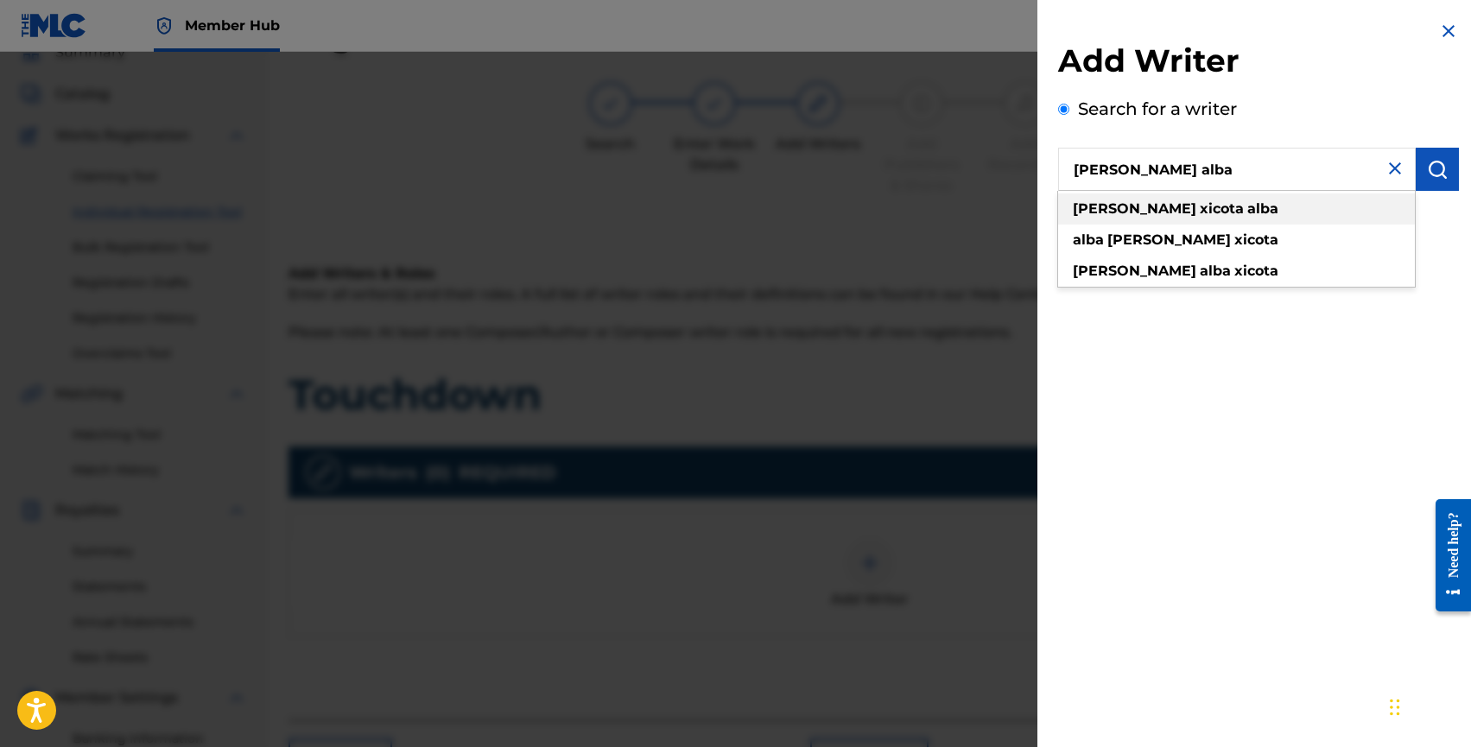
type input "alex xicota alba"
click at [1248, 201] on strong "alba" at bounding box center [1263, 208] width 31 height 16
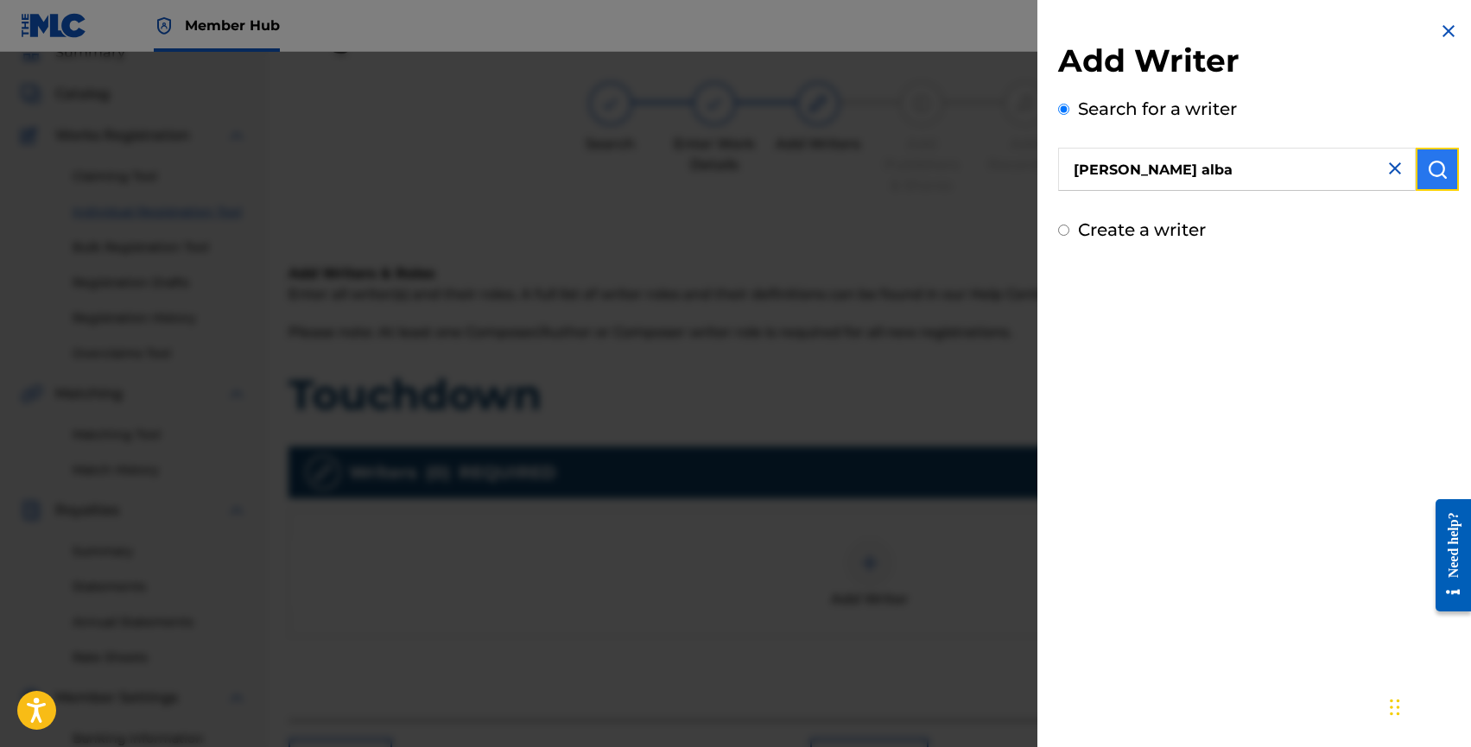
click at [1418, 173] on button "submit" at bounding box center [1437, 169] width 43 height 43
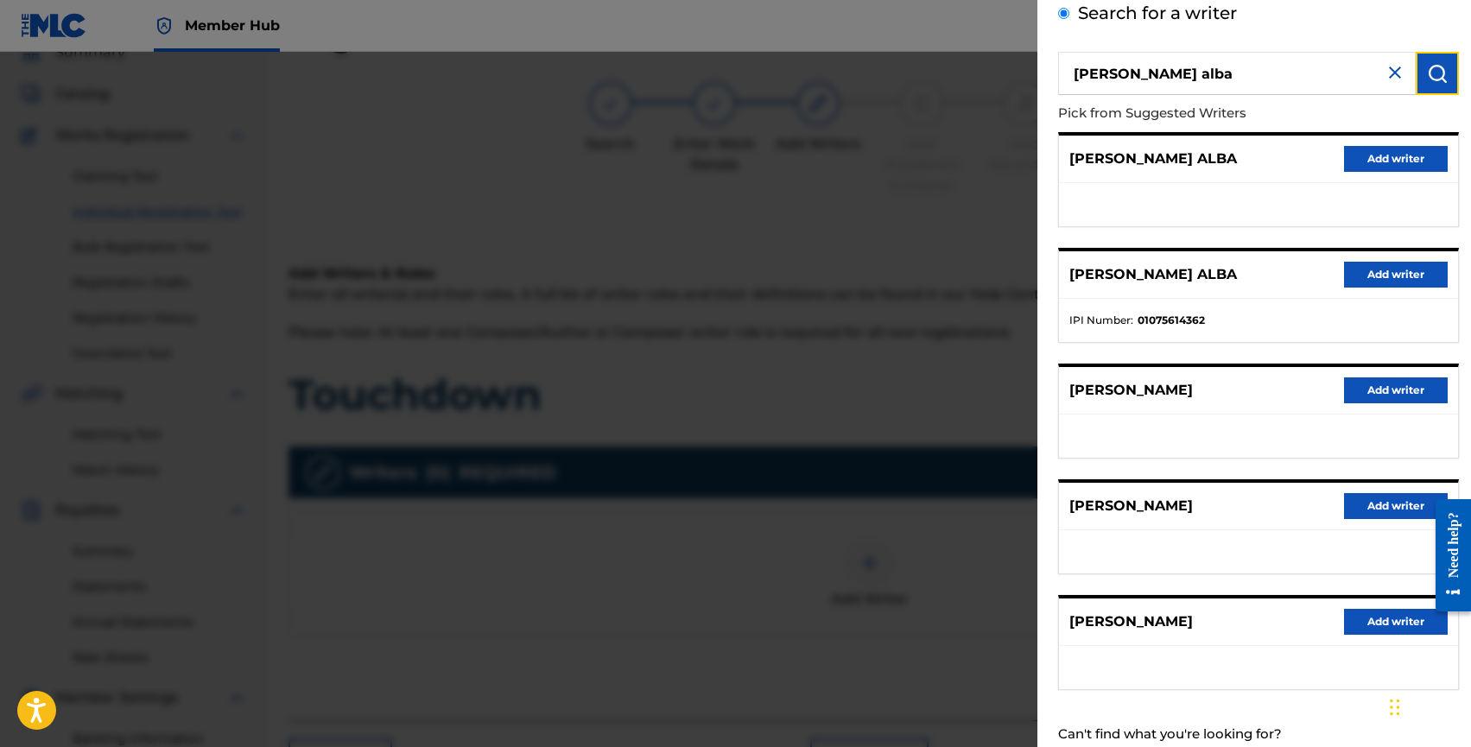
scroll to position [95, 0]
click at [1374, 269] on button "Add writer" at bounding box center [1396, 276] width 104 height 26
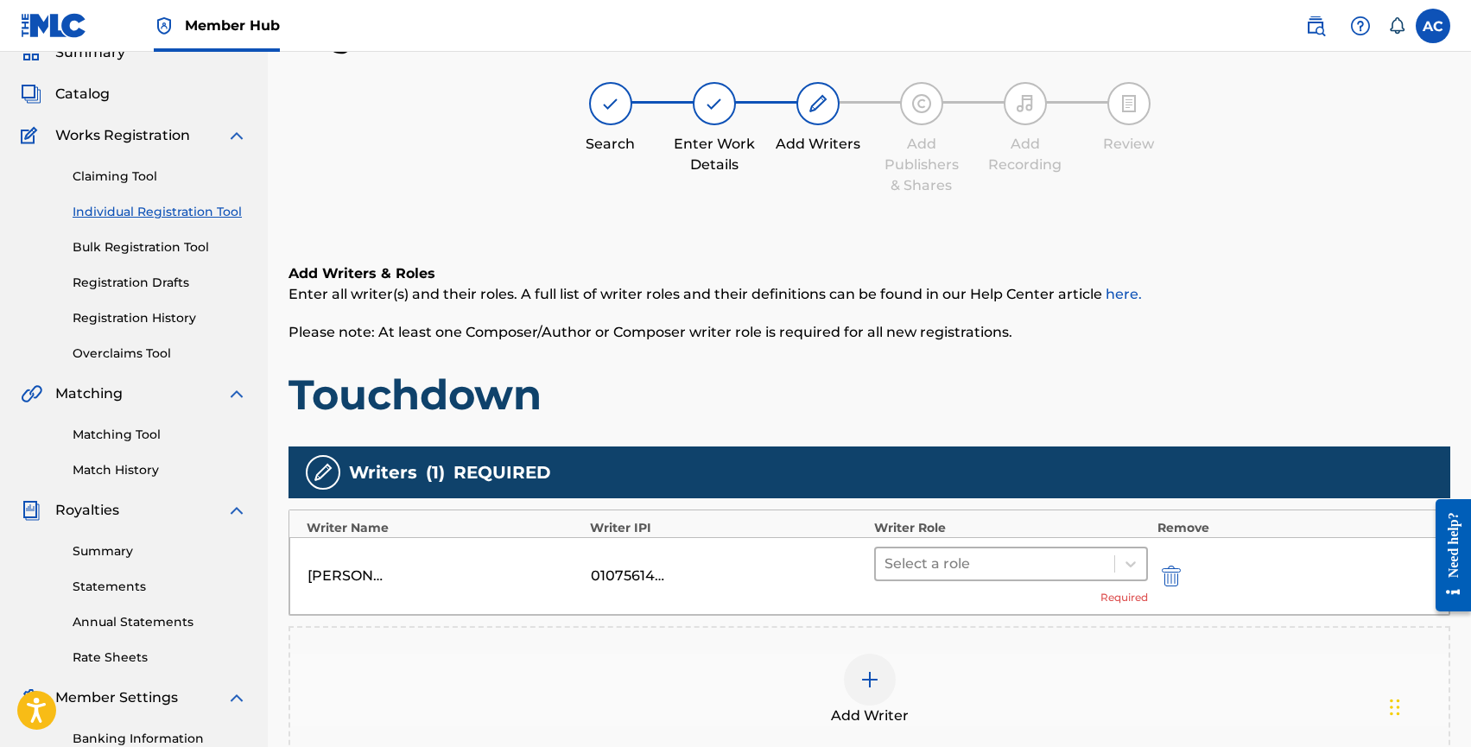
click at [898, 554] on div at bounding box center [996, 564] width 222 height 24
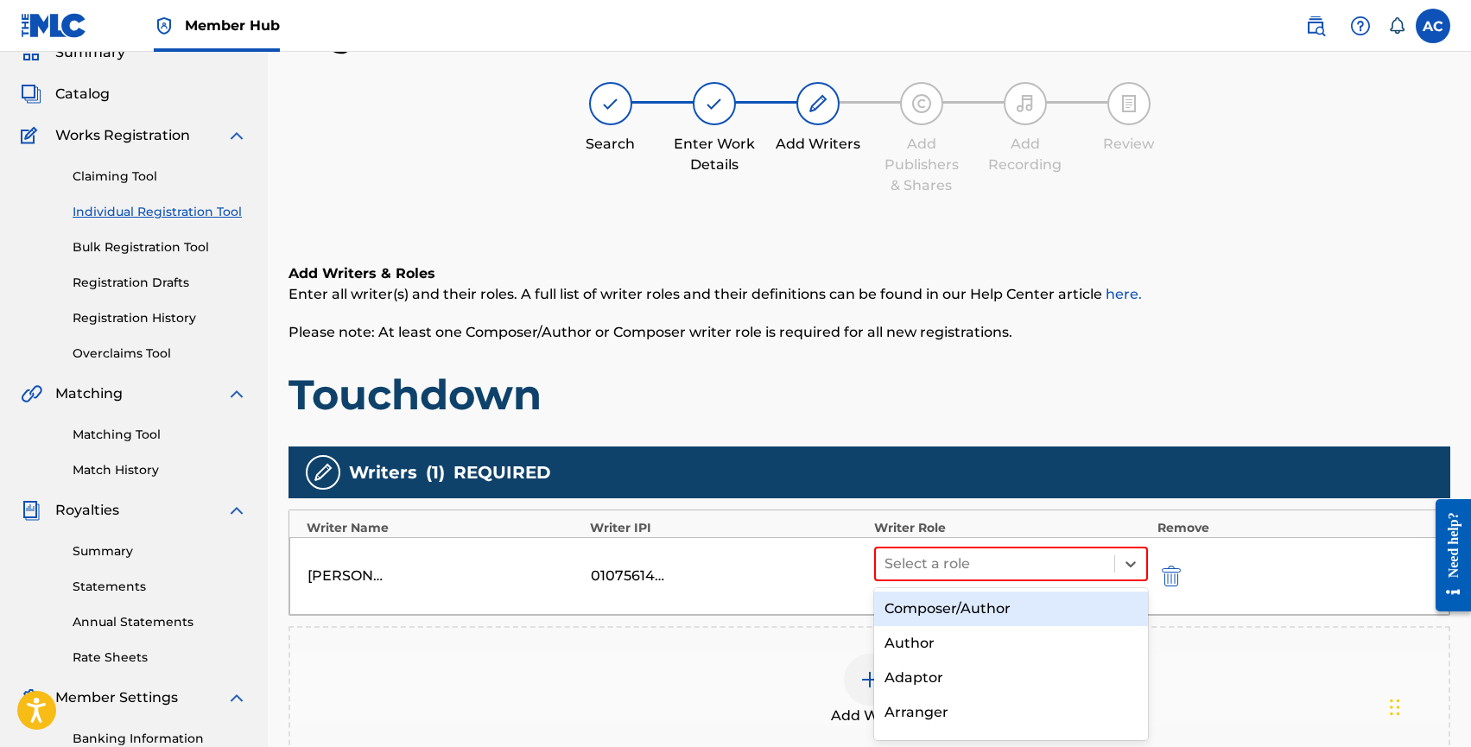
click at [911, 598] on div "Composer/Author" at bounding box center [1011, 609] width 275 height 35
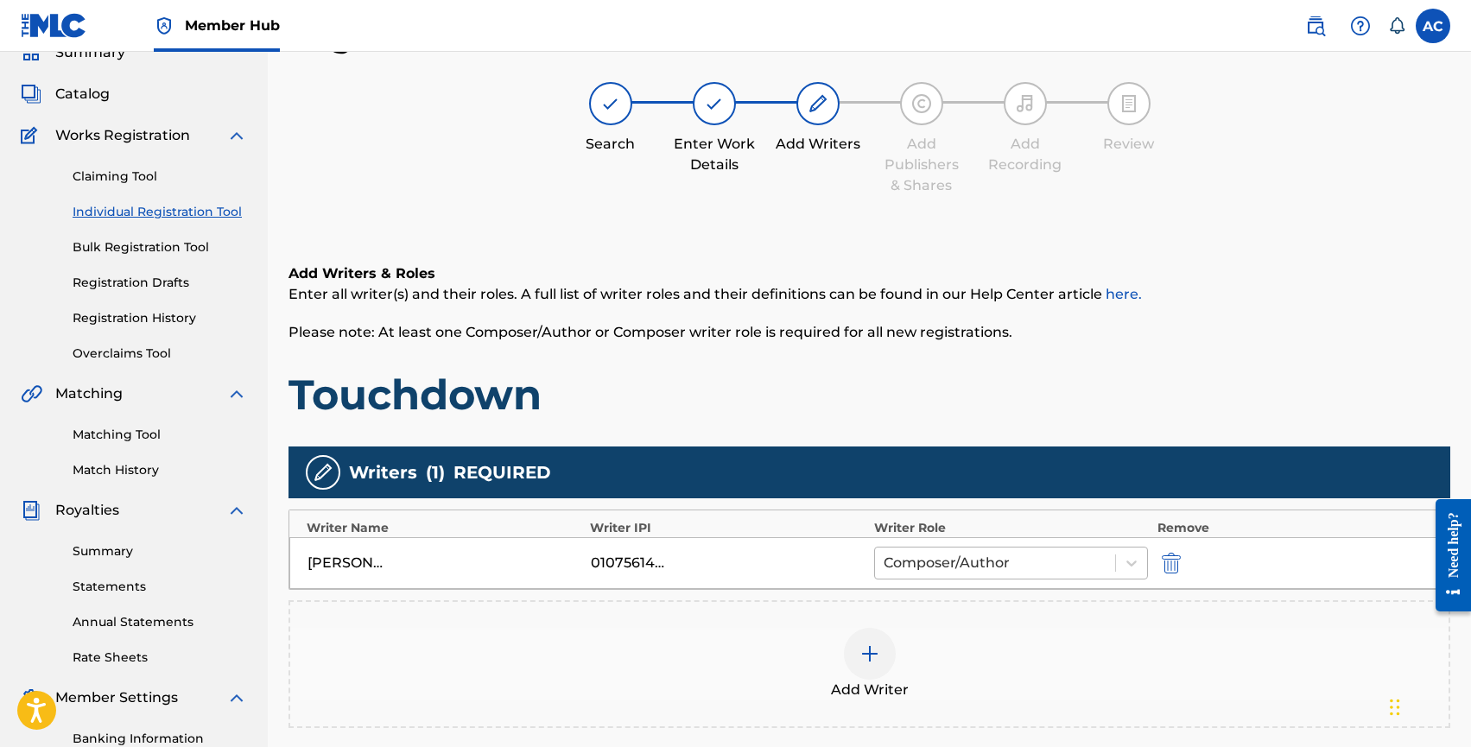
click at [949, 575] on div "Composer/Author" at bounding box center [995, 563] width 241 height 31
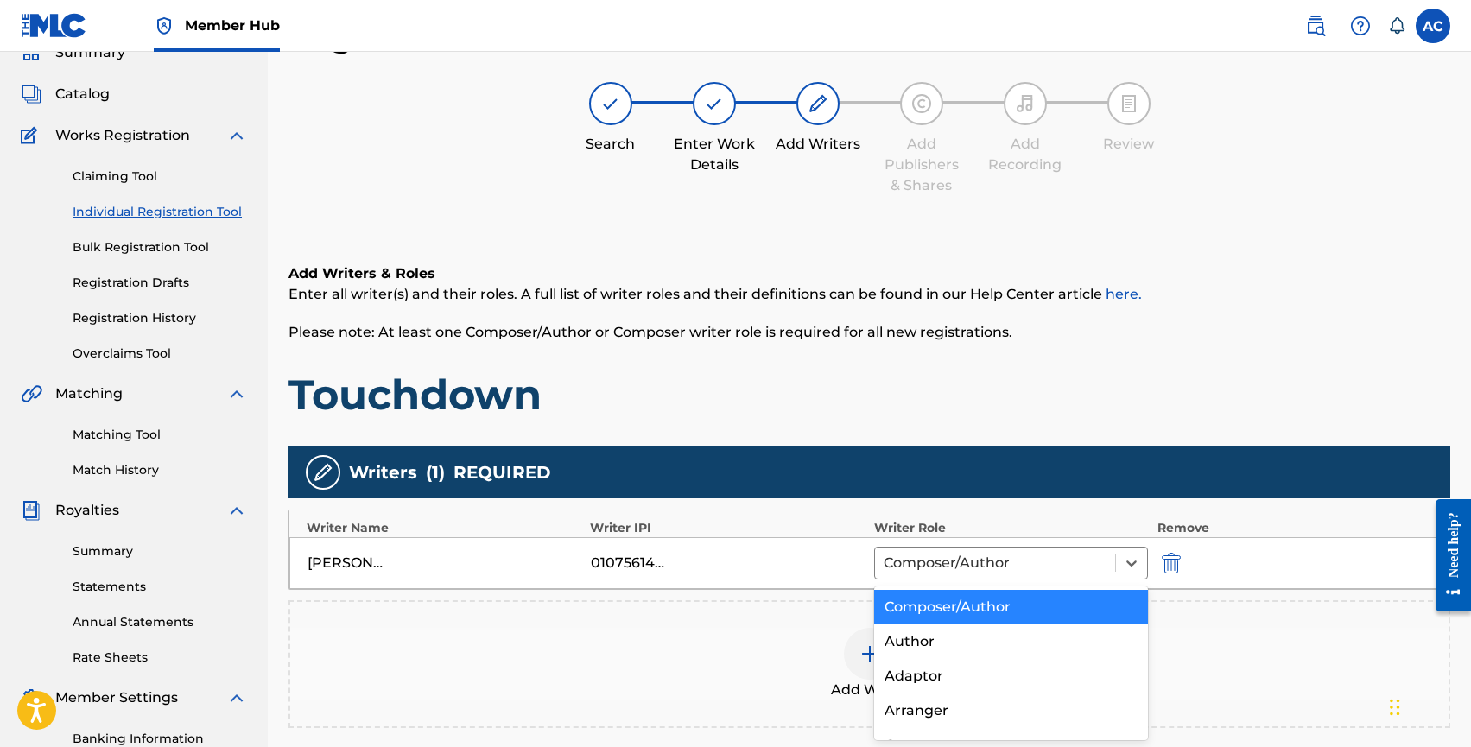
click at [718, 604] on div "Add Writer" at bounding box center [870, 664] width 1162 height 128
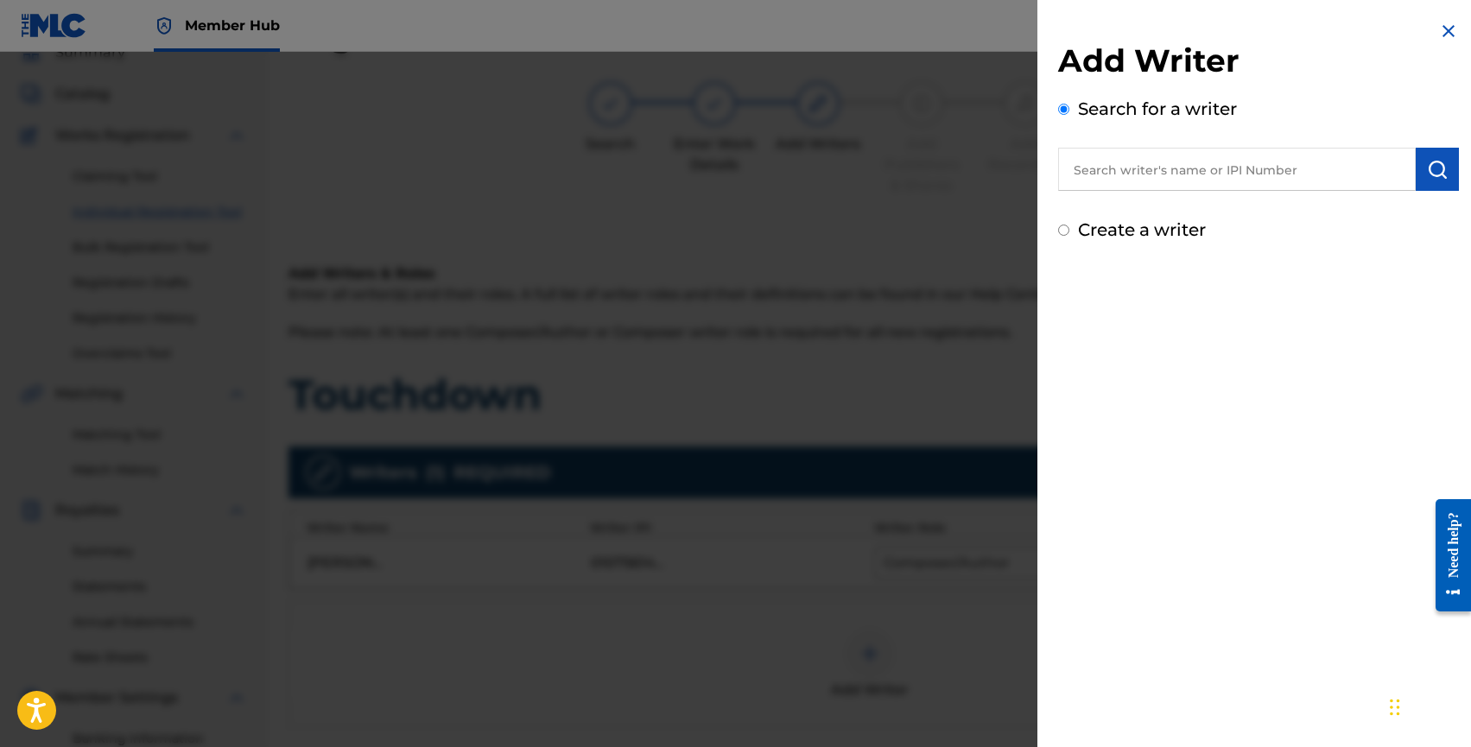
click at [968, 315] on div at bounding box center [735, 425] width 1471 height 747
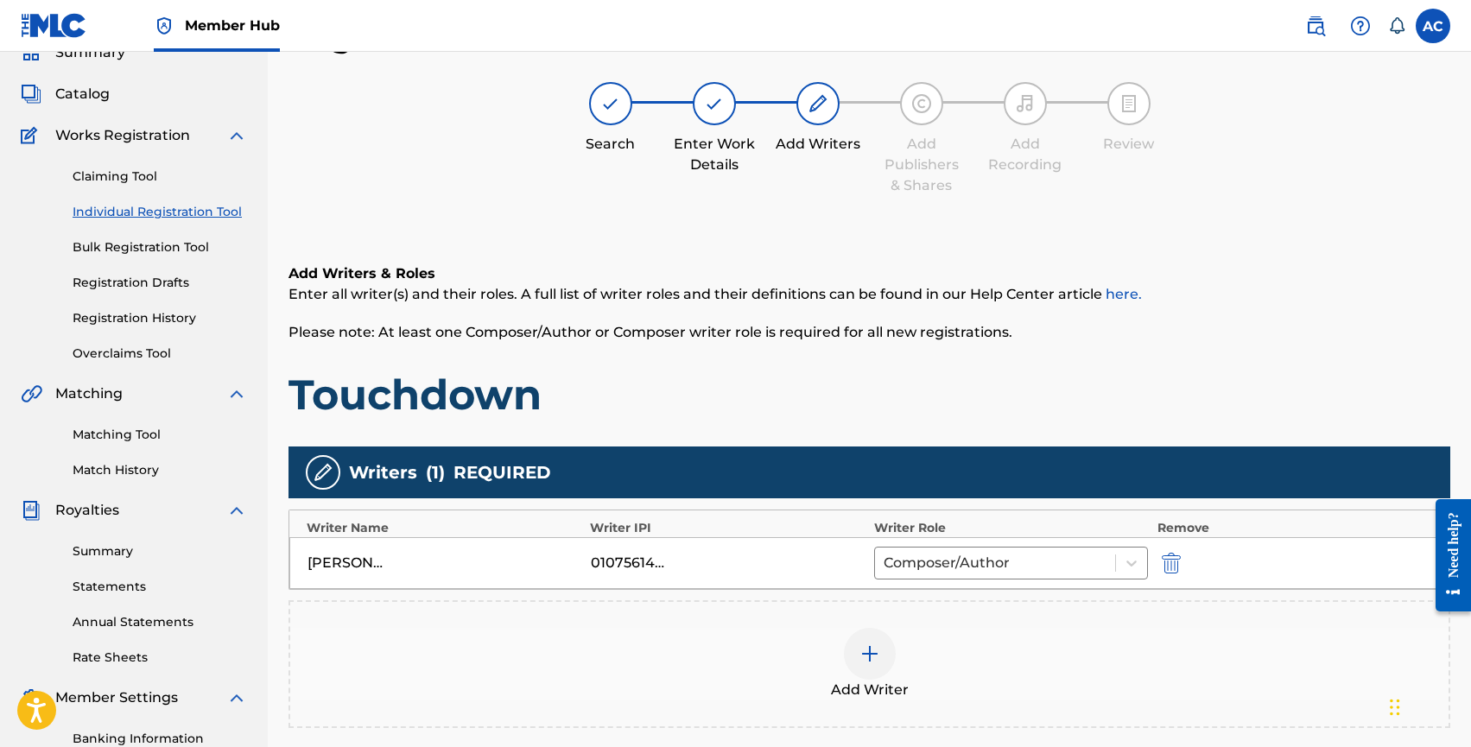
click at [870, 662] on img at bounding box center [870, 654] width 21 height 21
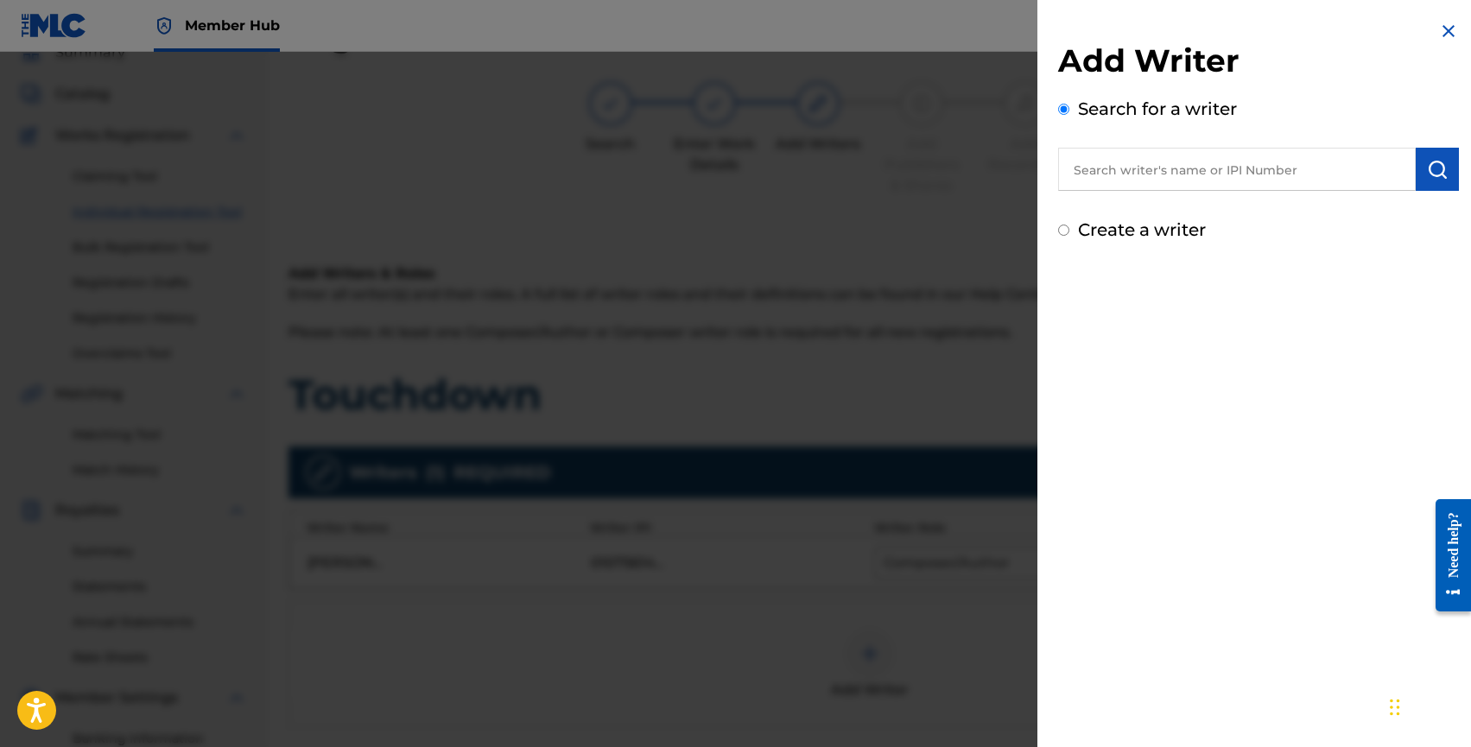
click at [1119, 166] on input "text" at bounding box center [1237, 169] width 358 height 43
paste input "MCNEILAGE, JACK DAVID"
type input "MCNEILAGE, JACK DAVID"
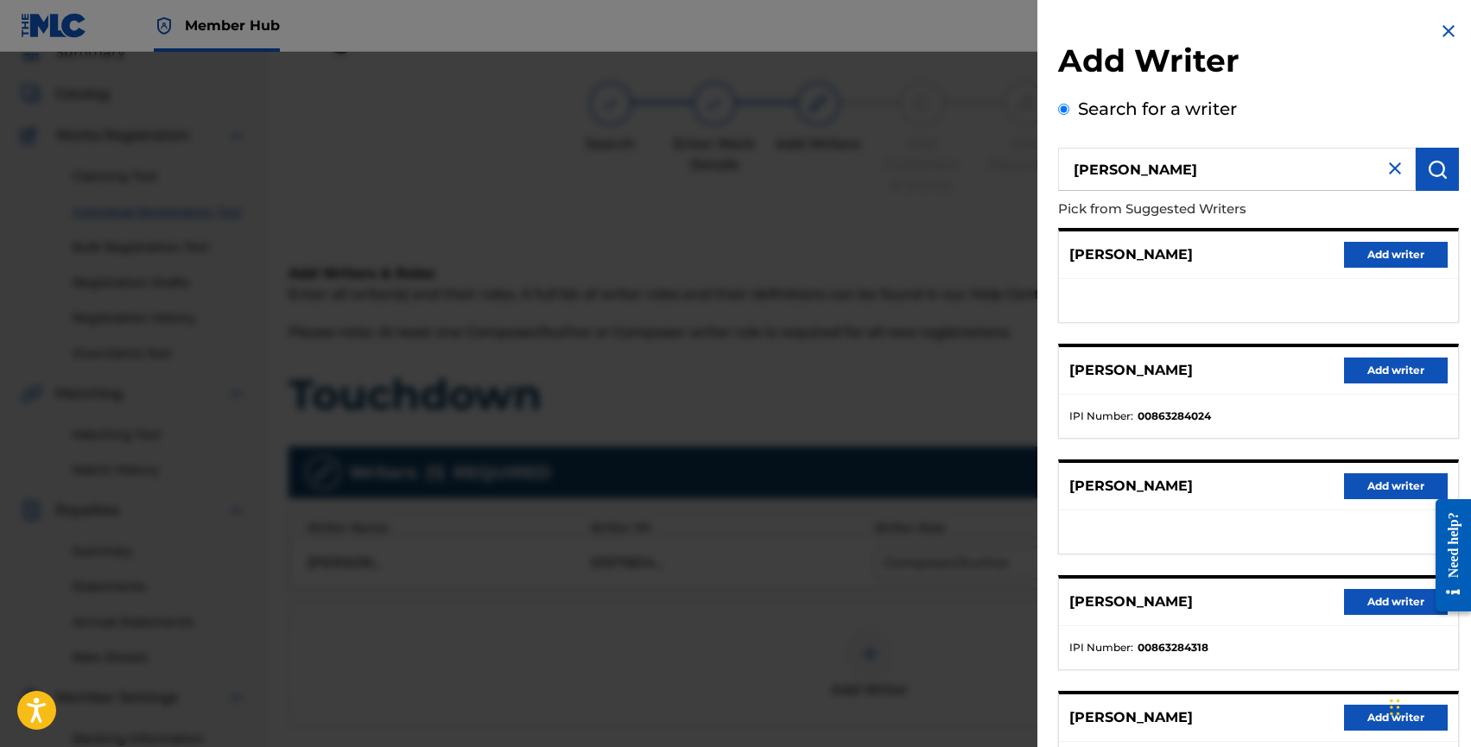
scroll to position [10, 0]
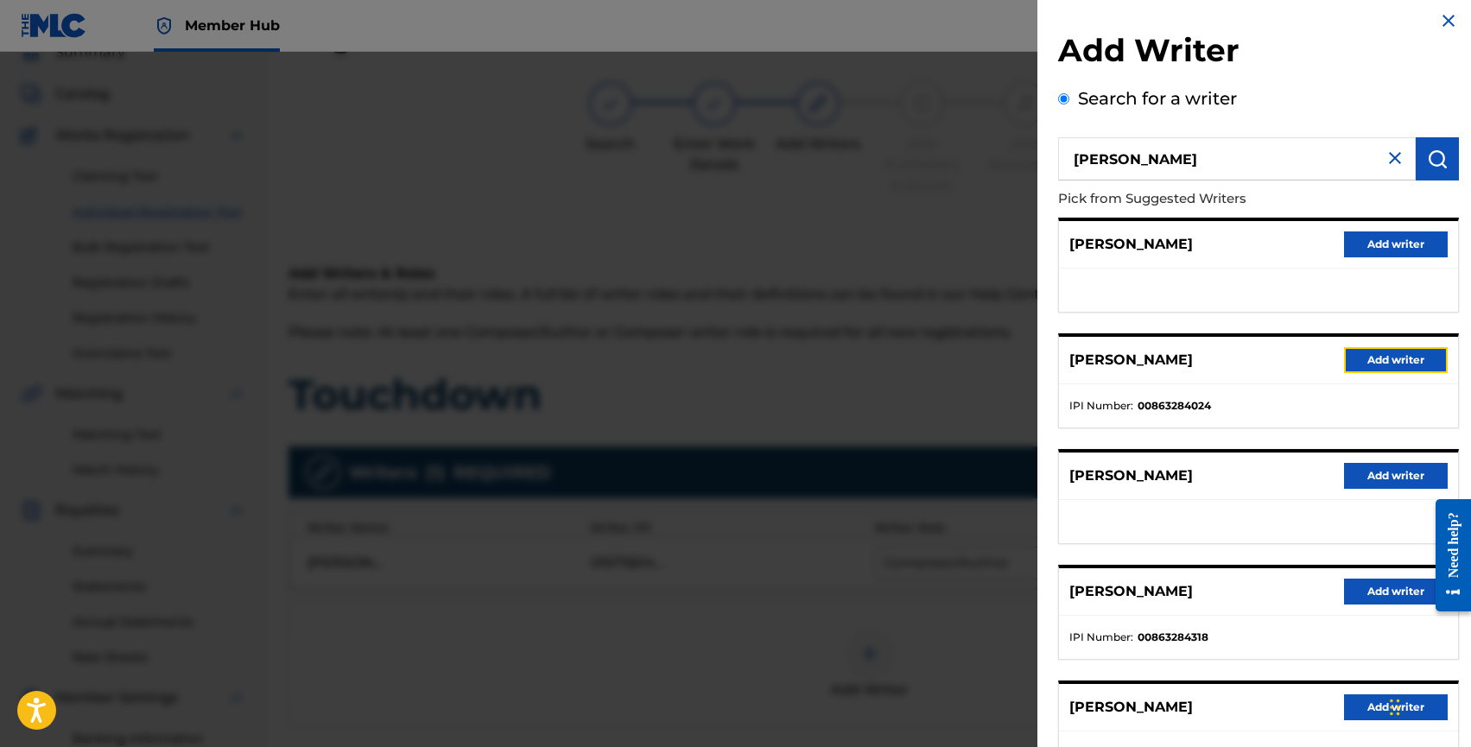
drag, startPoint x: 1365, startPoint y: 361, endPoint x: 1178, endPoint y: 365, distance: 187.5
click at [1178, 365] on div "JACK DAVID MCNEILAGE Add writer" at bounding box center [1258, 361] width 399 height 48
click at [1359, 361] on button "Add writer" at bounding box center [1396, 360] width 104 height 26
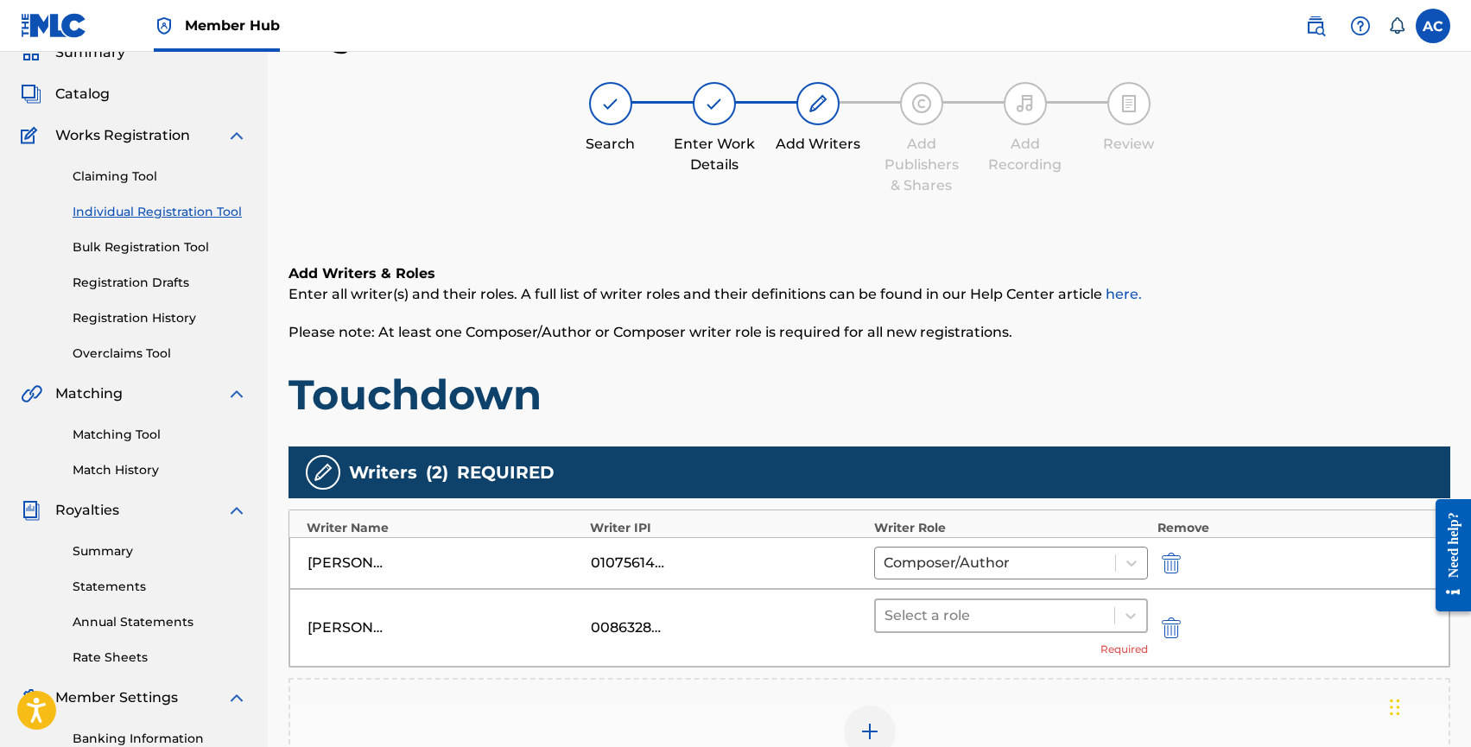
click at [945, 613] on div at bounding box center [996, 616] width 222 height 24
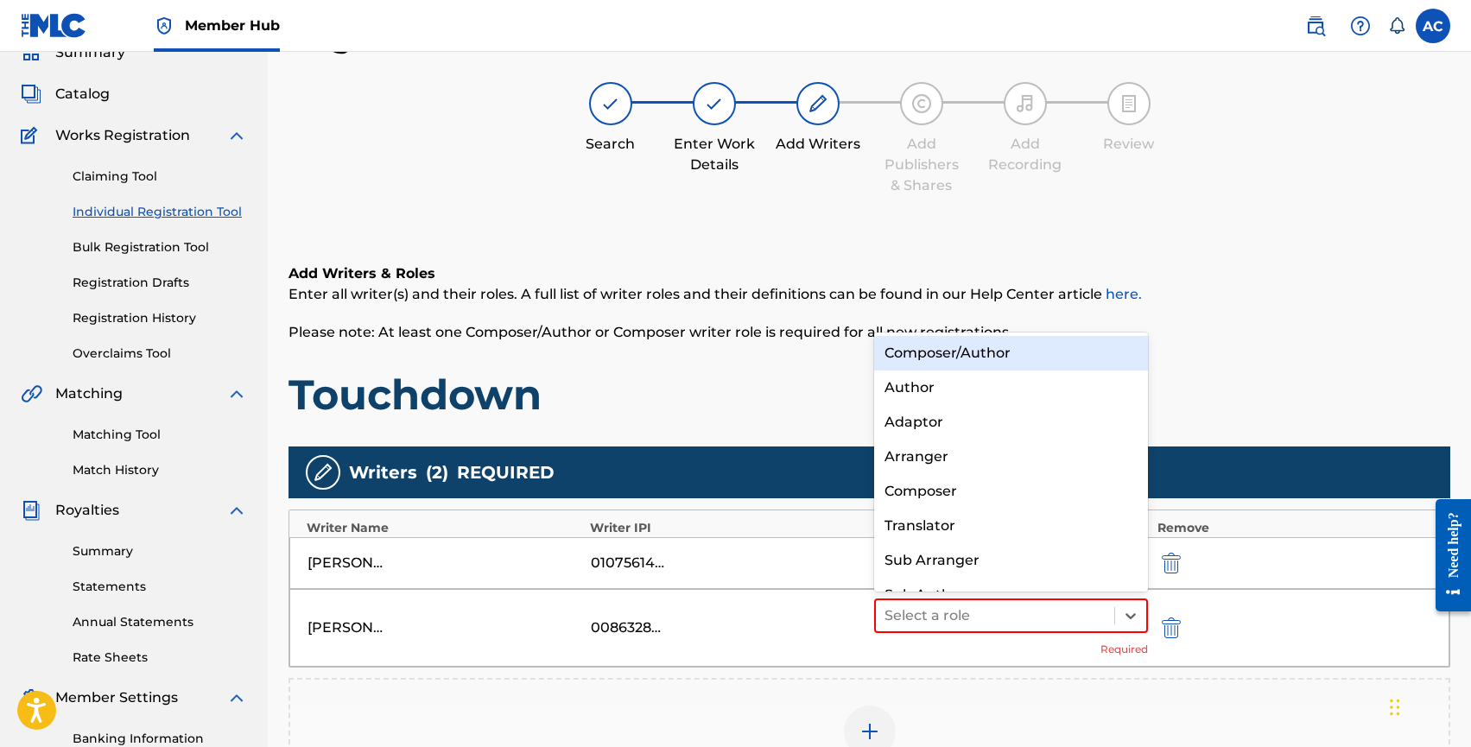
click at [938, 352] on div "Composer/Author" at bounding box center [1011, 353] width 275 height 35
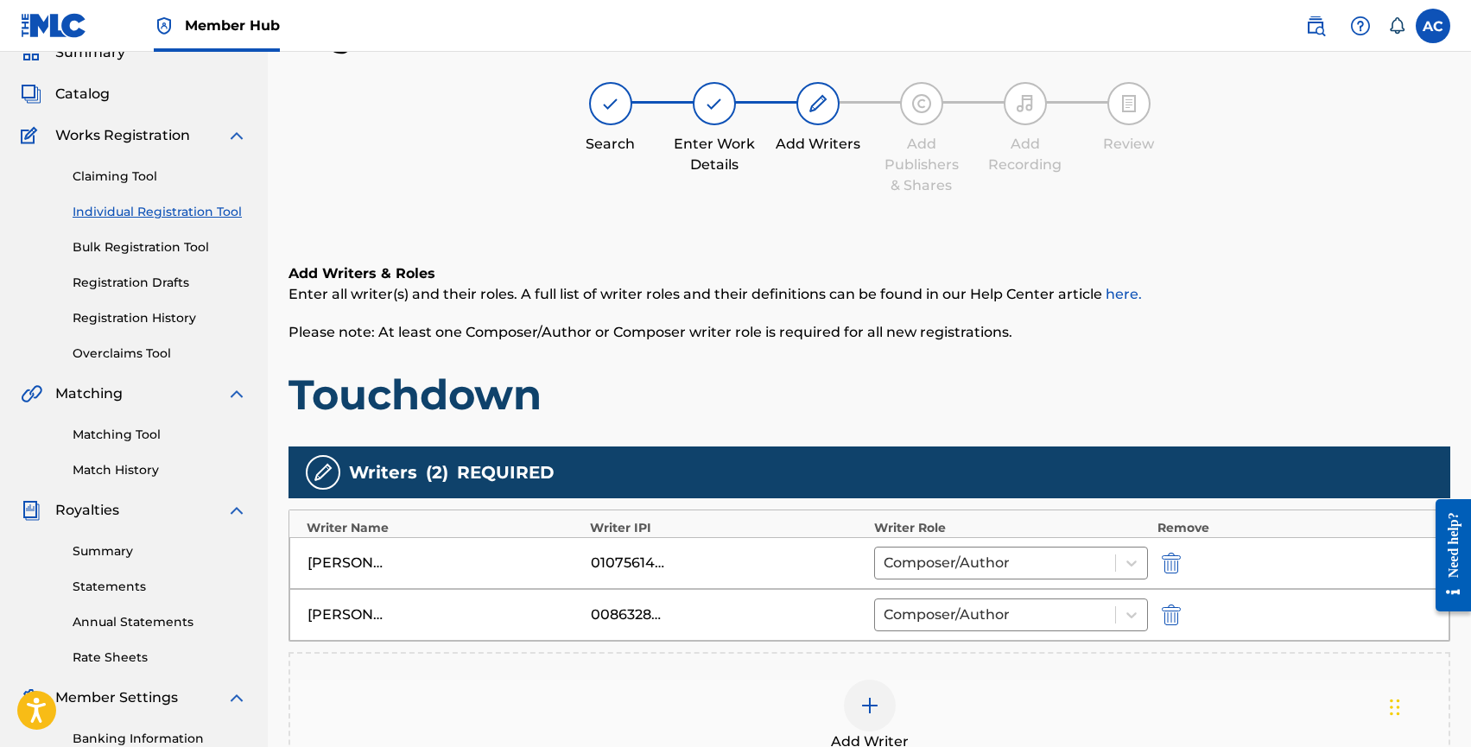
click at [867, 694] on div at bounding box center [870, 706] width 52 height 52
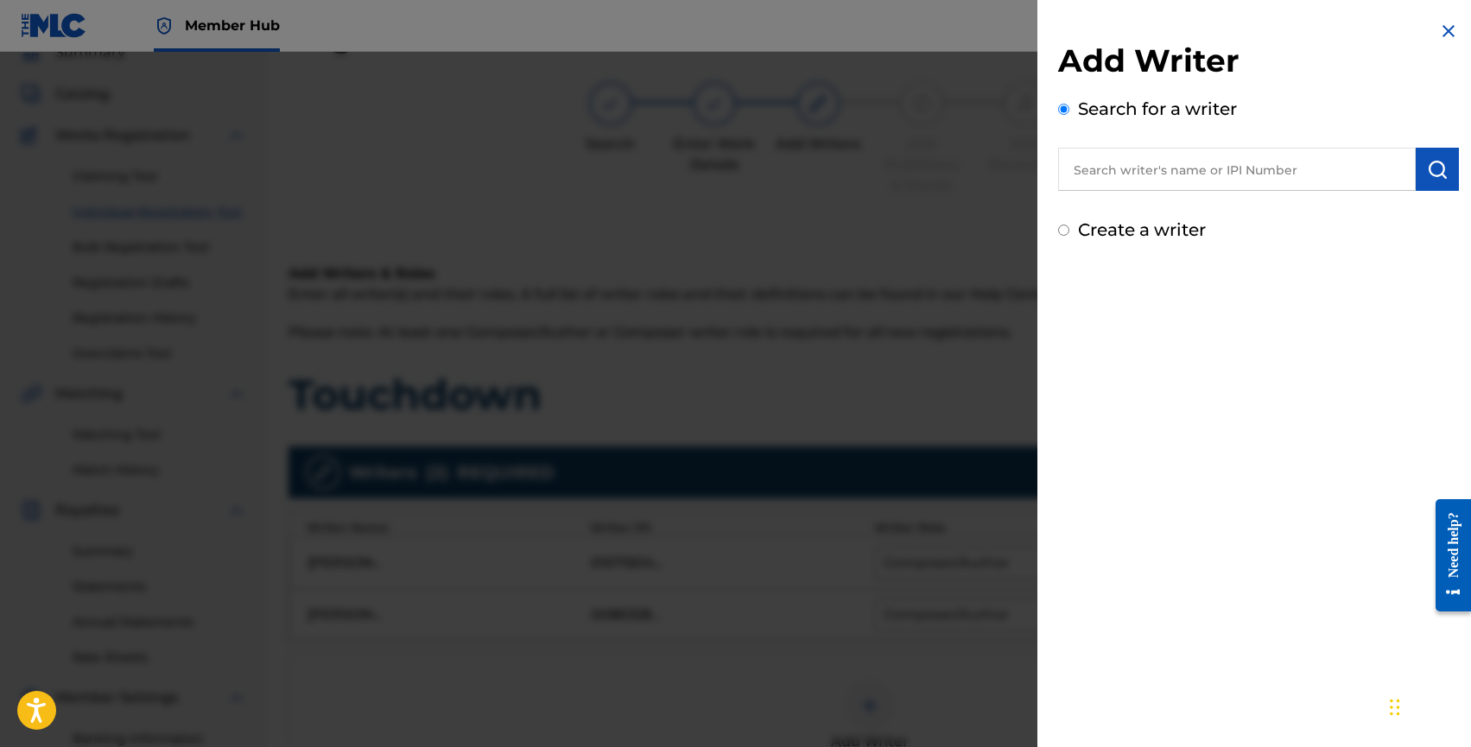
click at [1190, 165] on input "text" at bounding box center [1237, 169] width 358 height 43
click at [1092, 181] on input "text" at bounding box center [1237, 169] width 358 height 43
paste input "ADAMS, ADALAIDE MARIE"
type input "ADAMS, ADALAIDE MARIE"
click at [1424, 181] on button "submit" at bounding box center [1437, 169] width 43 height 43
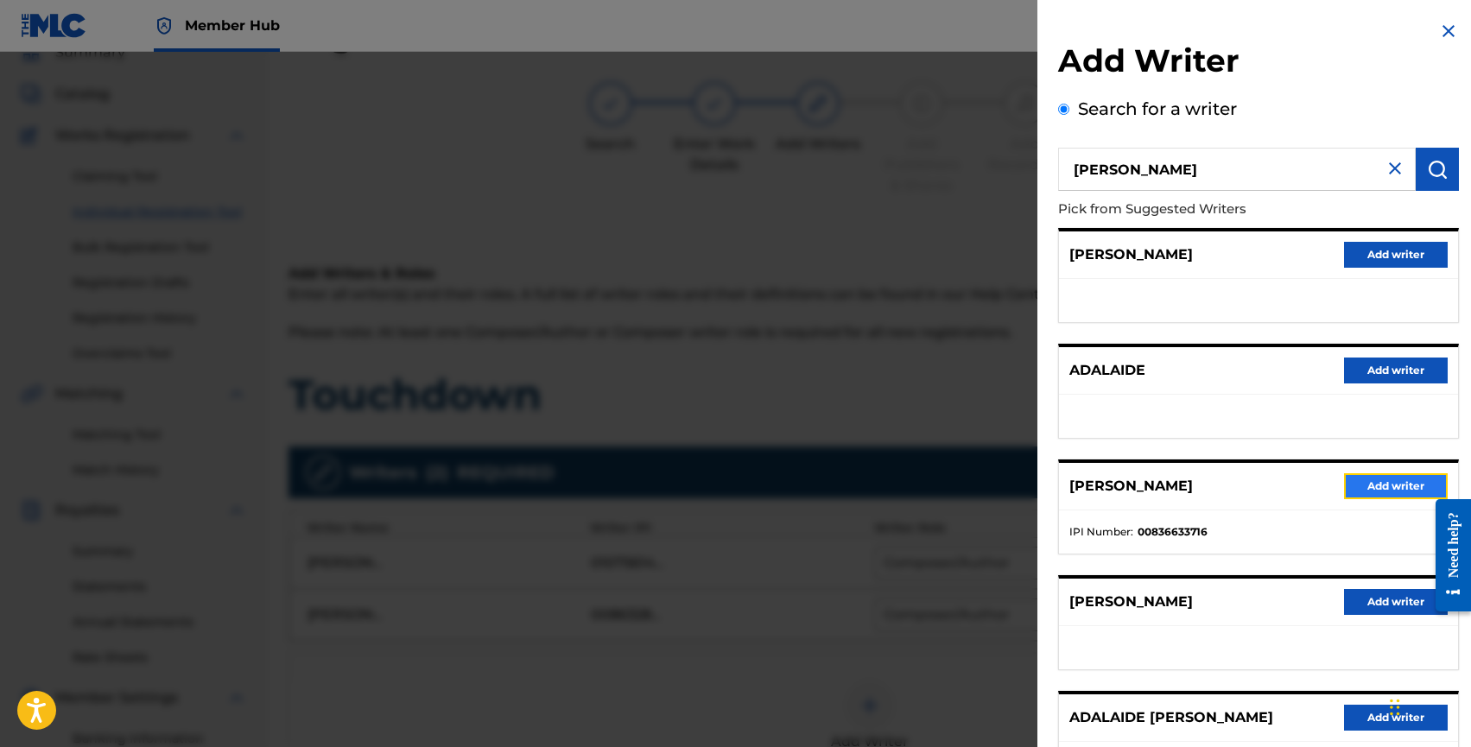
click at [1400, 478] on button "Add writer" at bounding box center [1396, 486] width 104 height 26
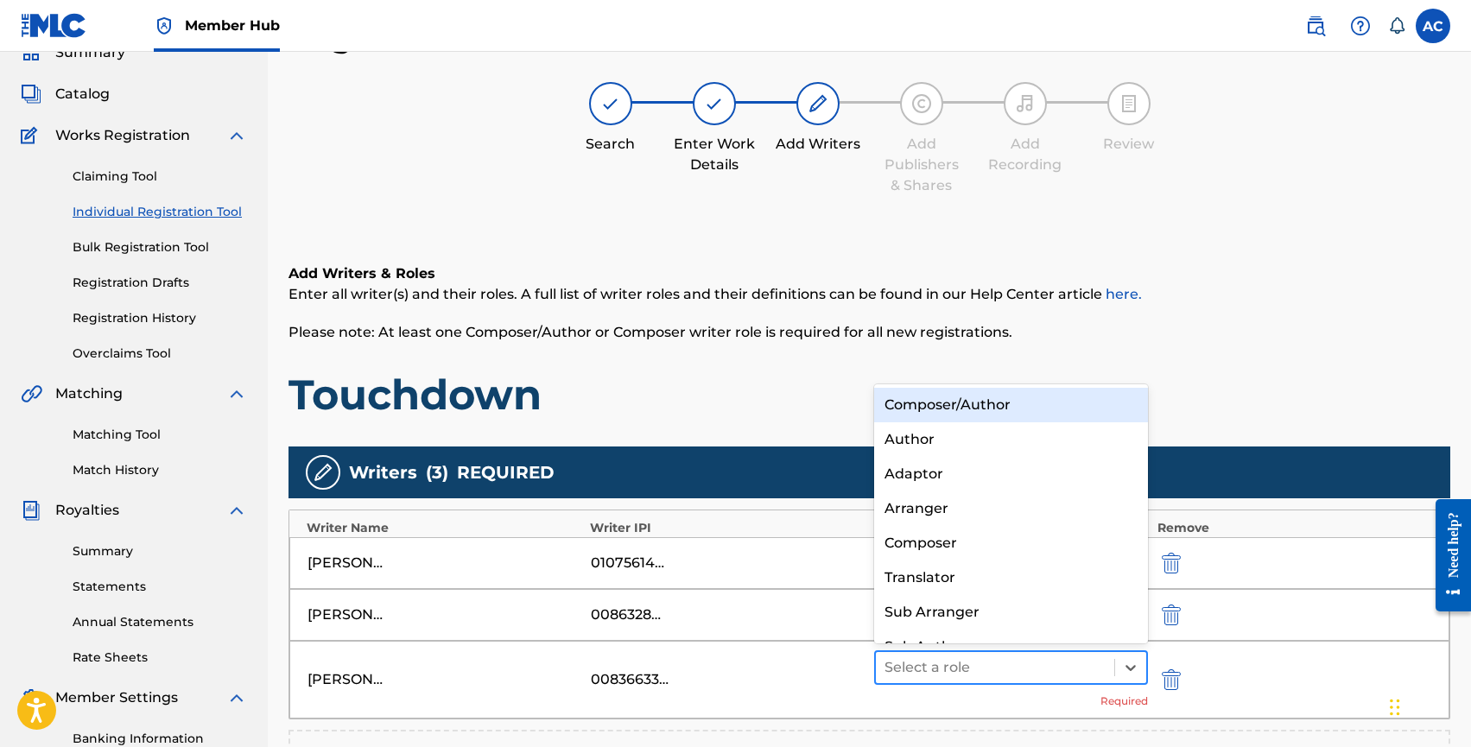
click at [1019, 669] on div at bounding box center [996, 668] width 222 height 24
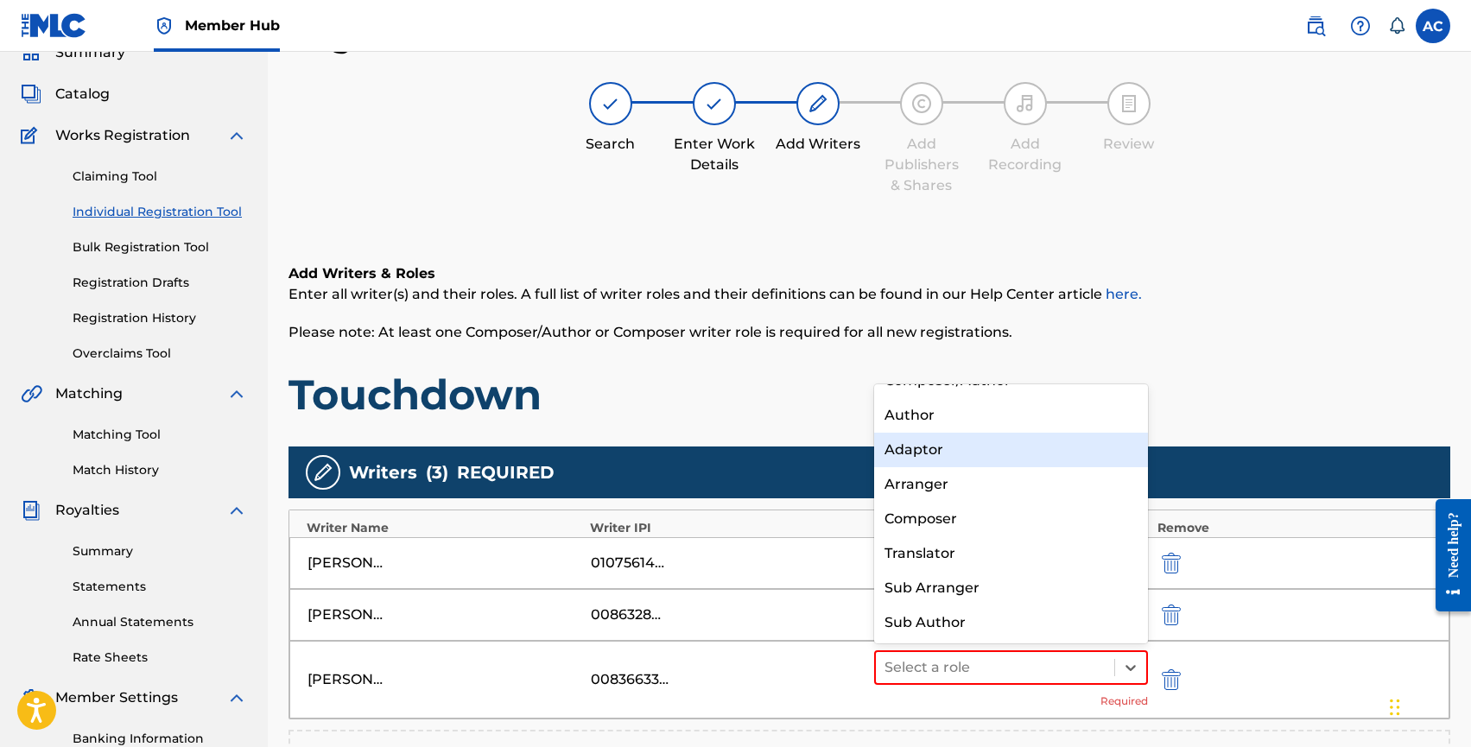
scroll to position [0, 0]
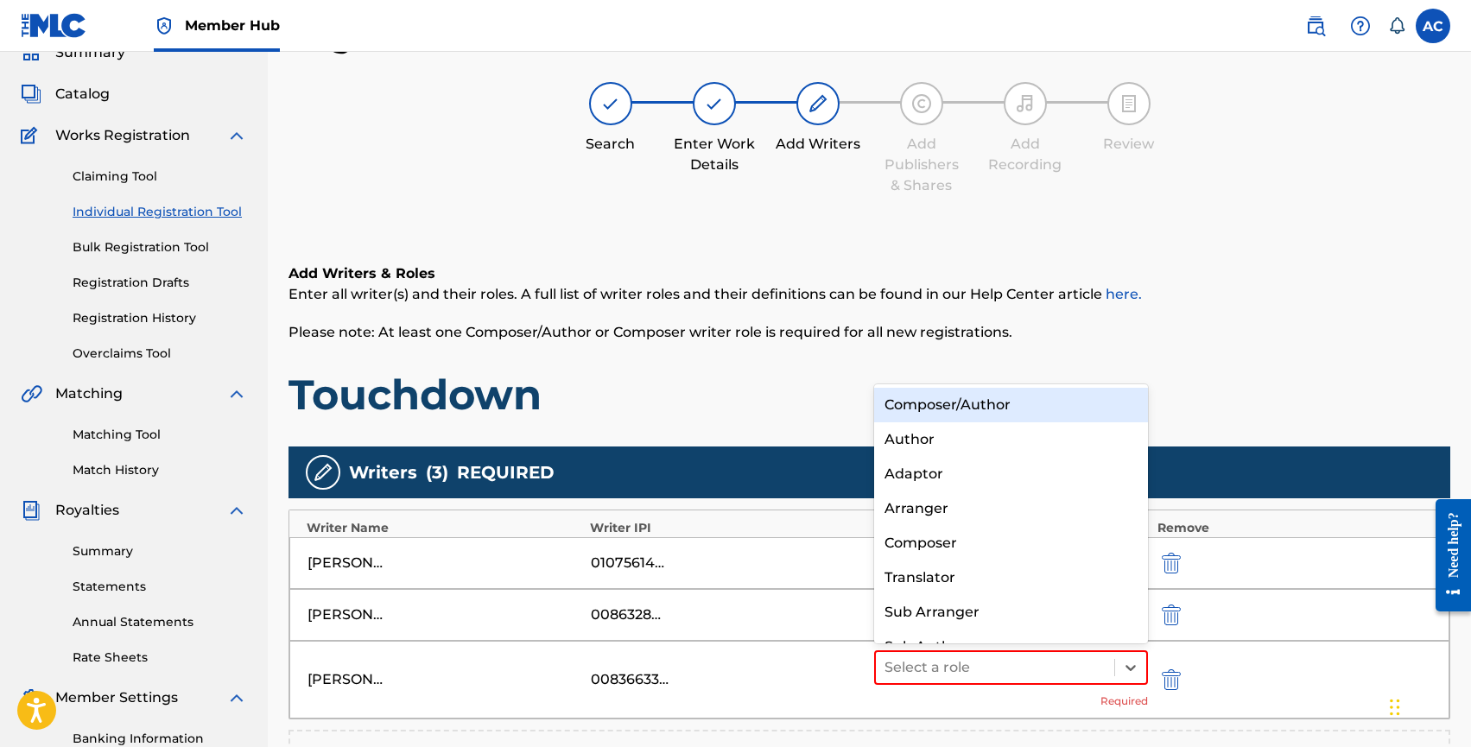
click at [926, 409] on div "Composer/Author" at bounding box center [1011, 405] width 275 height 35
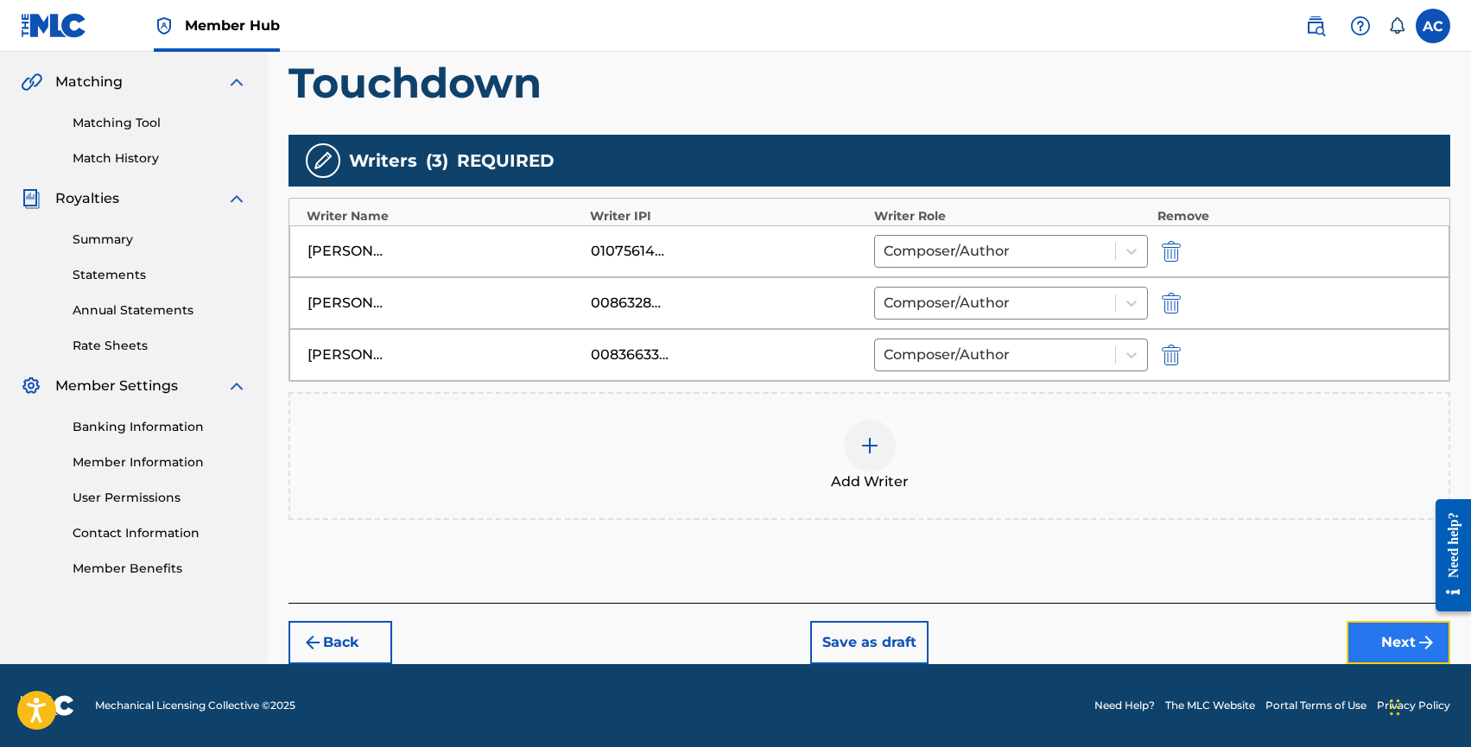
click at [1373, 641] on button "Next" at bounding box center [1399, 642] width 104 height 43
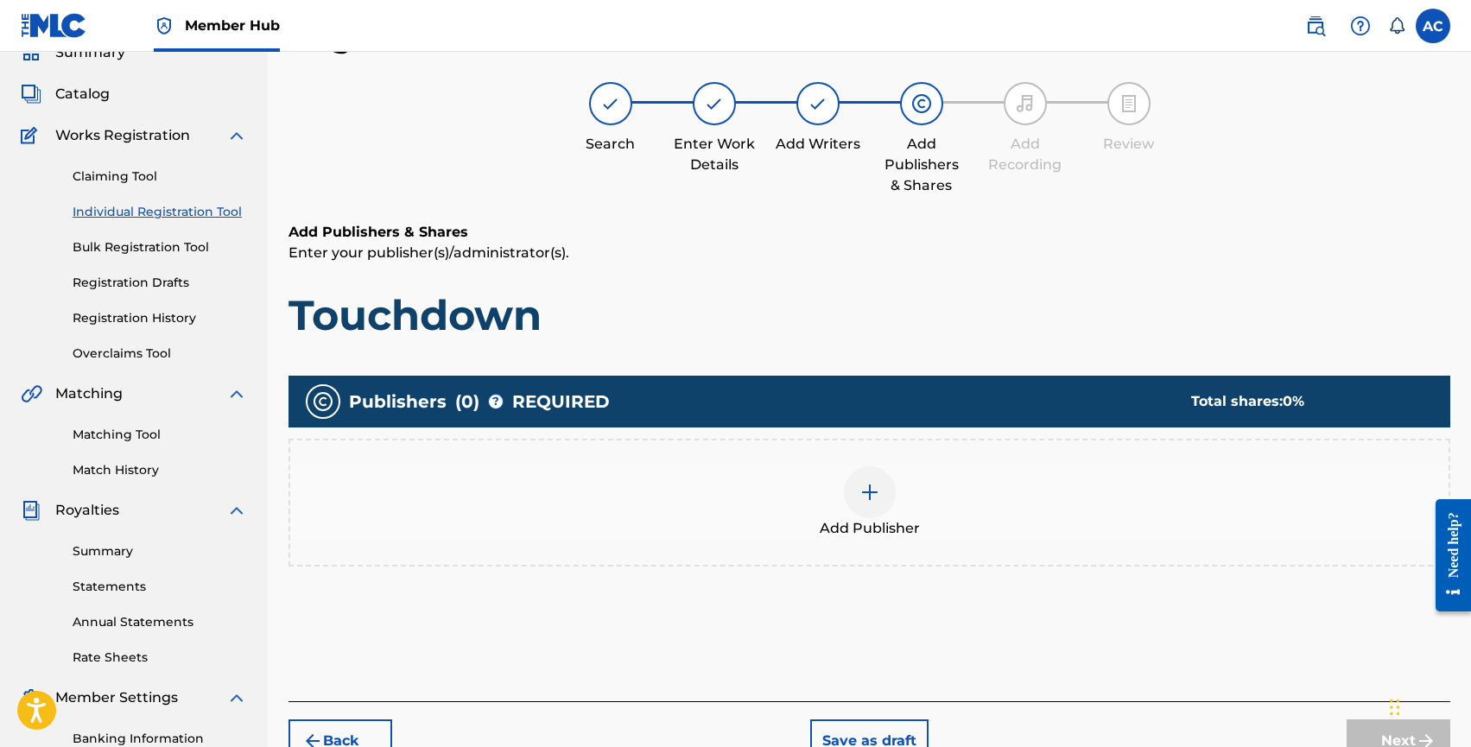
scroll to position [78, 0]
click at [864, 468] on div at bounding box center [870, 493] width 52 height 52
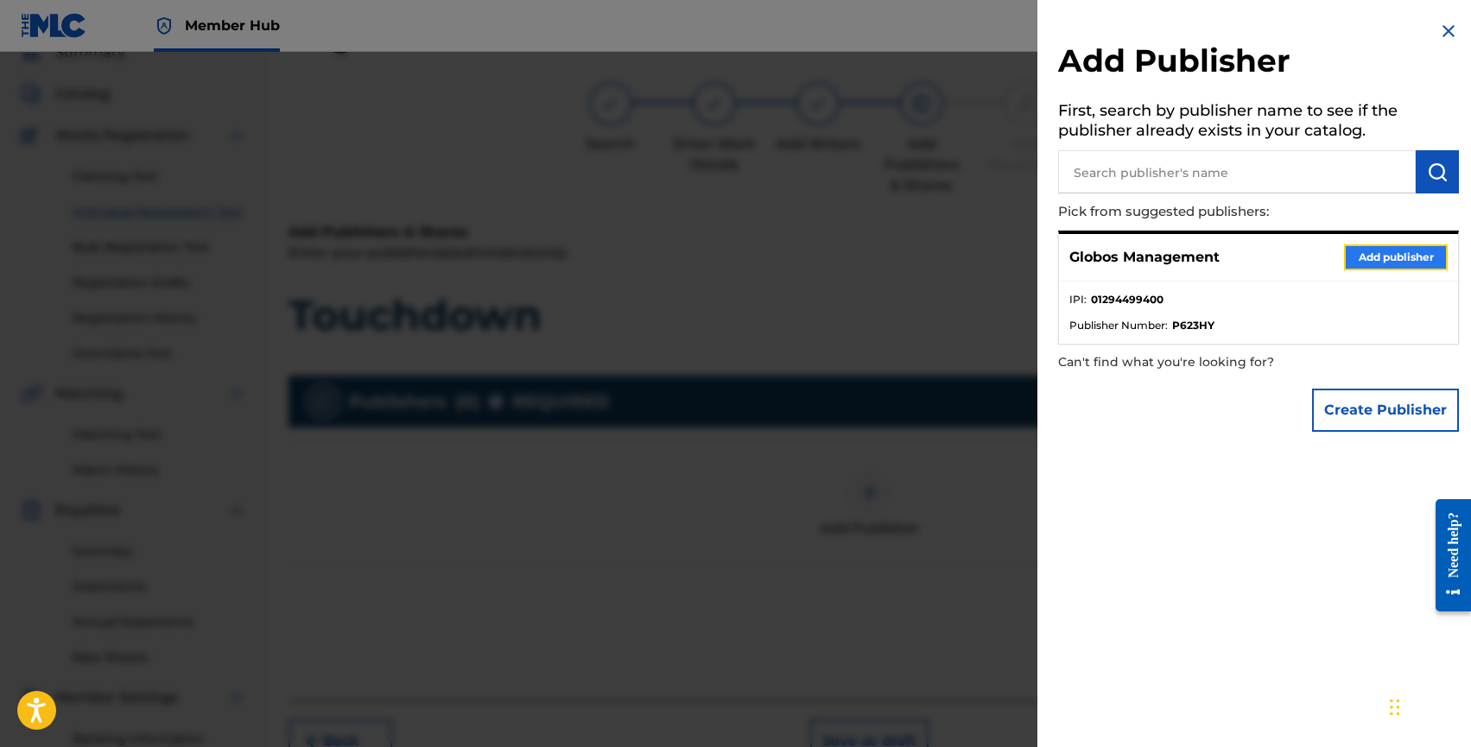
click at [1361, 264] on button "Add publisher" at bounding box center [1396, 257] width 104 height 26
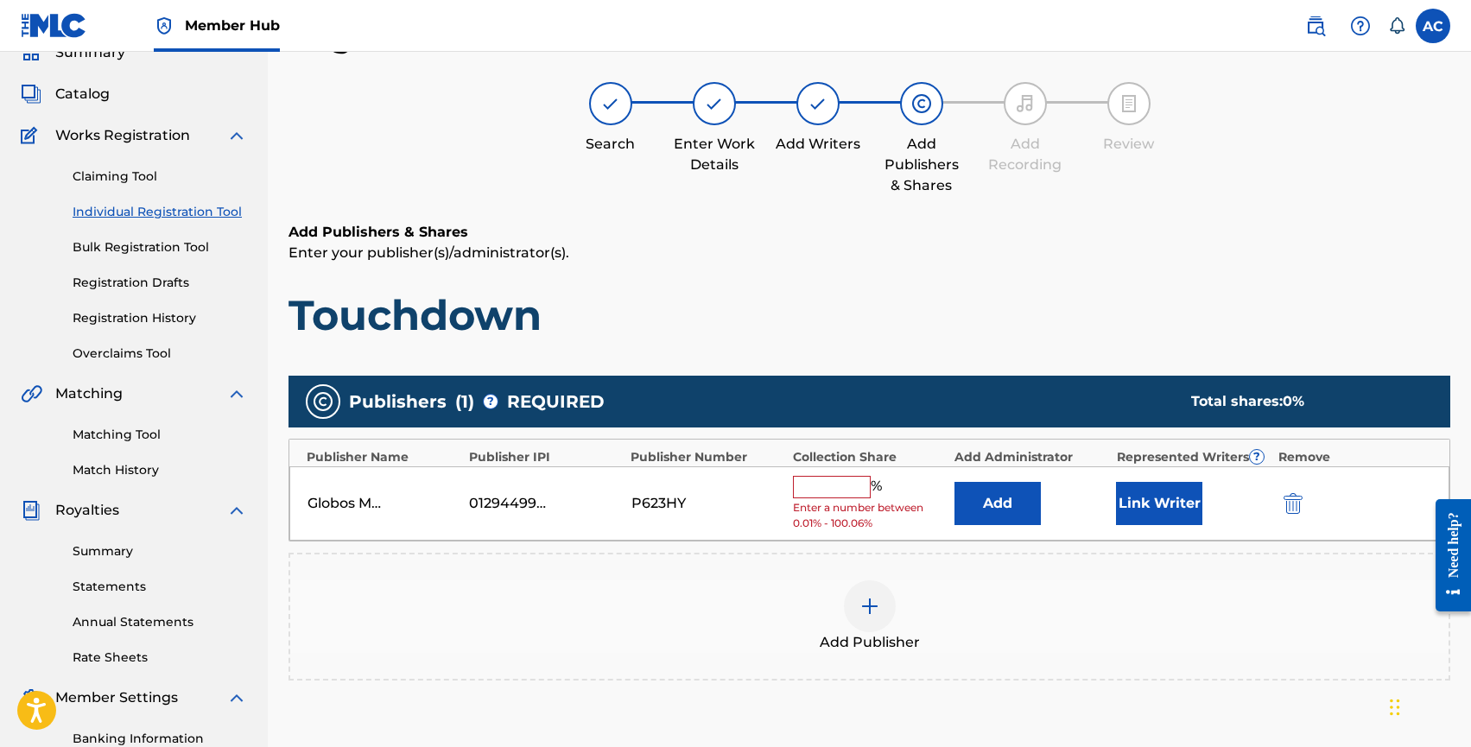
click at [845, 481] on input "text" at bounding box center [832, 487] width 78 height 22
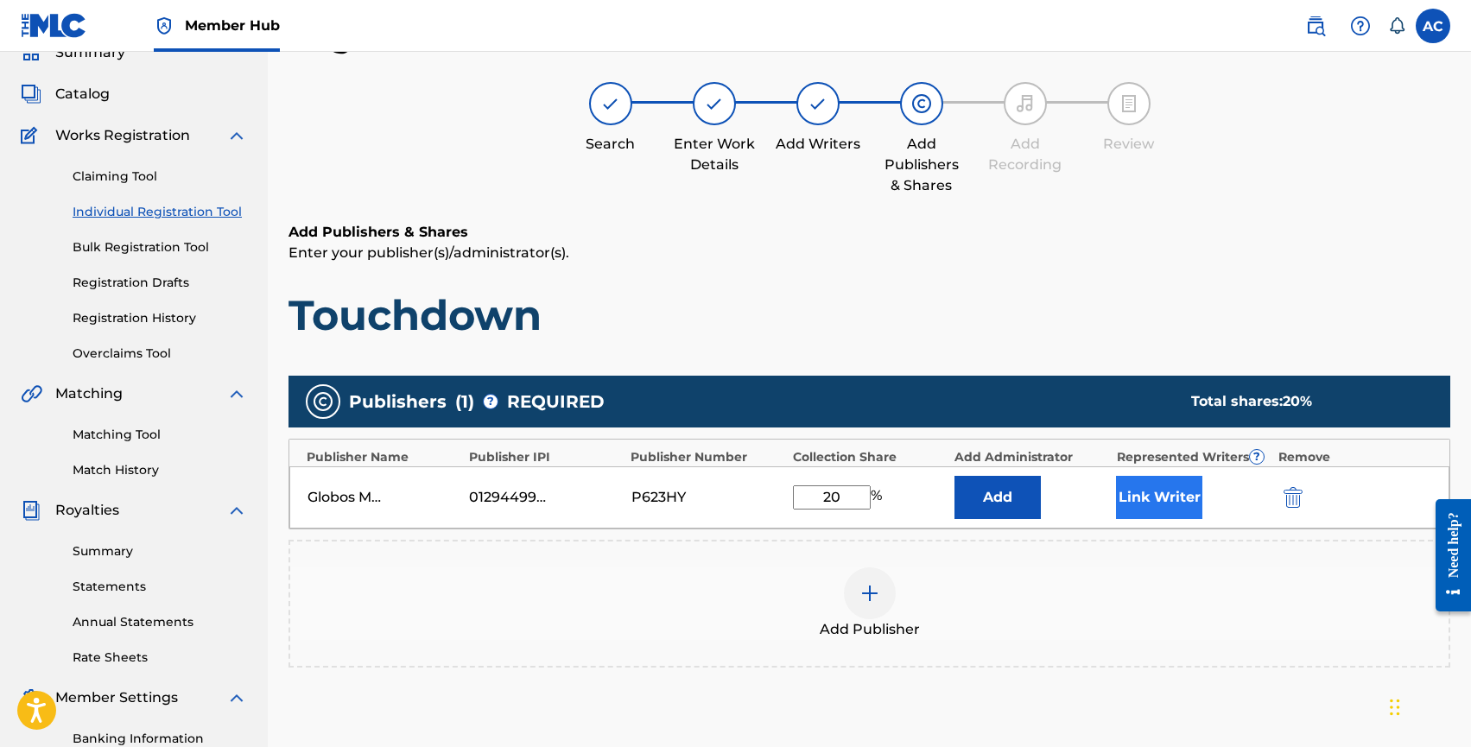
type input "20"
click at [1136, 494] on button "Link Writer" at bounding box center [1159, 497] width 86 height 43
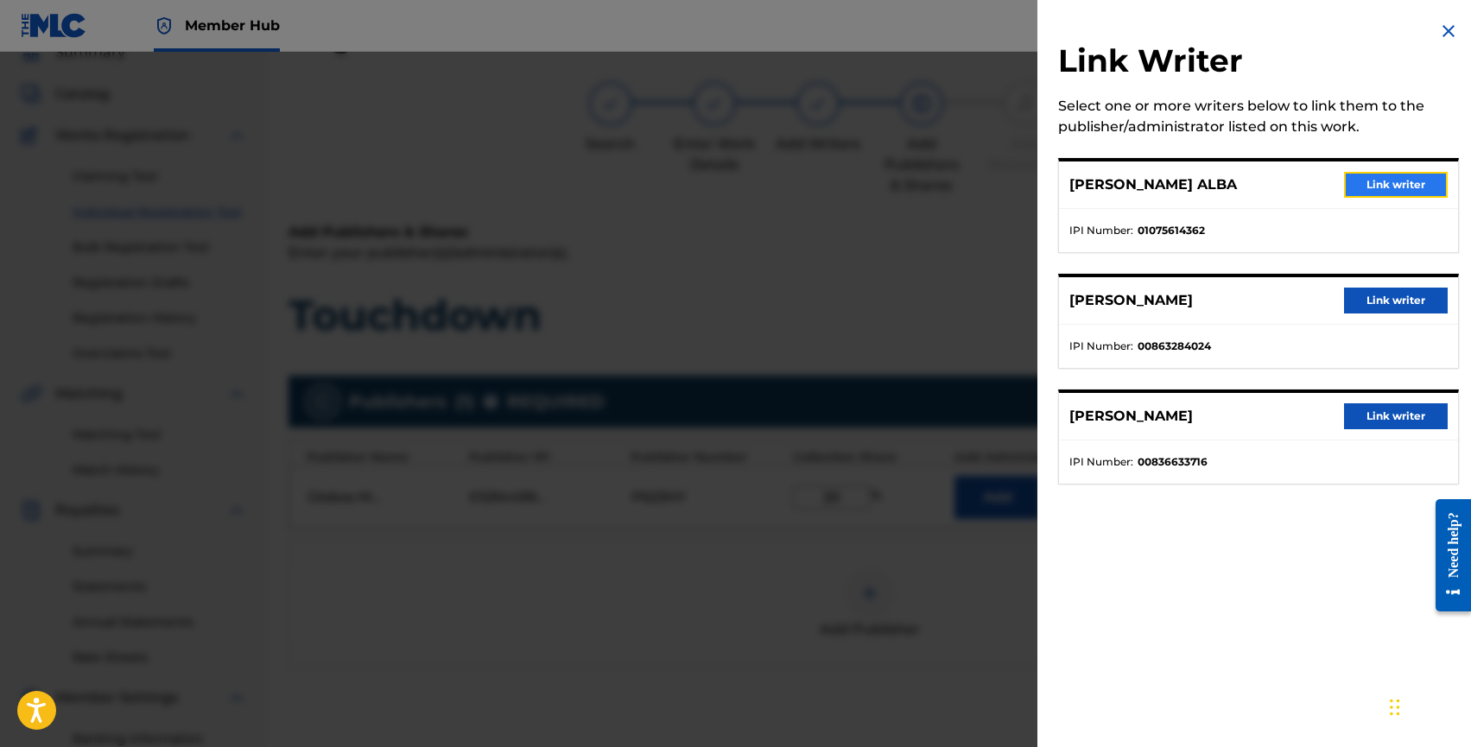
click at [1351, 189] on button "Link writer" at bounding box center [1396, 185] width 104 height 26
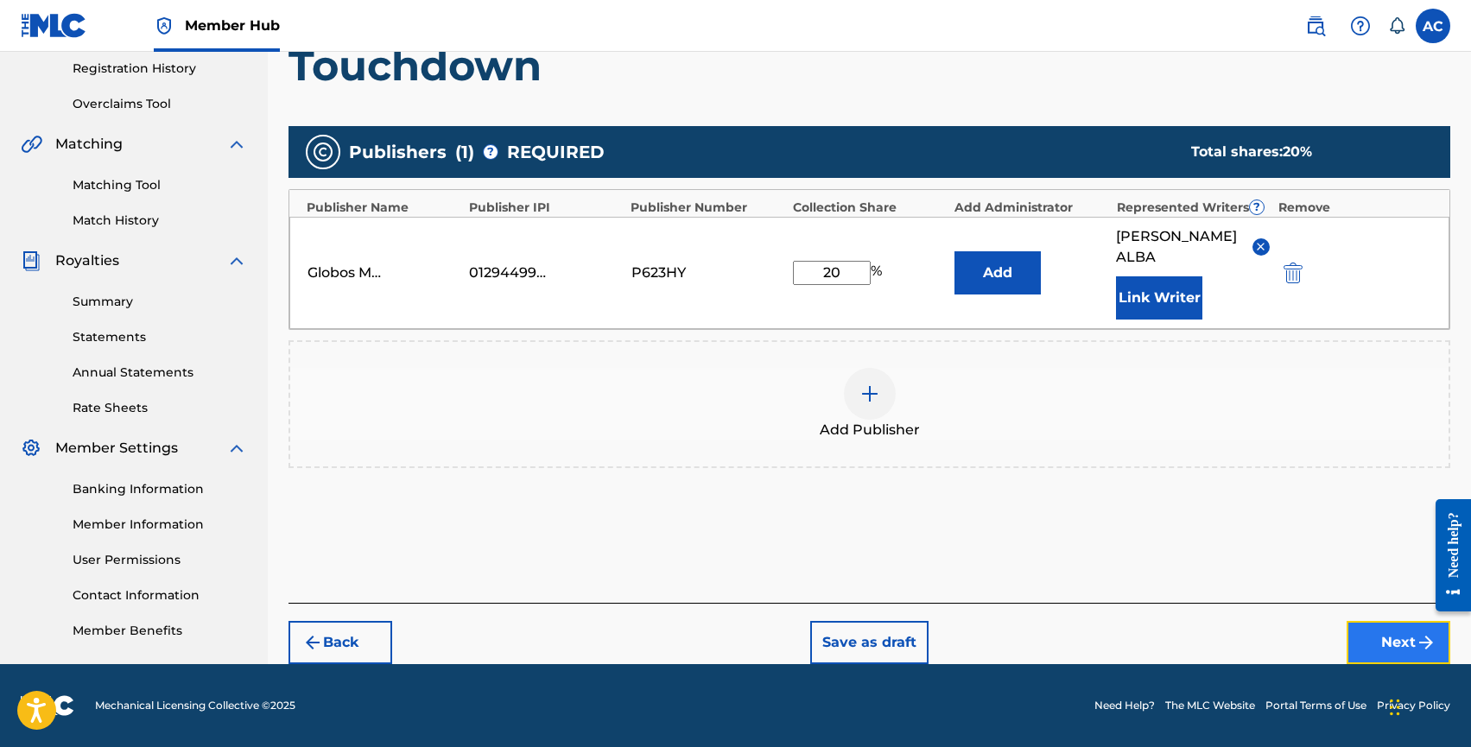
click at [1362, 631] on button "Next" at bounding box center [1399, 642] width 104 height 43
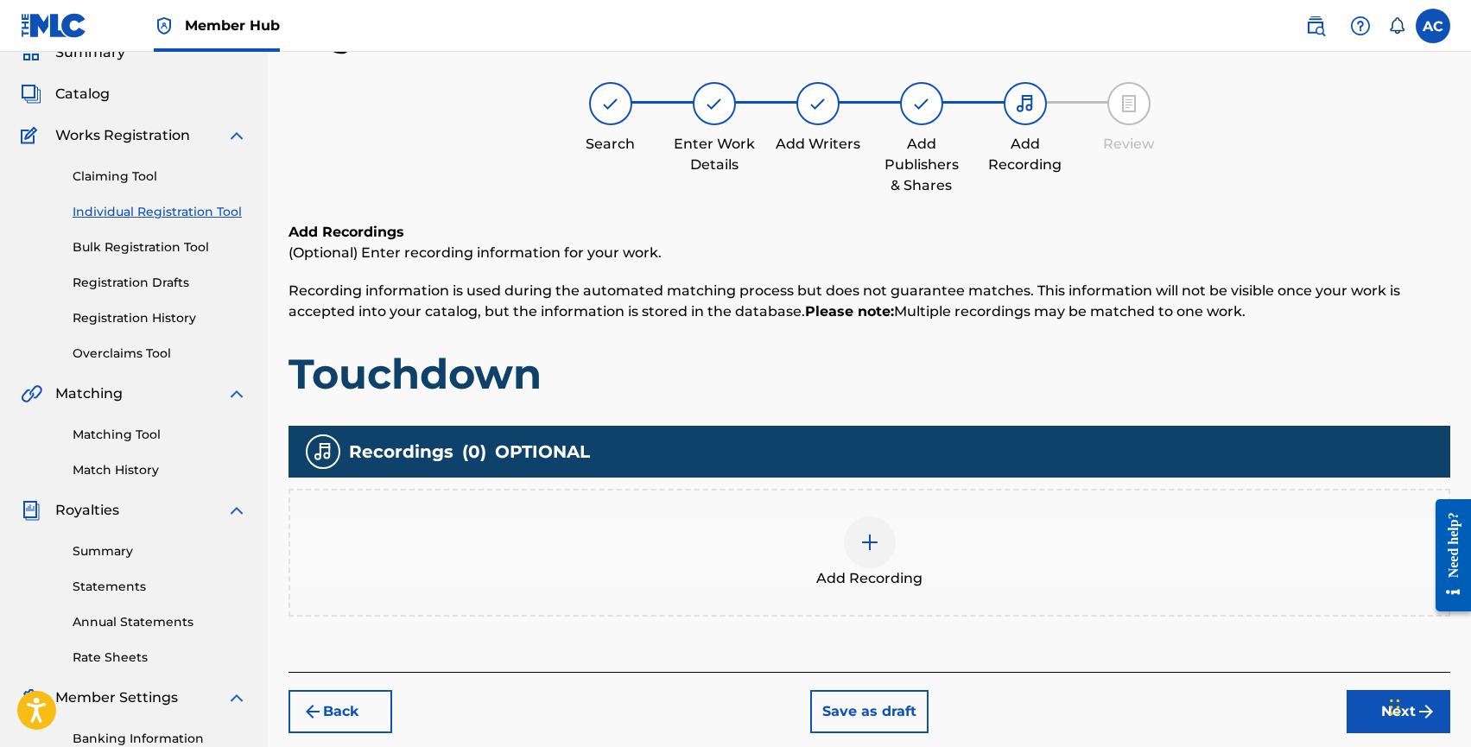
click at [819, 547] on div "Add Recording" at bounding box center [869, 553] width 1159 height 73
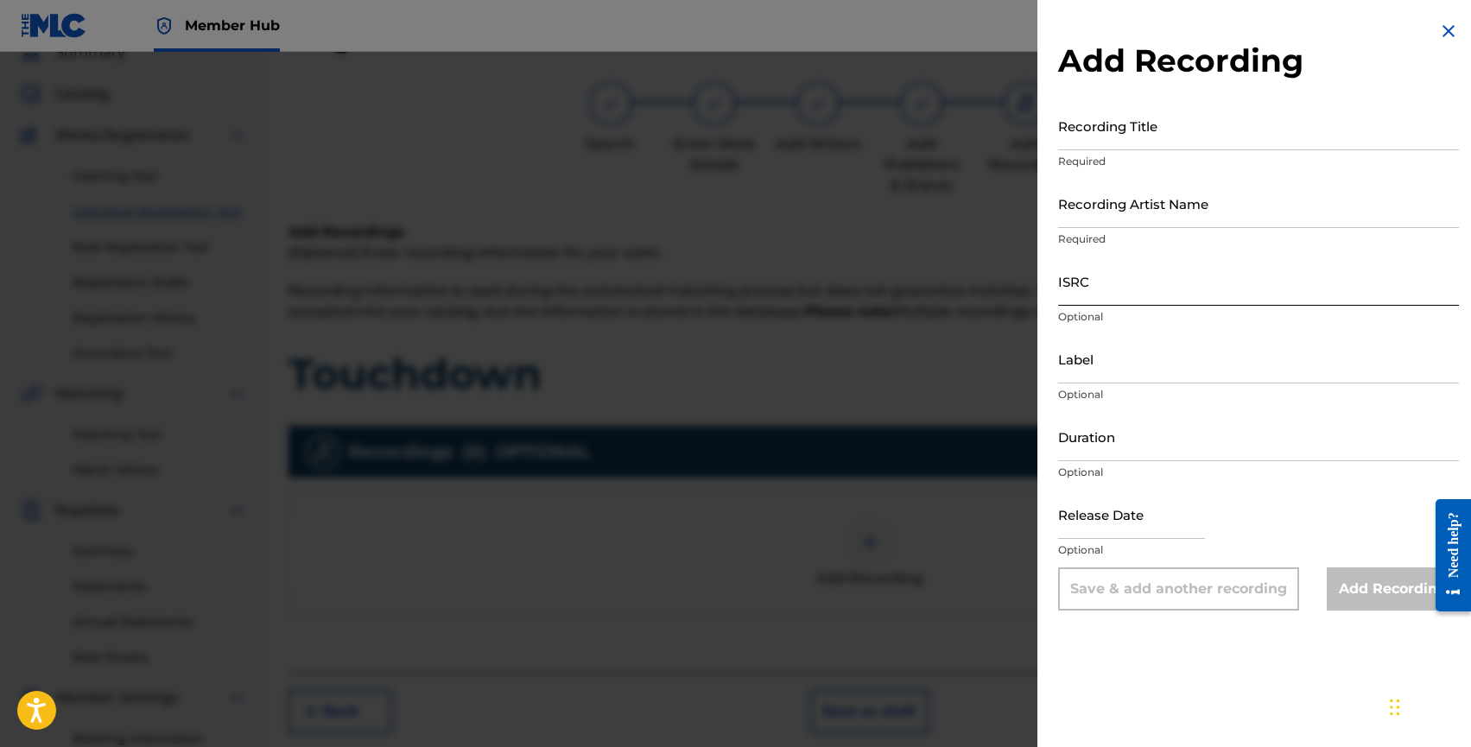
click at [1071, 296] on input "ISRC" at bounding box center [1258, 281] width 401 height 49
paste input "DK4YA2500296"
type input "DK4YA2500296"
click at [1119, 524] on input "text" at bounding box center [1131, 514] width 147 height 49
select select "8"
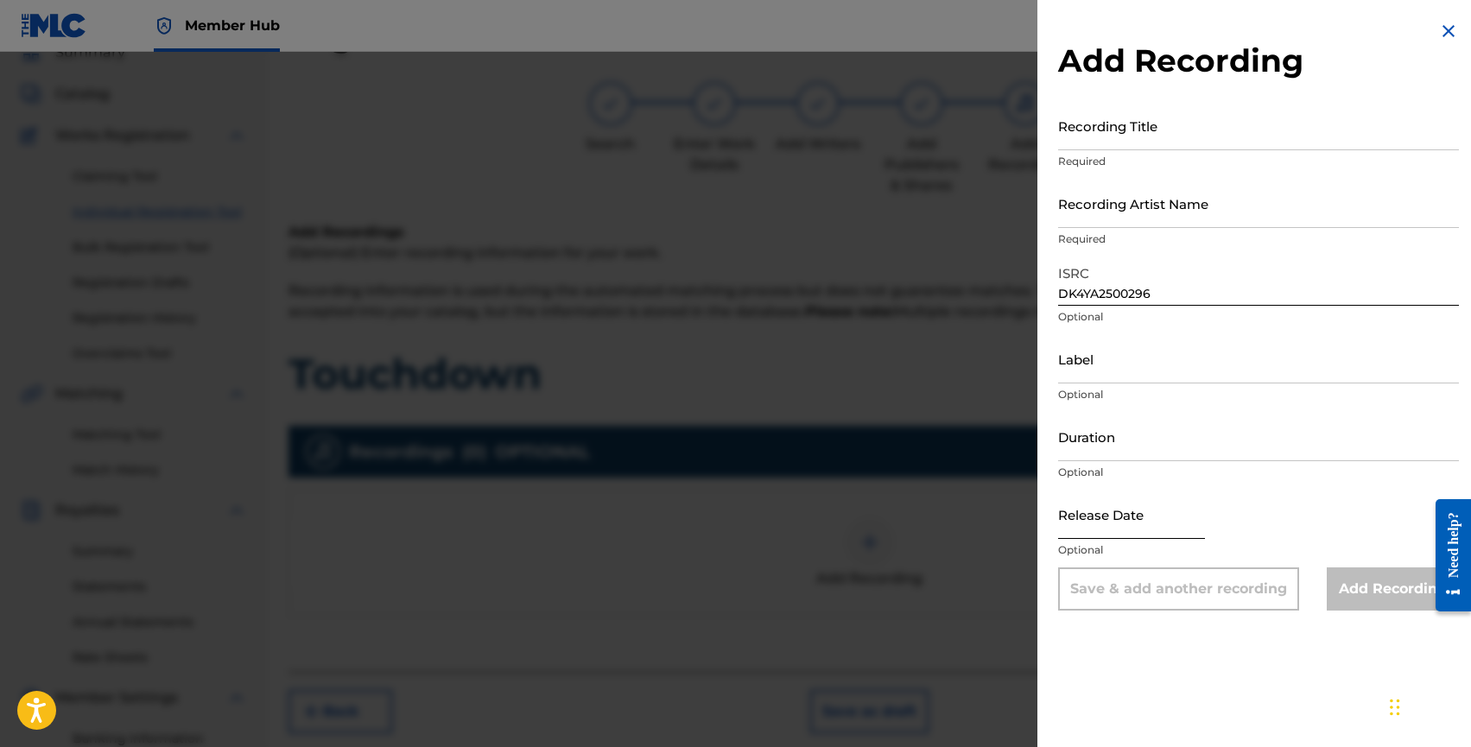
select select "2025"
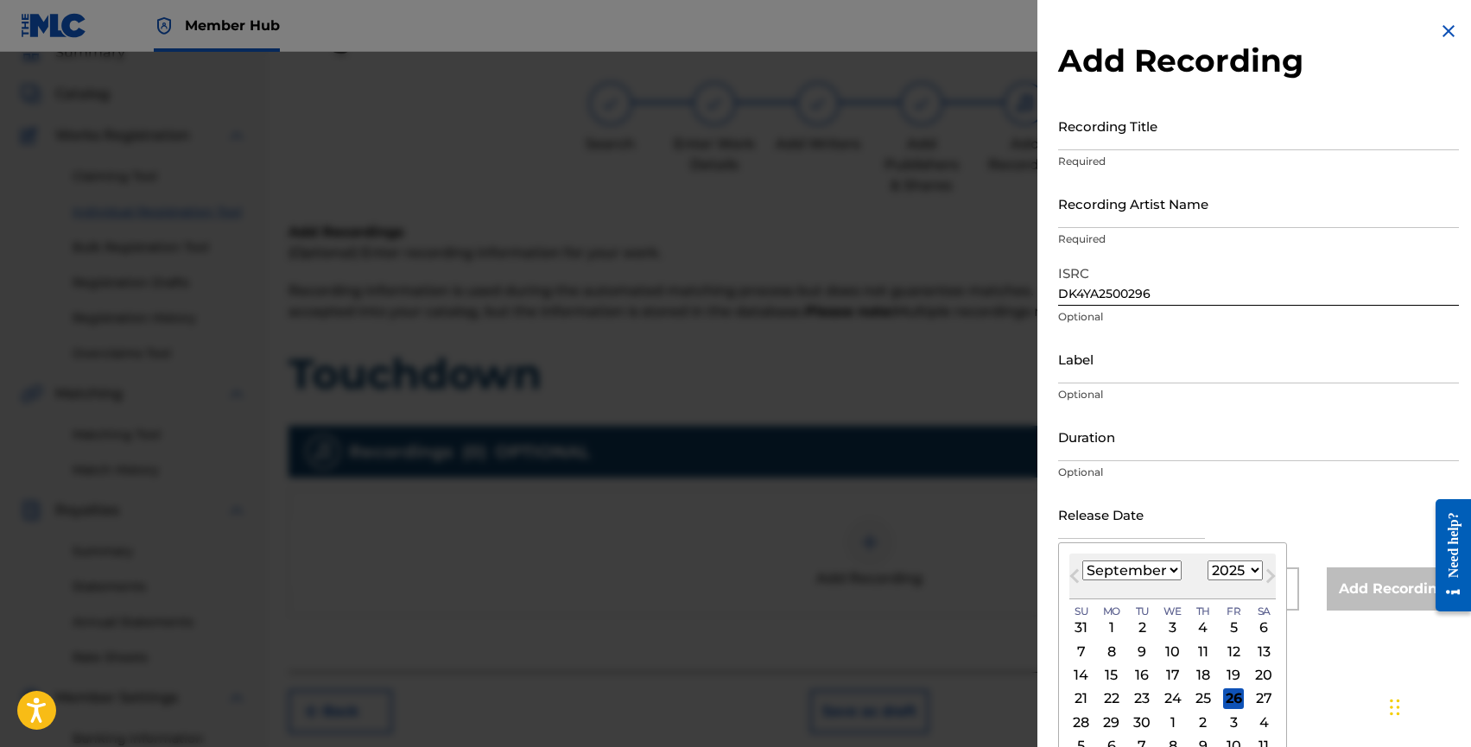
click at [1254, 500] on div "Release Date Previous Month Next Month September 2025 January February March Ap…" at bounding box center [1258, 529] width 401 height 78
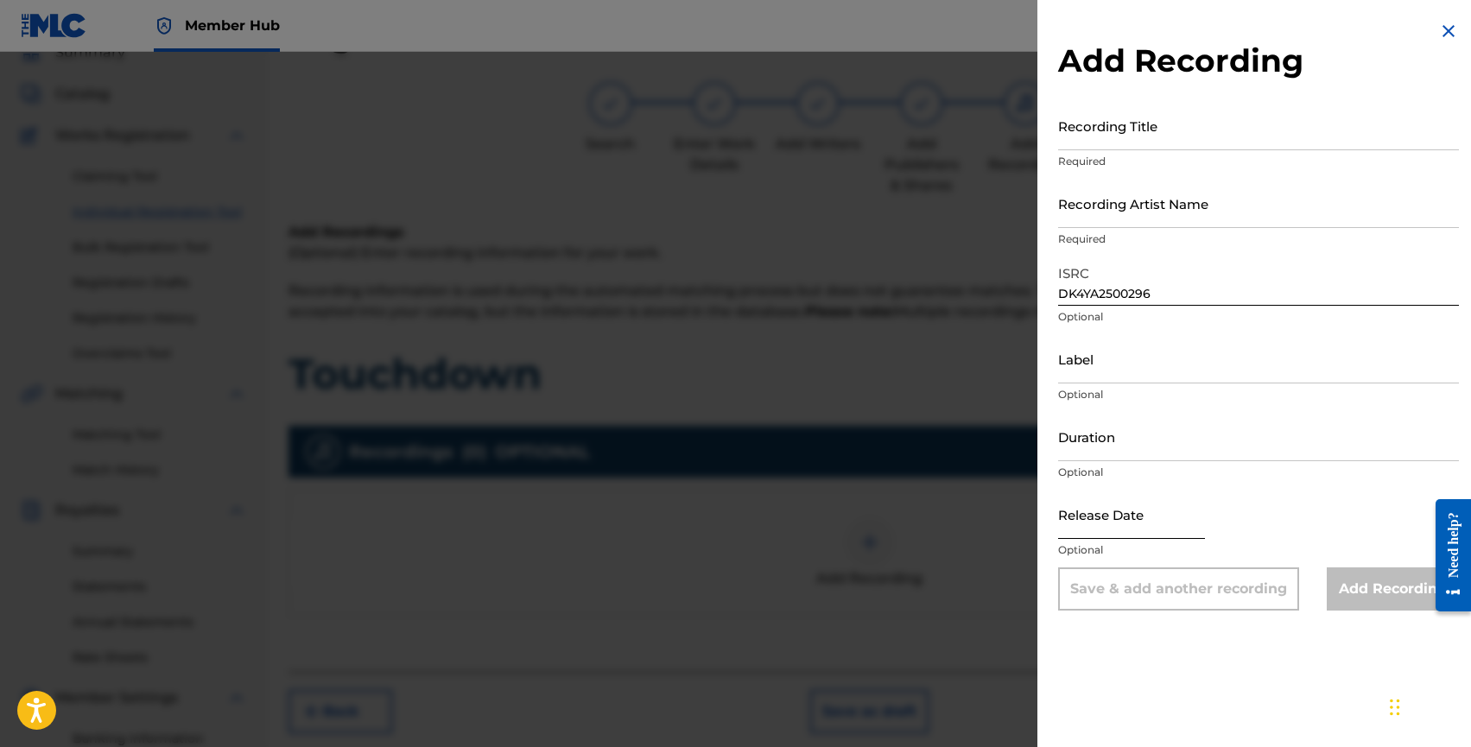
click at [1152, 530] on input "text" at bounding box center [1131, 514] width 147 height 49
select select "8"
select select "2025"
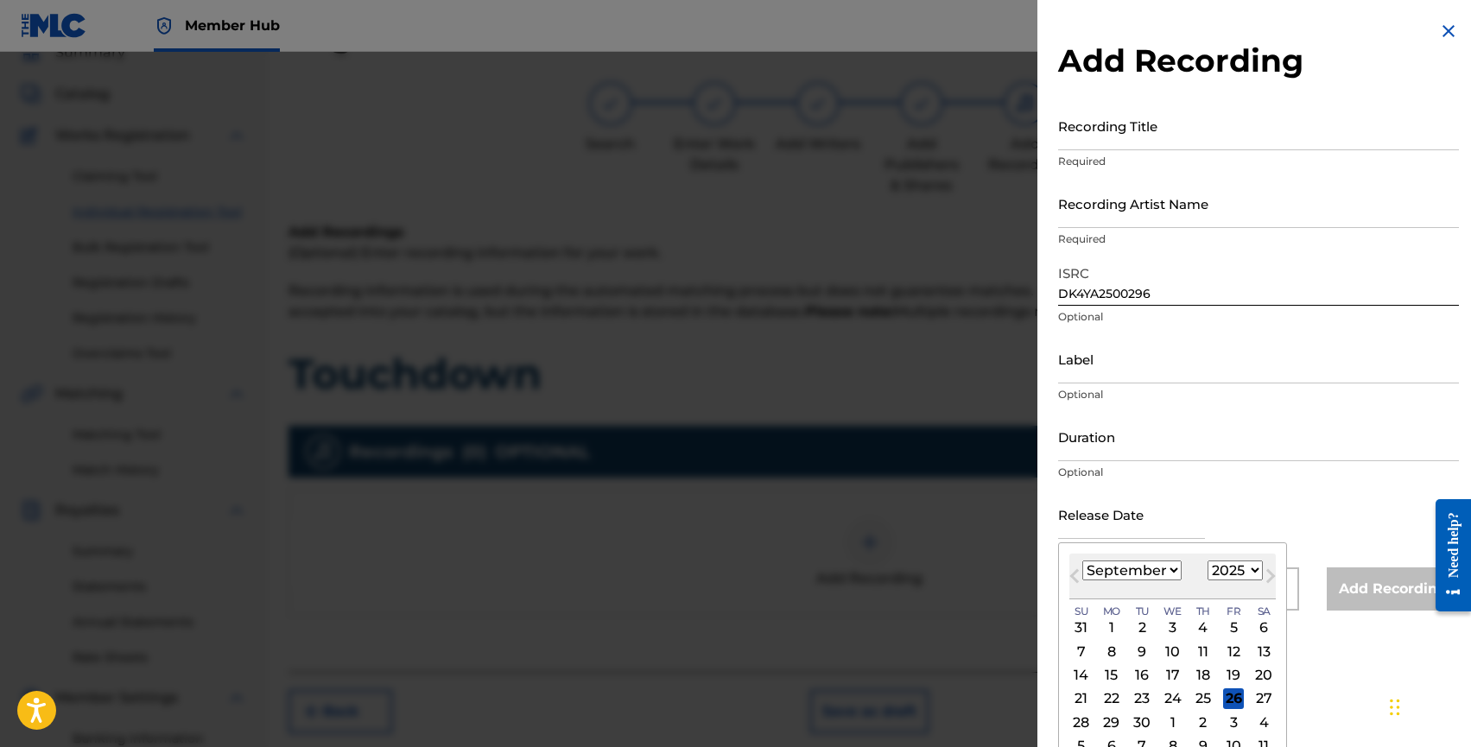
click at [1278, 555] on div "Previous Month Next Month September 2025 January February March April May June …" at bounding box center [1172, 656] width 229 height 226
click at [1232, 695] on div "26" at bounding box center [1233, 699] width 21 height 21
type input "September 26 2025"
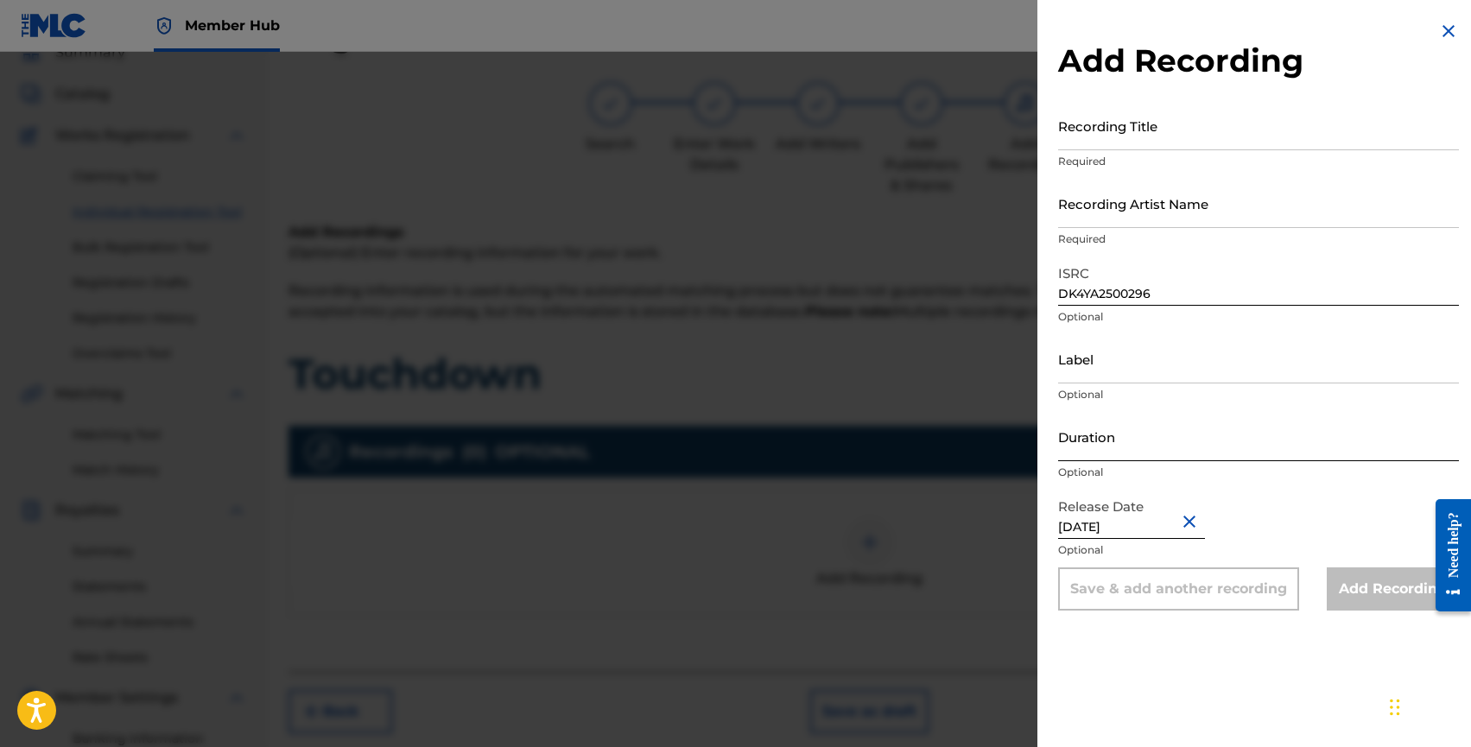
click at [1118, 451] on input "Duration" at bounding box center [1258, 436] width 401 height 49
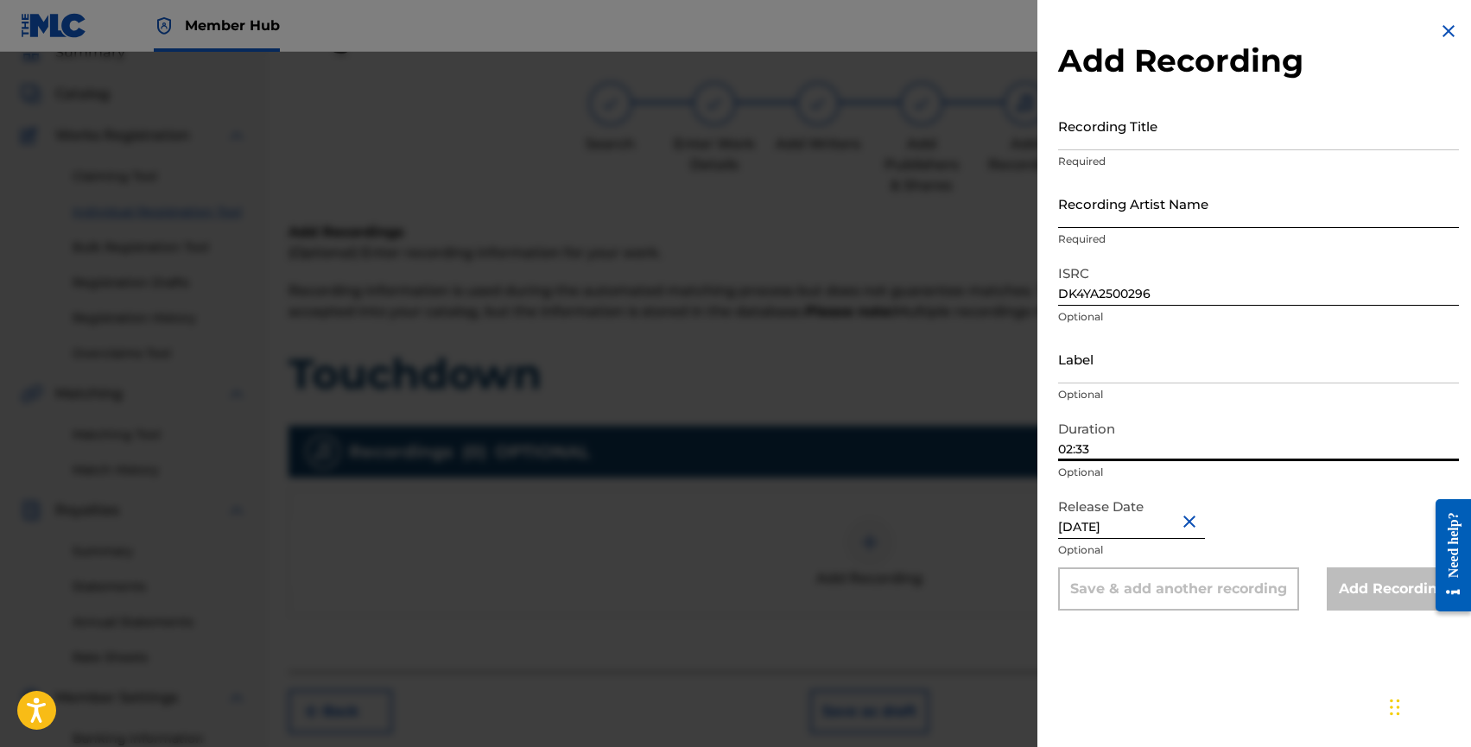
type input "02:33"
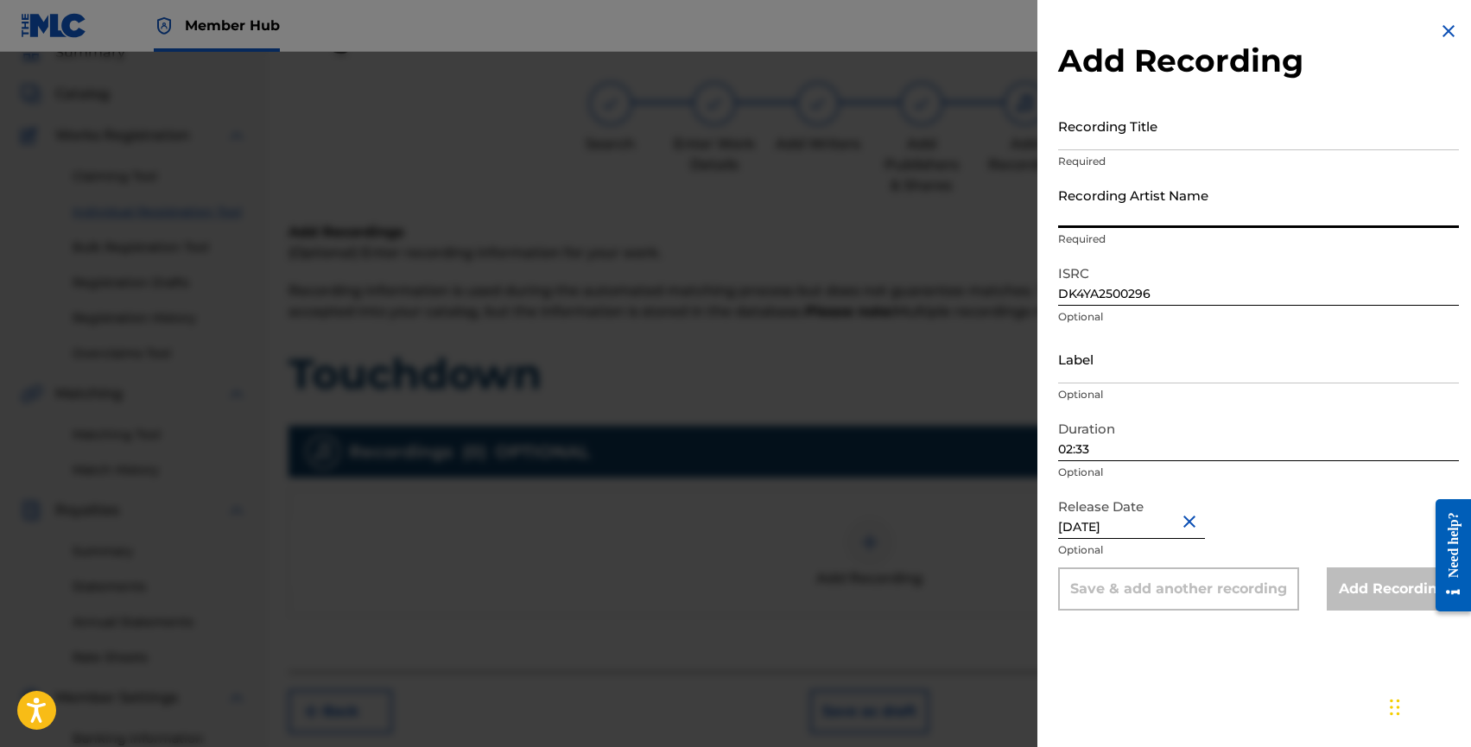
click at [1123, 213] on input "Recording Artist Name" at bounding box center [1258, 203] width 401 height 49
click at [1095, 219] on input "DALEXO" at bounding box center [1258, 203] width 401 height 49
paste input ", MCN2, Adalaide"
type input "DALEXO, MCN2, Adalaide"
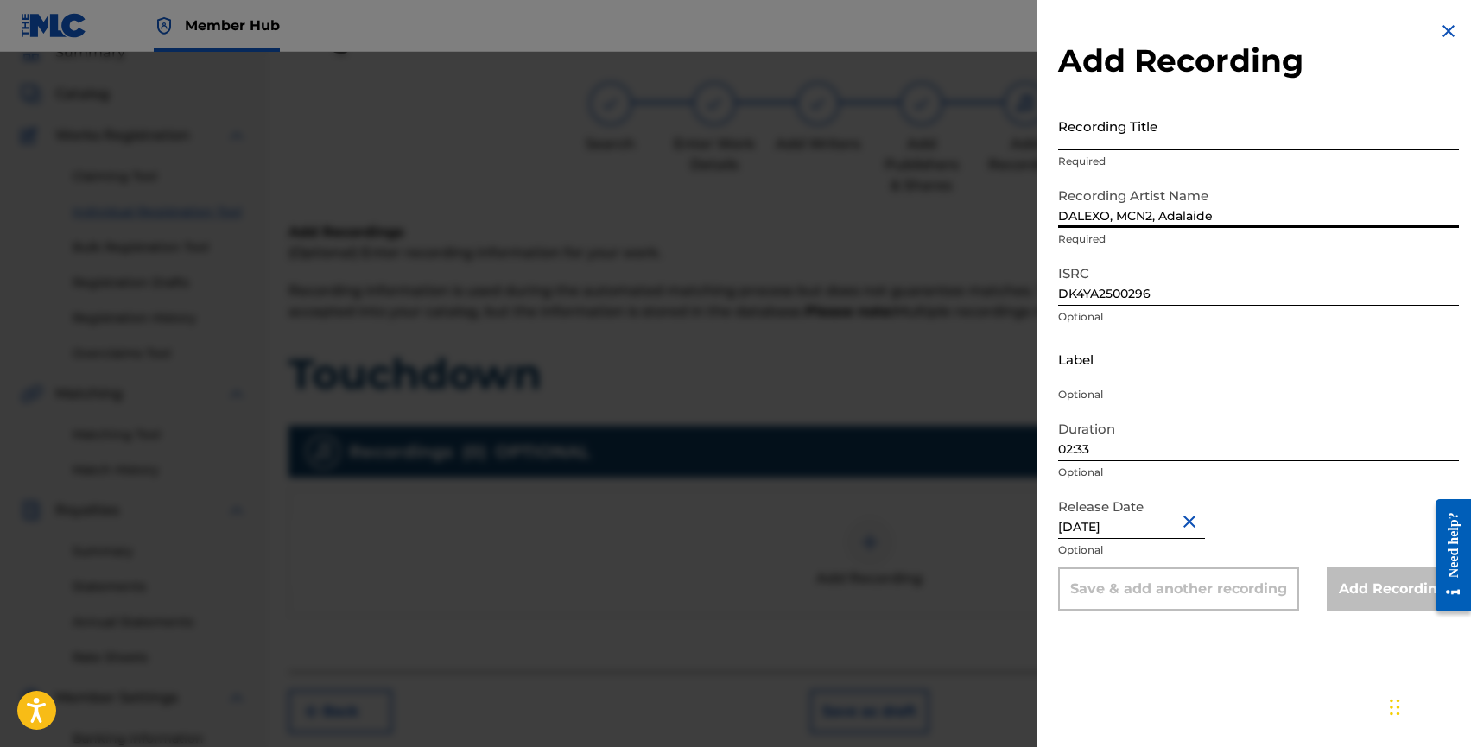
click at [1082, 149] on input "Recording Title" at bounding box center [1258, 125] width 401 height 49
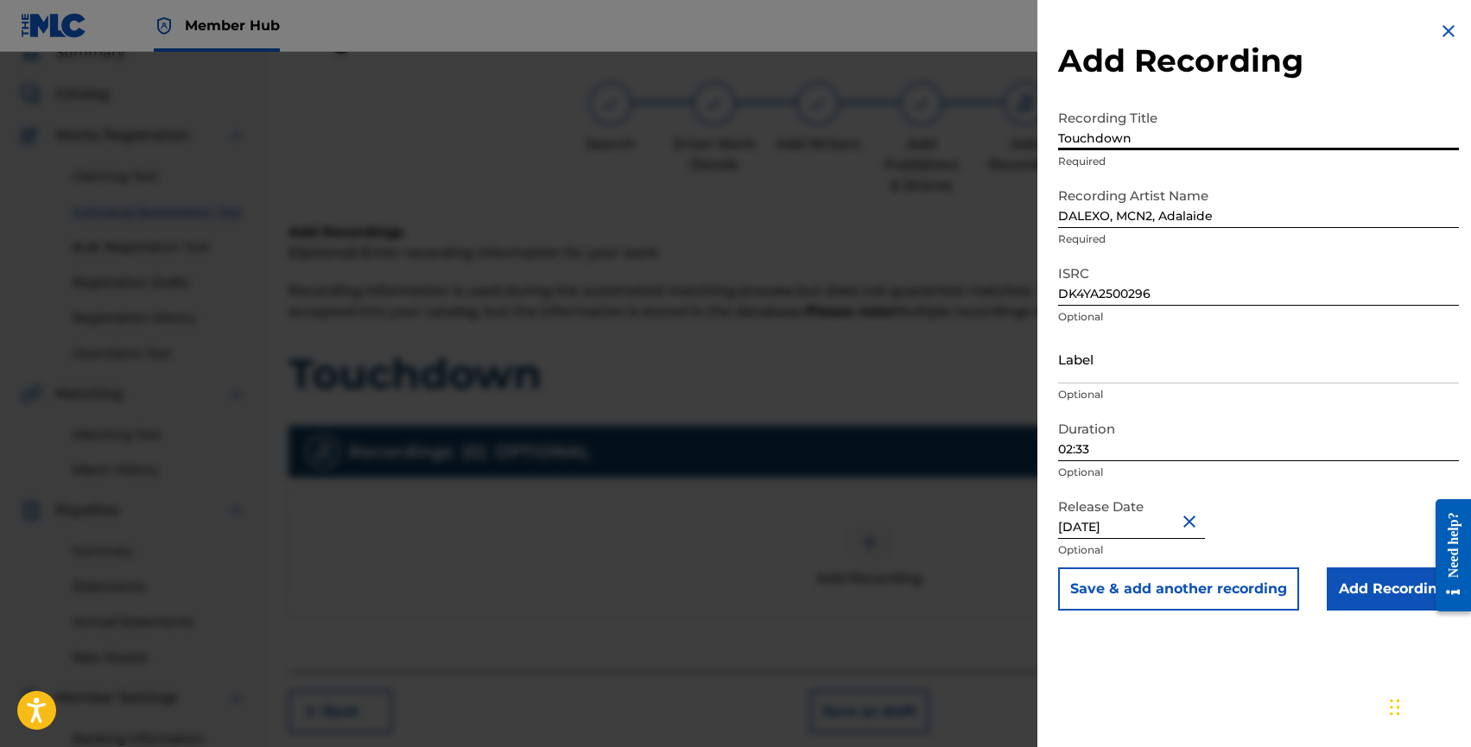
scroll to position [88, 0]
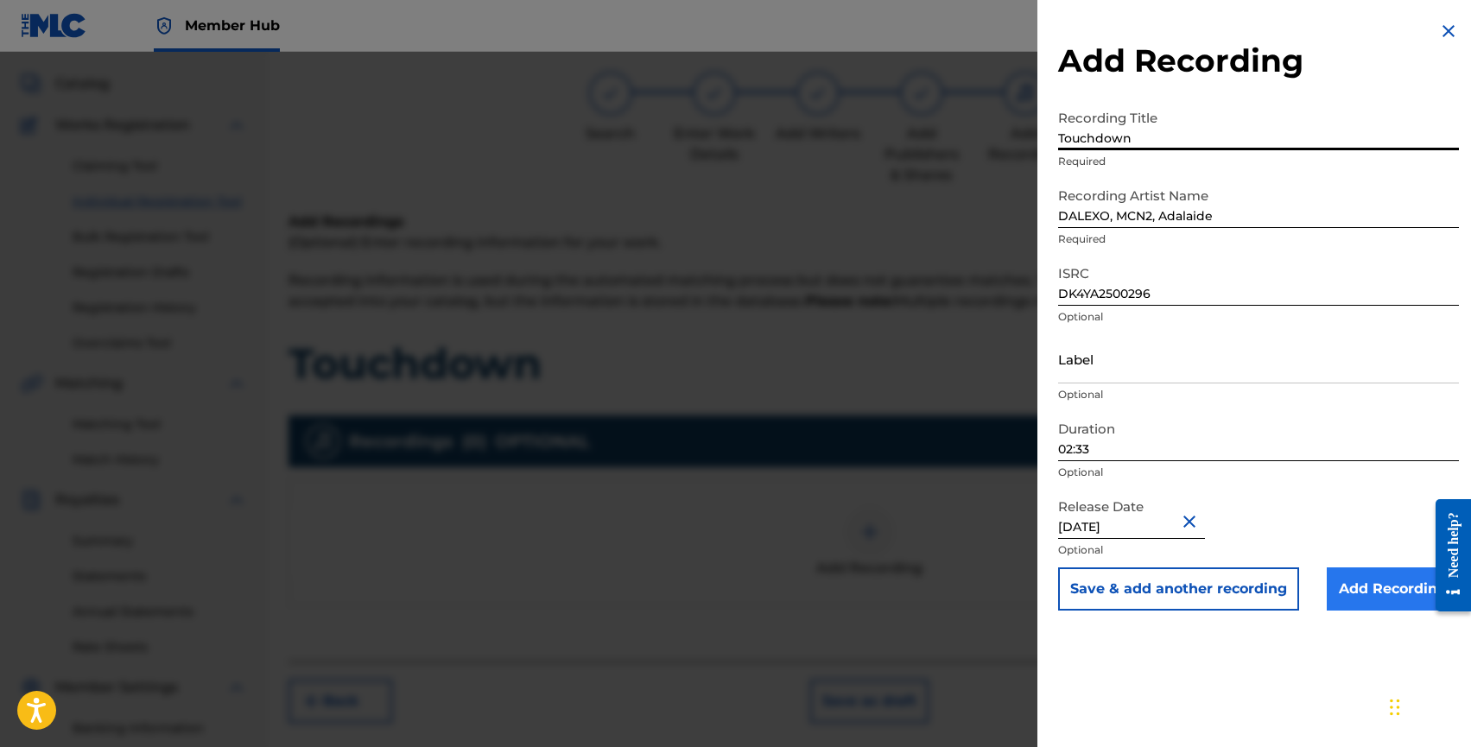
type input "Touchdown"
click at [1351, 593] on input "Add Recording" at bounding box center [1393, 589] width 132 height 43
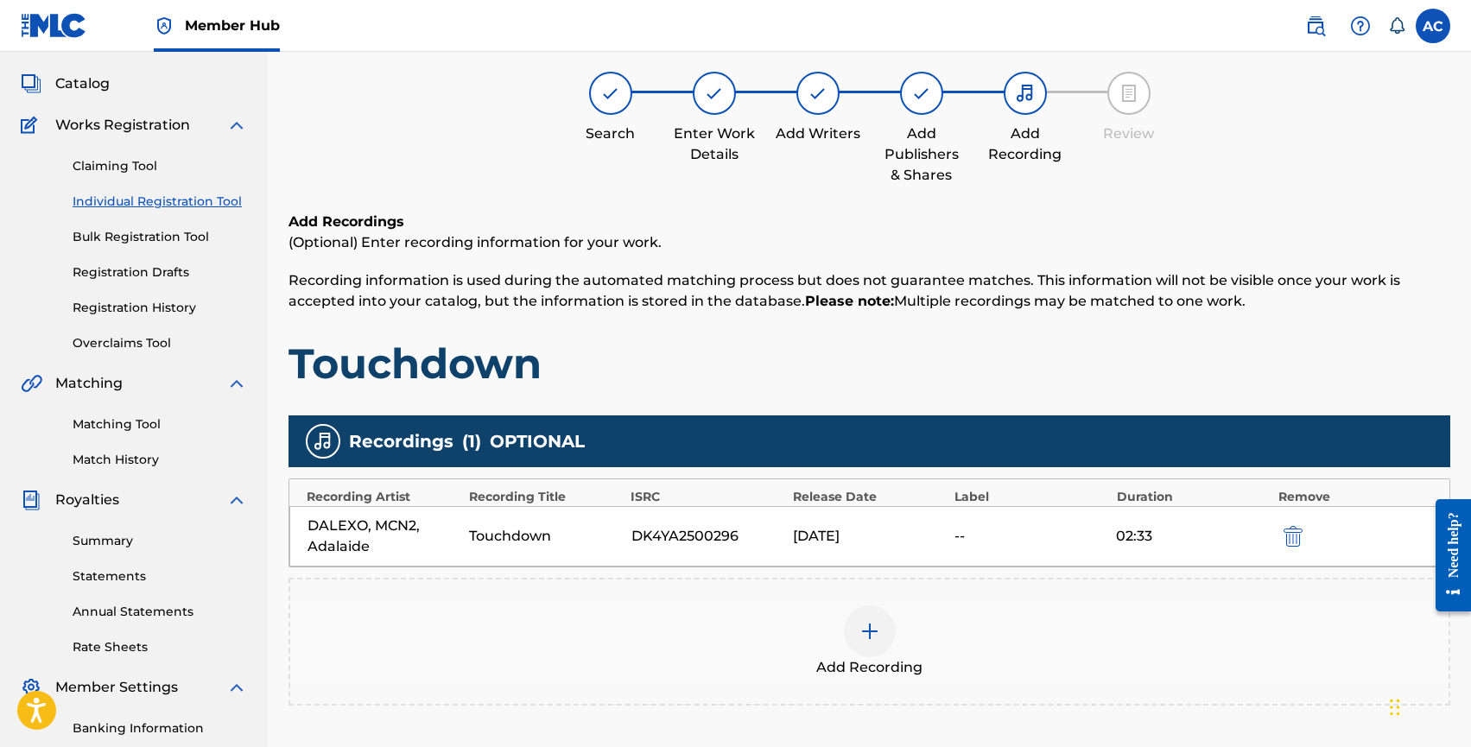
scroll to position [324, 0]
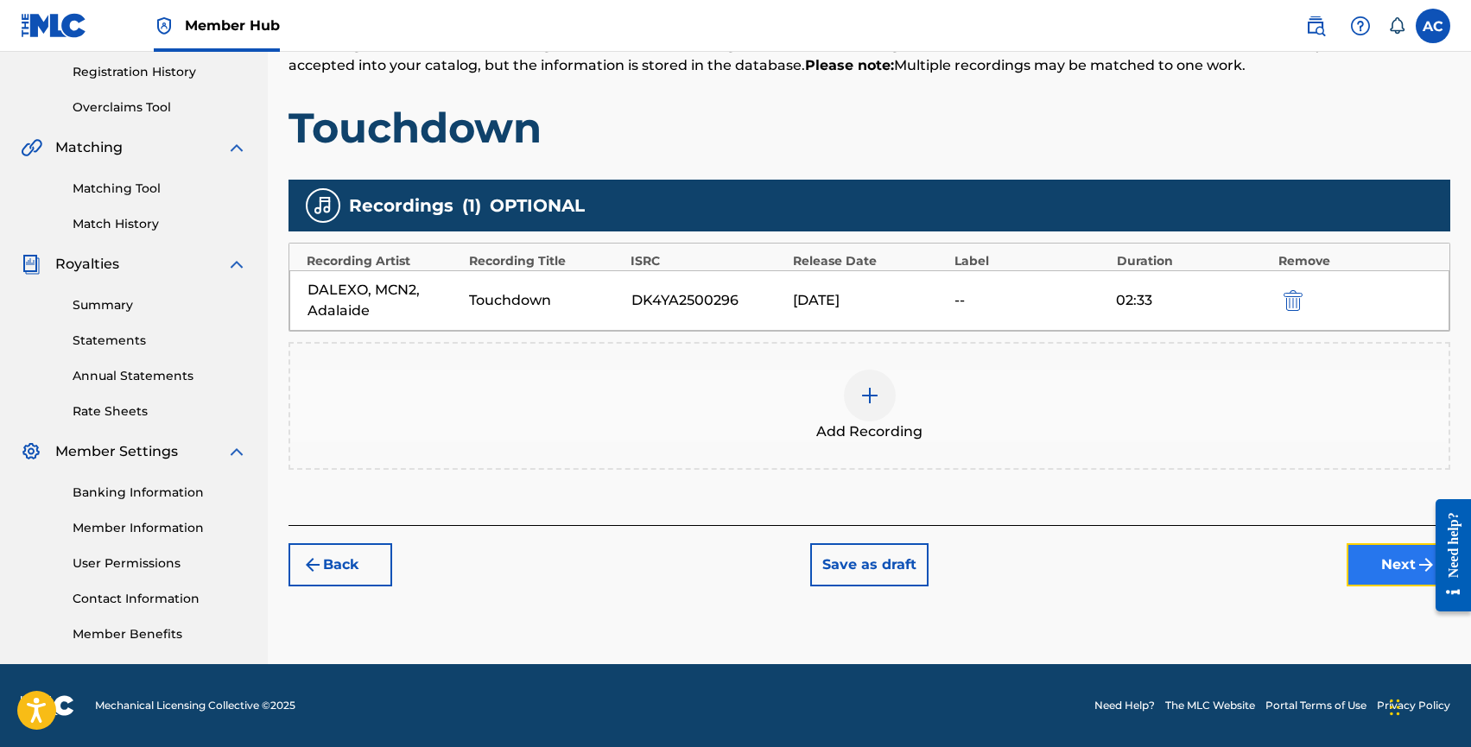
click at [1376, 568] on button "Next" at bounding box center [1399, 564] width 104 height 43
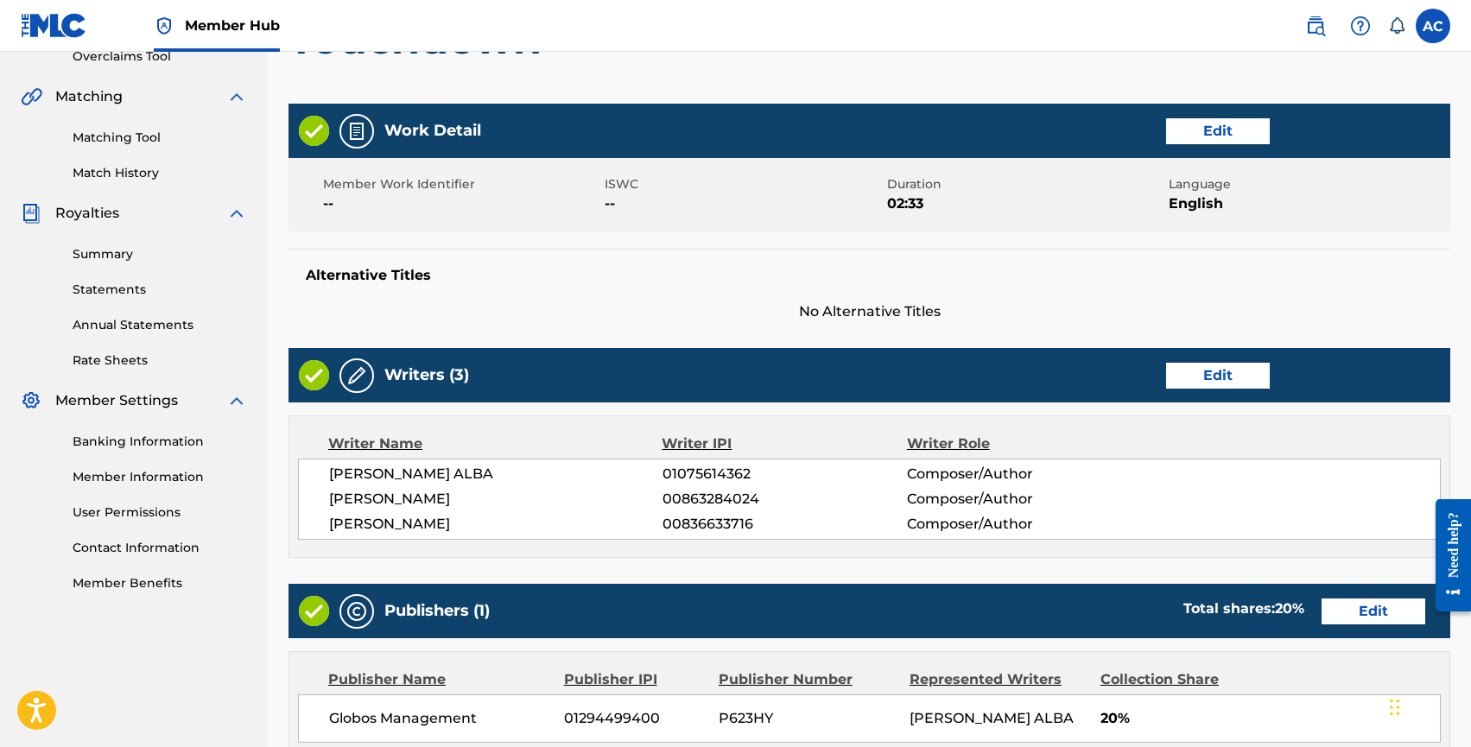
scroll to position [749, 0]
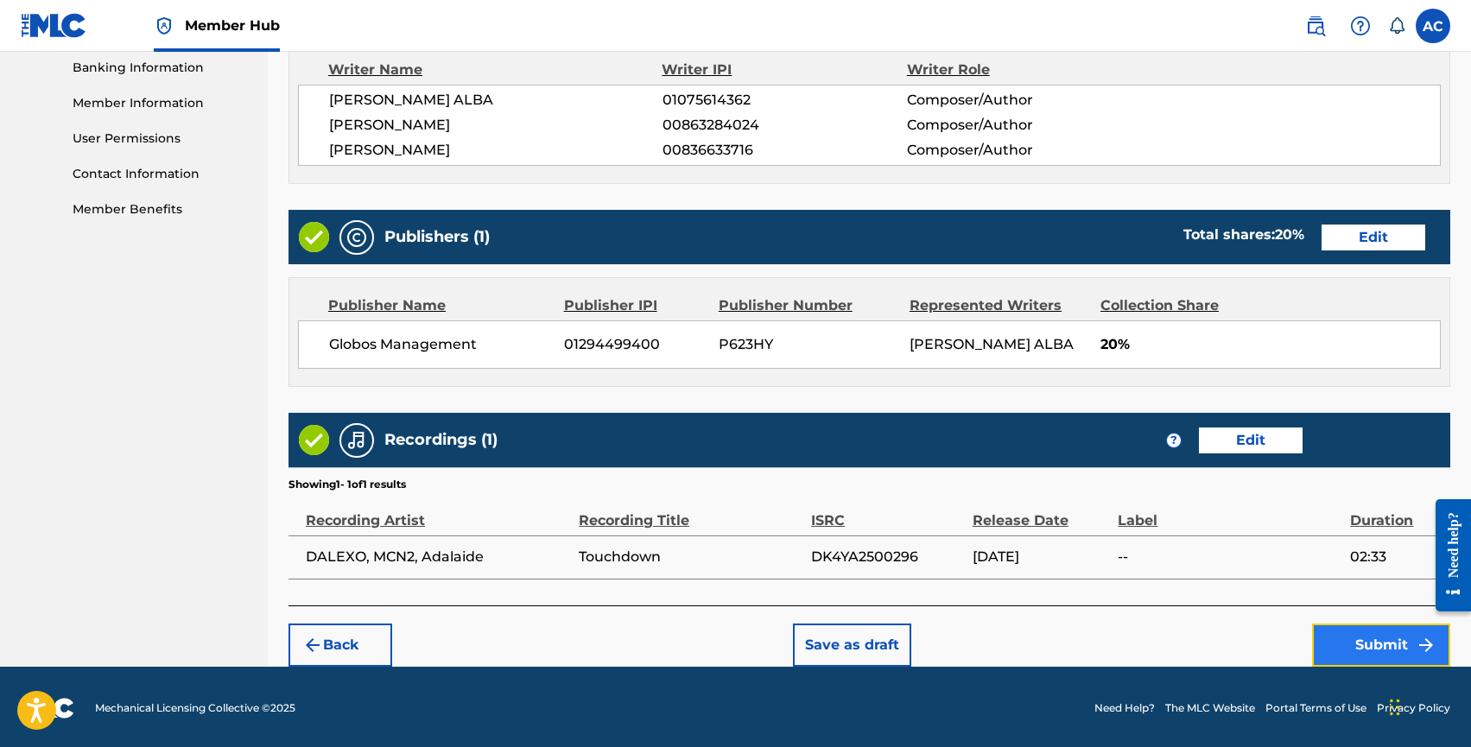
click at [1347, 638] on button "Submit" at bounding box center [1381, 645] width 138 height 43
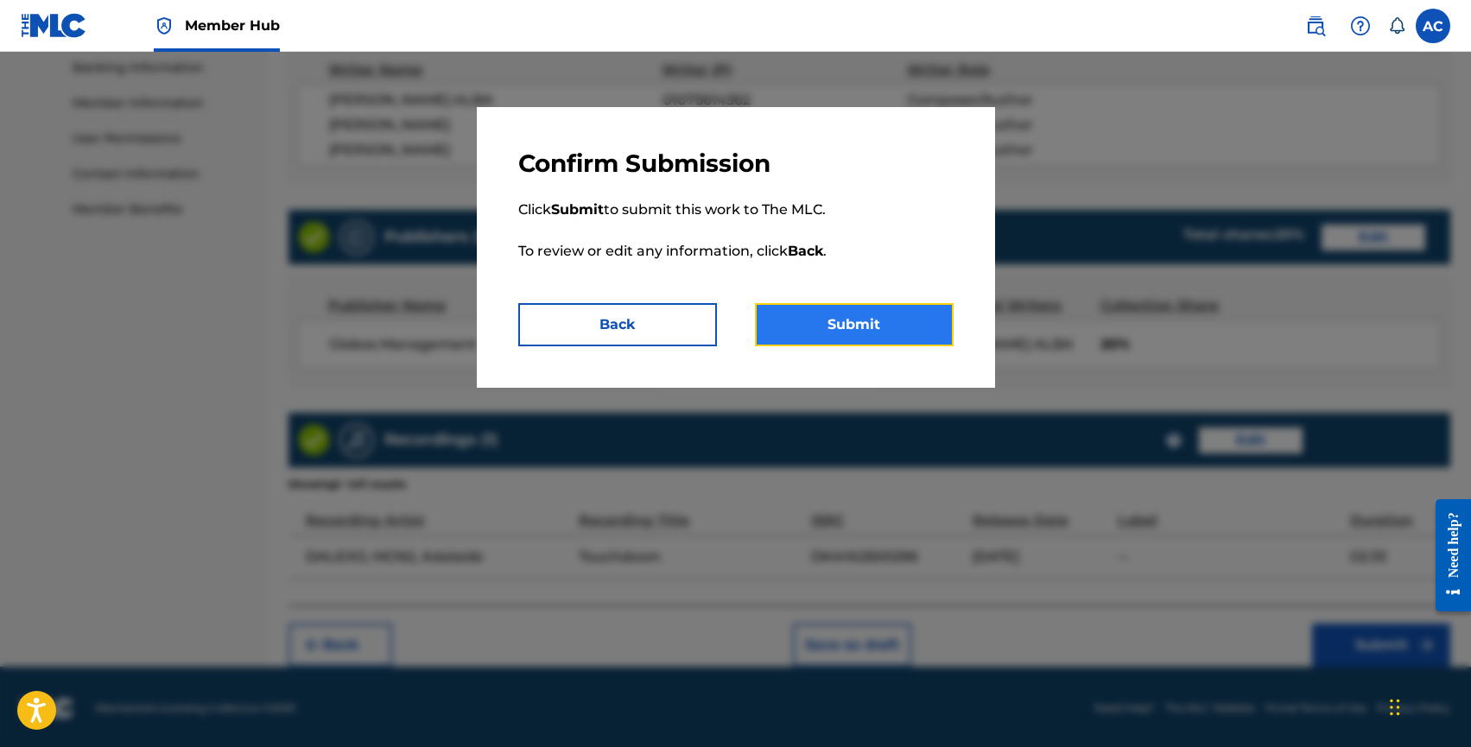
click at [892, 327] on button "Submit" at bounding box center [854, 324] width 199 height 43
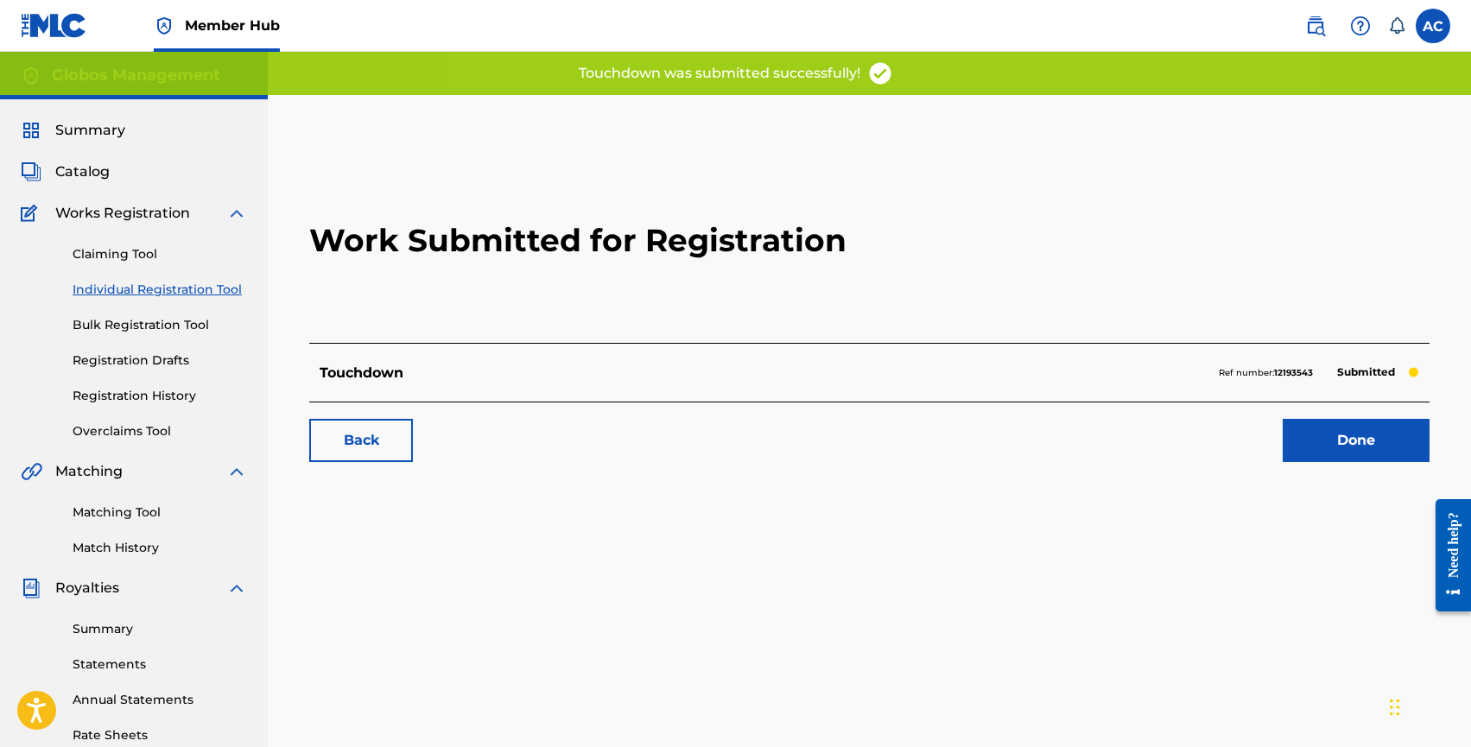
click at [165, 287] on link "Individual Registration Tool" at bounding box center [160, 290] width 175 height 18
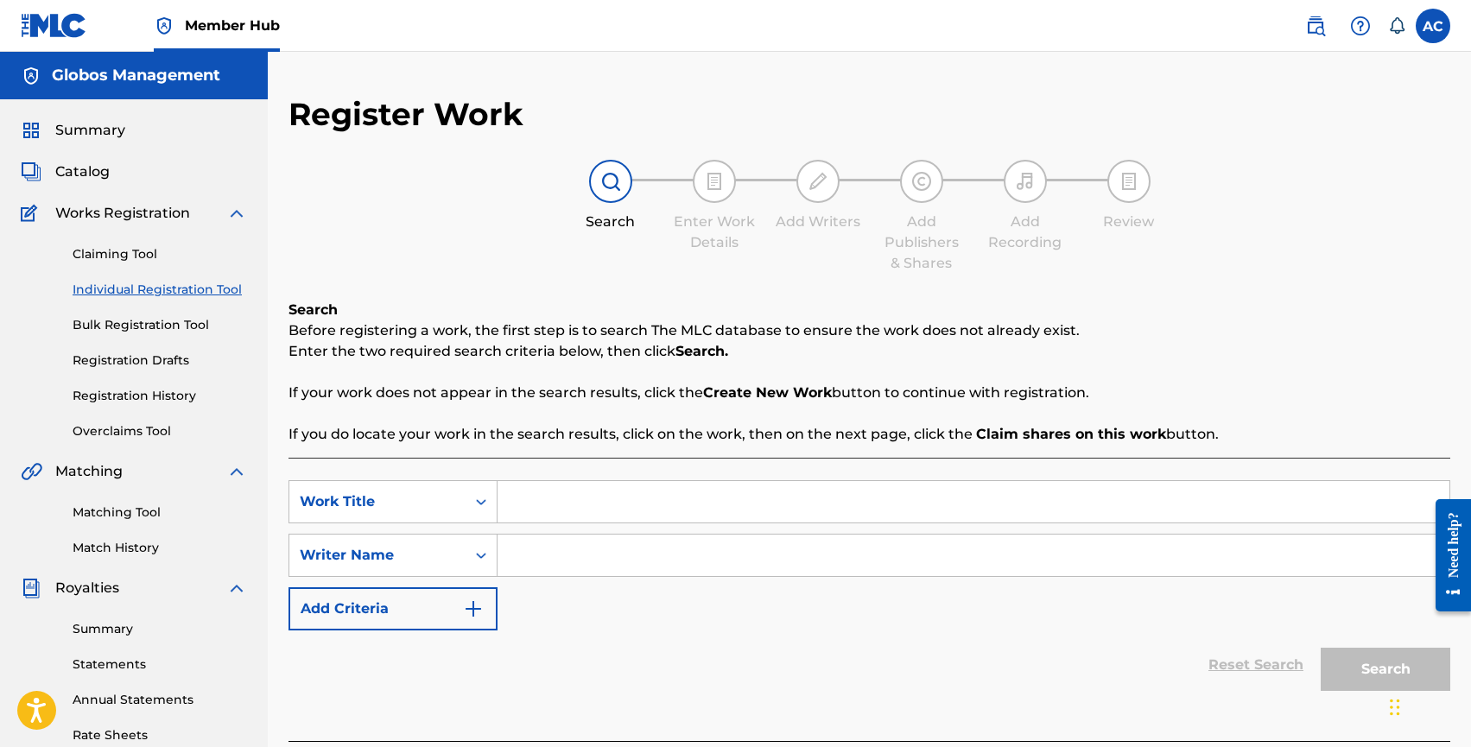
click at [133, 289] on link "Individual Registration Tool" at bounding box center [160, 290] width 175 height 18
click at [541, 495] on input "Search Form" at bounding box center [974, 501] width 952 height 41
click at [140, 285] on link "Individual Registration Tool" at bounding box center [160, 290] width 175 height 18
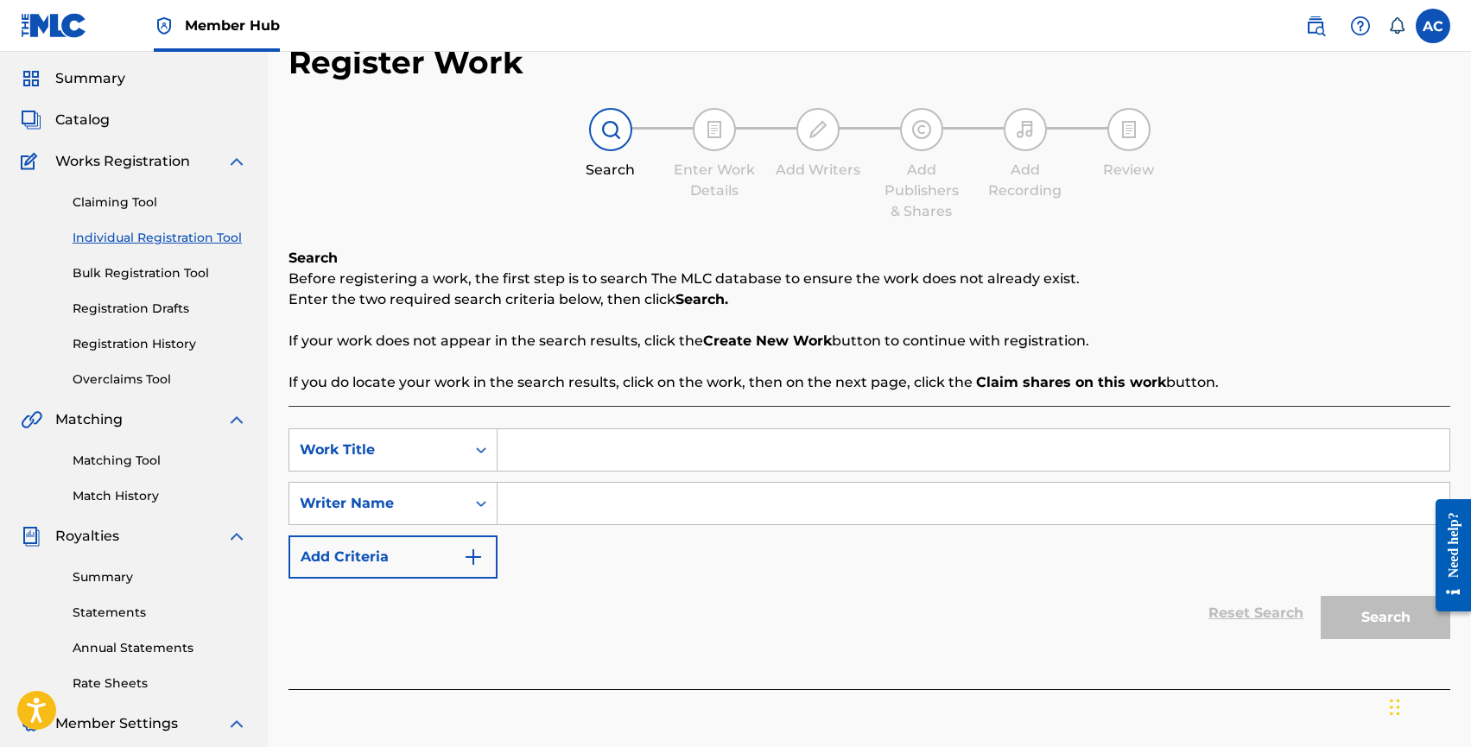
scroll to position [58, 0]
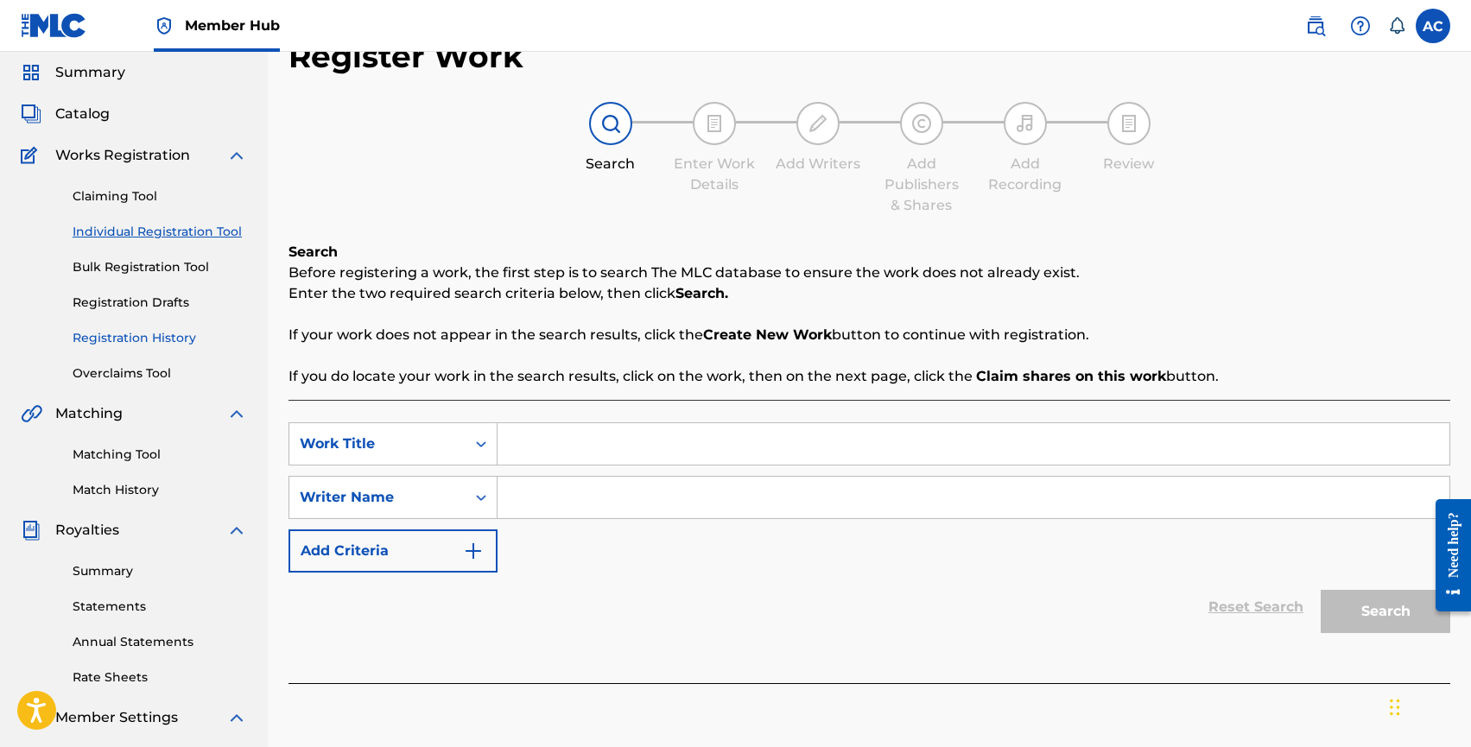
click at [142, 334] on link "Registration History" at bounding box center [160, 338] width 175 height 18
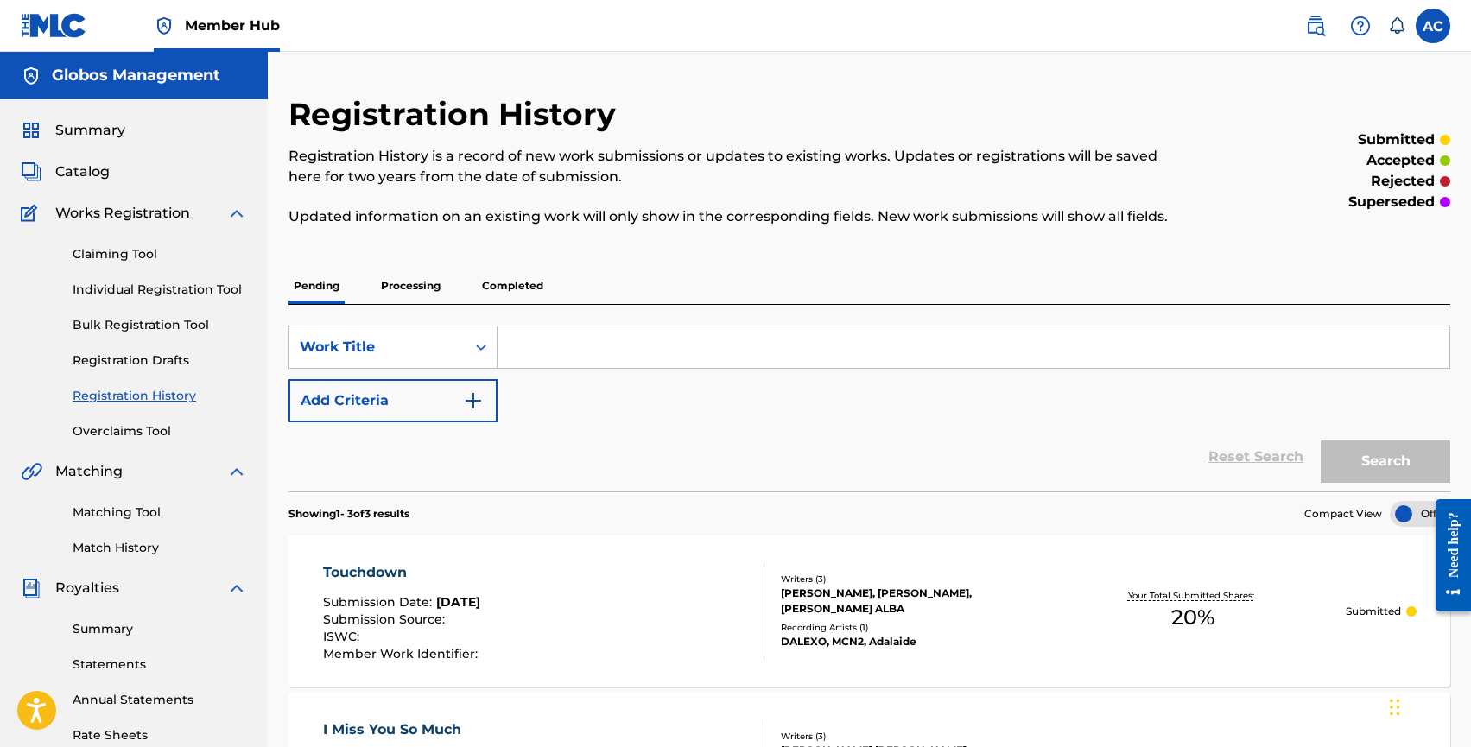
click at [525, 285] on p "Completed" at bounding box center [513, 286] width 72 height 36
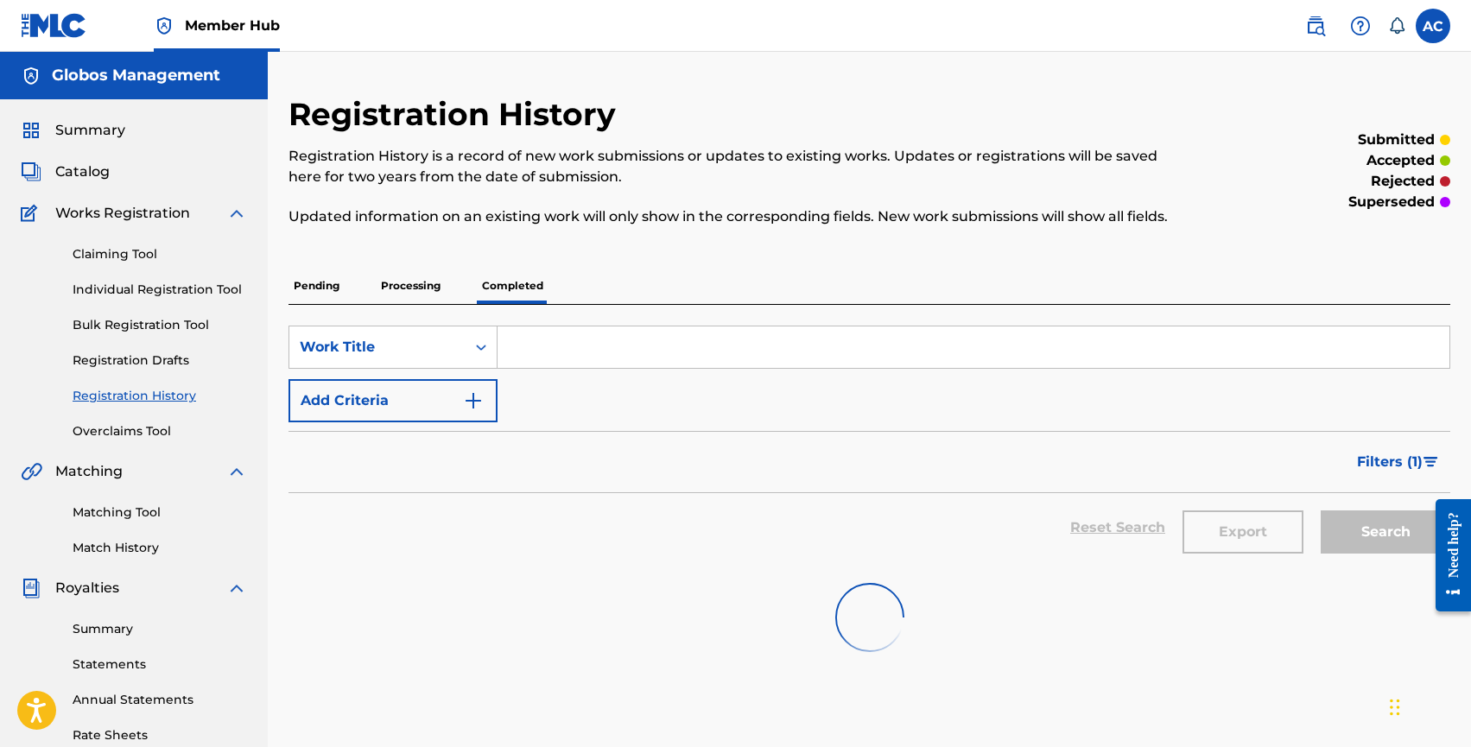
click at [541, 341] on input "Search Form" at bounding box center [974, 347] width 952 height 41
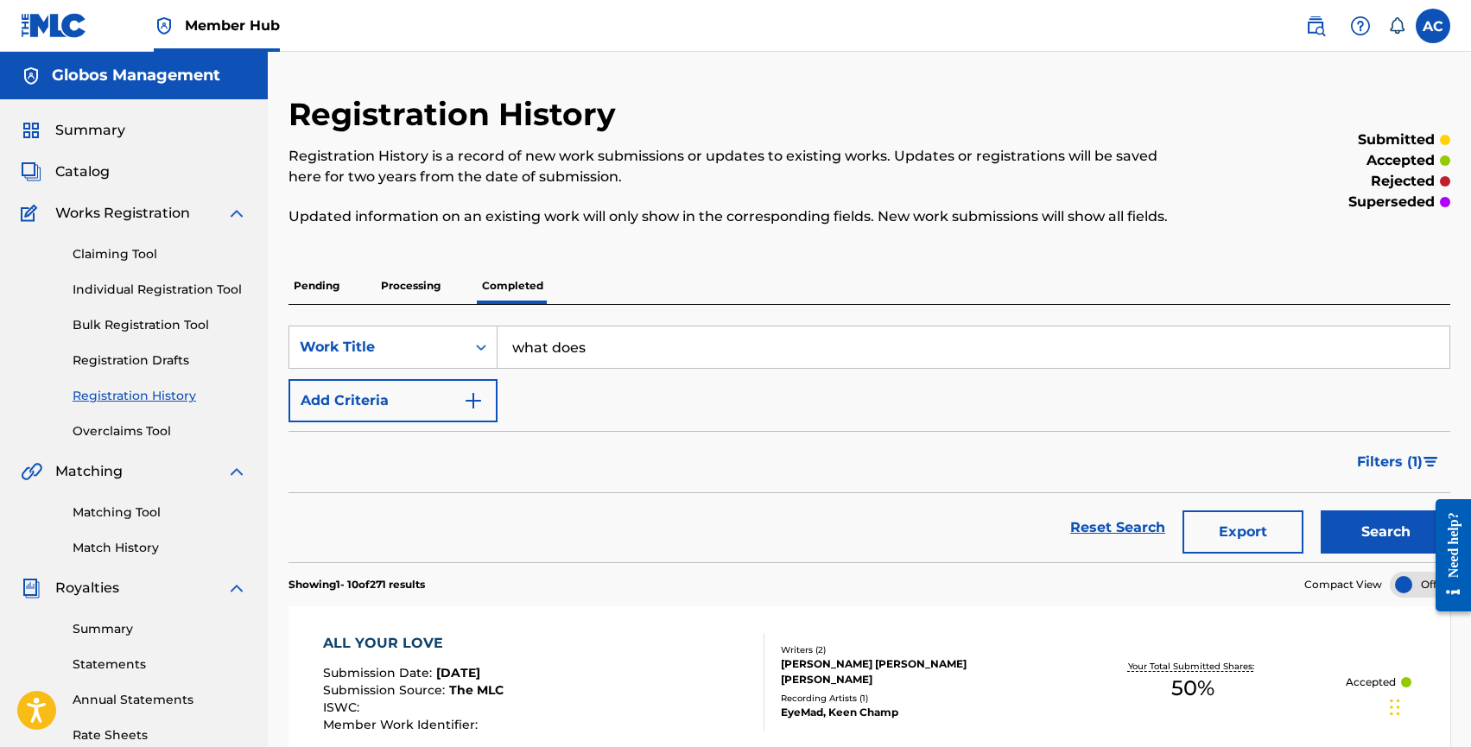
type input "what does"
click at [1321, 511] on button "Search" at bounding box center [1386, 532] width 130 height 43
click at [581, 361] on input "what does" at bounding box center [974, 347] width 952 height 41
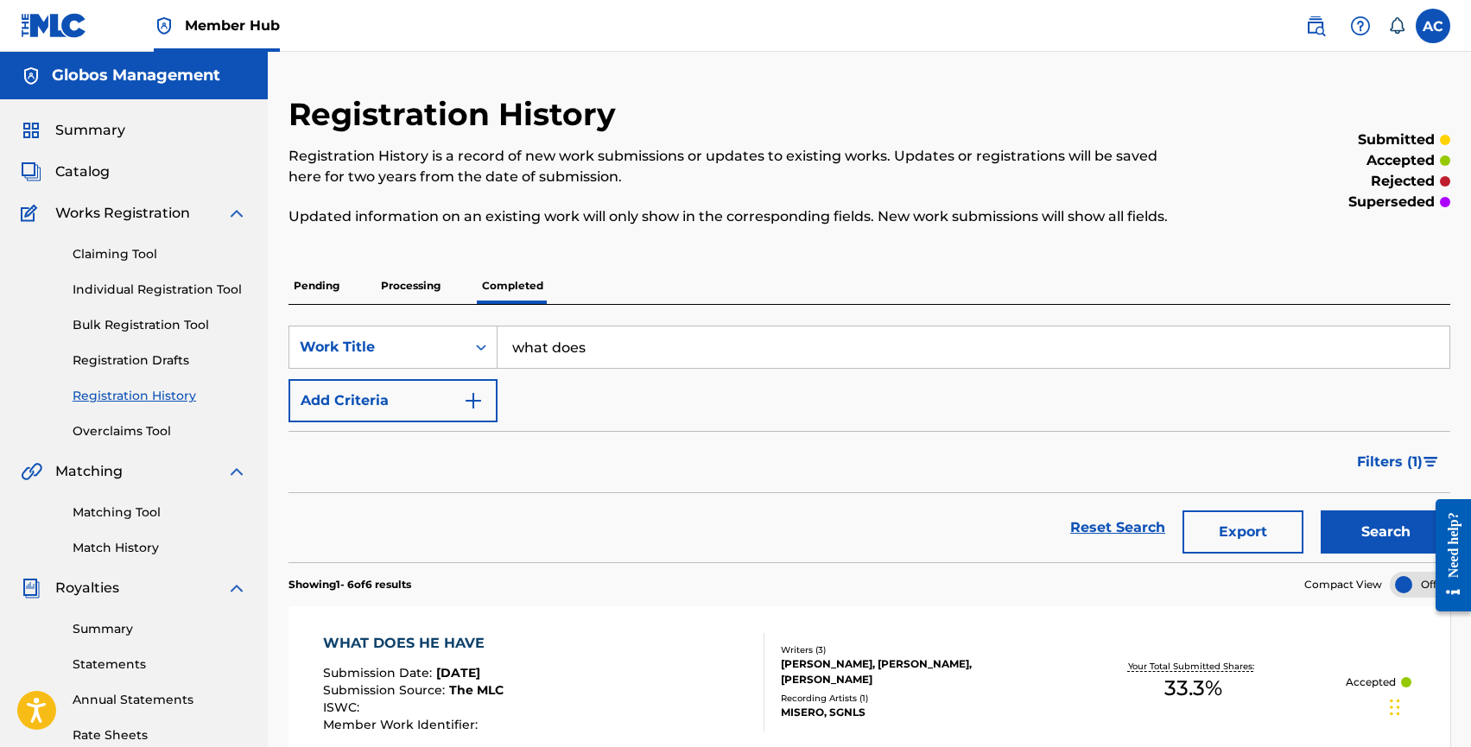
click at [98, 212] on span "Works Registration" at bounding box center [122, 213] width 135 height 21
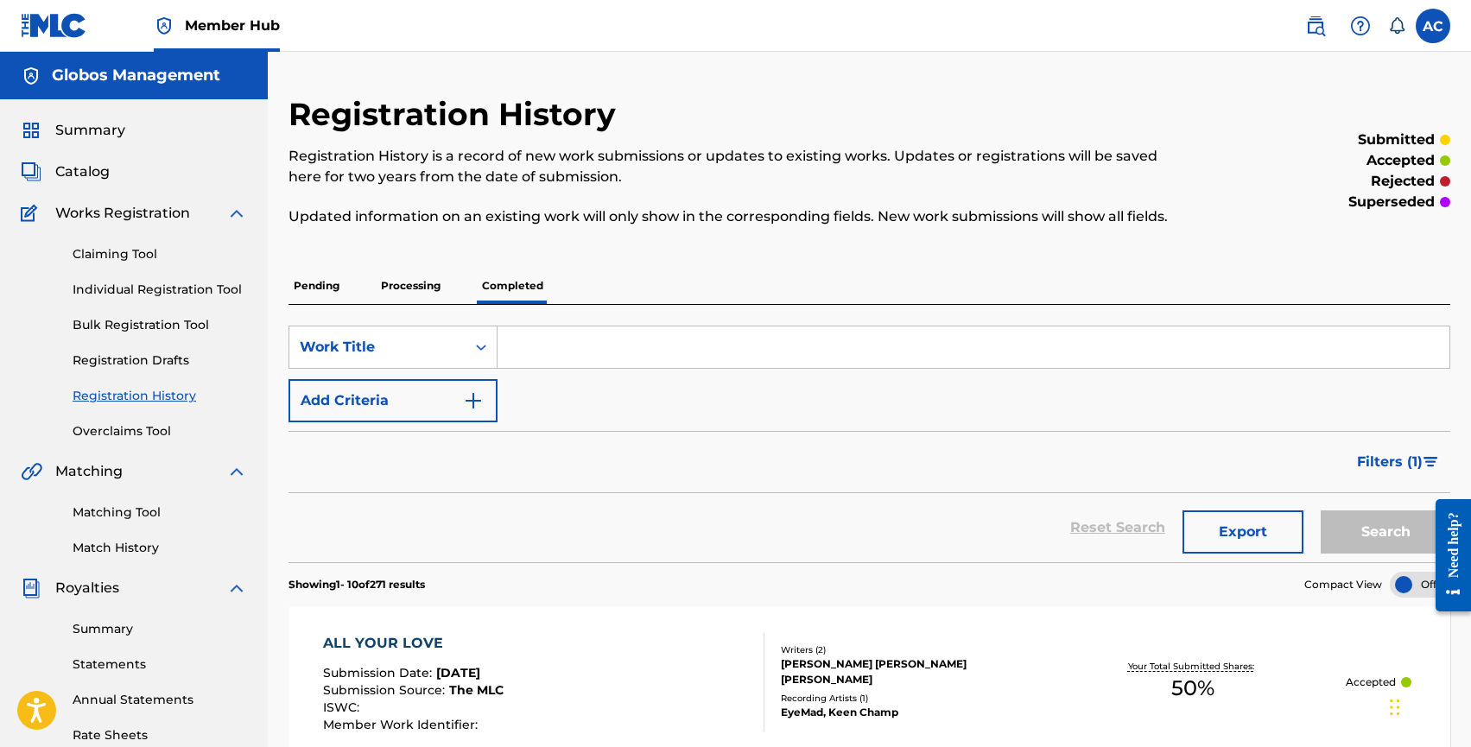
click at [308, 289] on p "Pending" at bounding box center [317, 286] width 56 height 36
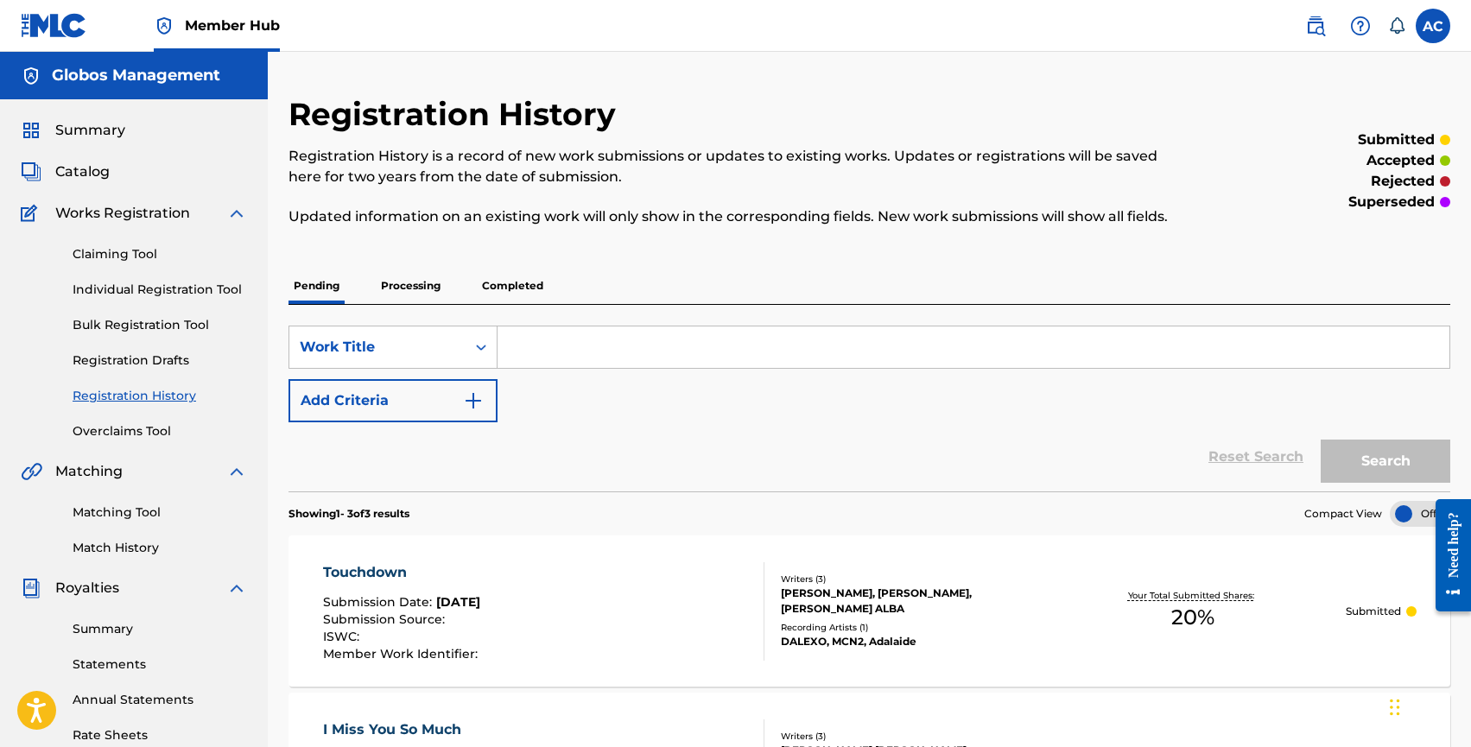
click at [412, 297] on p "Processing" at bounding box center [411, 286] width 70 height 36
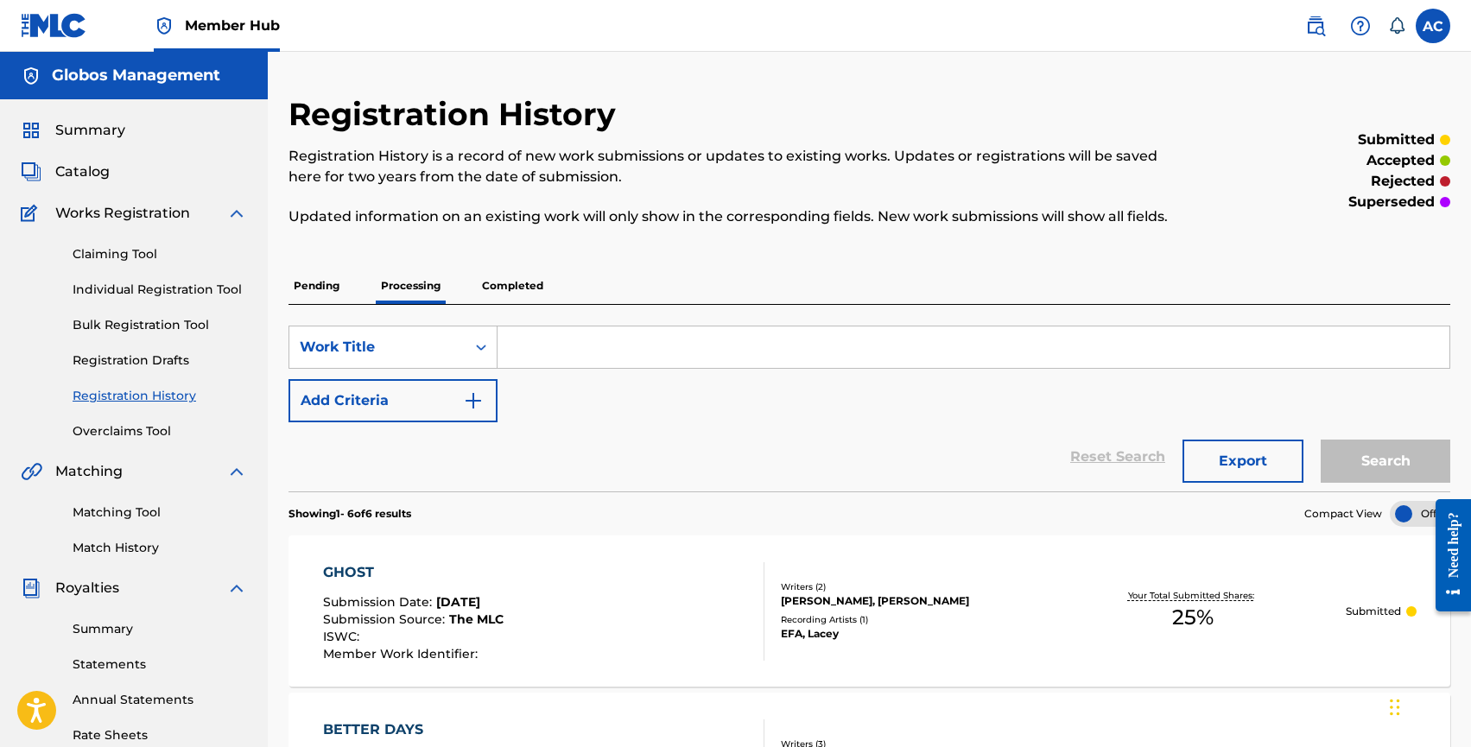
click at [318, 302] on p "Pending" at bounding box center [317, 286] width 56 height 36
